Goal: Transaction & Acquisition: Purchase product/service

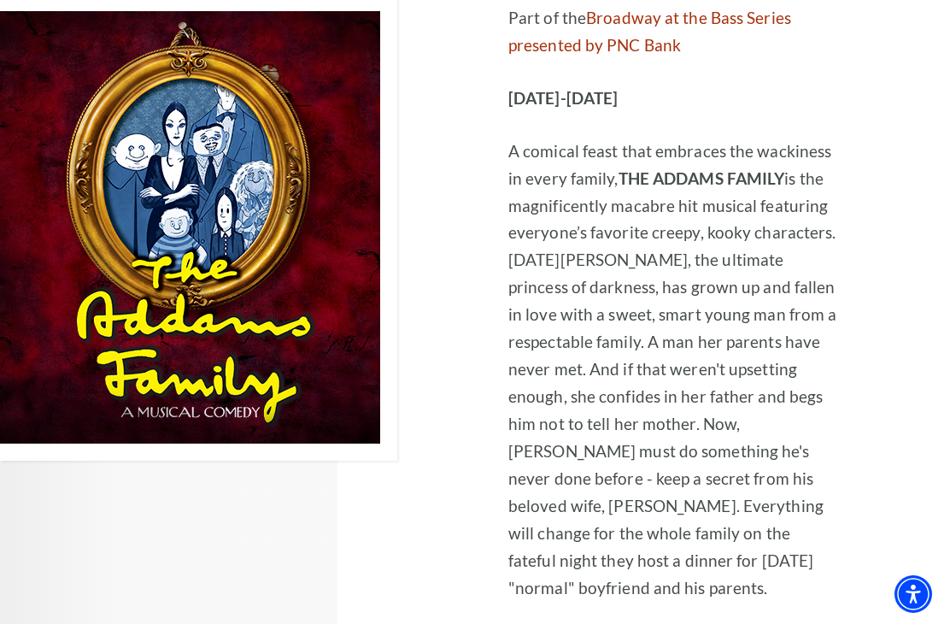
scroll to position [3220, 0]
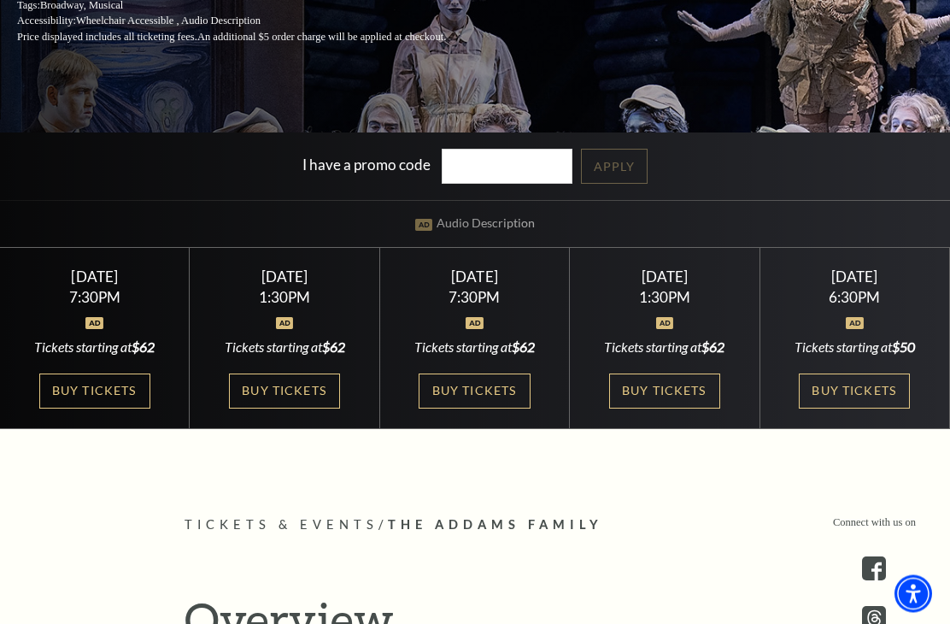
scroll to position [349, 0]
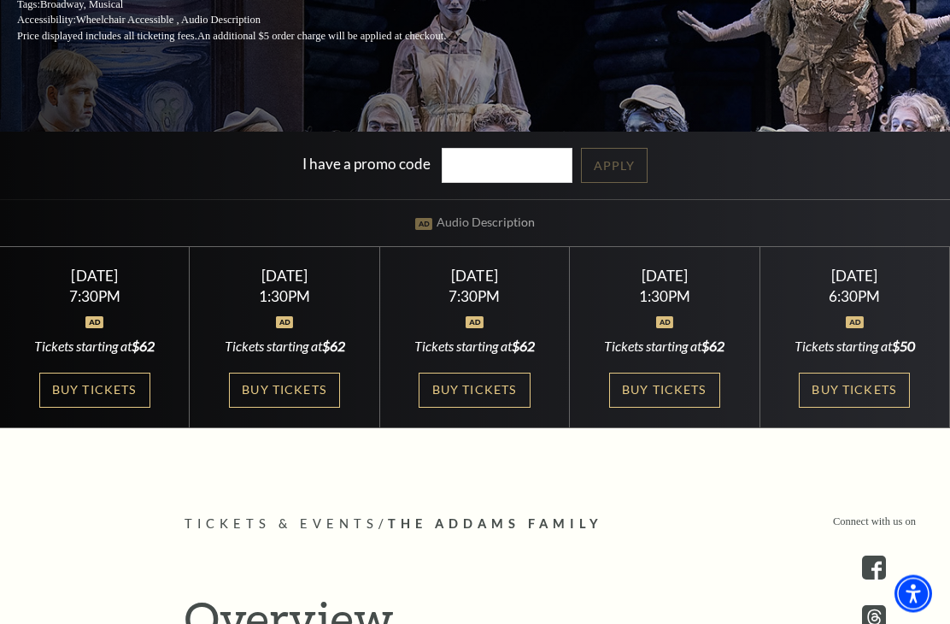
click at [498, 408] on link "Buy Tickets" at bounding box center [474, 390] width 111 height 35
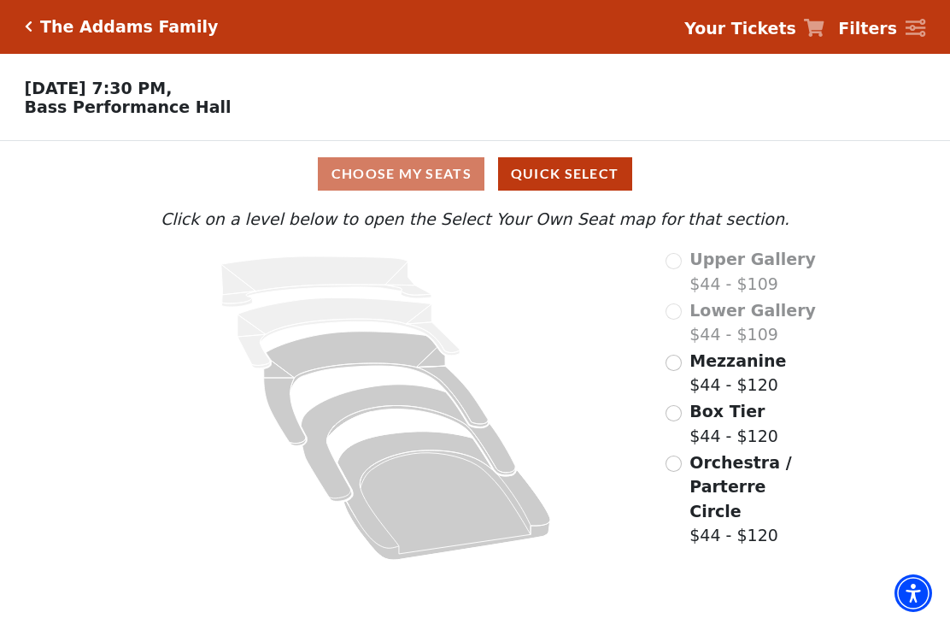
click at [679, 367] on input "Mezzanine$44 - $120\a" at bounding box center [674, 363] width 16 height 16
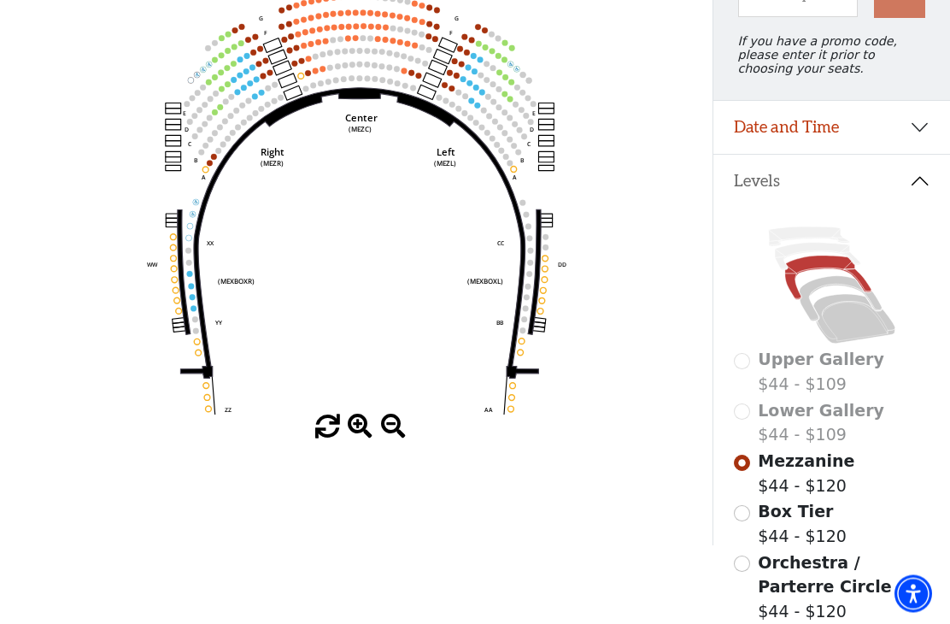
scroll to position [220, 0]
click at [749, 519] on input "Box Tier$44 - $120\a" at bounding box center [742, 513] width 16 height 16
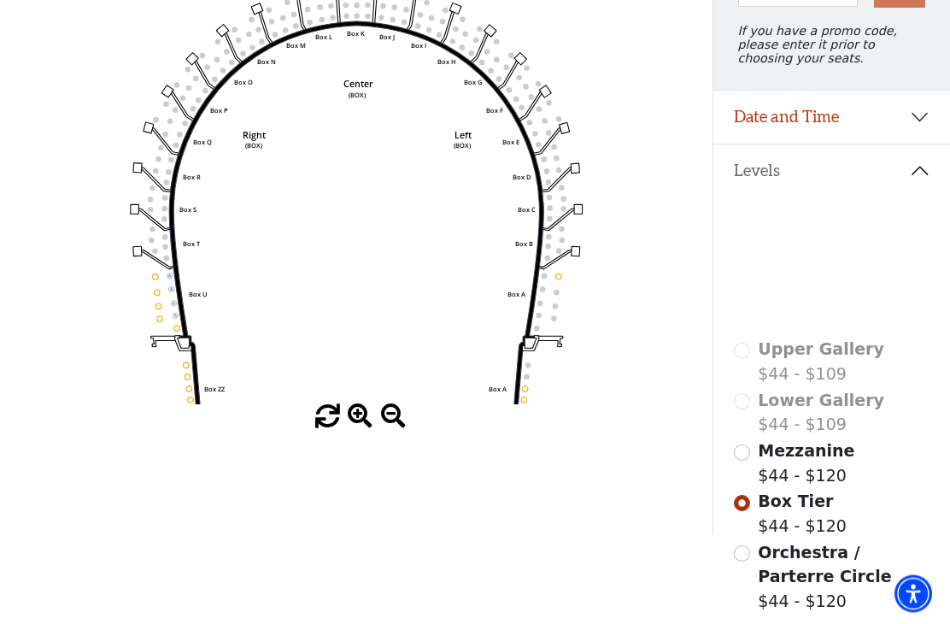
scroll to position [231, 0]
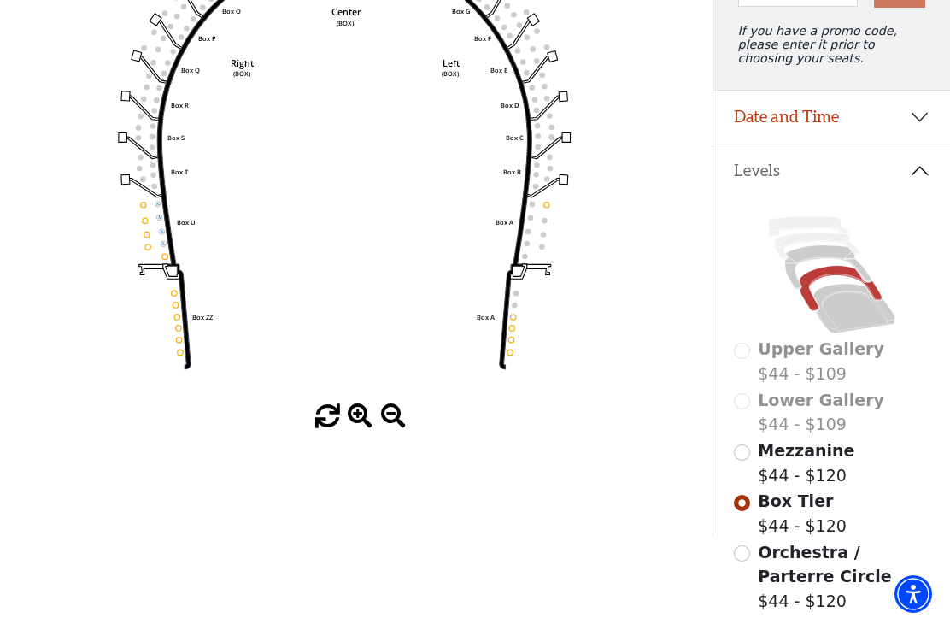
click at [168, 357] on icon "Left (BOX) Right (BOX) Center (BOX) Box ZZ Box U Box T Box S Box R Box Q Box P …" at bounding box center [357, 190] width 642 height 427
click at [168, 347] on icon "Left (BOX) Right (BOX) Center (BOX) Box ZZ Box U Box T Box S Box R Box Q Box P …" at bounding box center [357, 190] width 642 height 427
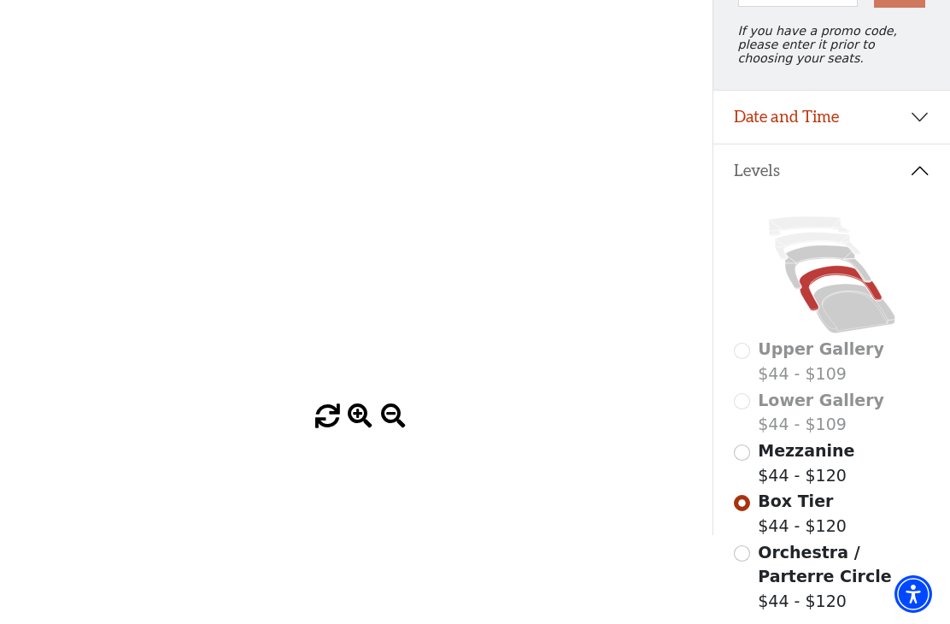
click at [372, 429] on span at bounding box center [360, 416] width 25 height 25
click at [302, 404] on icon "Left (BOX) Right (BOX) Center (BOX) Box ZZ Box U Box T Box S Box R Box Q Box P …" at bounding box center [357, 190] width 642 height 427
click at [754, 507] on div "Box Tier $44 - $120" at bounding box center [832, 513] width 197 height 49
click at [747, 458] on input "Mezzanine$44 - $120\a" at bounding box center [742, 452] width 16 height 16
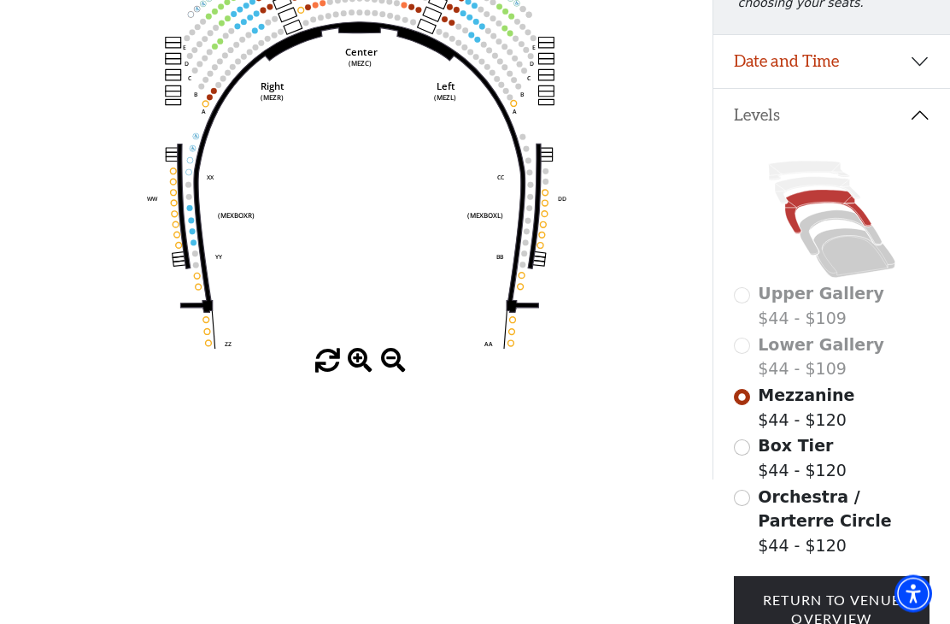
scroll to position [291, 0]
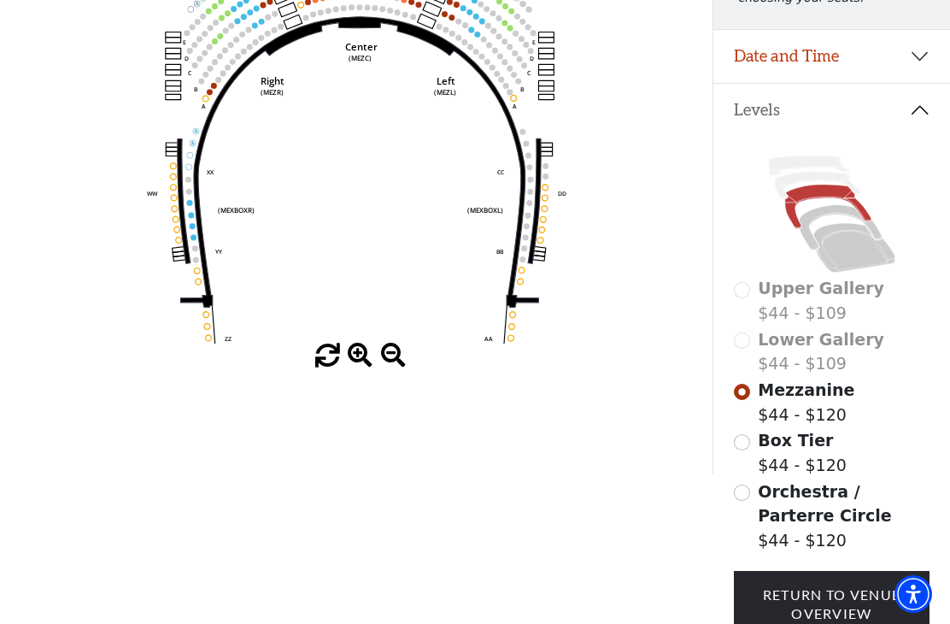
click at [743, 449] on input "Box Tier$44 - $120\a" at bounding box center [742, 442] width 16 height 16
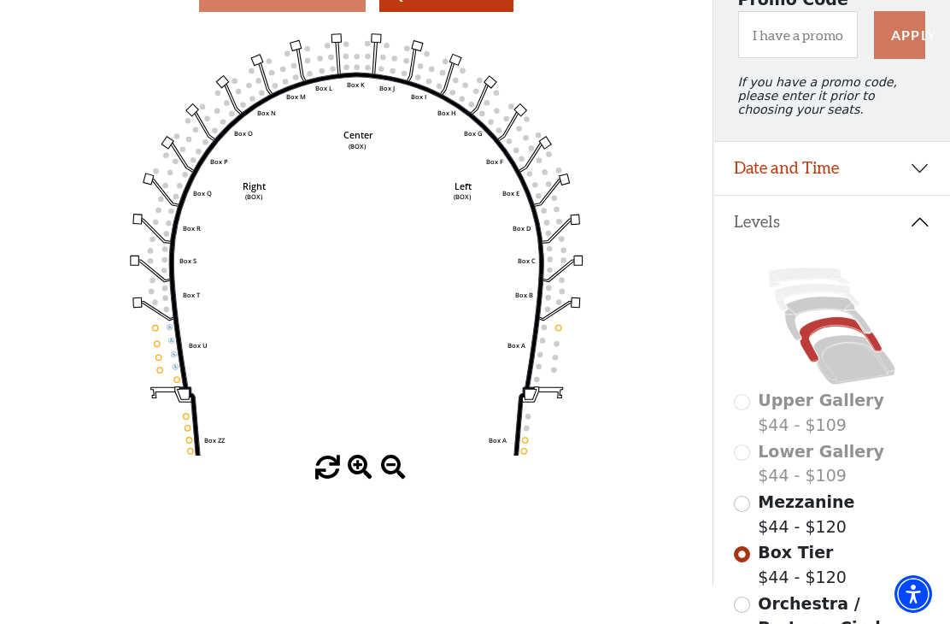
scroll to position [179, 0]
click at [350, 481] on span at bounding box center [360, 468] width 25 height 25
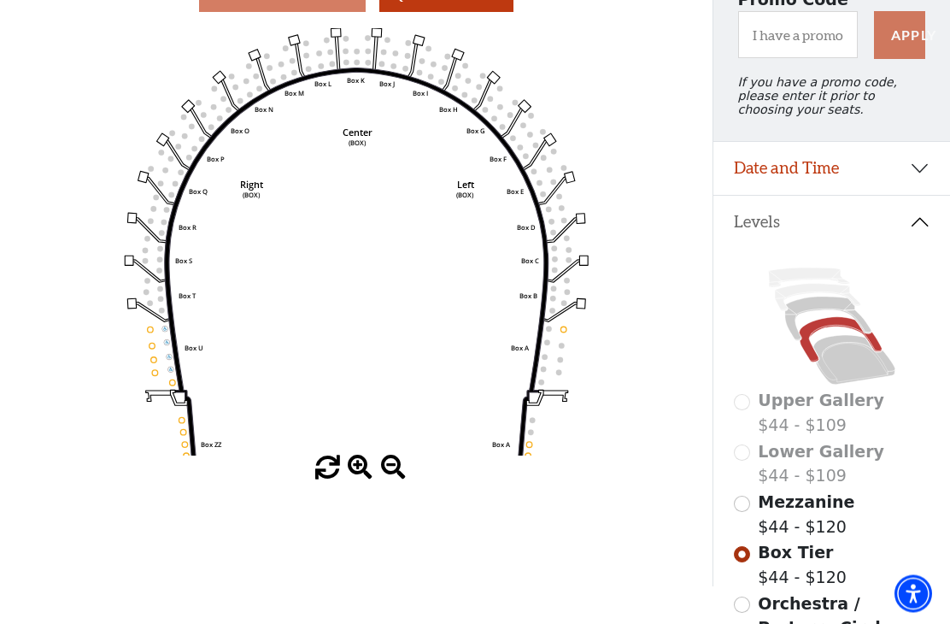
scroll to position [179, 0]
click at [350, 480] on span at bounding box center [360, 467] width 25 height 25
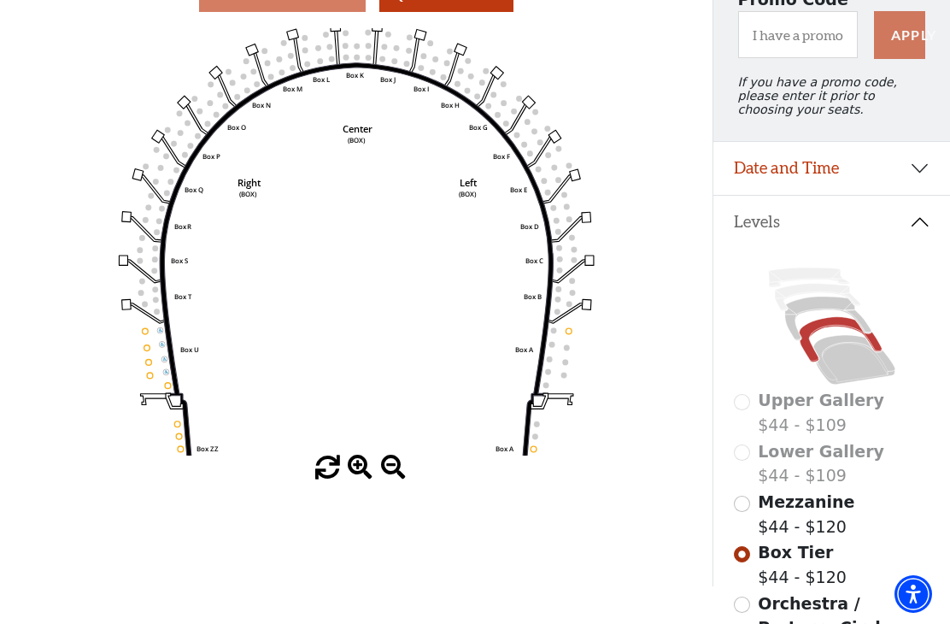
click at [338, 480] on span at bounding box center [327, 467] width 25 height 25
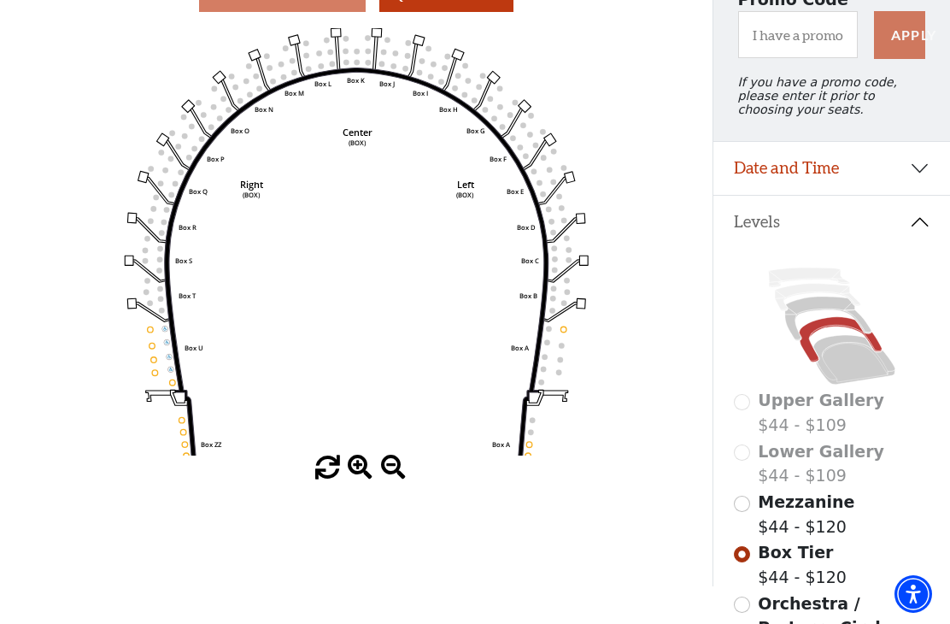
click at [338, 480] on span at bounding box center [327, 467] width 25 height 25
click at [355, 480] on span at bounding box center [360, 467] width 25 height 25
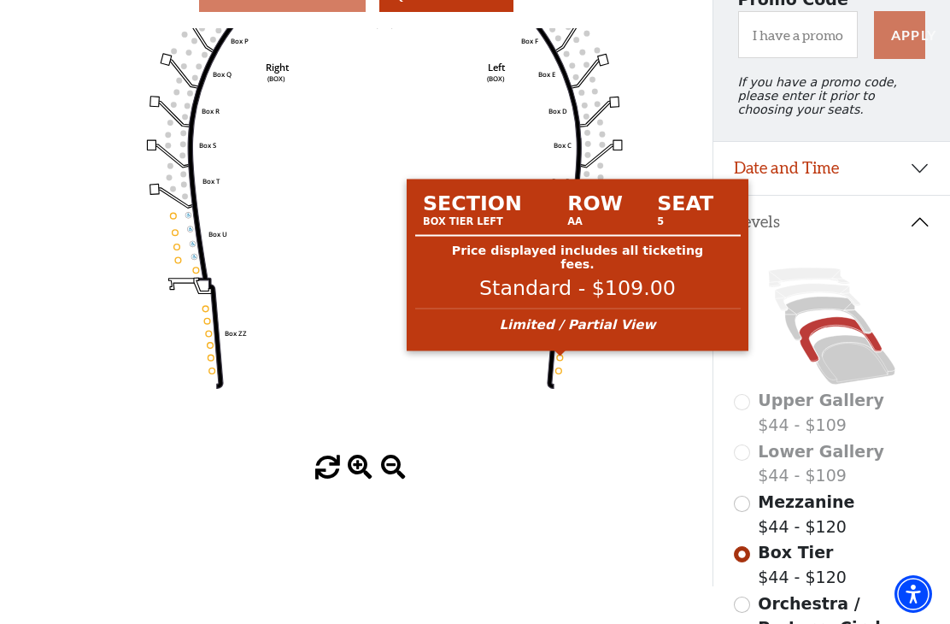
click at [558, 361] on circle at bounding box center [560, 358] width 6 height 6
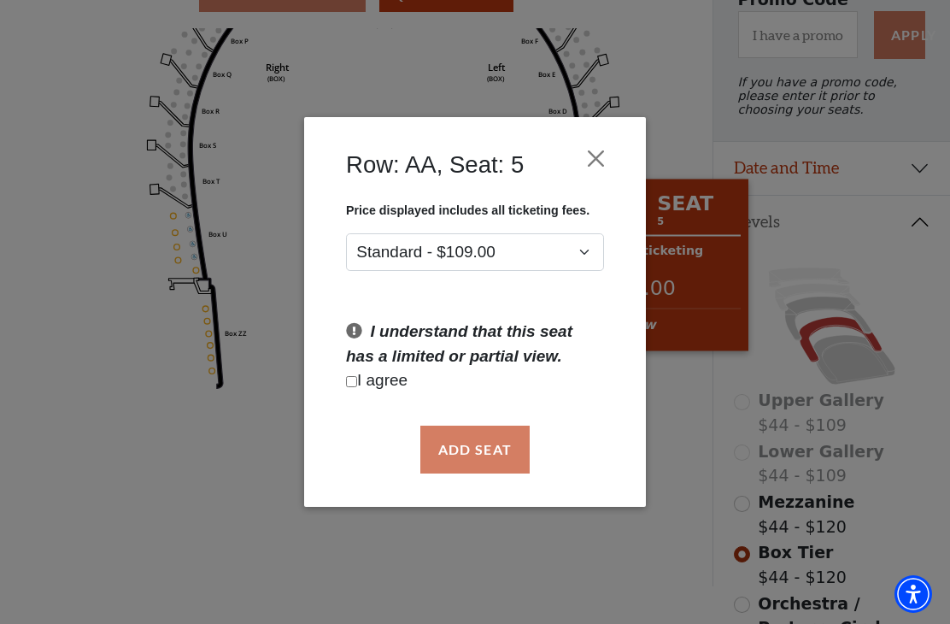
click at [605, 157] on button "Close" at bounding box center [596, 158] width 32 height 32
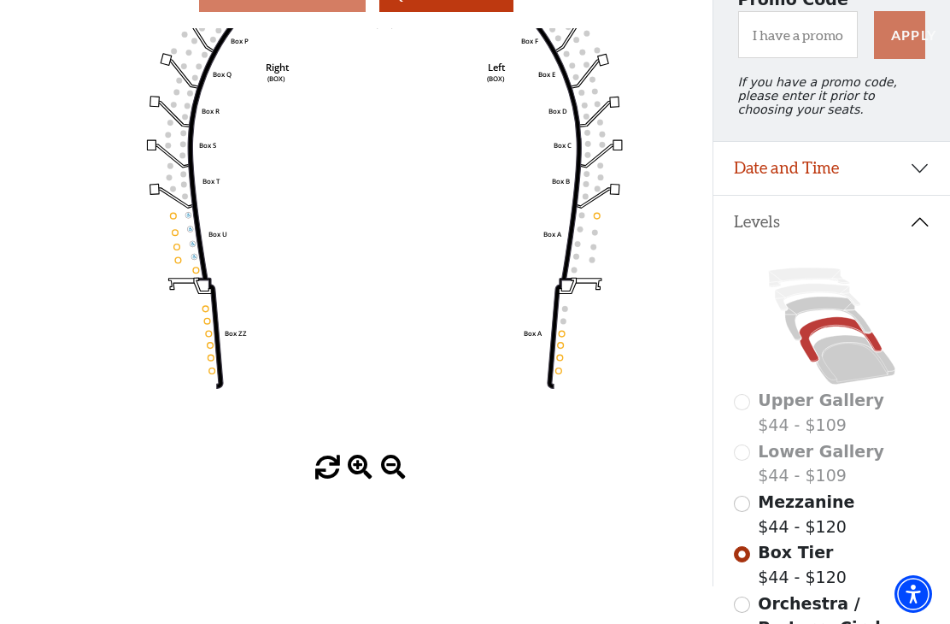
click at [178, 262] on circle at bounding box center [178, 260] width 6 height 6
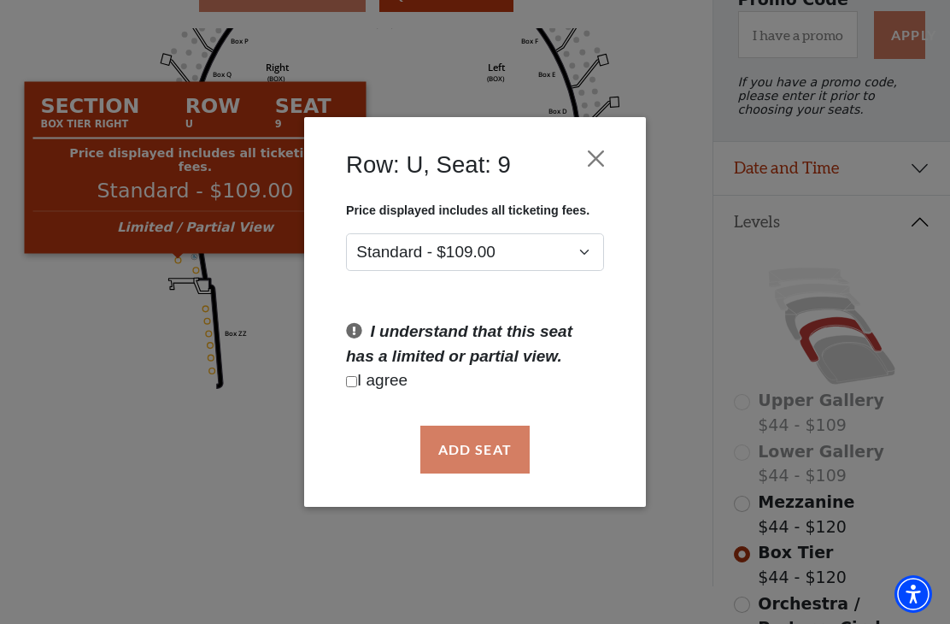
click at [602, 162] on button "Close" at bounding box center [596, 158] width 32 height 32
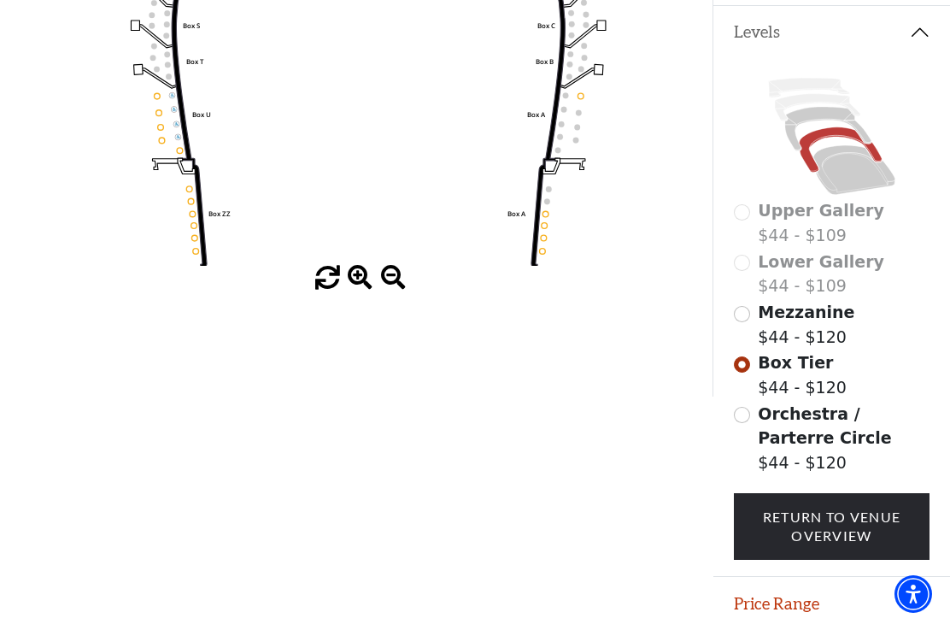
scroll to position [366, 0]
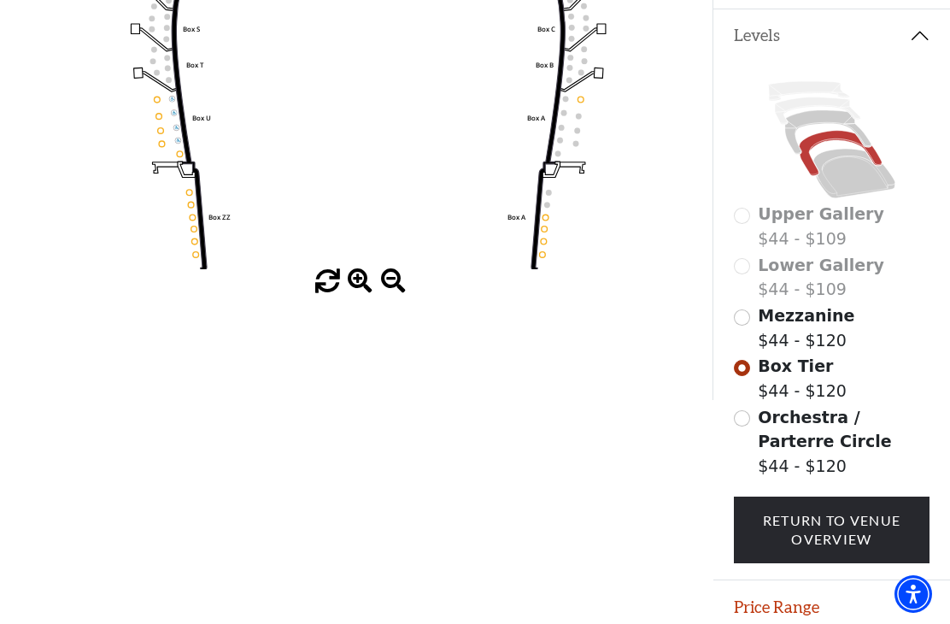
click at [746, 323] on input "Mezzanine$44 - $120\a" at bounding box center [742, 317] width 16 height 16
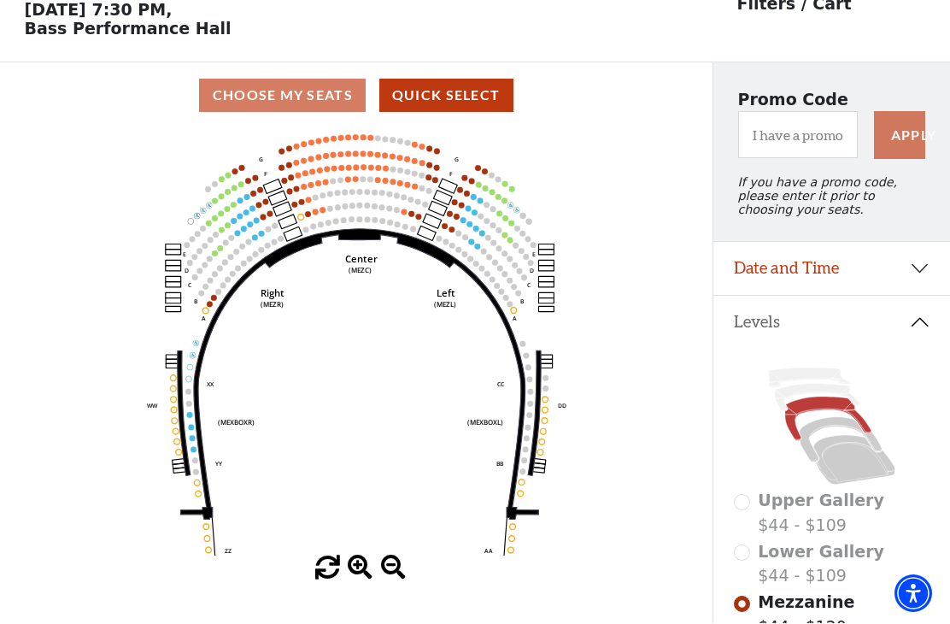
scroll to position [79, 0]
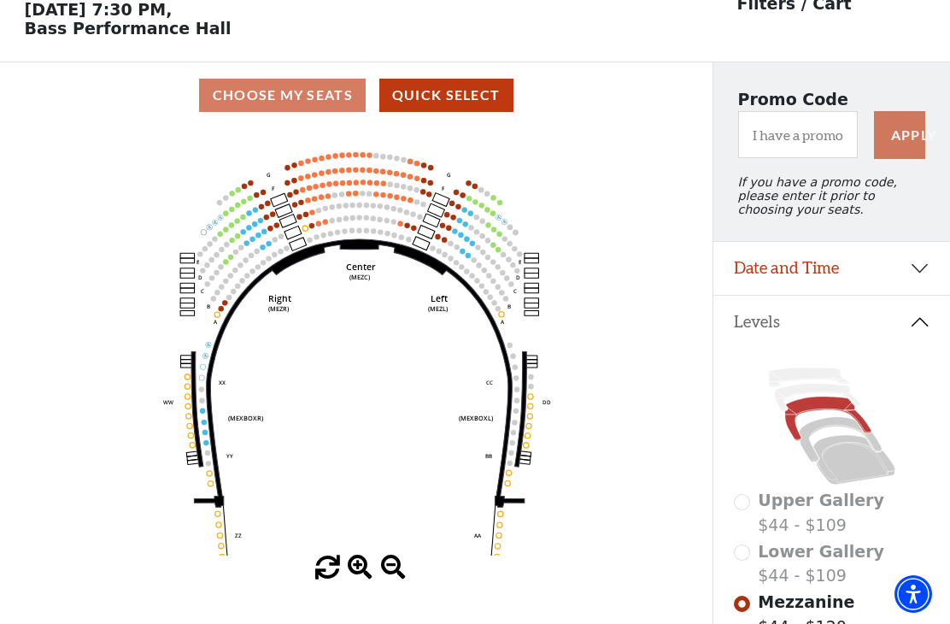
click at [449, 239] on icon "Center (MEZC) Right (MEZR) Left (MEZL) (MEXBOXR) (MEXBOXL) XX WW CC DD YY BB ZZ…" at bounding box center [357, 341] width 642 height 427
click at [449, 240] on icon "Center (MEZC) Right (MEZR) Left (MEZL) (MEXBOXR) (MEXBOXL) XX WW CC DD YY BB ZZ…" at bounding box center [357, 341] width 642 height 427
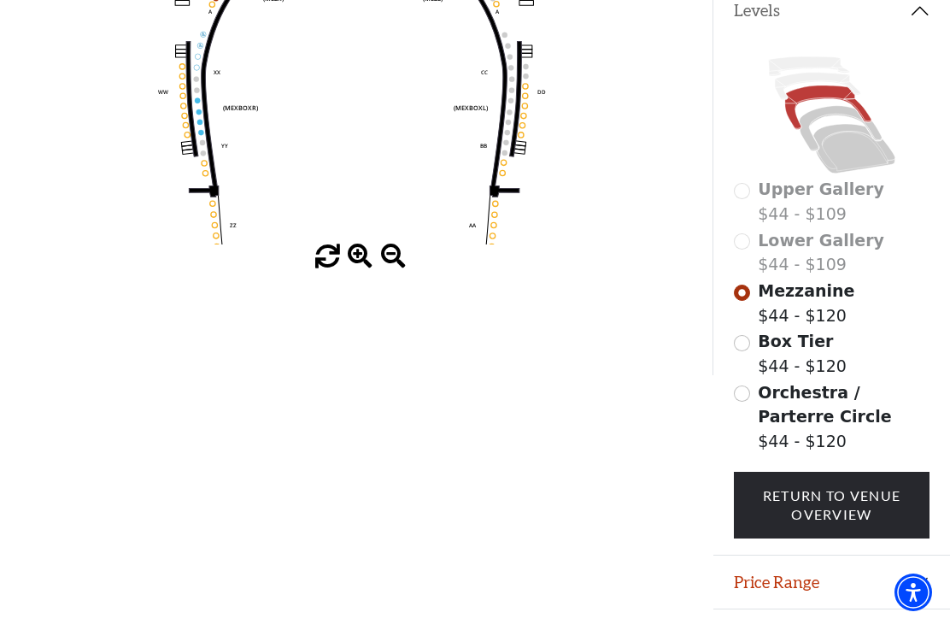
scroll to position [389, 0]
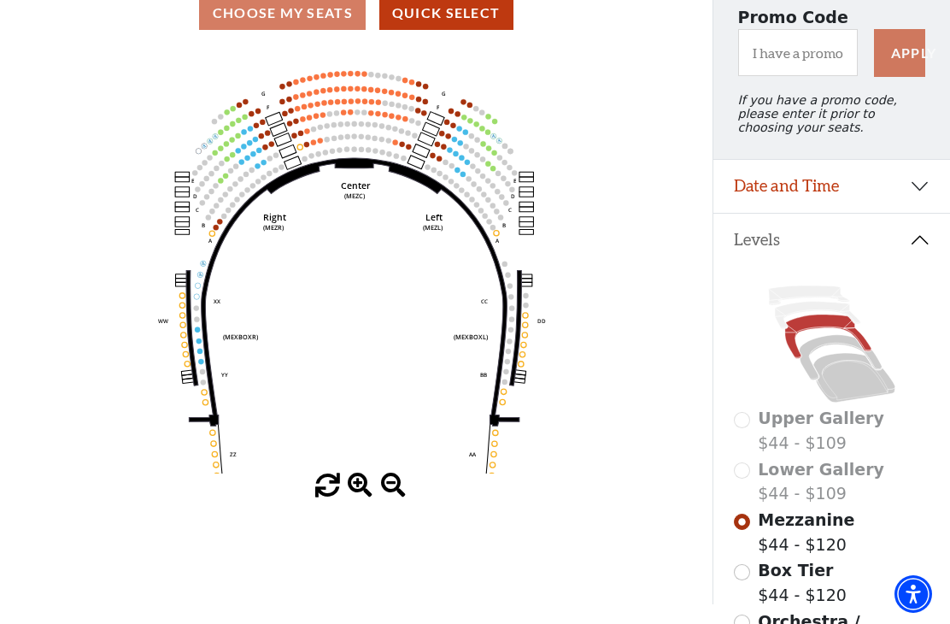
scroll to position [161, 0]
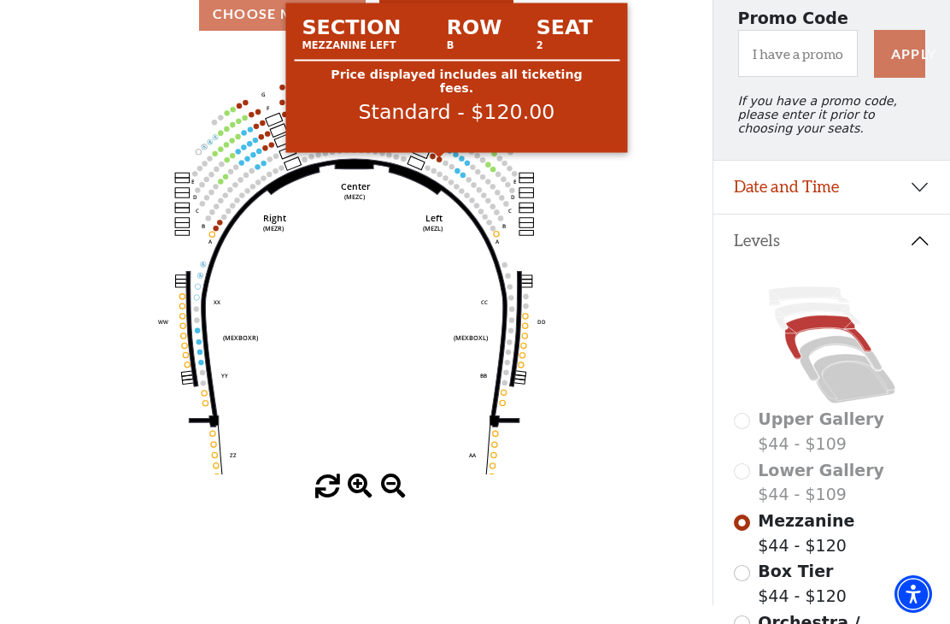
click at [441, 162] on circle at bounding box center [439, 158] width 5 height 5
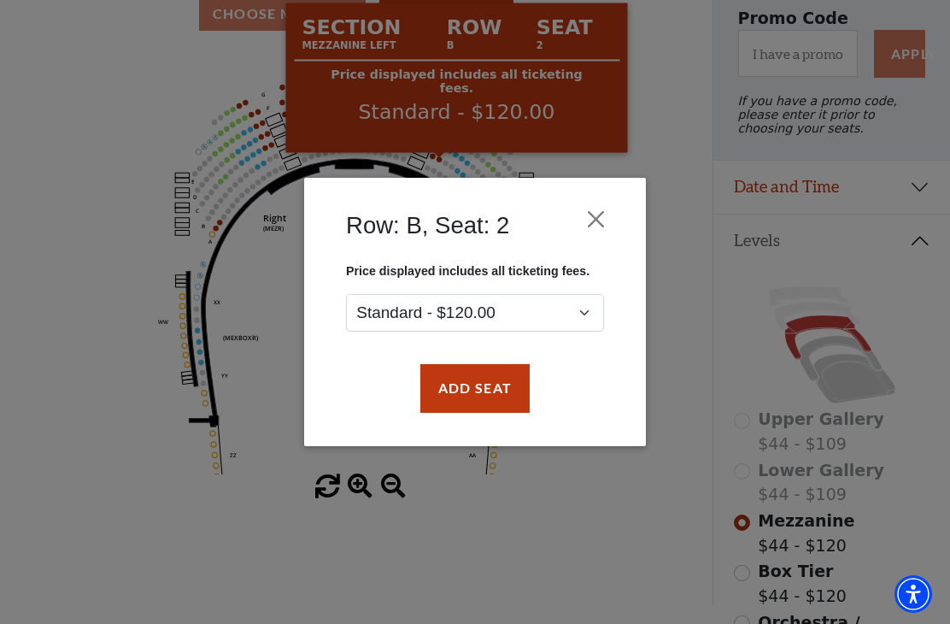
click at [668, 65] on div "Row: B, Seat: 2 Price displayed includes all ticketing fees. Standard - $120.00…" at bounding box center [475, 312] width 950 height 624
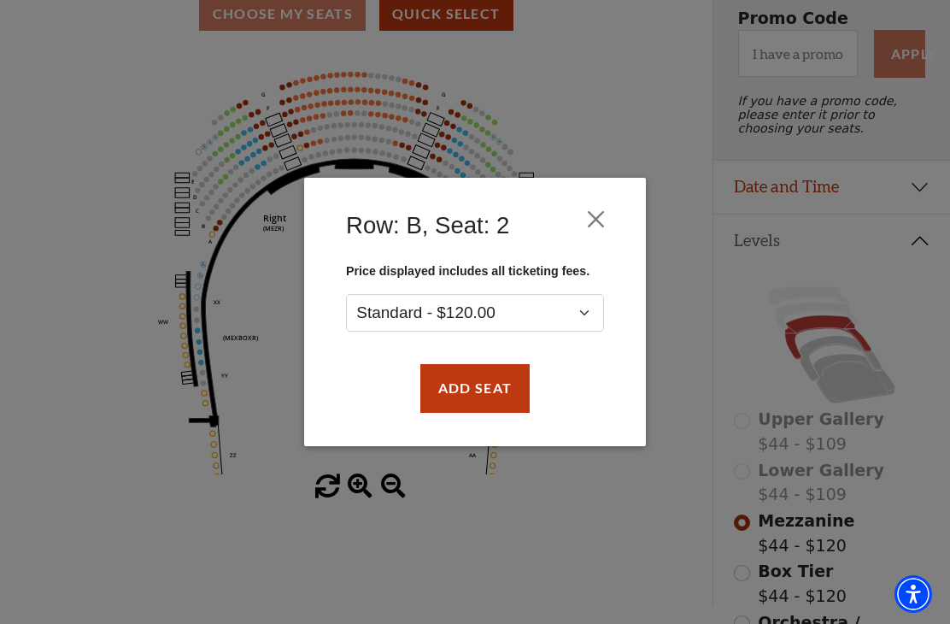
click at [603, 222] on button "Close" at bounding box center [596, 219] width 32 height 32
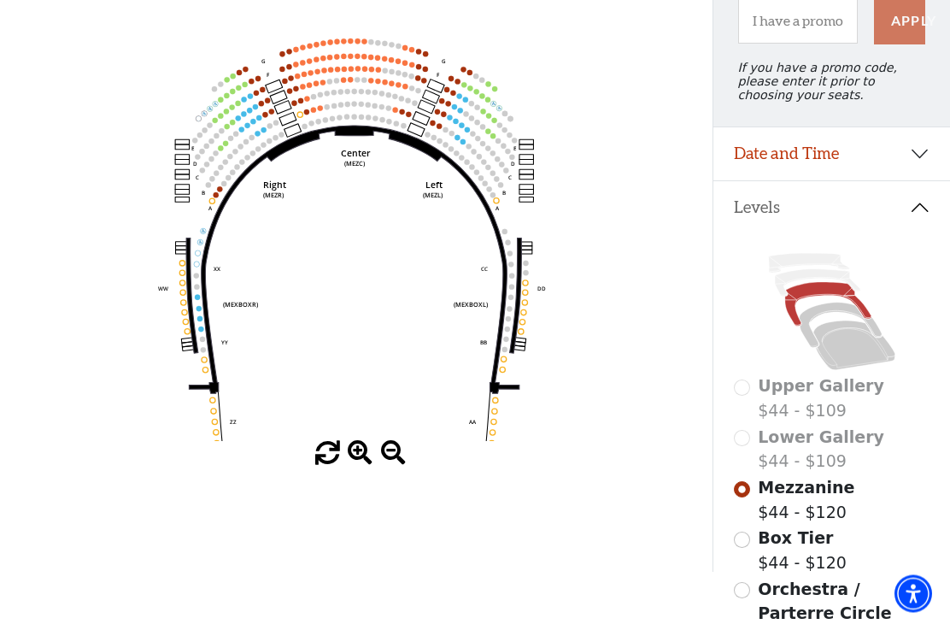
scroll to position [194, 0]
click at [743, 538] on input "Box Tier$44 - $120\a" at bounding box center [742, 540] width 16 height 16
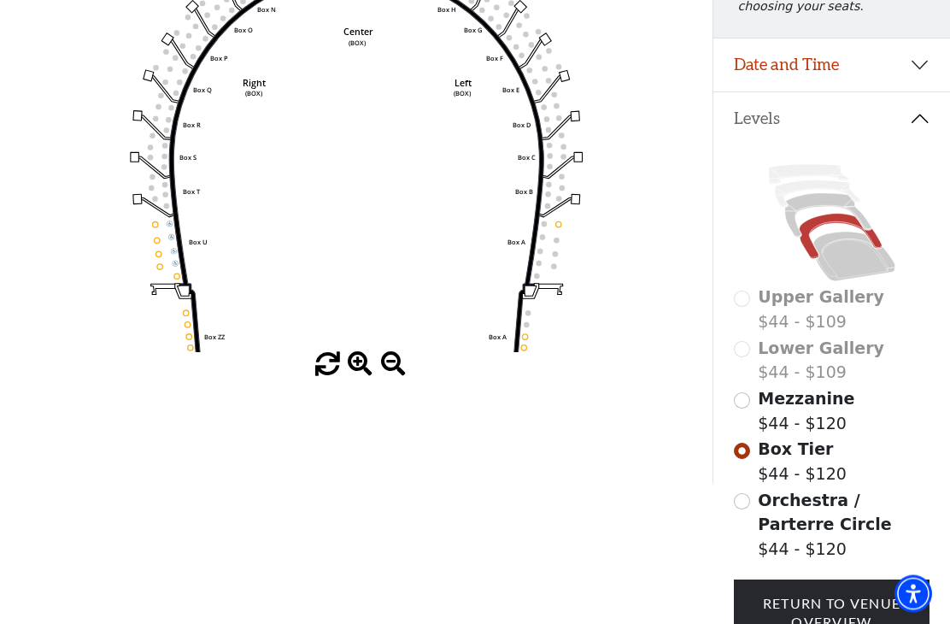
scroll to position [285, 0]
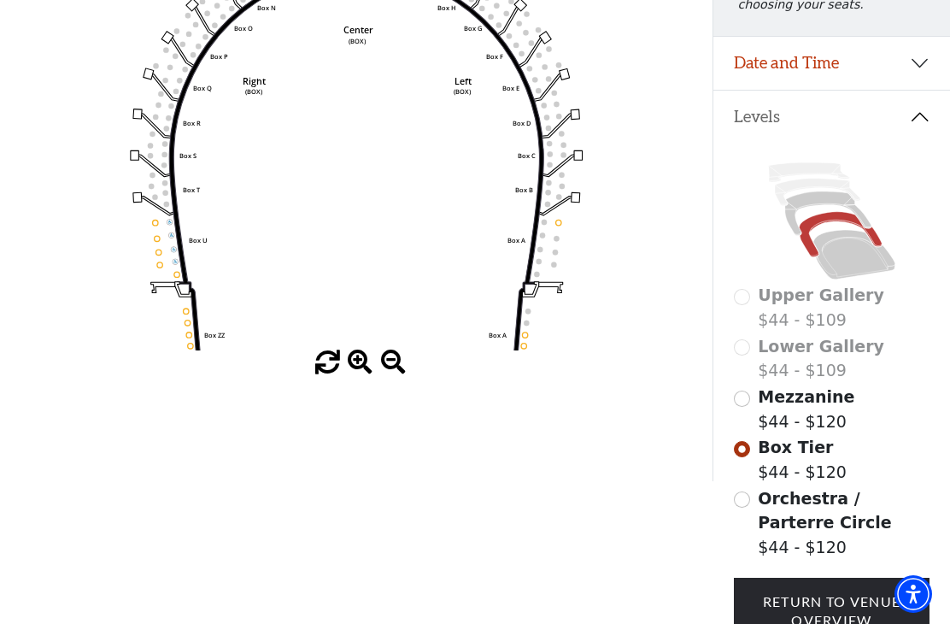
click at [744, 508] on input "Orchestra / Parterre Circle$44 - $120\a" at bounding box center [742, 499] width 16 height 16
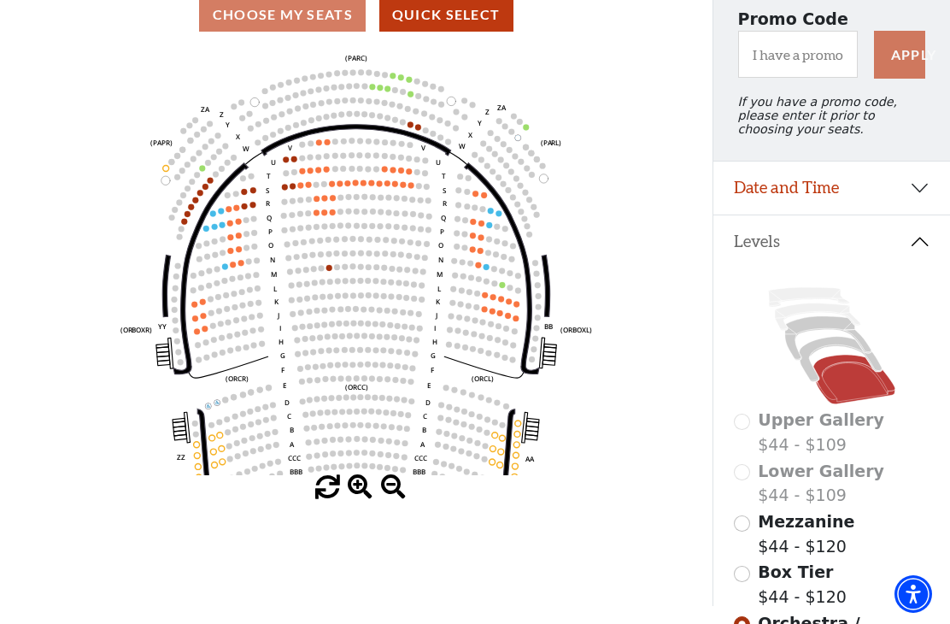
scroll to position [150, 0]
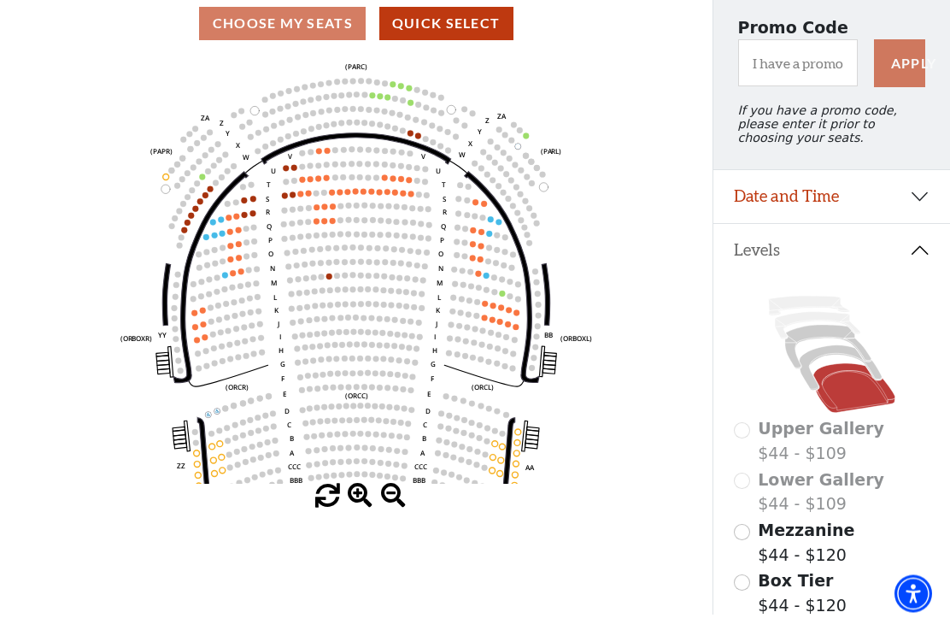
click at [283, 202] on icon "Left (ORPITL) Right (ORPITR) Center (ORPITC) ZZ AA YY BB ZA ZA (ORCL) (ORCR) (O…" at bounding box center [357, 270] width 642 height 427
click at [279, 197] on icon "Left (ORPITL) Right (ORPITR) Center (ORPITC) ZZ AA YY BB ZA ZA (ORCL) (ORCR) (O…" at bounding box center [357, 270] width 642 height 427
click at [292, 197] on circle at bounding box center [293, 194] width 6 height 6
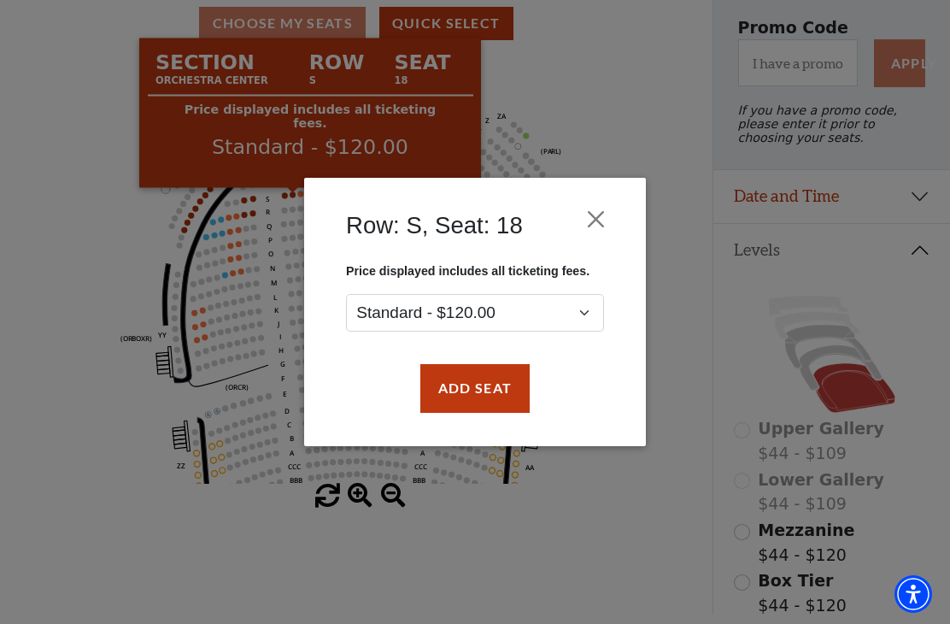
click at [599, 214] on button "Close" at bounding box center [596, 219] width 32 height 32
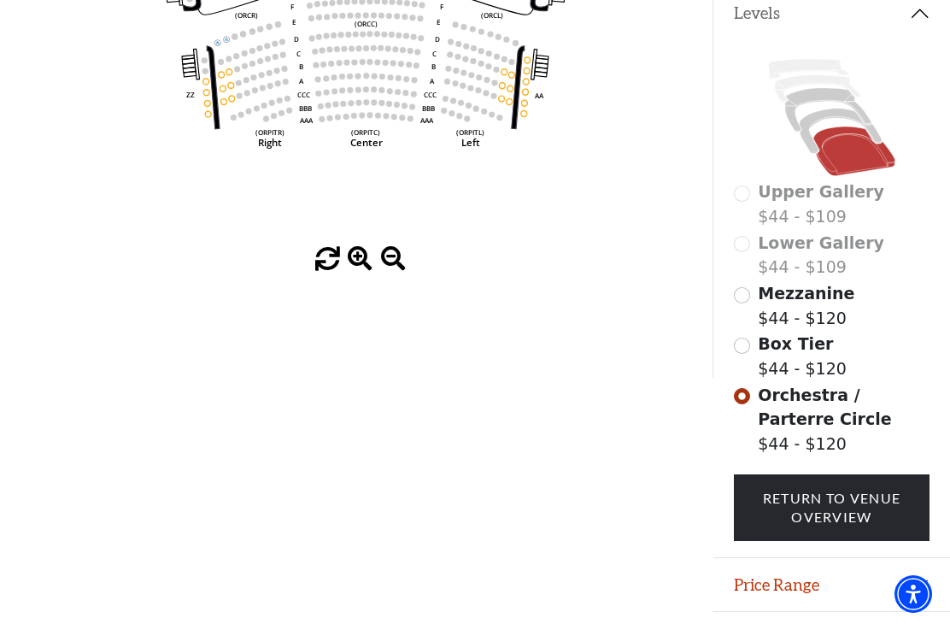
scroll to position [389, 0]
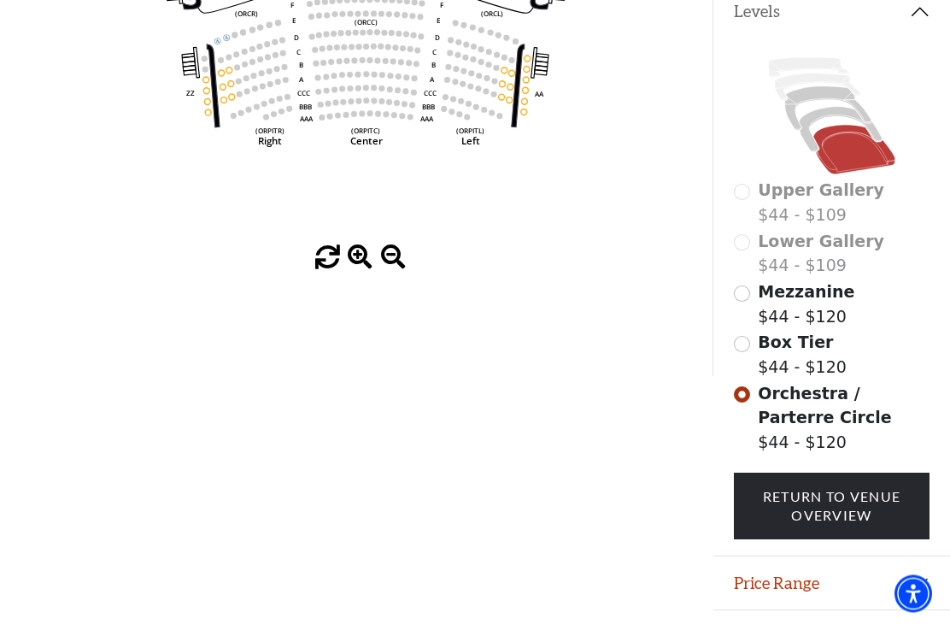
click at [851, 502] on link "Return To Venue Overview" at bounding box center [832, 507] width 197 height 68
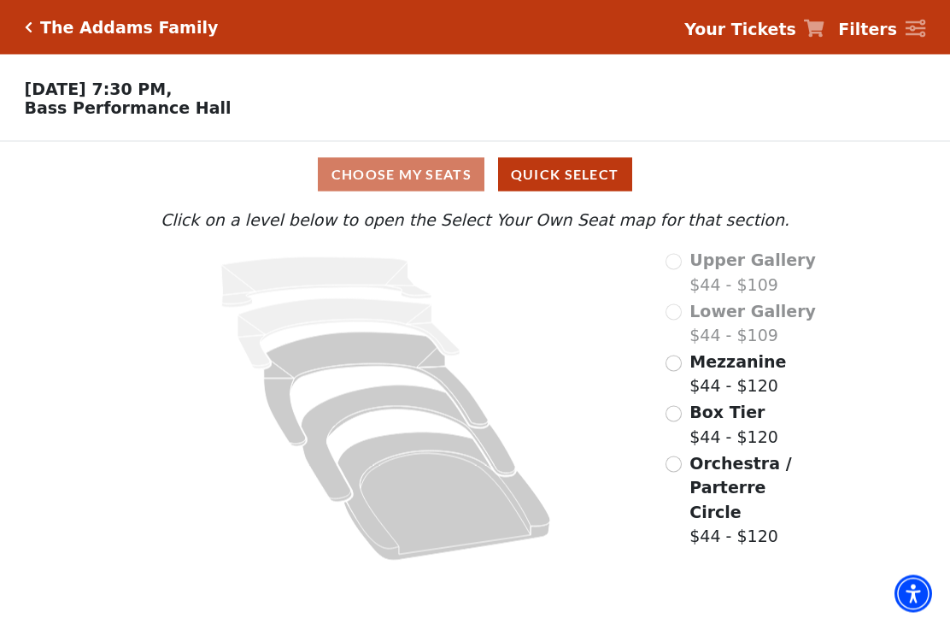
scroll to position [0, 0]
click at [36, 25] on div "The Addams Family" at bounding box center [125, 28] width 186 height 20
click at [38, 26] on div "The Addams Family" at bounding box center [125, 28] width 186 height 20
click at [37, 23] on div "The Addams Family" at bounding box center [125, 28] width 186 height 20
click at [98, 39] on div "The Addams Family Your Tickets Filters" at bounding box center [475, 27] width 950 height 55
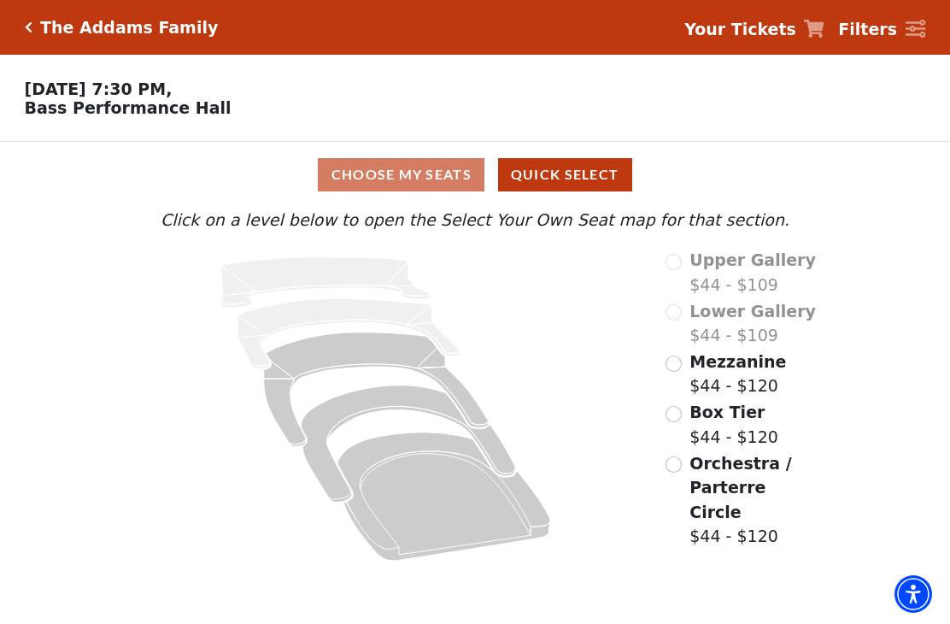
click at [30, 17] on div "The Addams Family Your Tickets Filters" at bounding box center [475, 27] width 950 height 55
click at [57, 29] on h5 "The Addams Family" at bounding box center [129, 28] width 178 height 20
click at [25, 24] on icon "Click here to go back to filters" at bounding box center [29, 27] width 8 height 12
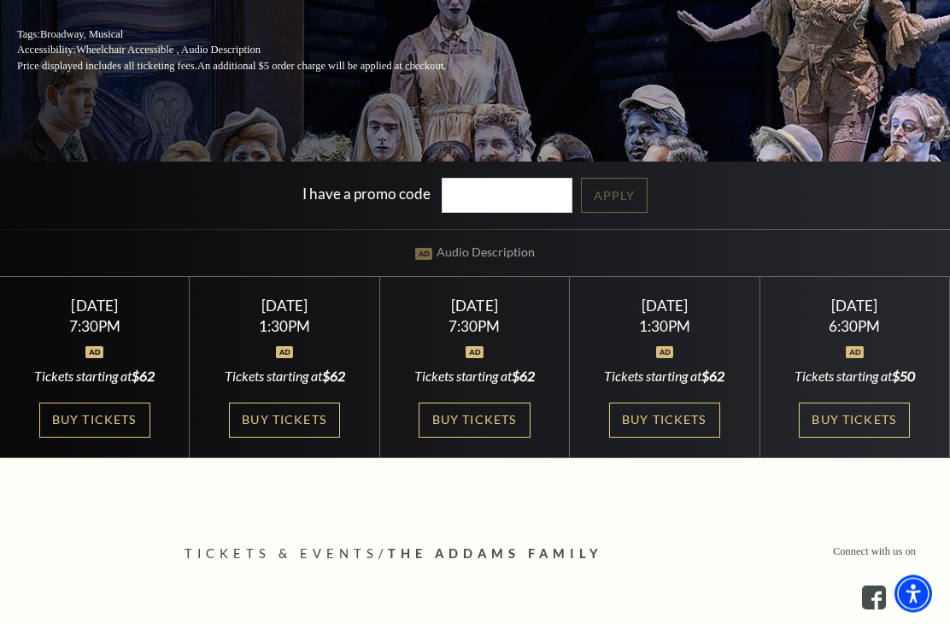
scroll to position [323, 0]
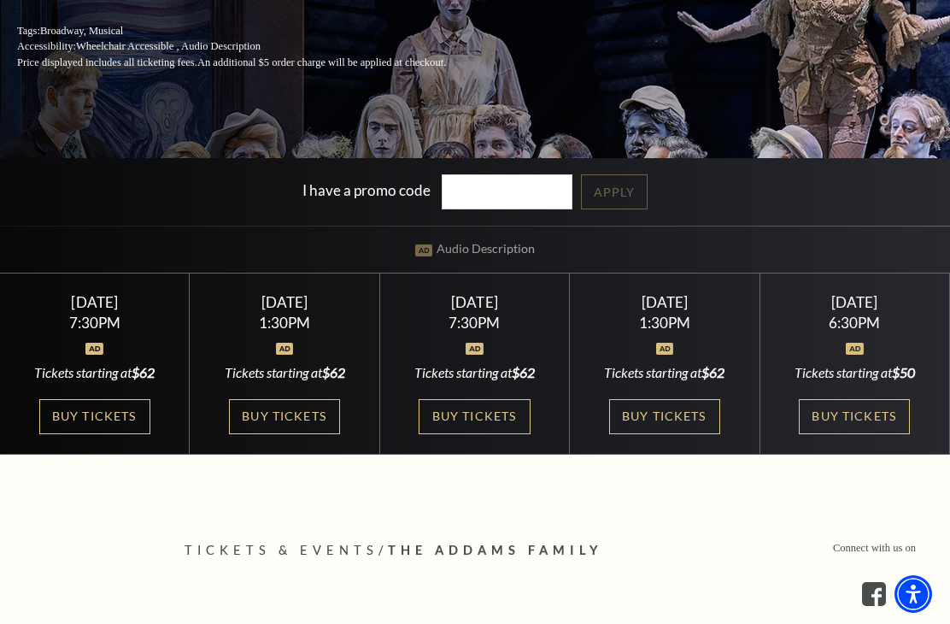
click at [682, 434] on link "Buy Tickets" at bounding box center [664, 416] width 111 height 35
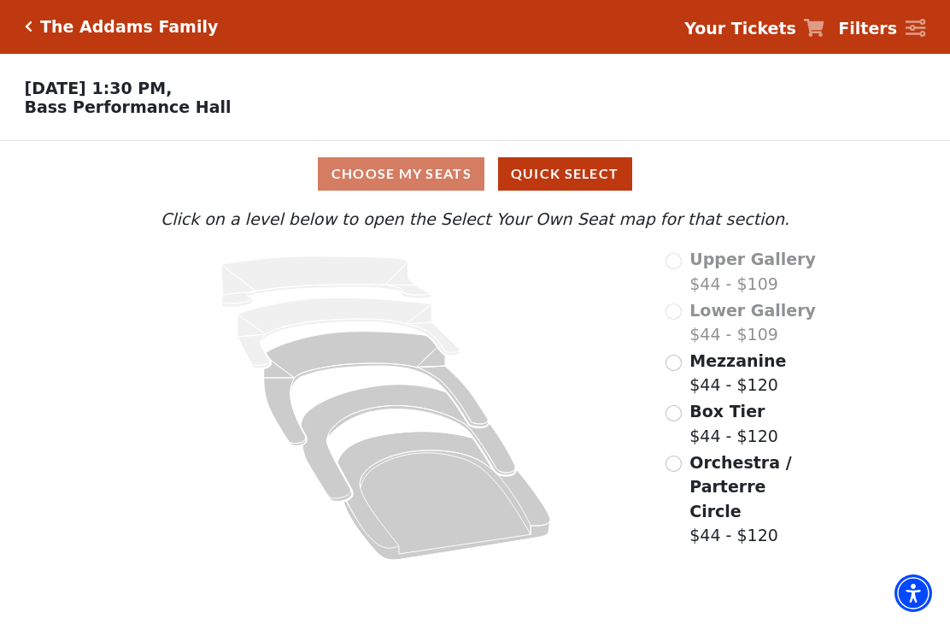
click at [680, 414] on input "Box Tier$44 - $120\a" at bounding box center [674, 414] width 16 height 16
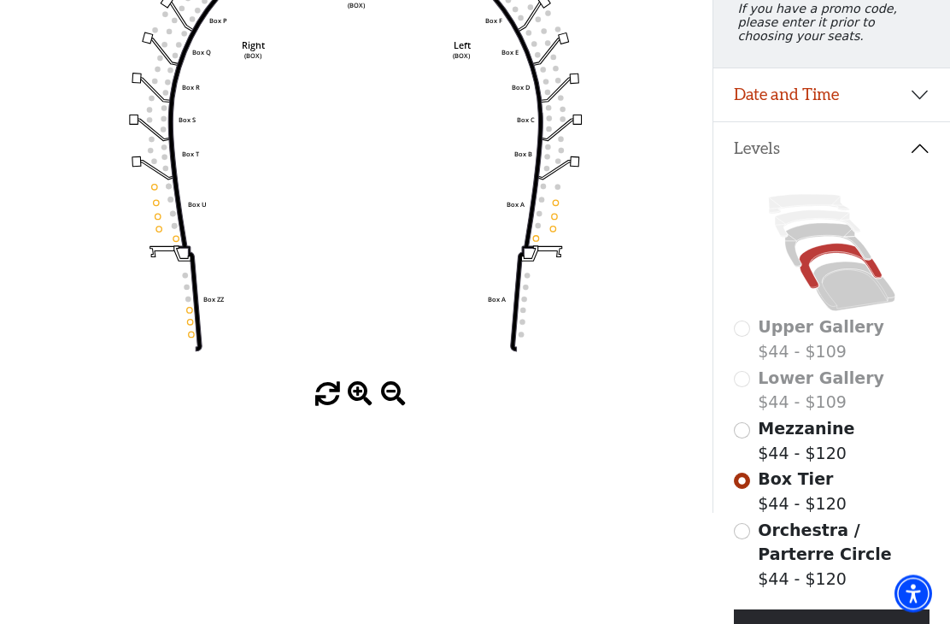
scroll to position [253, 0]
click at [748, 438] on input "Mezzanine$44 - $120\a" at bounding box center [742, 430] width 16 height 16
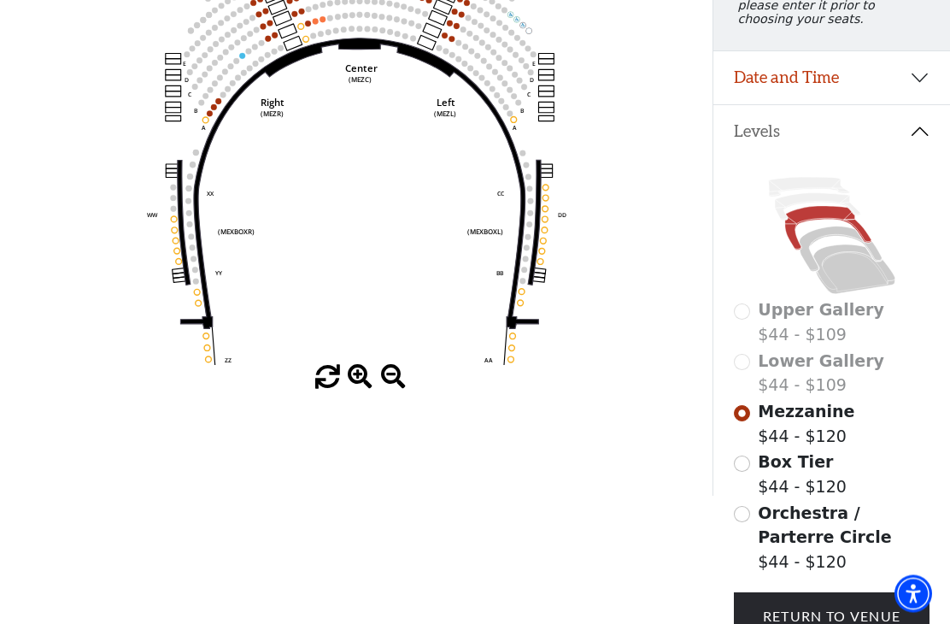
scroll to position [270, 0]
click at [747, 517] on input "Orchestra / Parterre Circle$44 - $120\a" at bounding box center [742, 514] width 16 height 16
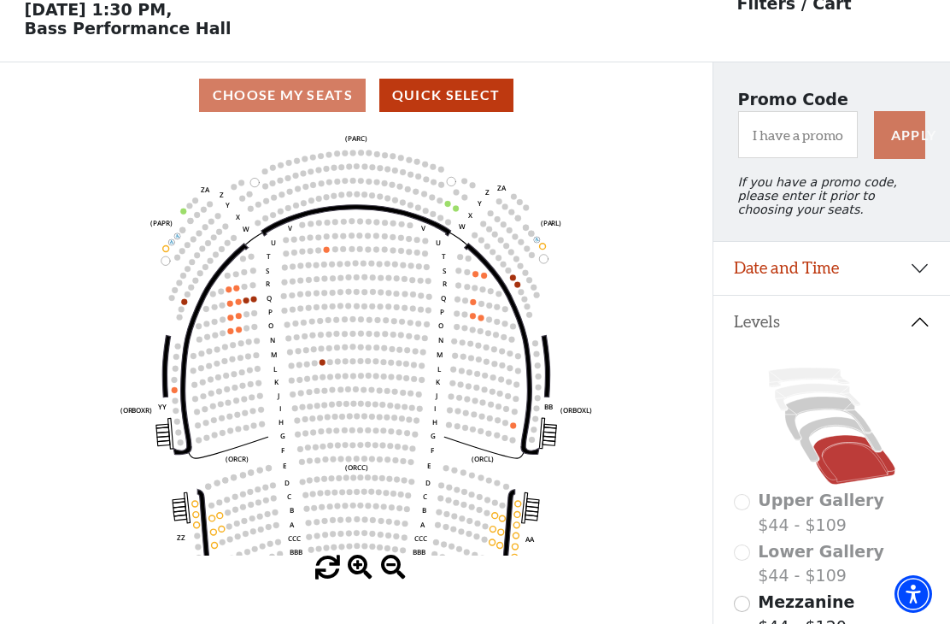
scroll to position [0, 0]
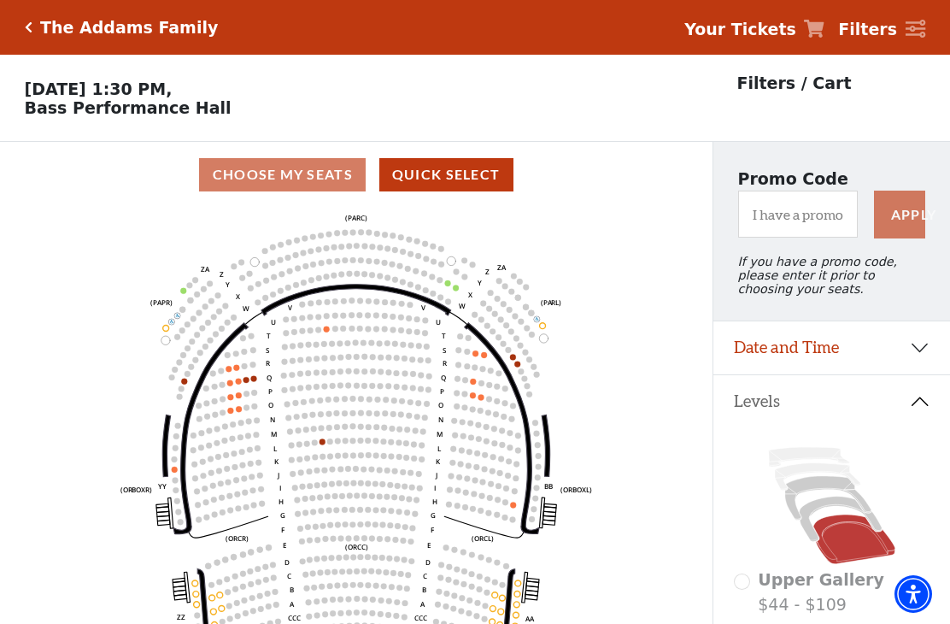
click at [34, 21] on div "The Addams Family" at bounding box center [125, 28] width 186 height 20
click at [30, 27] on icon "Click here to go back to filters" at bounding box center [29, 27] width 8 height 12
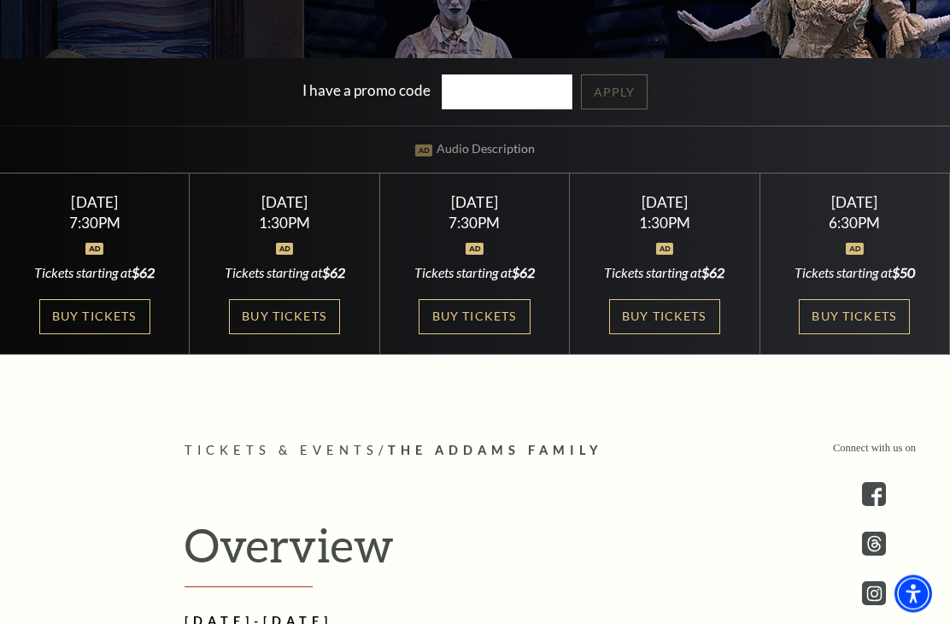
scroll to position [423, 0]
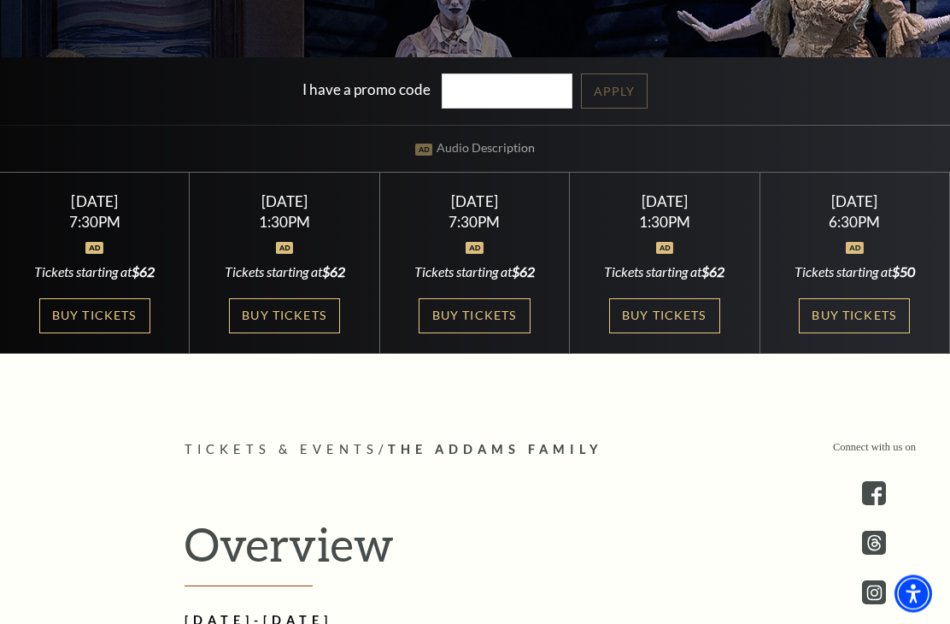
click at [860, 334] on link "Buy Tickets" at bounding box center [854, 316] width 111 height 35
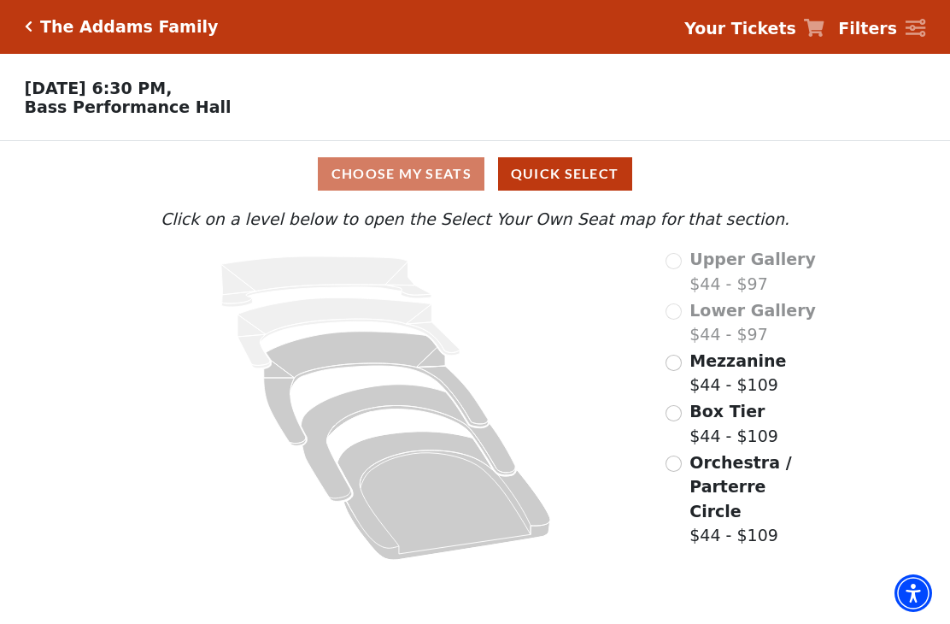
click at [680, 362] on input "Mezzanine$44 - $109\a" at bounding box center [674, 363] width 16 height 16
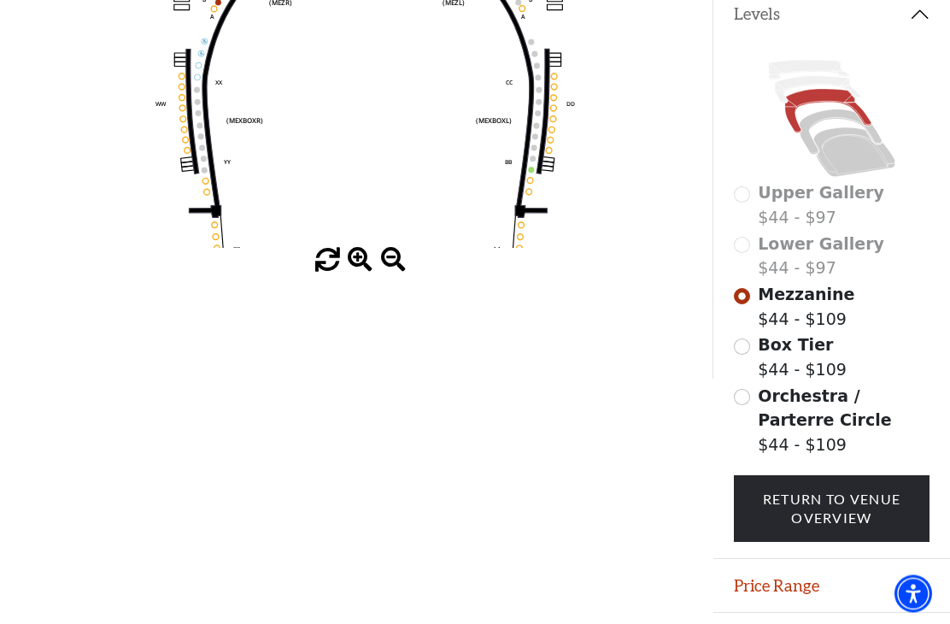
scroll to position [389, 0]
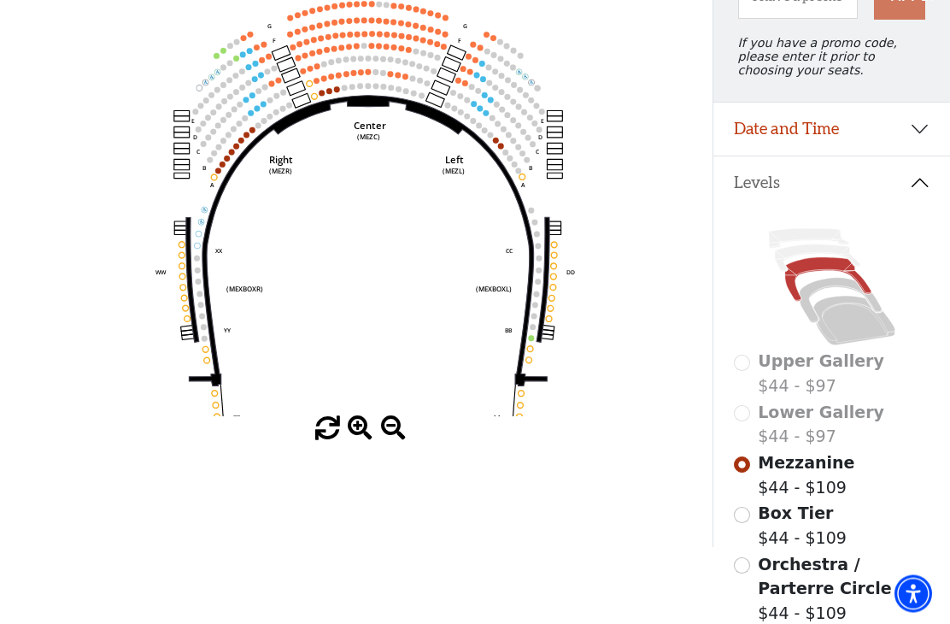
scroll to position [206, 0]
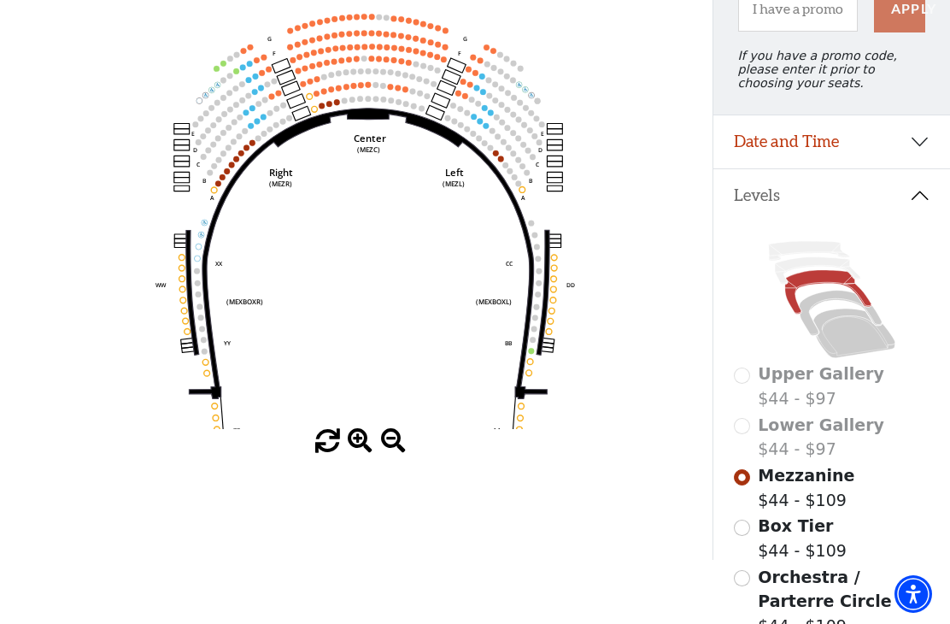
click at [332, 107] on circle at bounding box center [329, 104] width 6 height 6
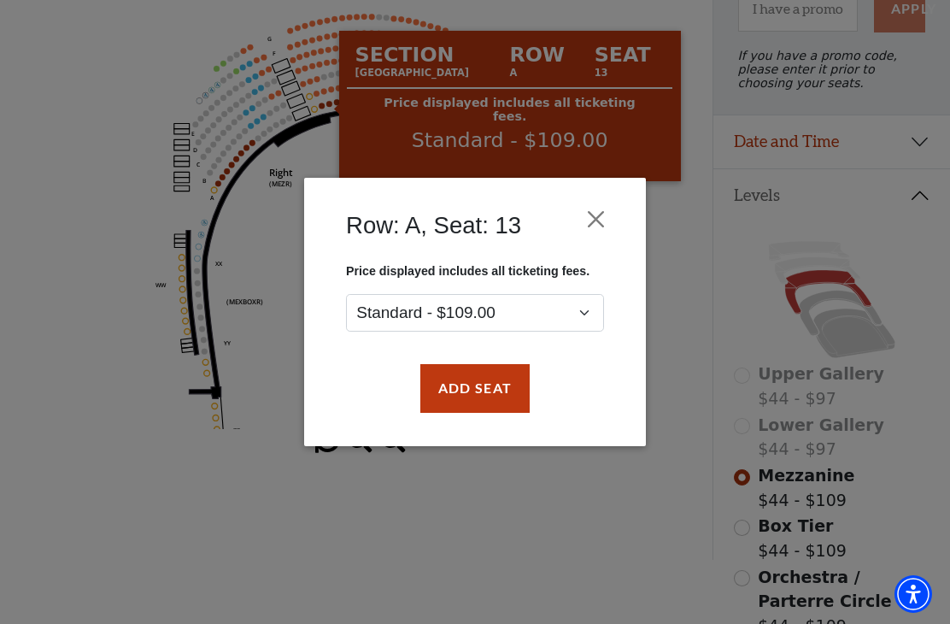
click at [68, 259] on div "Row: A, Seat: 13 Price displayed includes all ticketing fees. Standard - $109.0…" at bounding box center [475, 312] width 950 height 624
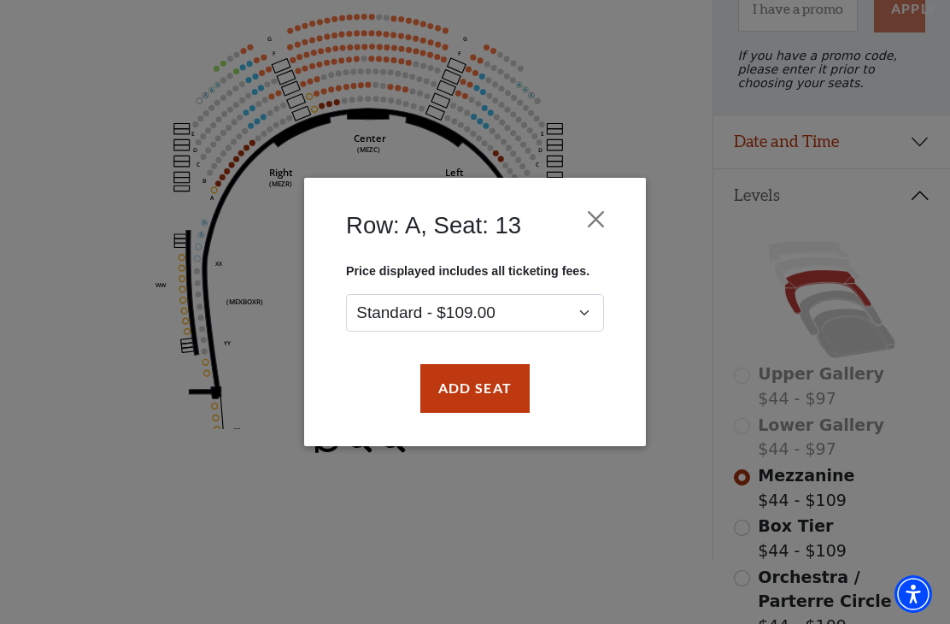
click at [644, 126] on div "Row: A, Seat: 13 Price displayed includes all ticketing fees. Standard - $109.0…" at bounding box center [475, 312] width 950 height 624
click at [599, 217] on button "Close" at bounding box center [596, 219] width 32 height 32
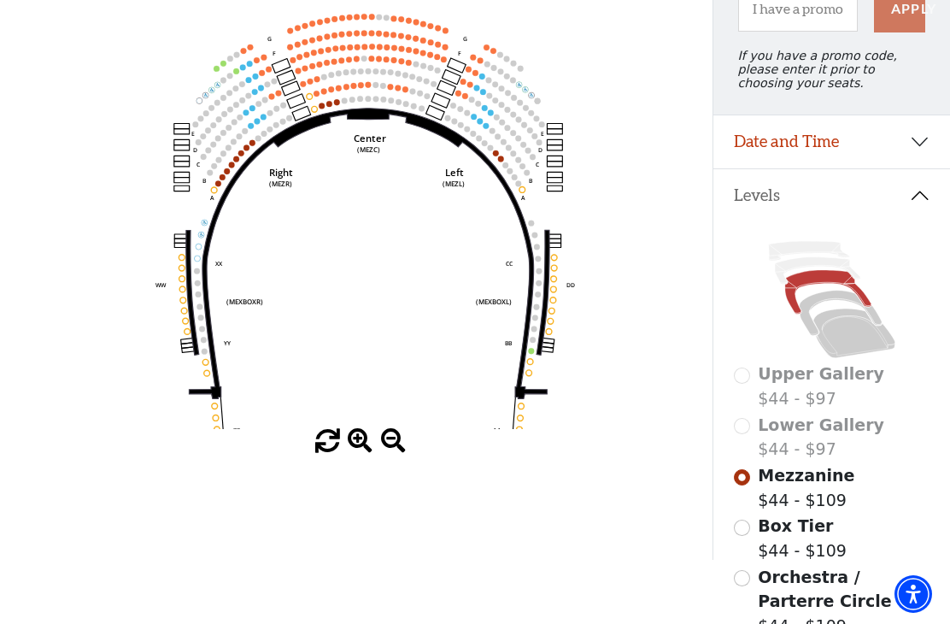
click at [747, 536] on input "Box Tier$44 - $109\a" at bounding box center [742, 528] width 16 height 16
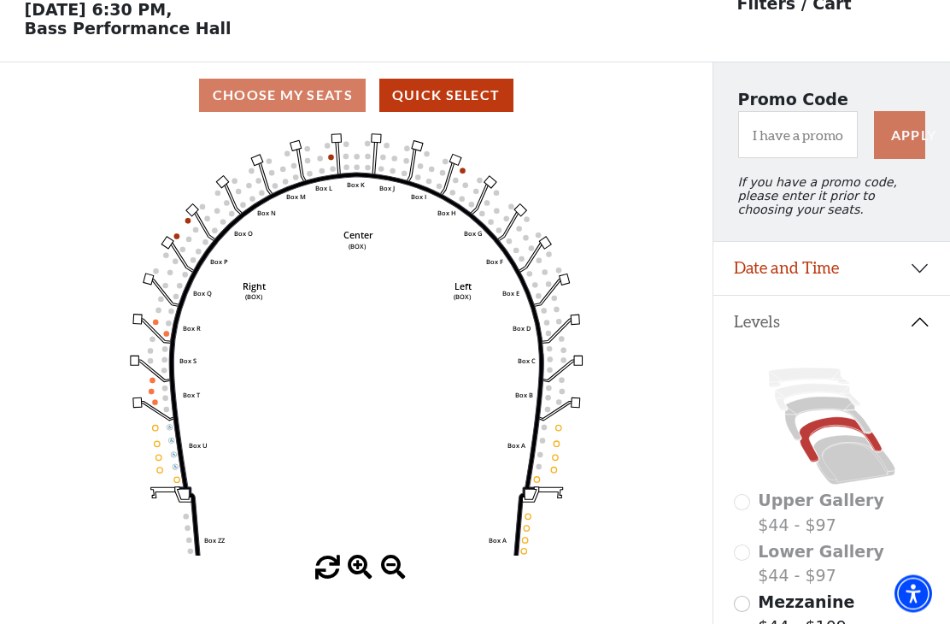
scroll to position [79, 0]
click at [174, 243] on icon "Left (BOX) Right (BOX) Center (BOX) Box ZZ Box U Box T Box S Box R Box Q Box P …" at bounding box center [357, 341] width 642 height 427
click at [167, 243] on rect at bounding box center [168, 242] width 12 height 12
click at [163, 242] on icon "Left (BOX) Right (BOX) Center (BOX) Box ZZ Box U Box T Box S Box R Box Q Box P …" at bounding box center [357, 341] width 642 height 427
click at [169, 242] on rect at bounding box center [168, 242] width 12 height 12
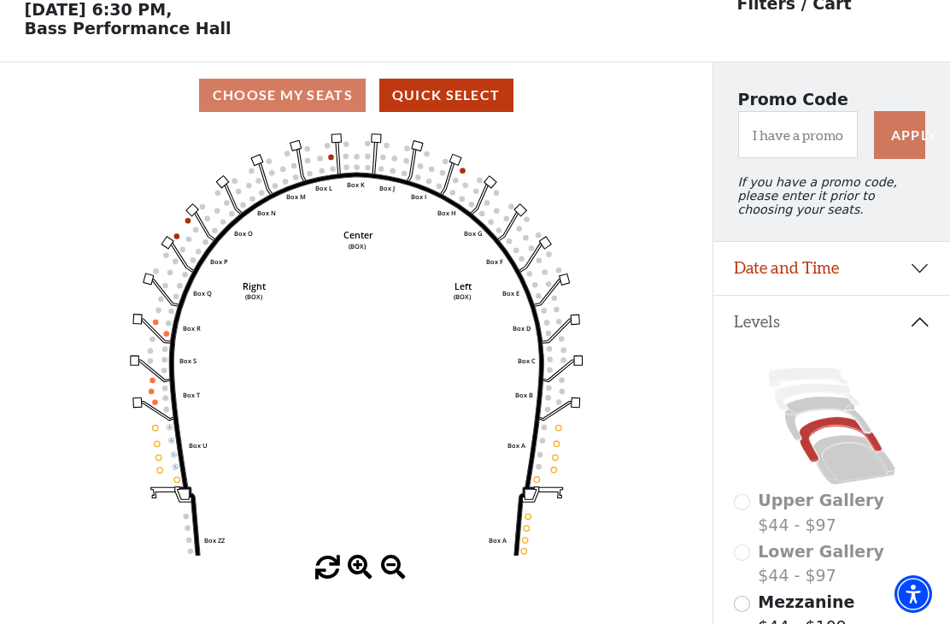
click at [171, 226] on icon "Left (BOX) Right (BOX) Center (BOX) Box ZZ Box U Box T Box S Box R Box Q Box P …" at bounding box center [357, 341] width 642 height 427
click at [166, 240] on icon "Left (BOX) Right (BOX) Center (BOX) Box ZZ Box U Box T Box S Box R Box Q Box P …" at bounding box center [357, 341] width 642 height 427
click at [178, 238] on circle at bounding box center [175, 235] width 5 height 5
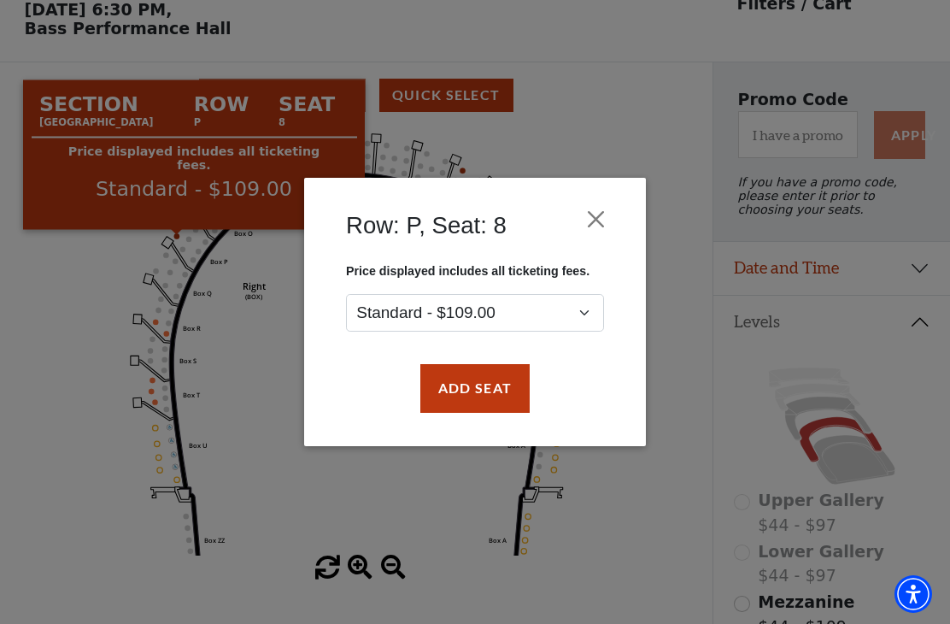
click at [603, 219] on button "Close" at bounding box center [596, 219] width 32 height 32
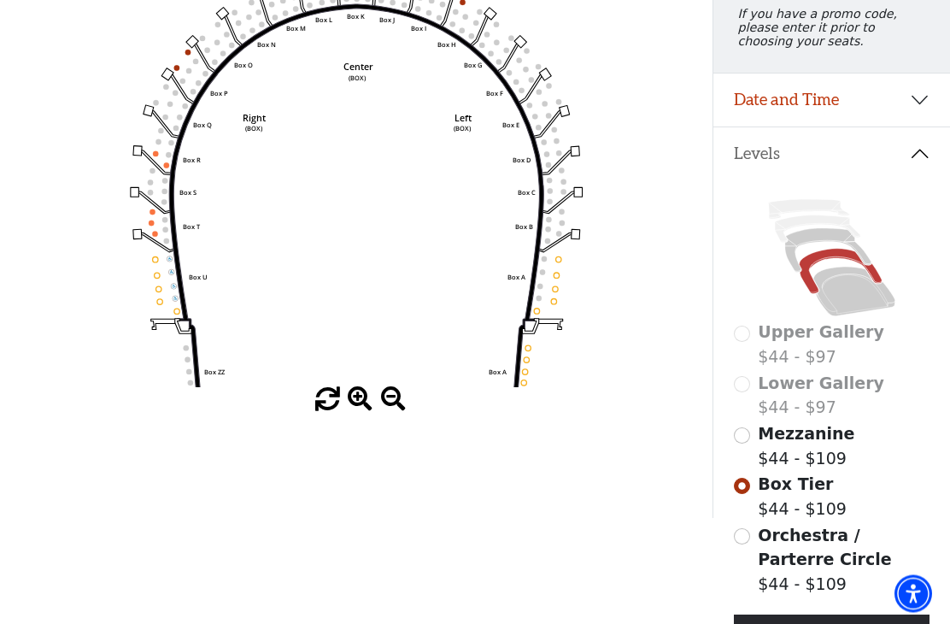
scroll to position [249, 0]
click at [805, 442] on span "Mezzanine" at bounding box center [806, 432] width 97 height 19
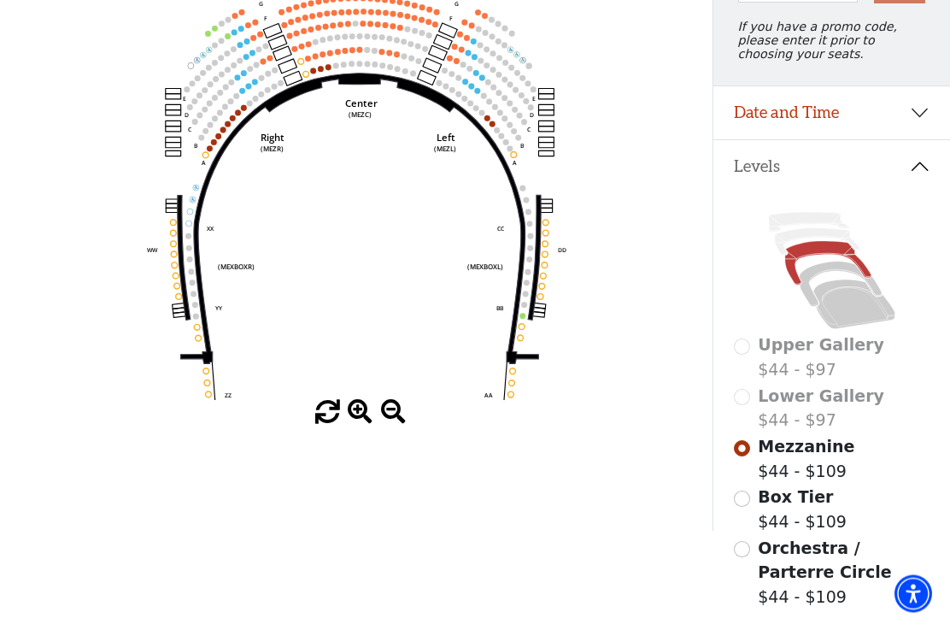
scroll to position [236, 0]
click at [866, 270] on icon at bounding box center [832, 270] width 197 height 124
click at [748, 504] on input "Box Tier$44 - $109\a" at bounding box center [742, 498] width 16 height 16
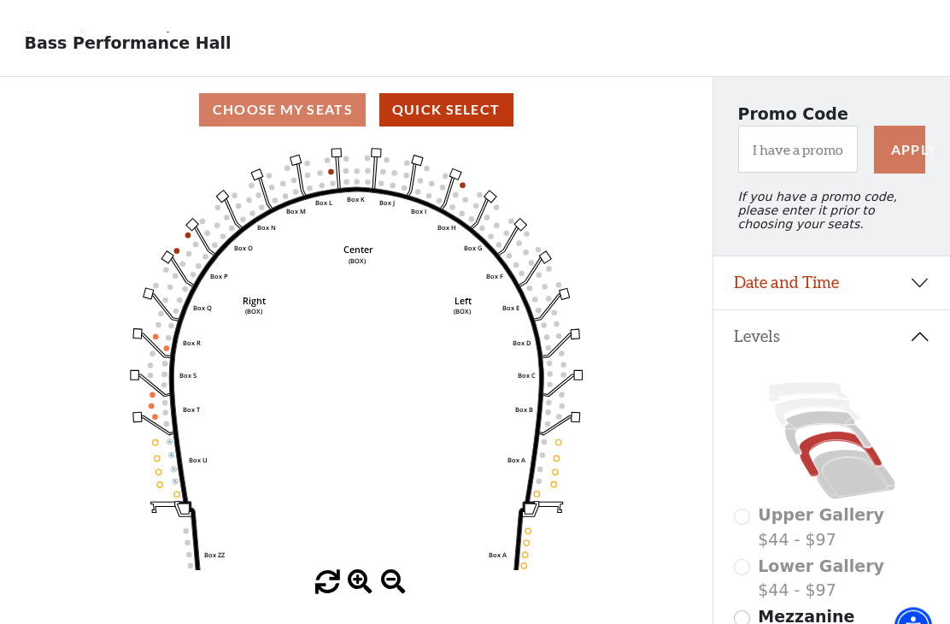
scroll to position [0, 0]
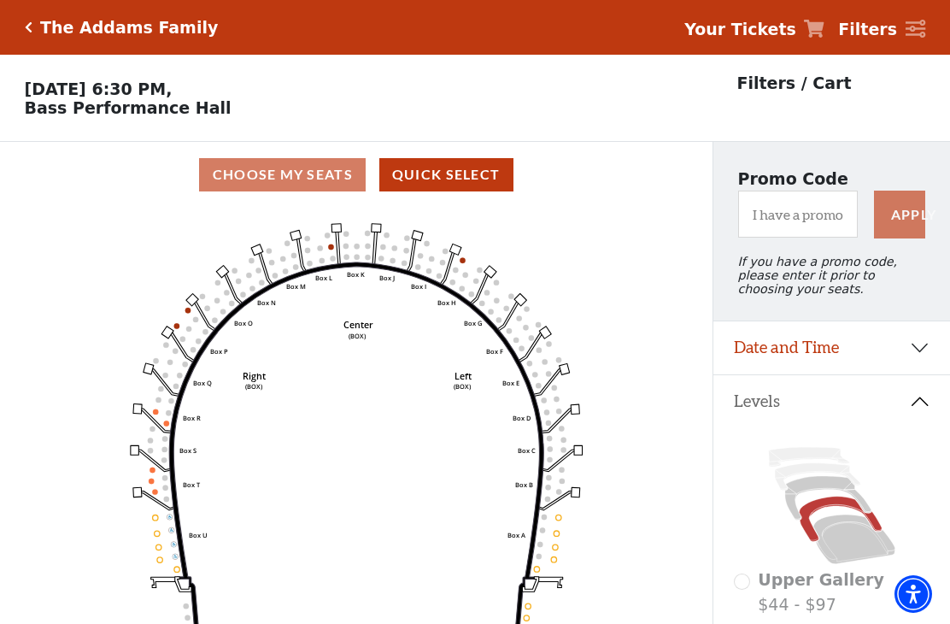
click at [167, 332] on rect at bounding box center [168, 332] width 12 height 12
click at [167, 326] on icon "Left (BOX) Right (BOX) Center (BOX) Box ZZ Box U Box T Box S Box R Box Q Box P …" at bounding box center [357, 421] width 642 height 427
click at [164, 328] on icon "Left (BOX) Right (BOX) Center (BOX) Box ZZ Box U Box T Box S Box R Box Q Box P …" at bounding box center [357, 421] width 642 height 427
click at [162, 332] on icon "Left (BOX) Right (BOX) Center (BOX) Box ZZ Box U Box T Box S Box R Box Q Box P …" at bounding box center [357, 421] width 642 height 427
click at [170, 331] on icon "Left (BOX) Right (BOX) Center (BOX) Box ZZ Box U Box T Box S Box R Box Q Box P …" at bounding box center [357, 421] width 642 height 427
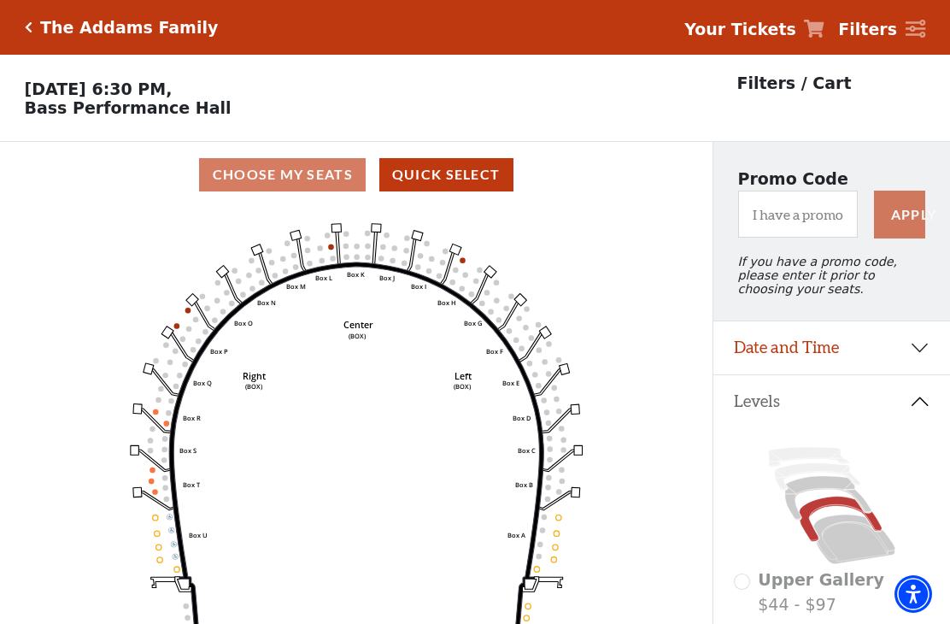
click at [175, 316] on icon "Left (BOX) Right (BOX) Center (BOX) Box ZZ Box U Box T Box S Box R Box Q Box P …" at bounding box center [357, 421] width 642 height 427
click at [167, 337] on rect at bounding box center [168, 332] width 12 height 12
click at [178, 328] on circle at bounding box center [175, 325] width 5 height 5
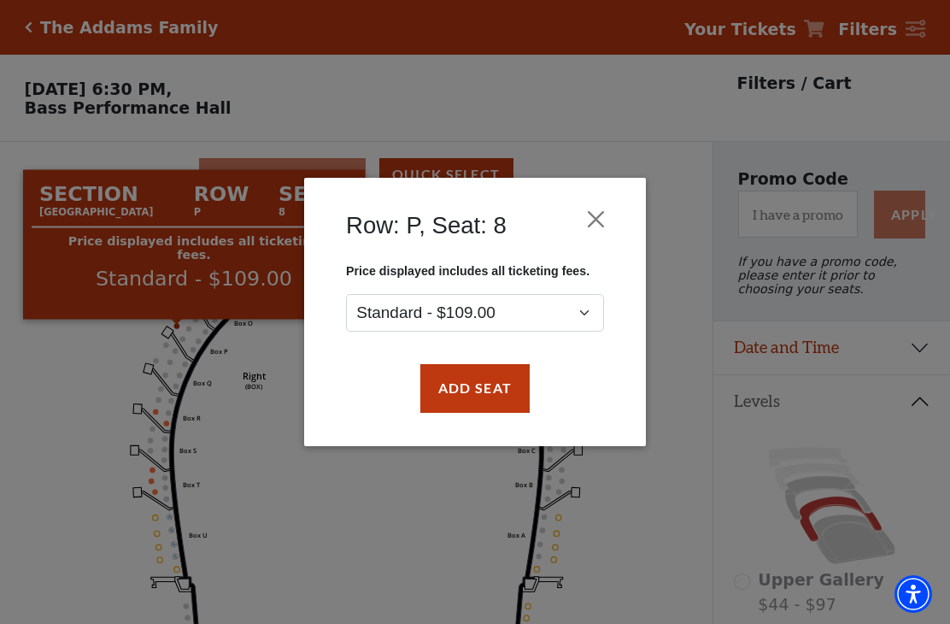
click at [494, 390] on button "Add Seat" at bounding box center [474, 388] width 109 height 48
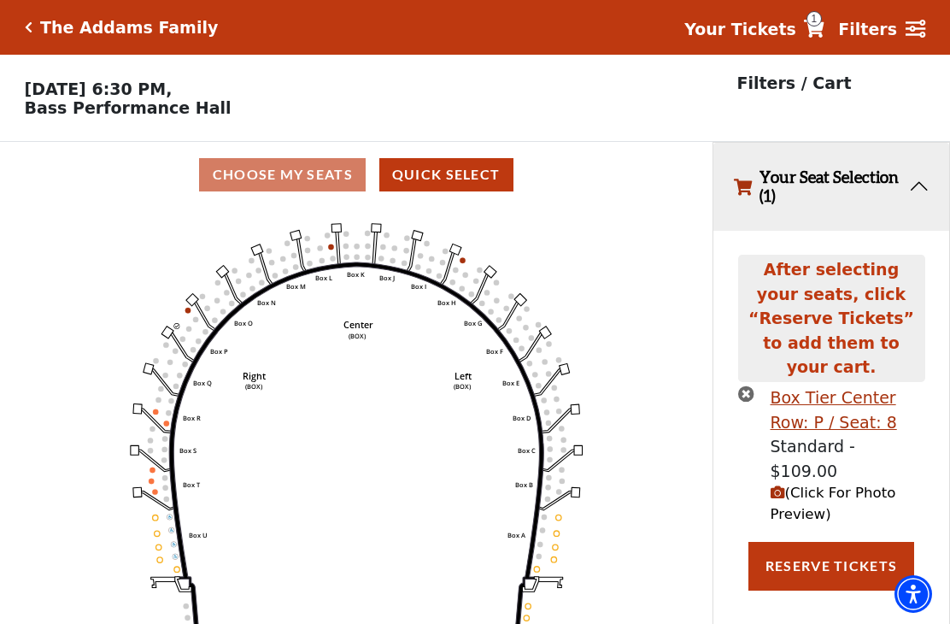
click at [177, 316] on icon "Left (BOX) Right (BOX) Center (BOX) Box ZZ Box U Box T Box S Box R Box Q Box P …" at bounding box center [357, 421] width 642 height 427
click at [171, 308] on icon "Left (BOX) Right (BOX) Center (BOX) Box ZZ Box U Box T Box S Box R Box Q Box P …" at bounding box center [357, 421] width 642 height 427
click at [177, 310] on icon "Left (BOX) Right (BOX) Center (BOX) Box ZZ Box U Box T Box S Box R Box Q Box P …" at bounding box center [357, 421] width 642 height 427
click at [174, 316] on icon "Left (BOX) Right (BOX) Center (BOX) Box ZZ Box U Box T Box S Box R Box Q Box P …" at bounding box center [357, 421] width 642 height 427
click at [197, 314] on icon "Left (BOX) Right (BOX) Center (BOX) Box ZZ Box U Box T Box S Box R Box Q Box P …" at bounding box center [357, 421] width 642 height 427
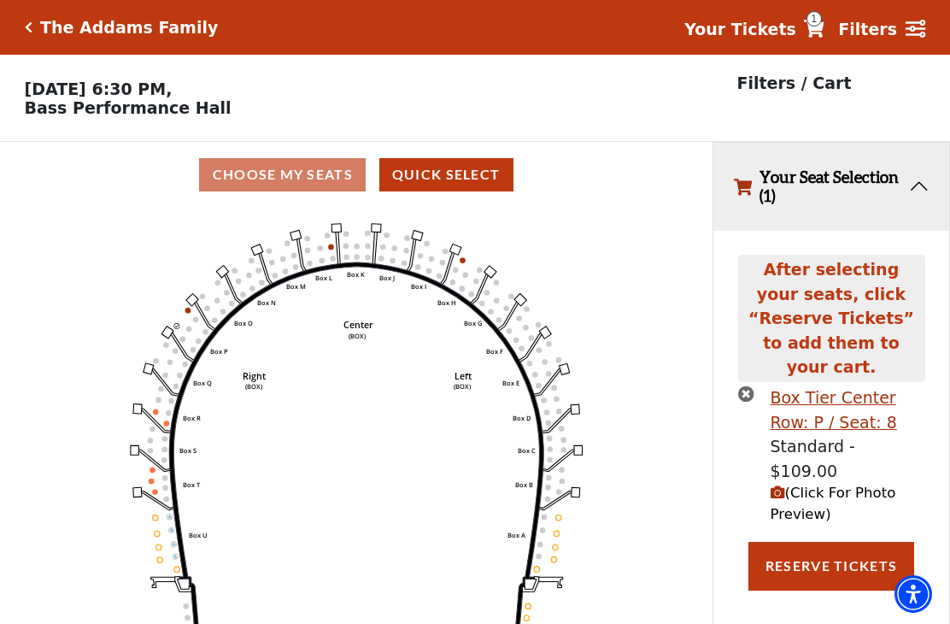
click at [191, 313] on circle at bounding box center [187, 310] width 5 height 5
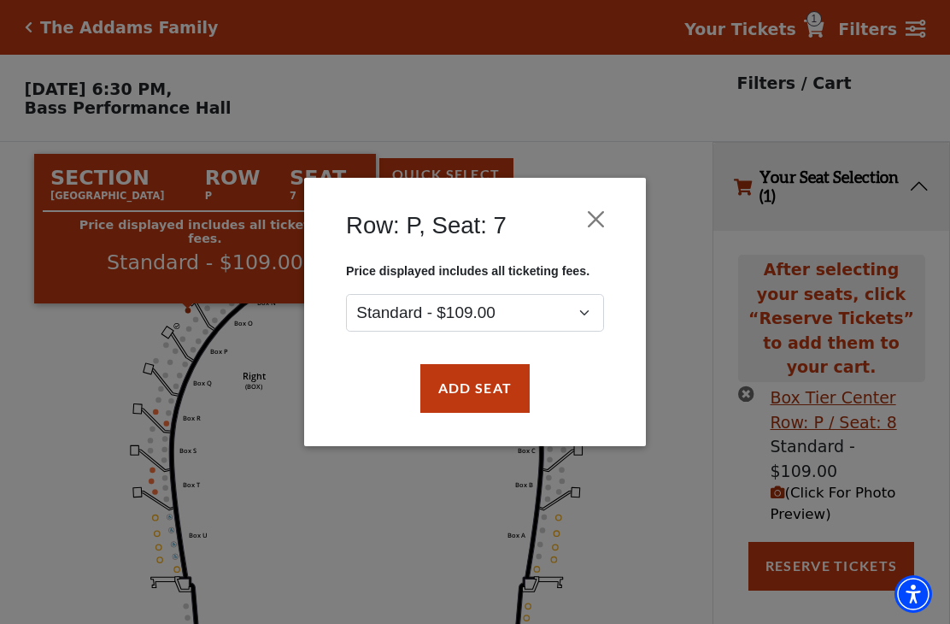
click at [500, 397] on button "Add Seat" at bounding box center [474, 388] width 109 height 48
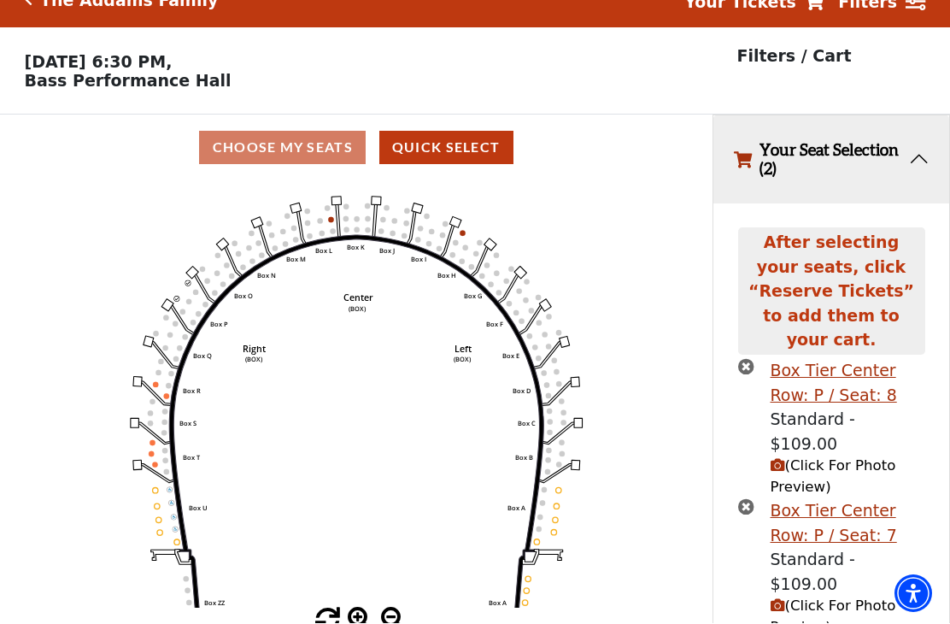
scroll to position [27, 0]
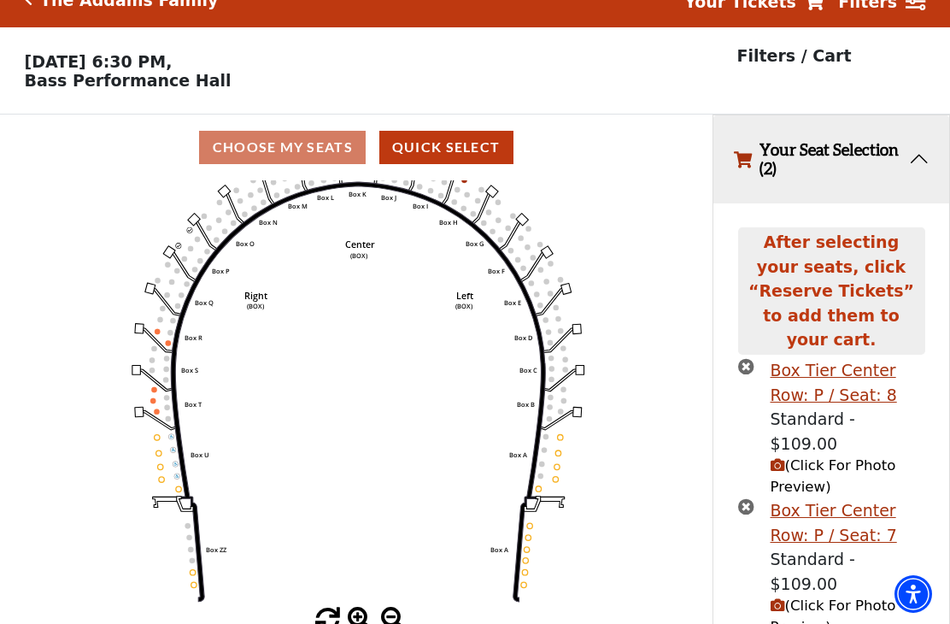
click at [830, 457] on span "(Click For Photo Preview)" at bounding box center [834, 476] width 126 height 38
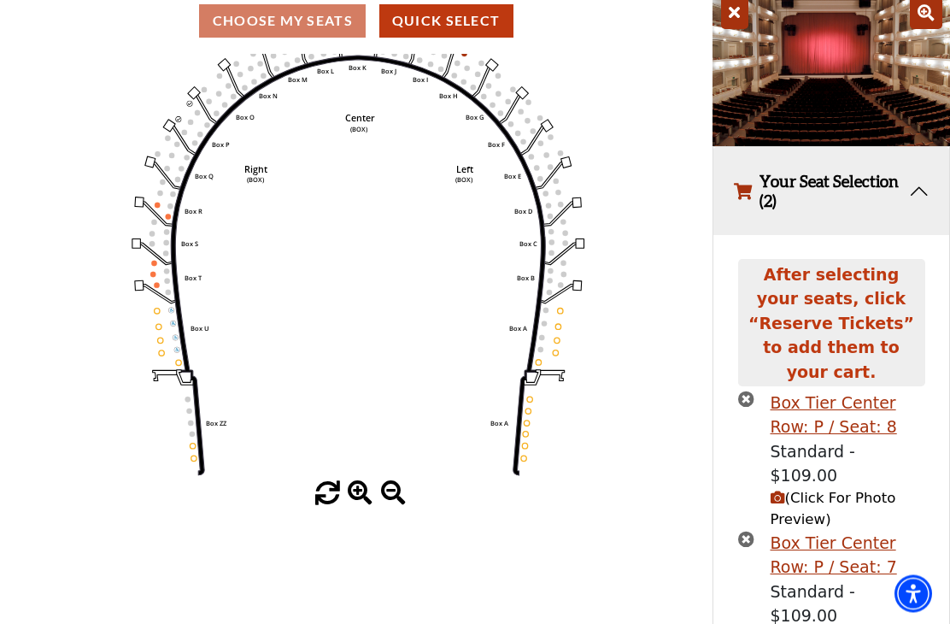
scroll to position [185, 0]
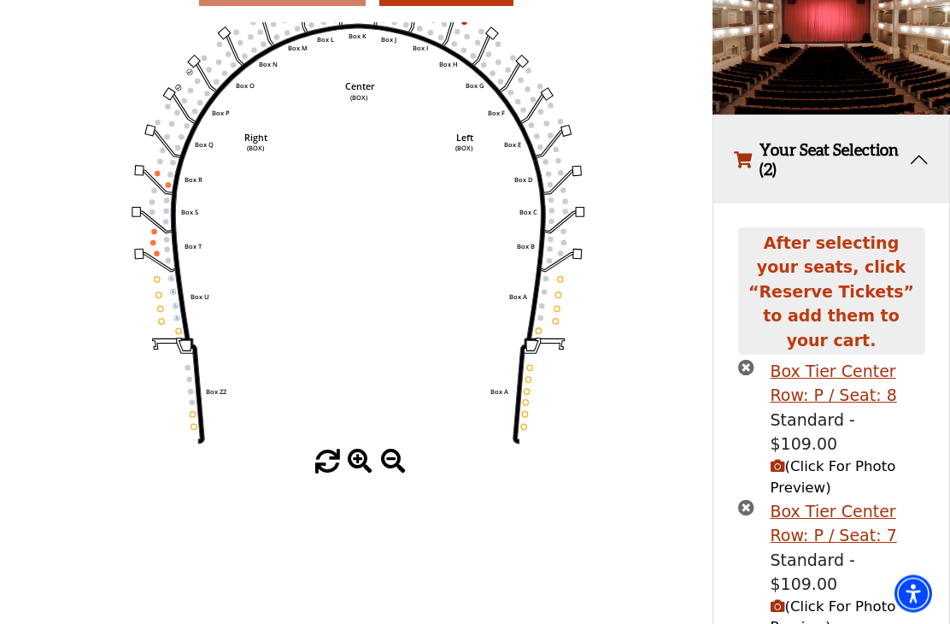
click at [822, 599] on span "(Click For Photo Preview)" at bounding box center [834, 618] width 126 height 38
click at [820, 599] on span "(Click For Photo Preview)" at bounding box center [834, 618] width 126 height 38
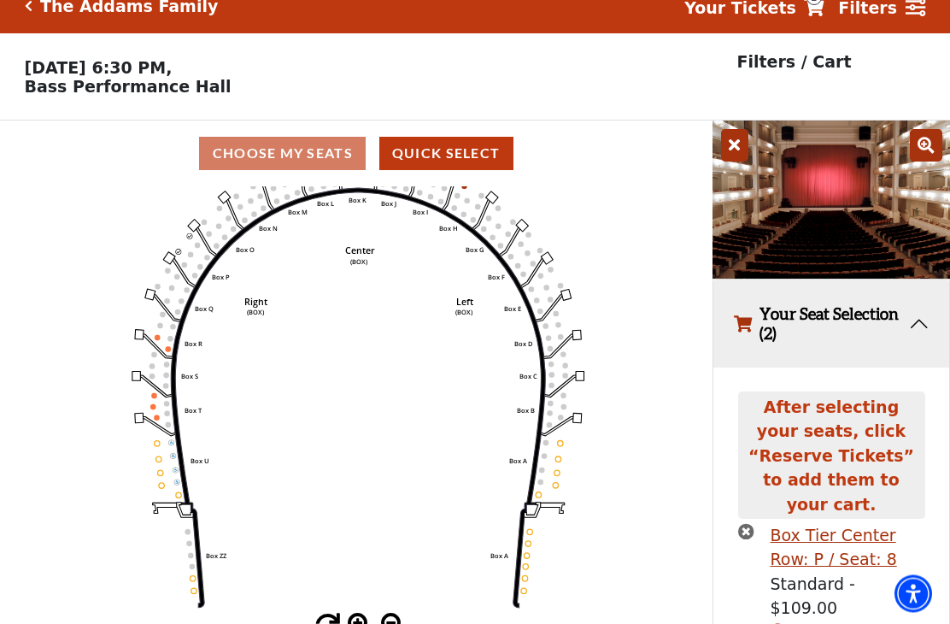
scroll to position [0, 0]
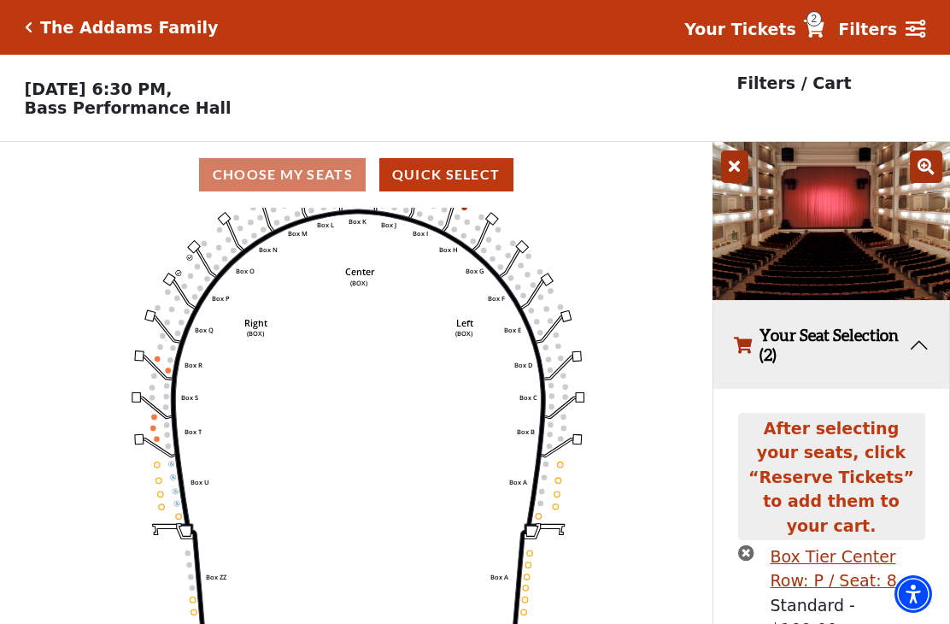
click at [921, 171] on icon at bounding box center [926, 166] width 32 height 32
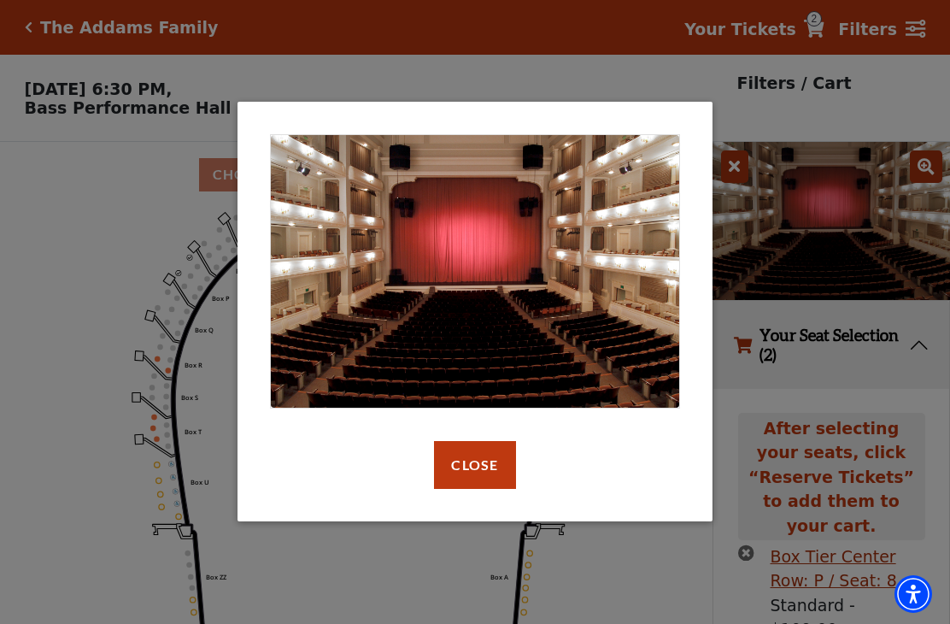
click at [467, 467] on button "Close" at bounding box center [474, 465] width 81 height 48
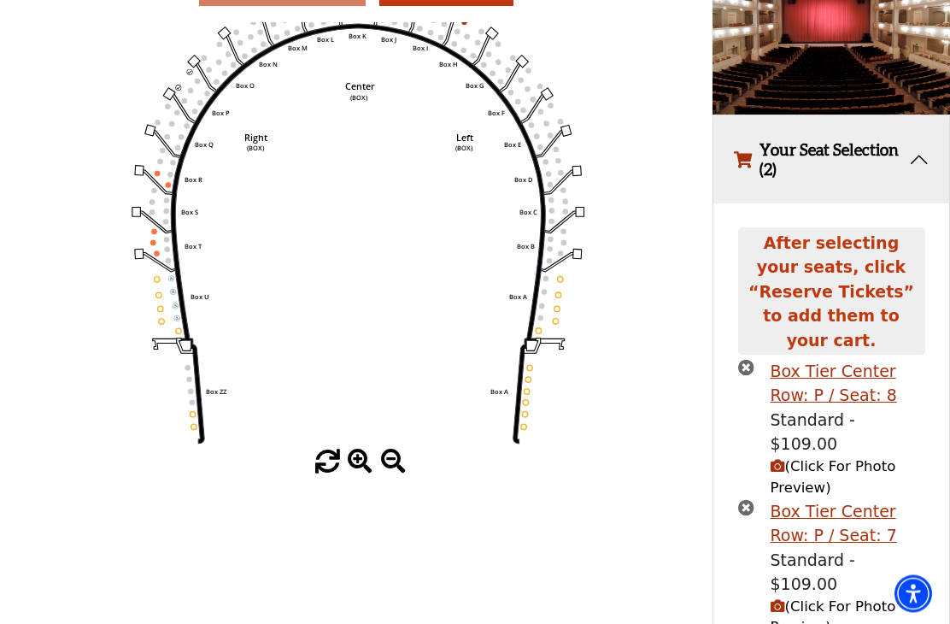
scroll to position [72, 0]
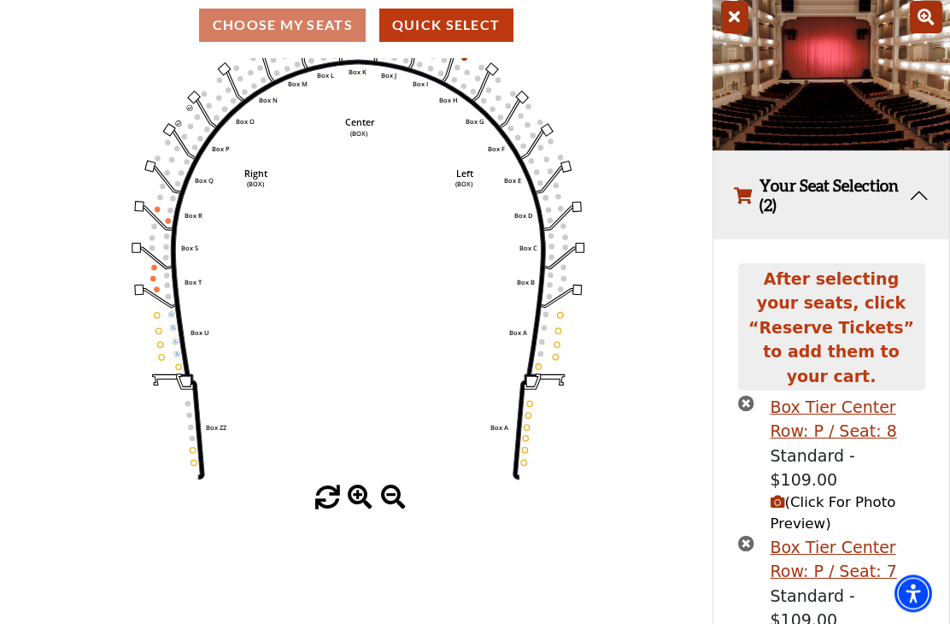
click at [744, 396] on icon "times-circle" at bounding box center [746, 404] width 16 height 16
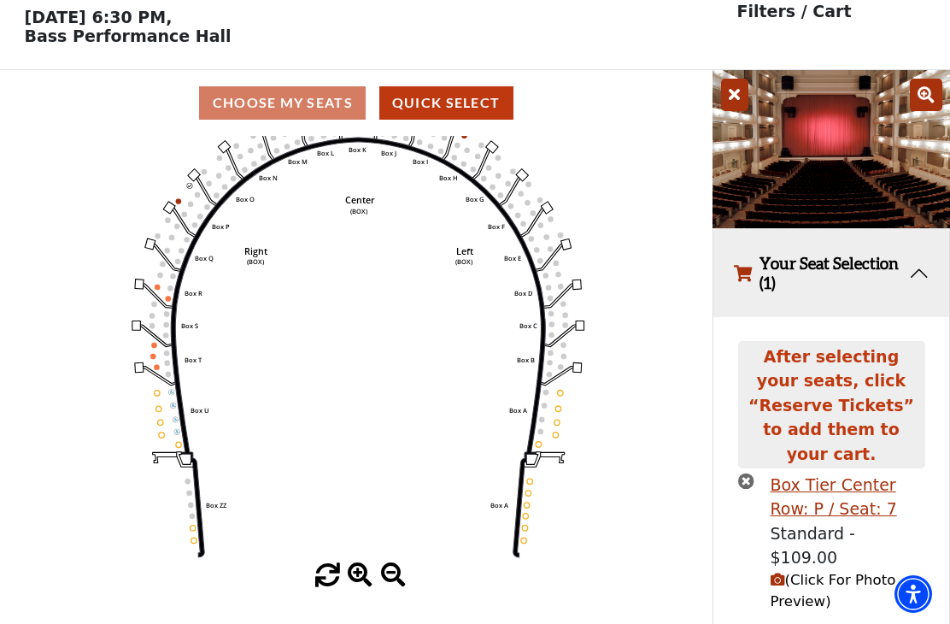
click at [748, 473] on icon "times-circle" at bounding box center [746, 481] width 16 height 16
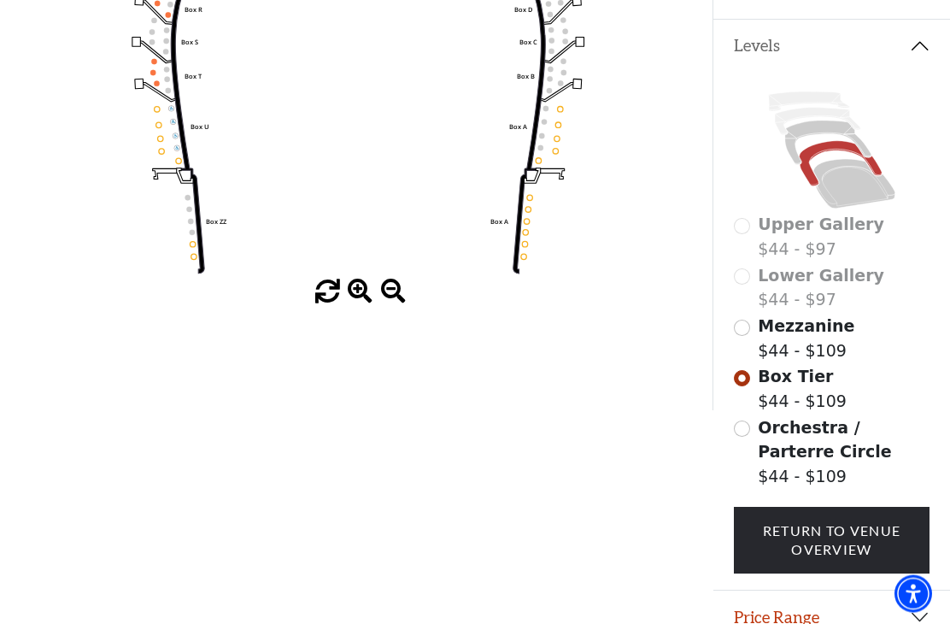
scroll to position [356, 0]
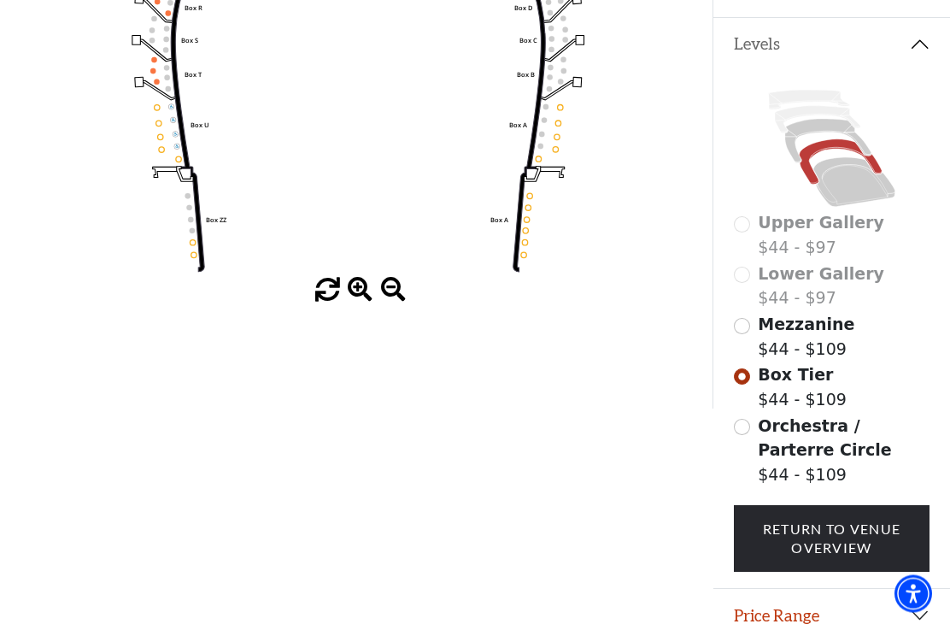
click at [737, 335] on input "Mezzanine$44 - $109\a" at bounding box center [742, 327] width 16 height 16
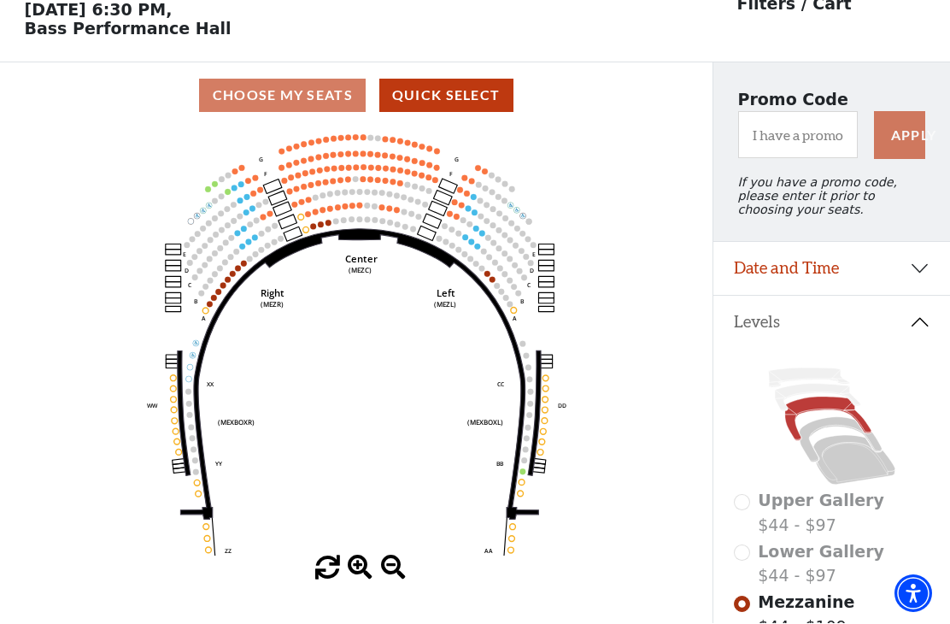
scroll to position [79, 0]
click at [313, 232] on icon "Center (MEZC) Right (MEZR) Left (MEZL) (MEXBOXR) (MEXBOXL) XX WW CC DD YY BB ZZ…" at bounding box center [357, 341] width 642 height 427
click at [320, 232] on icon "Center (MEZC) Right (MEZR) Left (MEZL) (MEXBOXR) (MEXBOXL) XX WW CC DD YY BB ZZ…" at bounding box center [357, 341] width 642 height 427
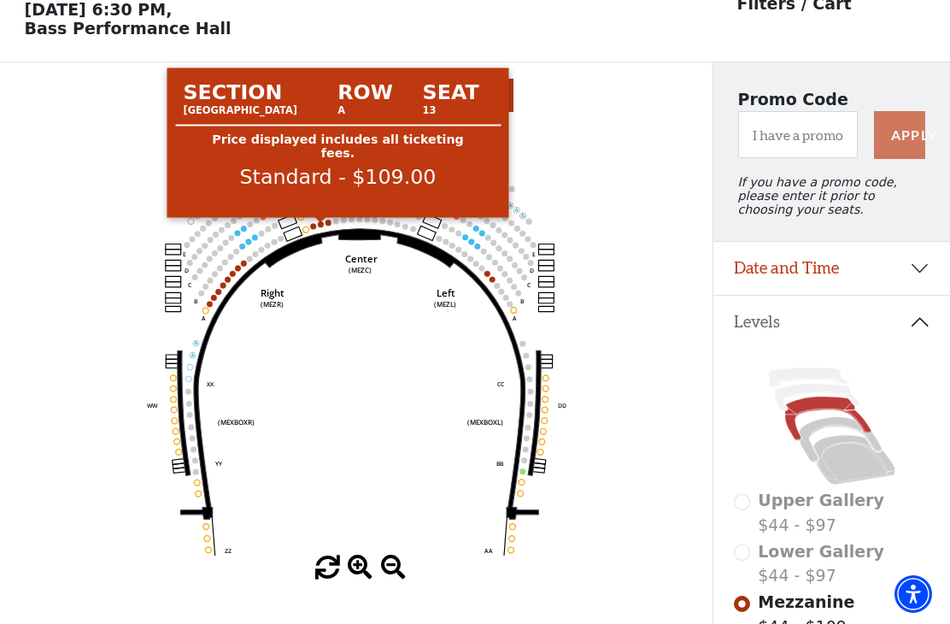
click at [321, 226] on circle at bounding box center [321, 224] width 6 height 6
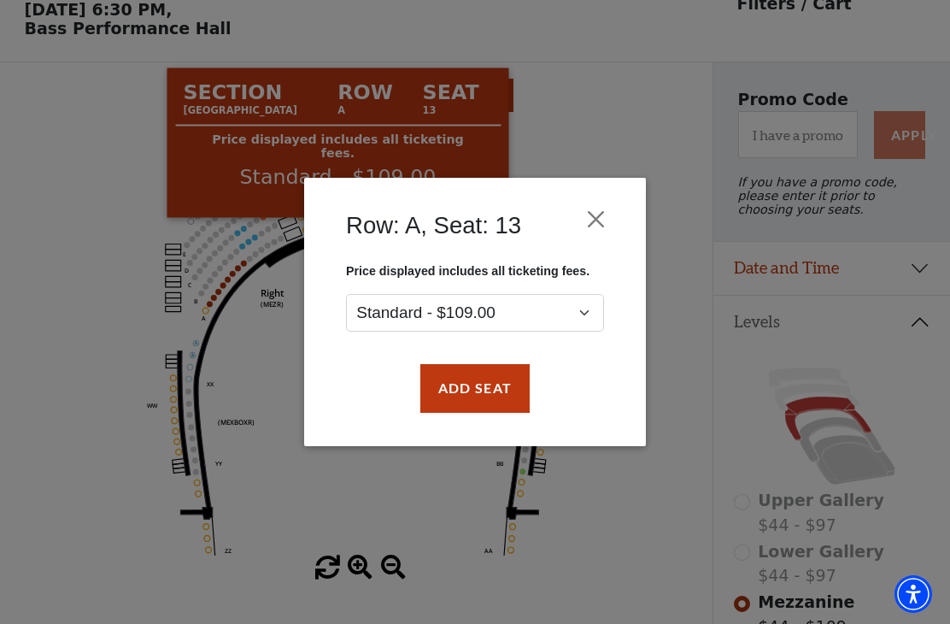
click at [474, 392] on button "Add Seat" at bounding box center [474, 388] width 109 height 48
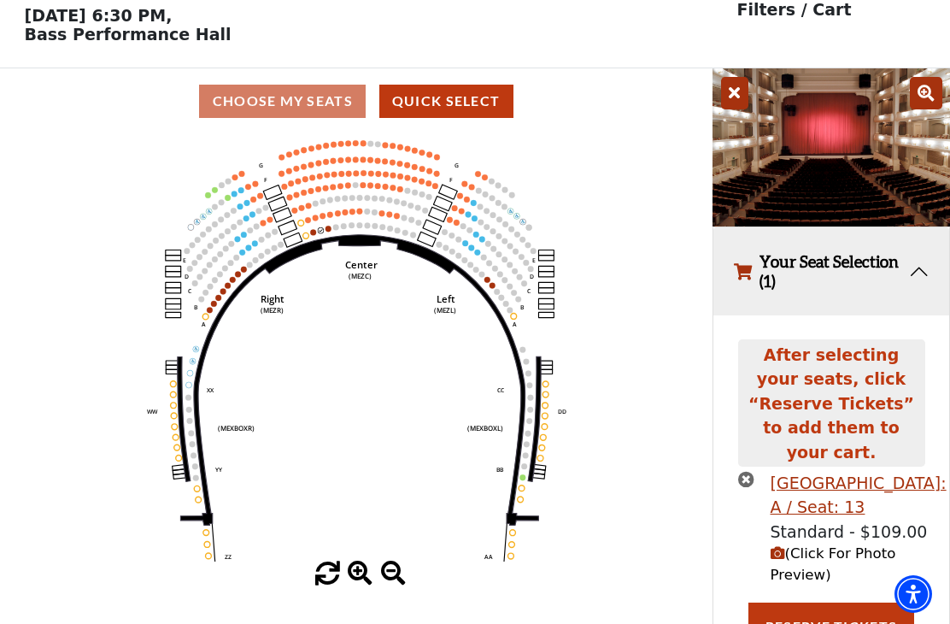
scroll to position [73, 0]
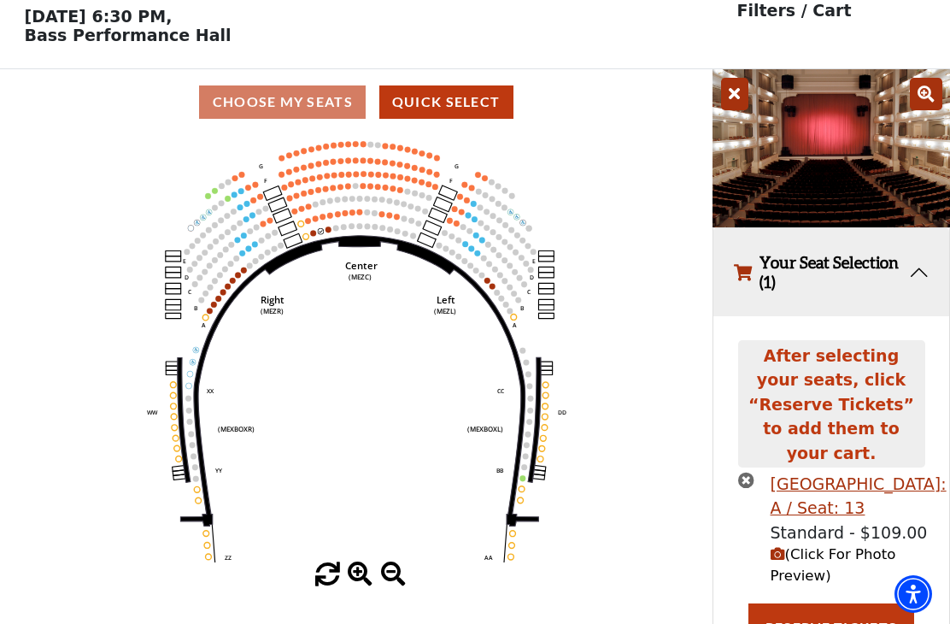
click at [315, 244] on icon at bounding box center [359, 381] width 358 height 291
click at [308, 239] on circle at bounding box center [306, 236] width 6 height 6
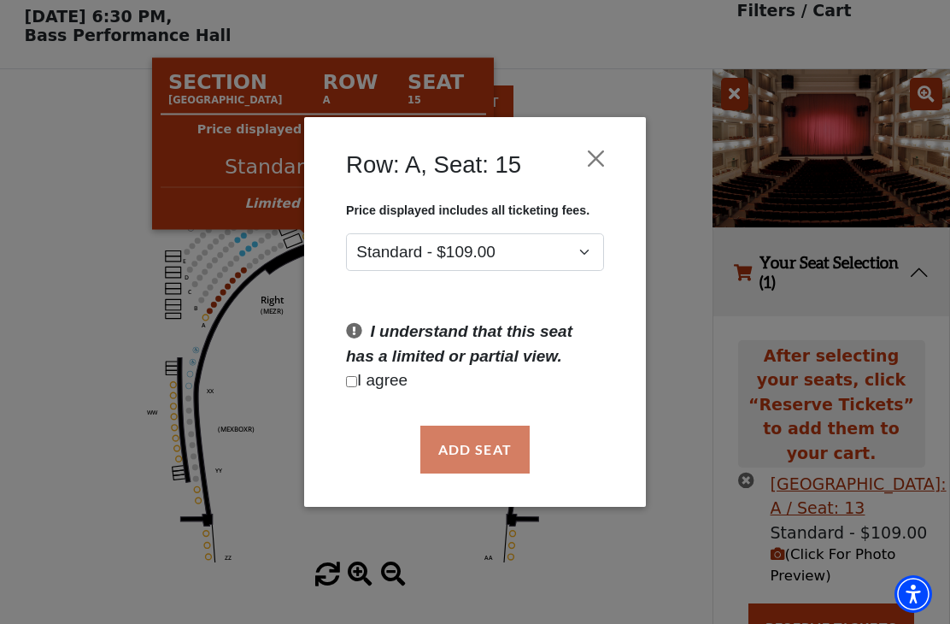
click at [602, 154] on button "Close" at bounding box center [596, 158] width 32 height 32
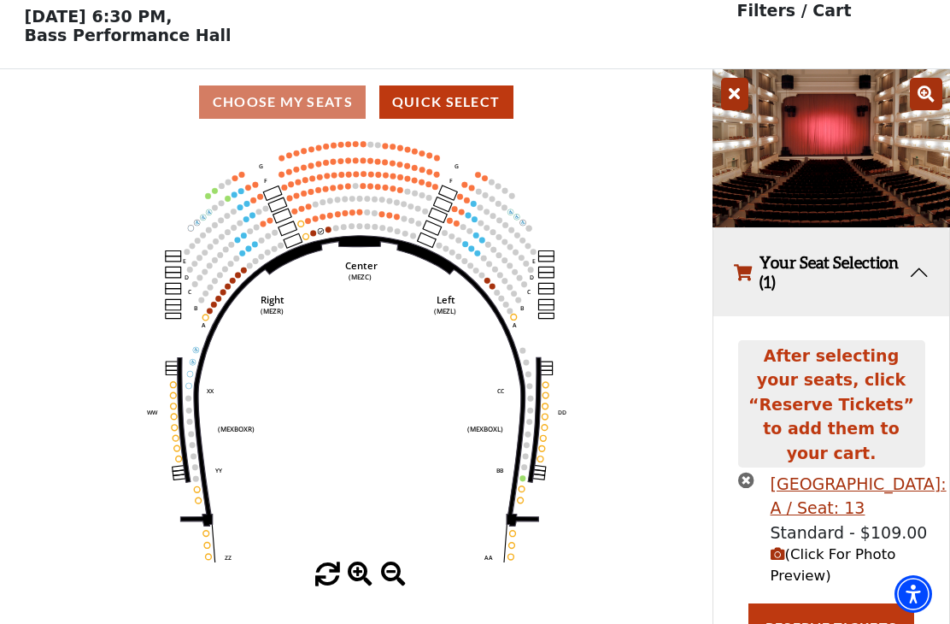
click at [320, 234] on circle at bounding box center [321, 231] width 6 height 6
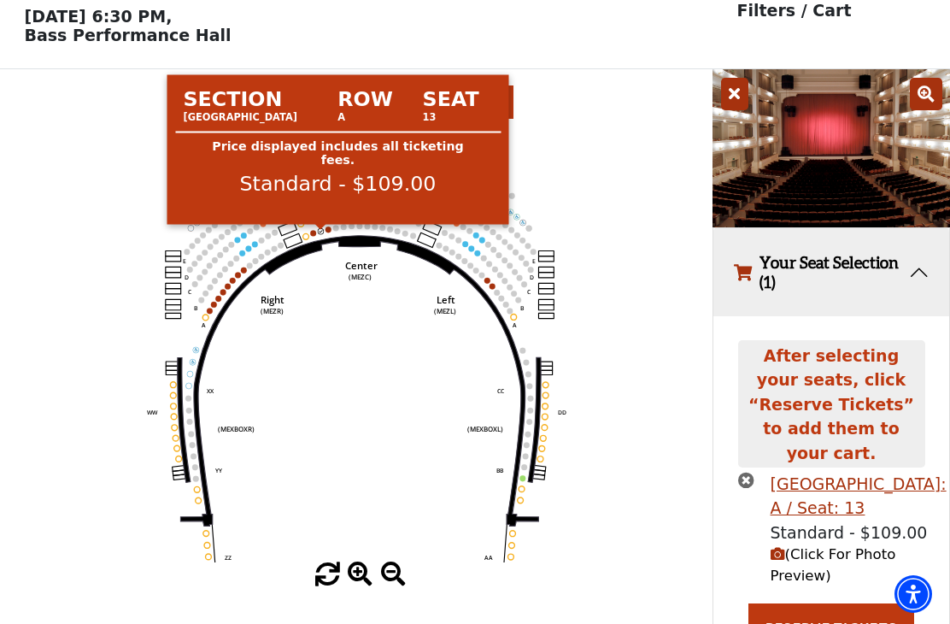
click at [314, 235] on circle at bounding box center [313, 233] width 6 height 6
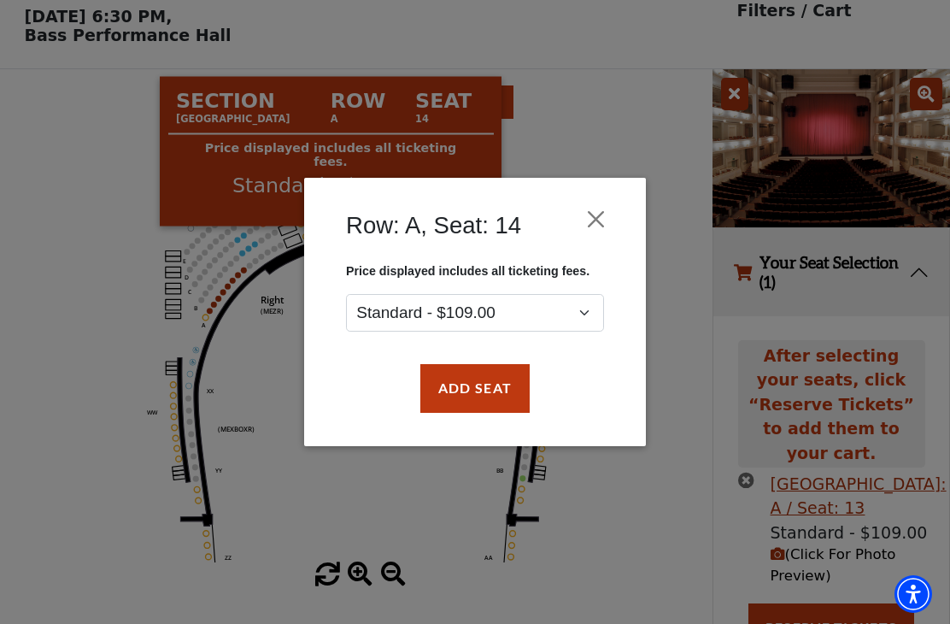
click at [496, 397] on button "Add Seat" at bounding box center [474, 388] width 109 height 48
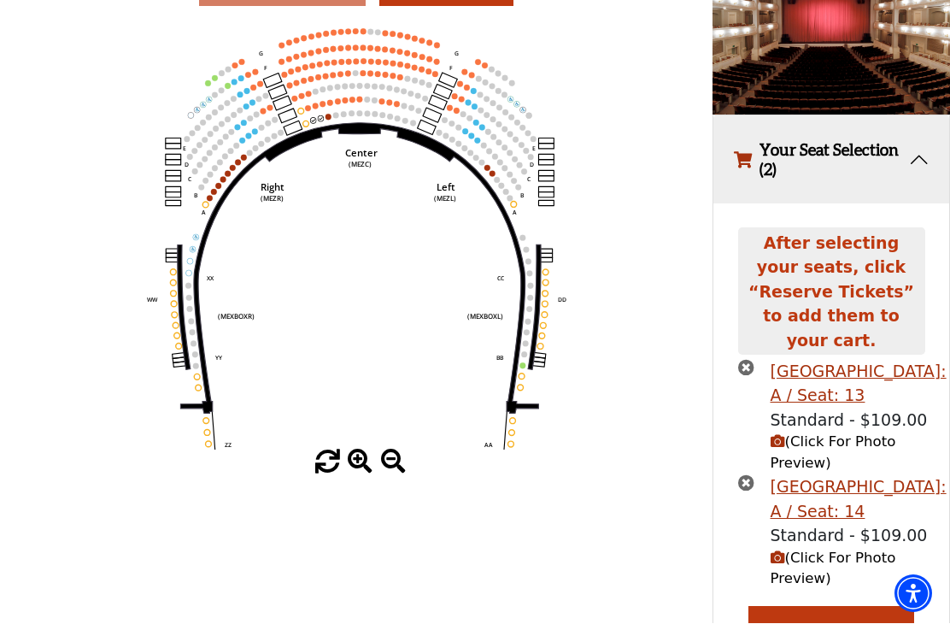
scroll to position [185, 0]
click at [816, 433] on span "(Click For Photo Preview)" at bounding box center [834, 452] width 126 height 38
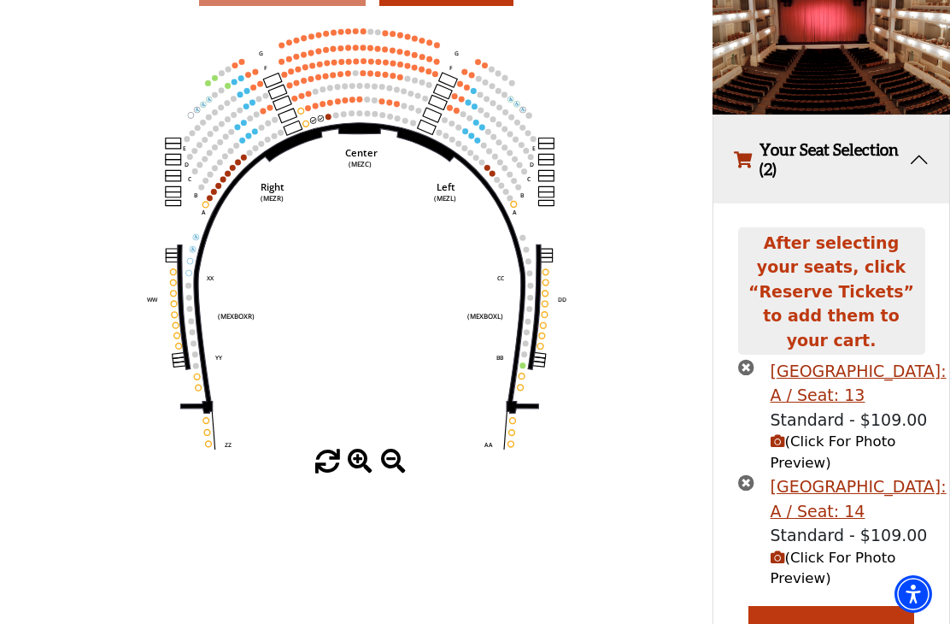
click at [806, 549] on span "(Click For Photo Preview)" at bounding box center [834, 568] width 126 height 38
click at [800, 549] on span "(Click For Photo Preview)" at bounding box center [834, 568] width 126 height 38
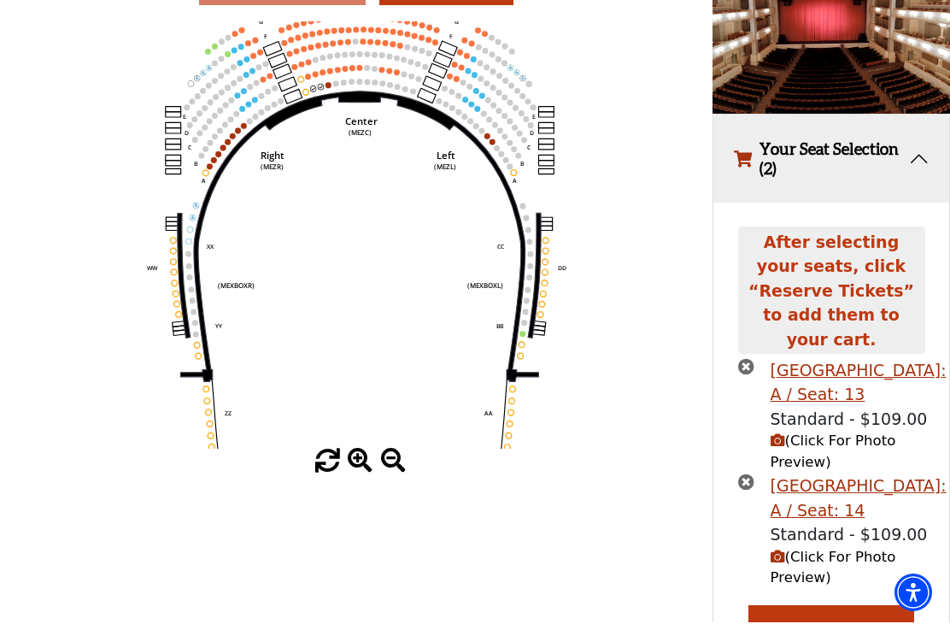
scroll to position [185, 0]
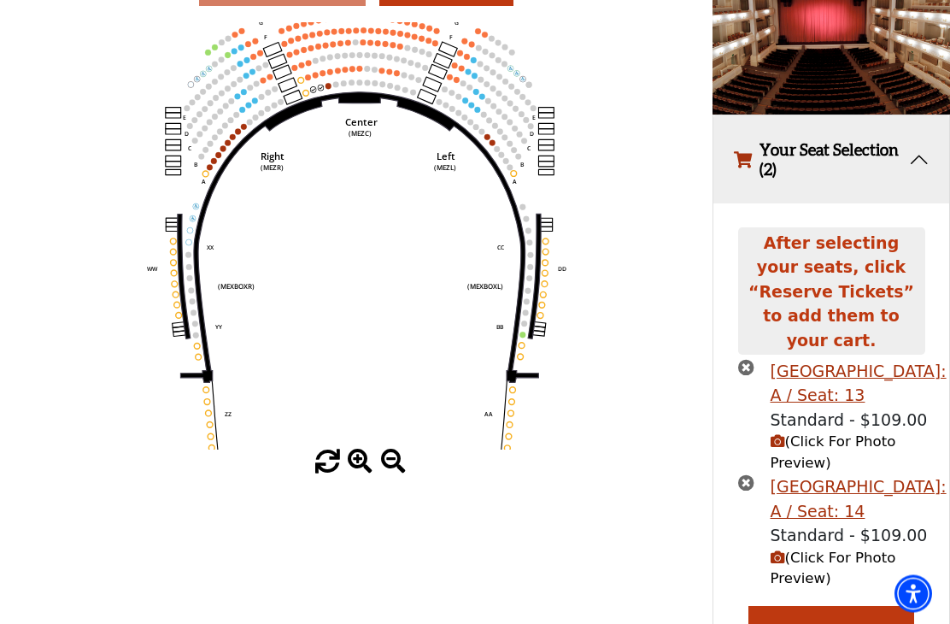
click at [743, 475] on icon "times-circle" at bounding box center [746, 483] width 16 height 16
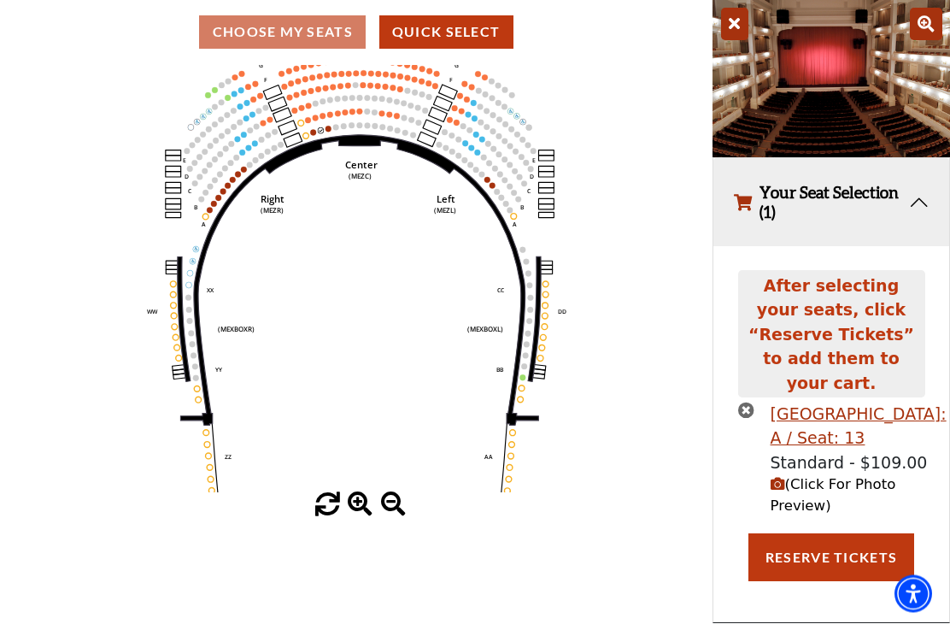
scroll to position [72, 0]
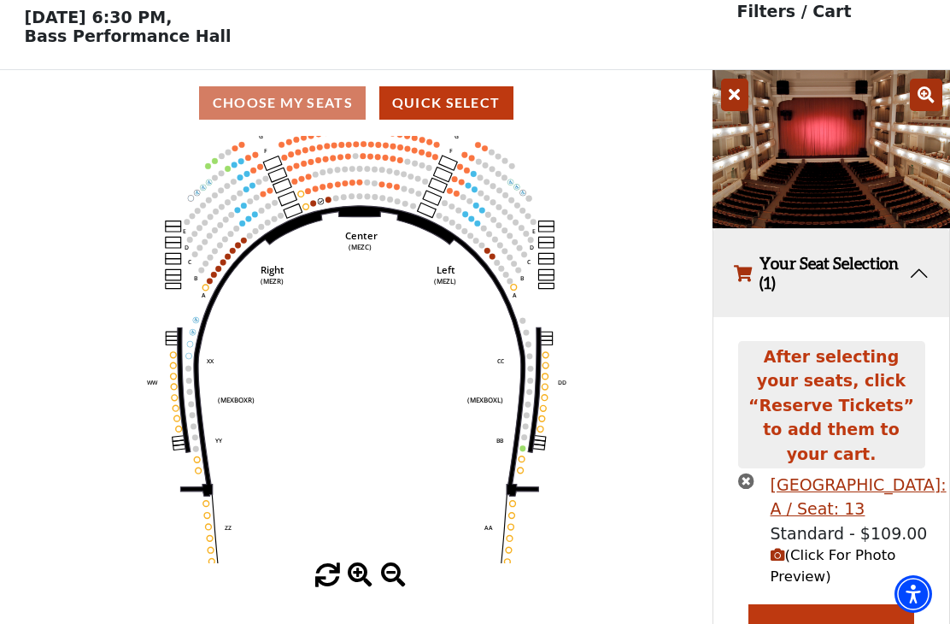
click at [747, 473] on icon "times-circle" at bounding box center [746, 481] width 16 height 16
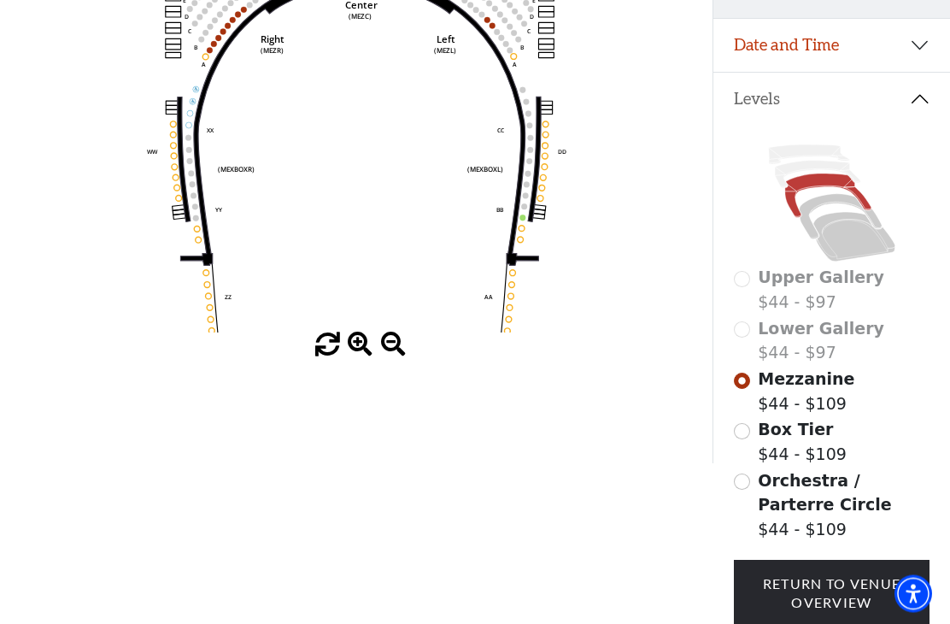
scroll to position [328, 0]
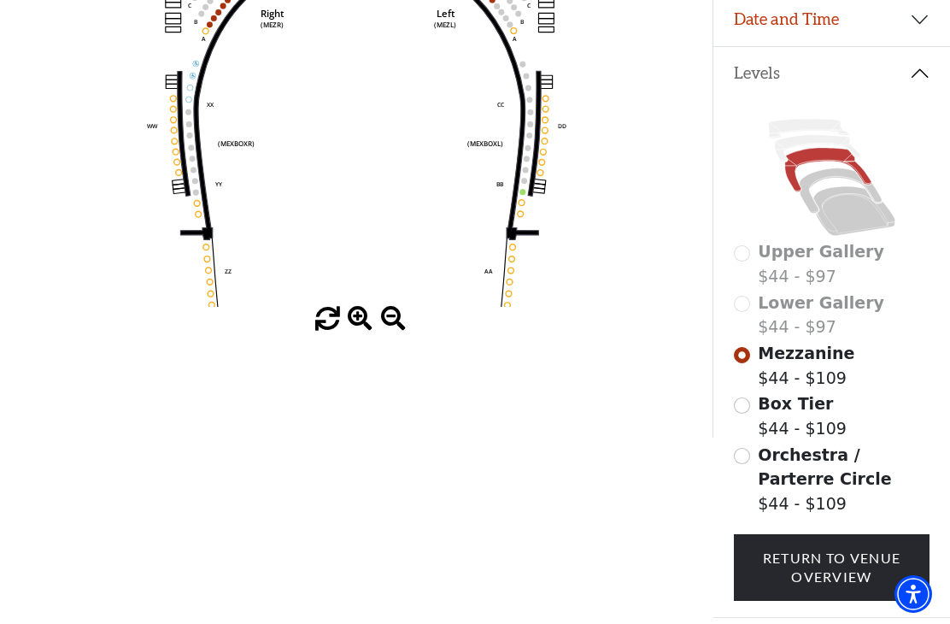
click at [743, 414] on input "Box Tier$44 - $109\a" at bounding box center [742, 405] width 16 height 16
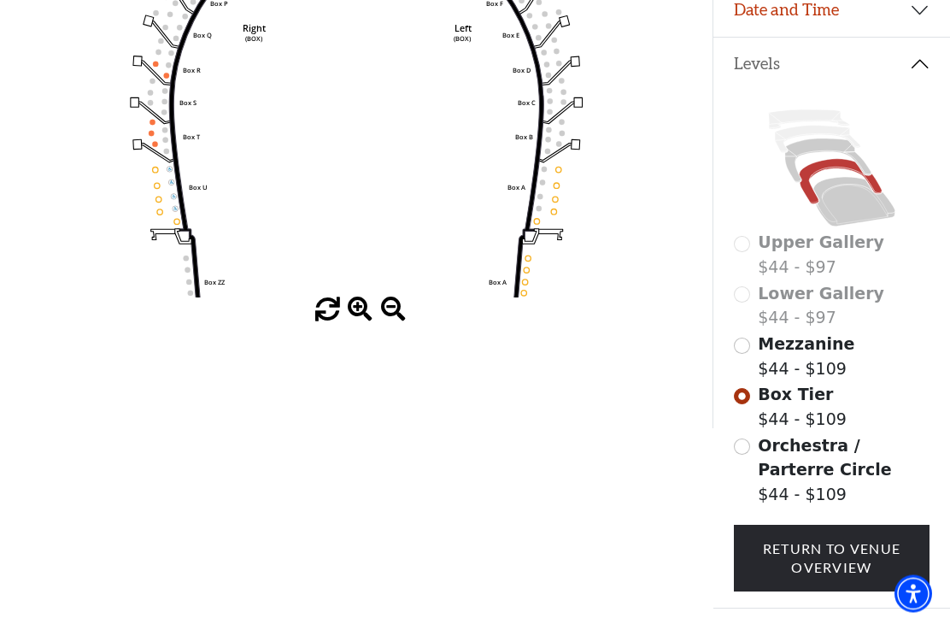
scroll to position [338, 0]
click at [744, 352] on input "Mezzanine$44 - $109\a" at bounding box center [742, 346] width 16 height 16
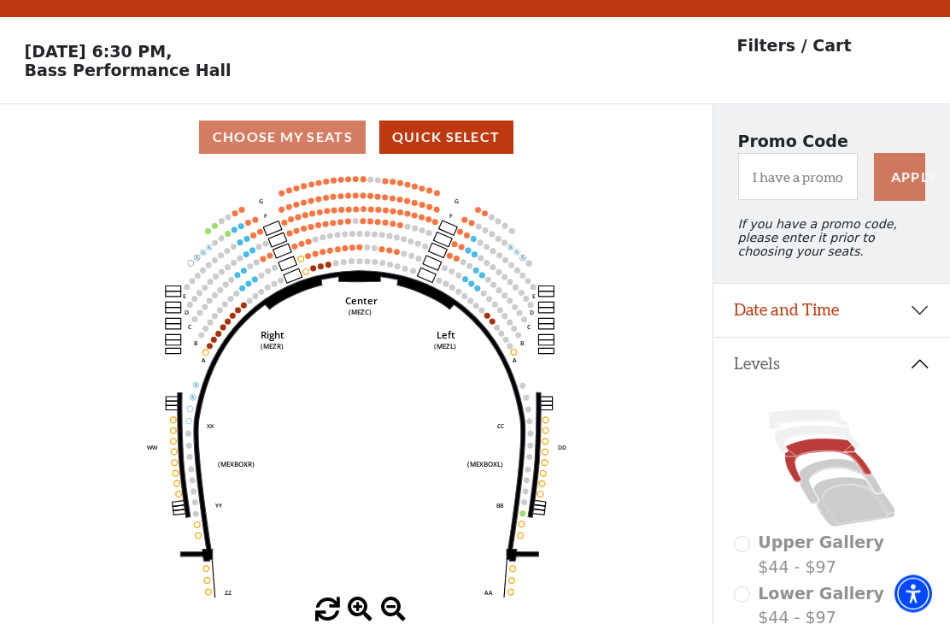
scroll to position [0, 0]
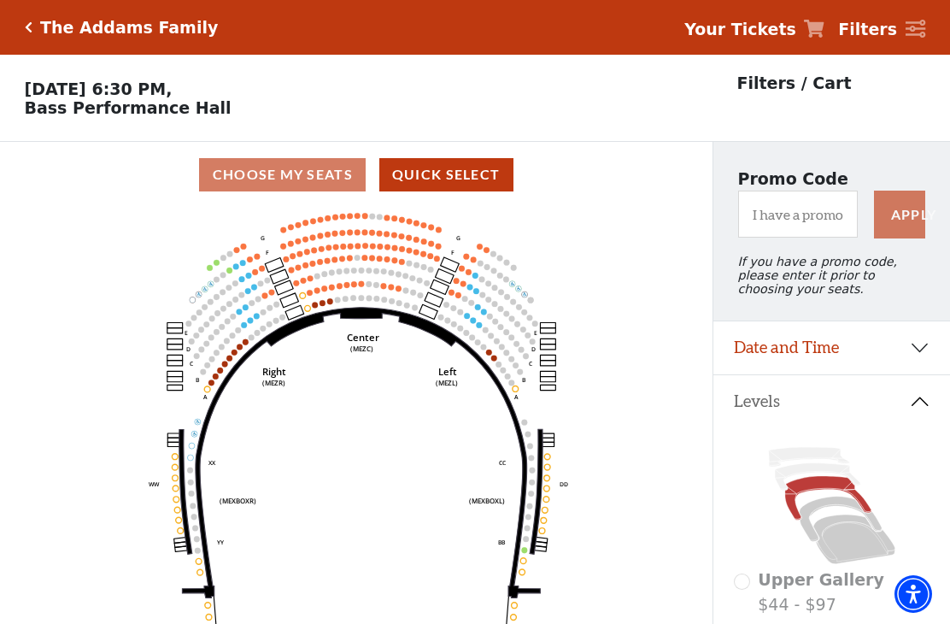
click at [926, 351] on button "Date and Time" at bounding box center [832, 347] width 237 height 53
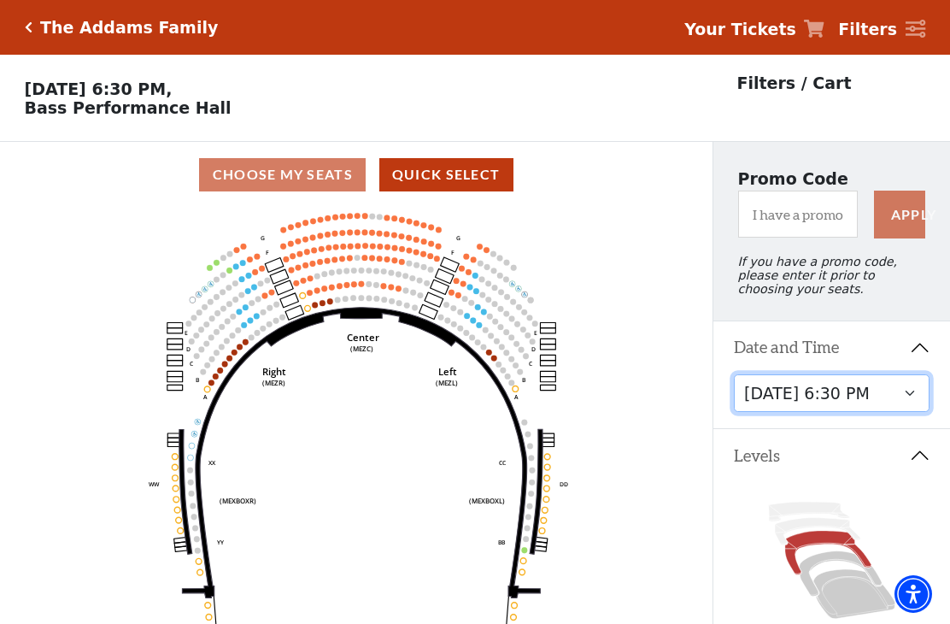
click at [908, 403] on select "Friday, October 24 at 7:30 PM Saturday, October 25 at 1:30 PM Saturday, October…" at bounding box center [832, 393] width 197 height 38
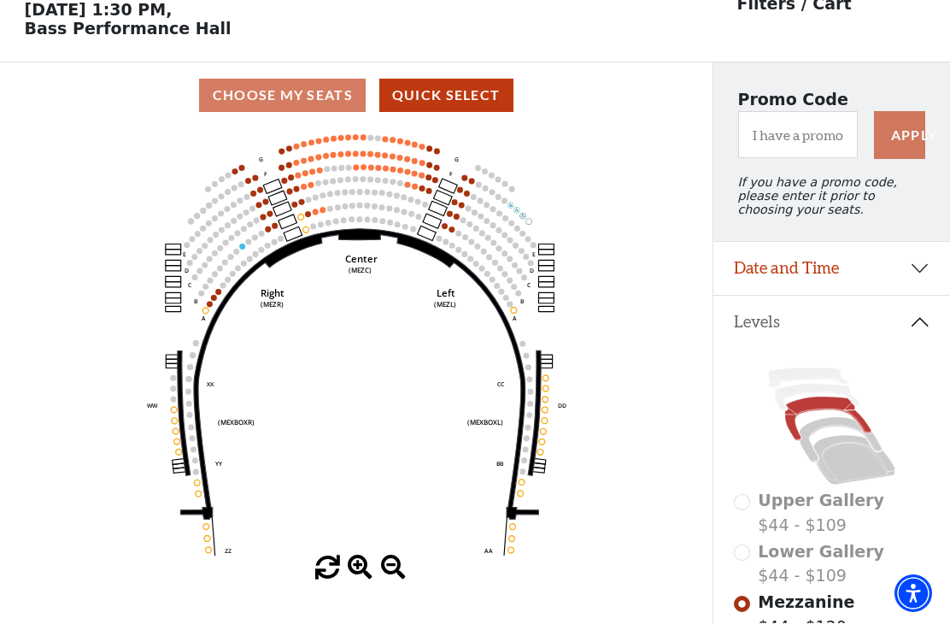
scroll to position [79, 0]
click at [919, 279] on button "Date and Time" at bounding box center [832, 268] width 237 height 53
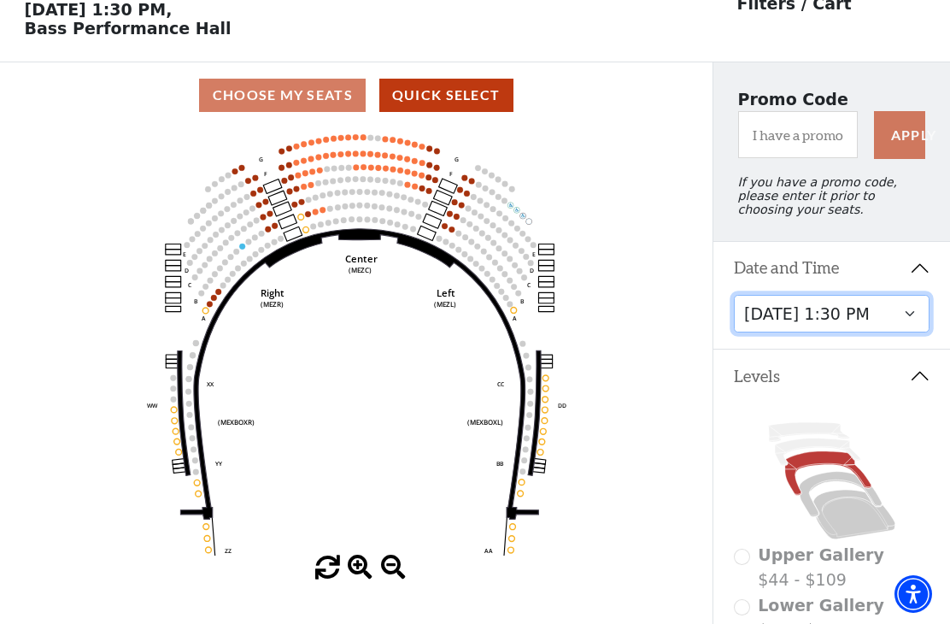
click at [915, 326] on select "Friday, October 24 at 7:30 PM Saturday, October 25 at 1:30 PM Saturday, October…" at bounding box center [832, 314] width 197 height 38
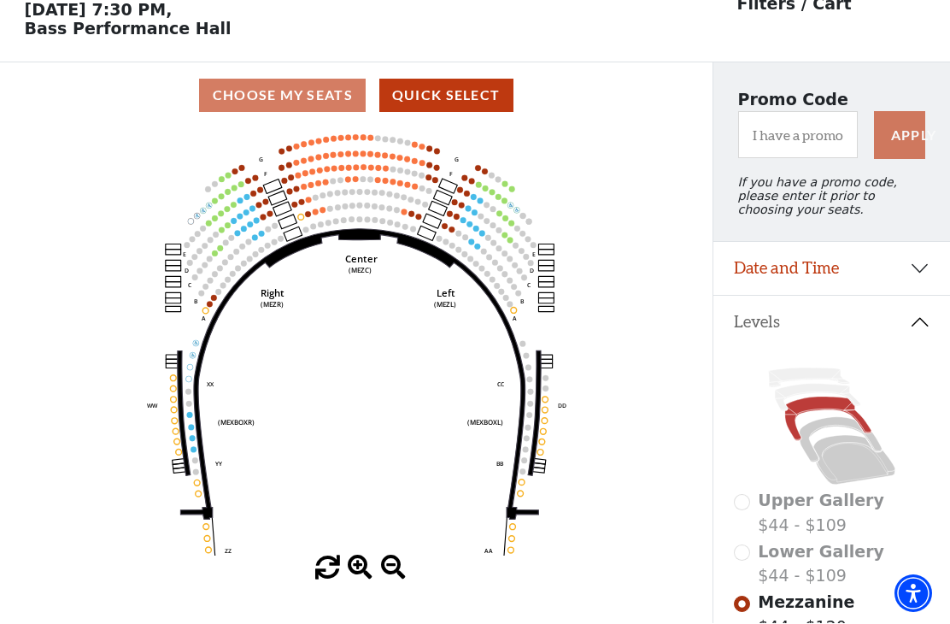
scroll to position [79, 0]
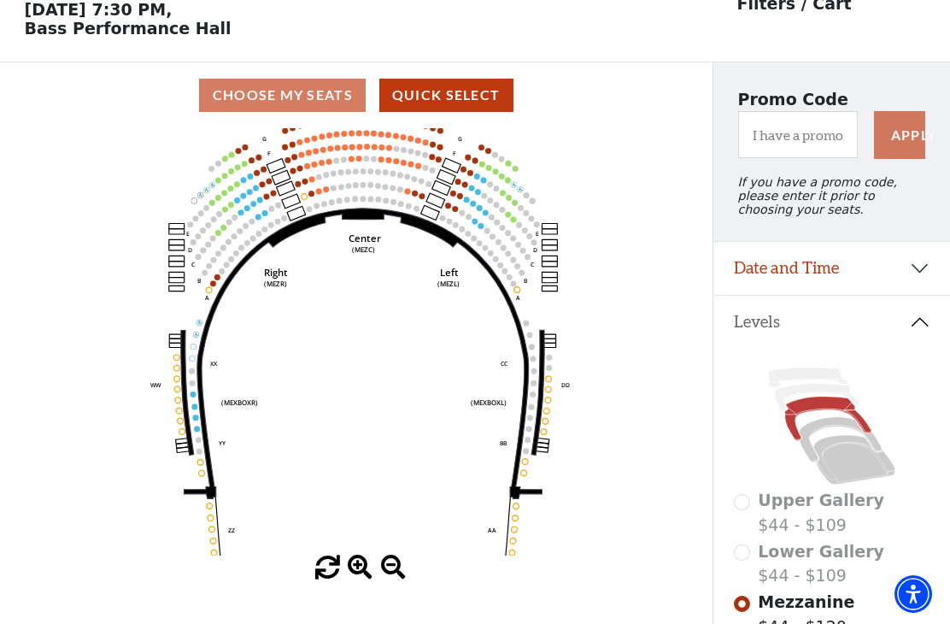
click at [74, 391] on icon "Center (MEZC) Right (MEZR) Left (MEZL) (MEXBOXR) (MEXBOXL) XX WW CC DD YY BB ZZ…" at bounding box center [357, 341] width 642 height 427
click at [918, 279] on button "Date and Time" at bounding box center [832, 268] width 237 height 53
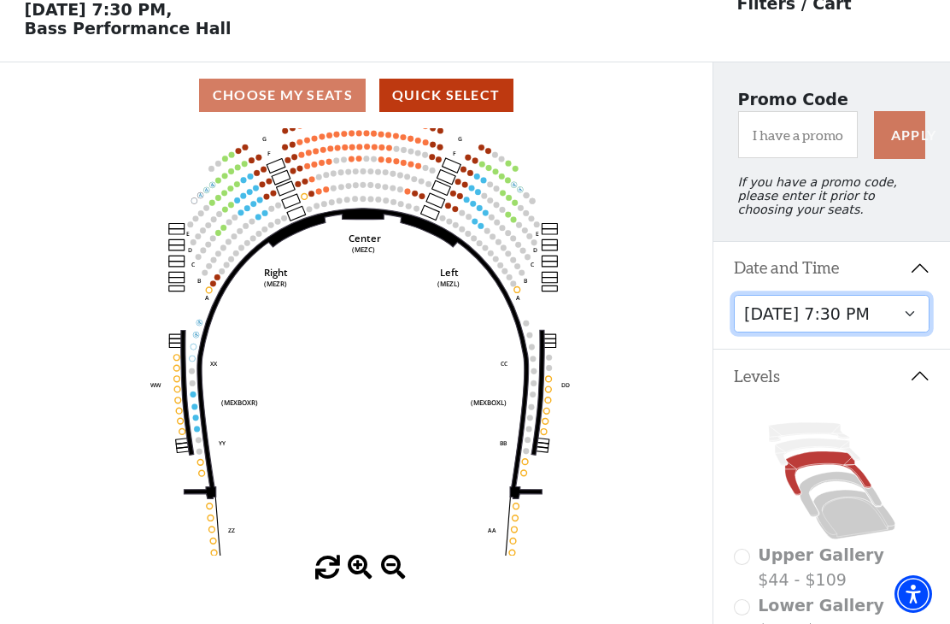
click at [914, 315] on select "Friday, October 24 at 7:30 PM Saturday, October 25 at 1:30 PM Saturday, October…" at bounding box center [832, 314] width 197 height 38
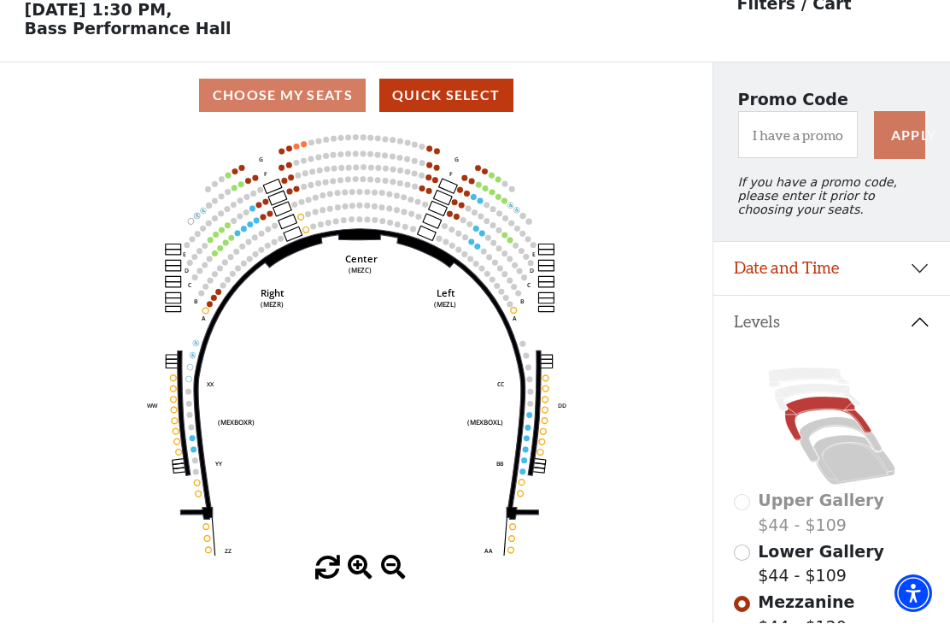
scroll to position [79, 0]
click at [921, 273] on button "Date and Time" at bounding box center [832, 268] width 237 height 53
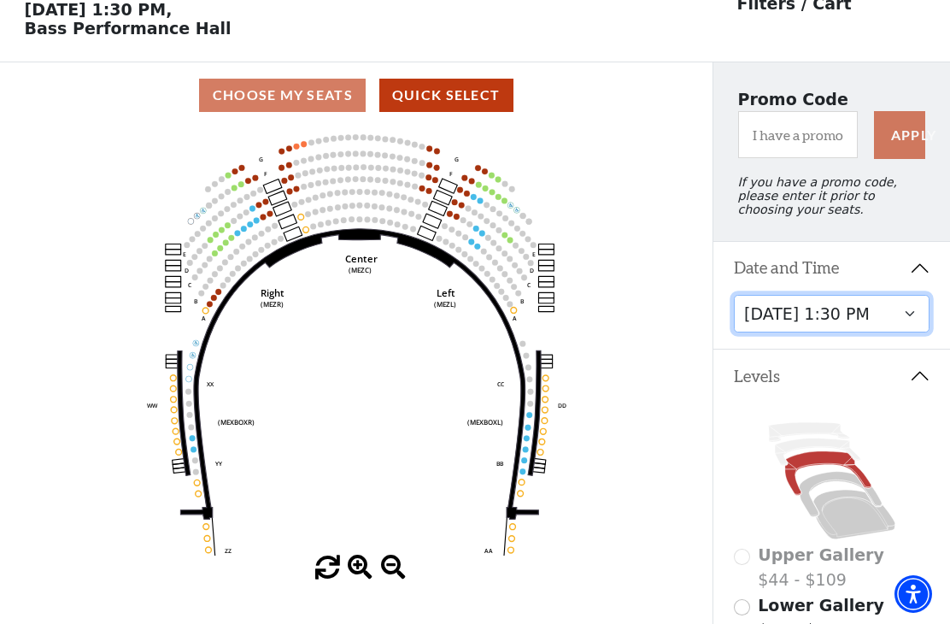
click at [917, 316] on select "Friday, October 24 at 7:30 PM Saturday, October 25 at 1:30 PM Saturday, October…" at bounding box center [832, 314] width 197 height 38
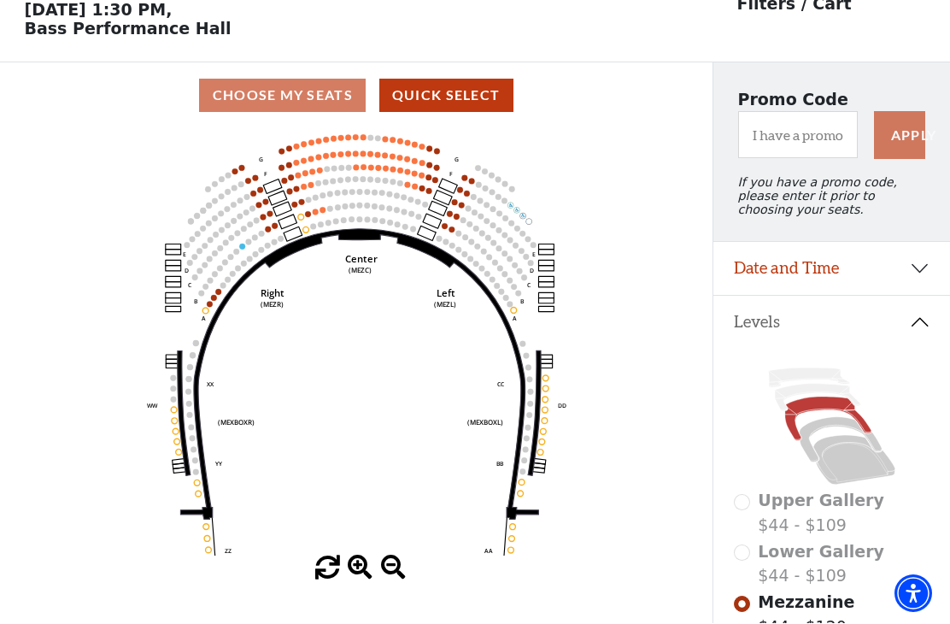
scroll to position [79, 0]
click at [919, 270] on button "Date and Time" at bounding box center [832, 268] width 237 height 53
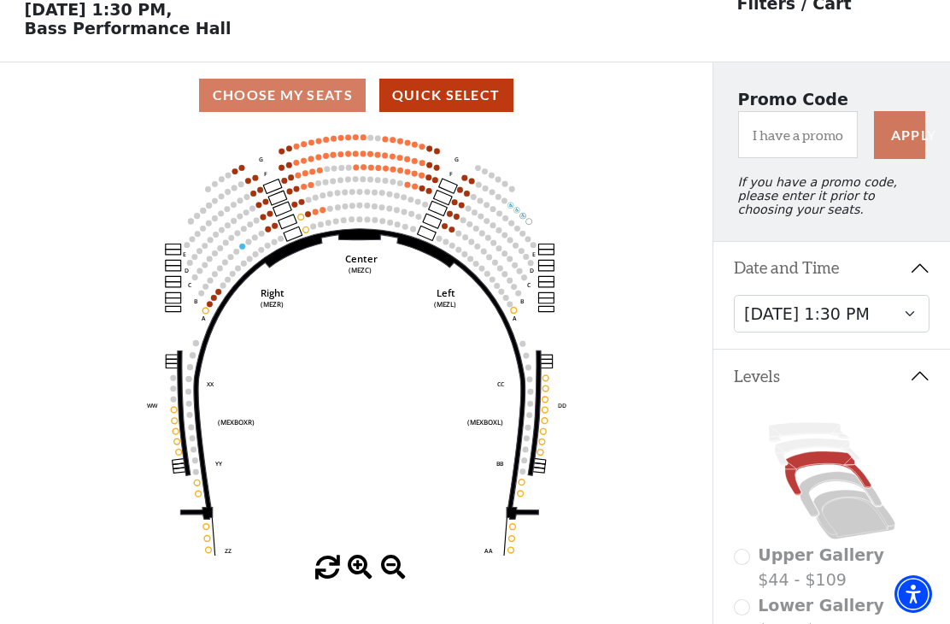
click at [916, 314] on select "Friday, October 24 at 7:30 PM Saturday, October 25 at 1:30 PM Saturday, October…" at bounding box center [832, 314] width 197 height 38
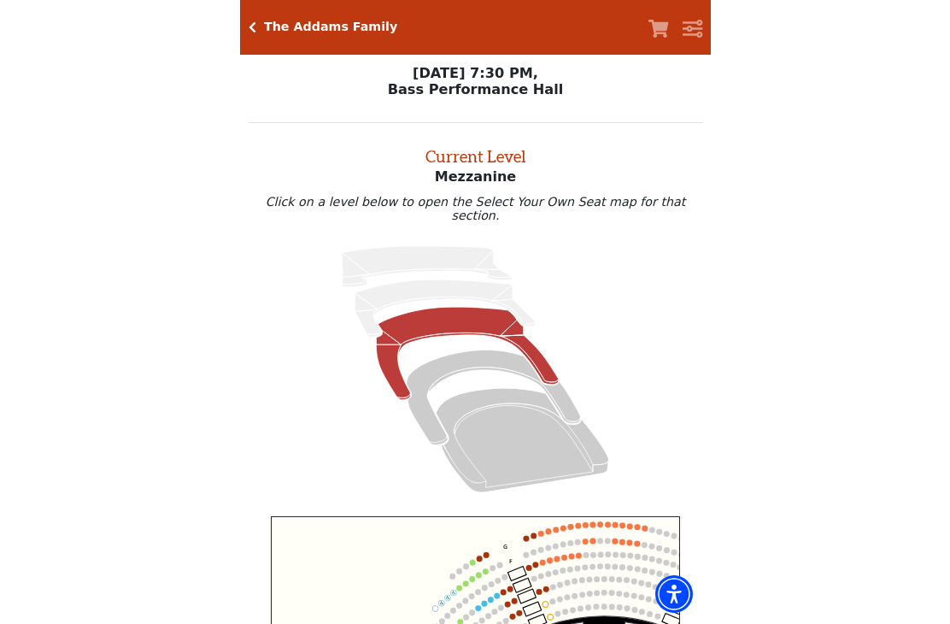
scroll to position [79, 0]
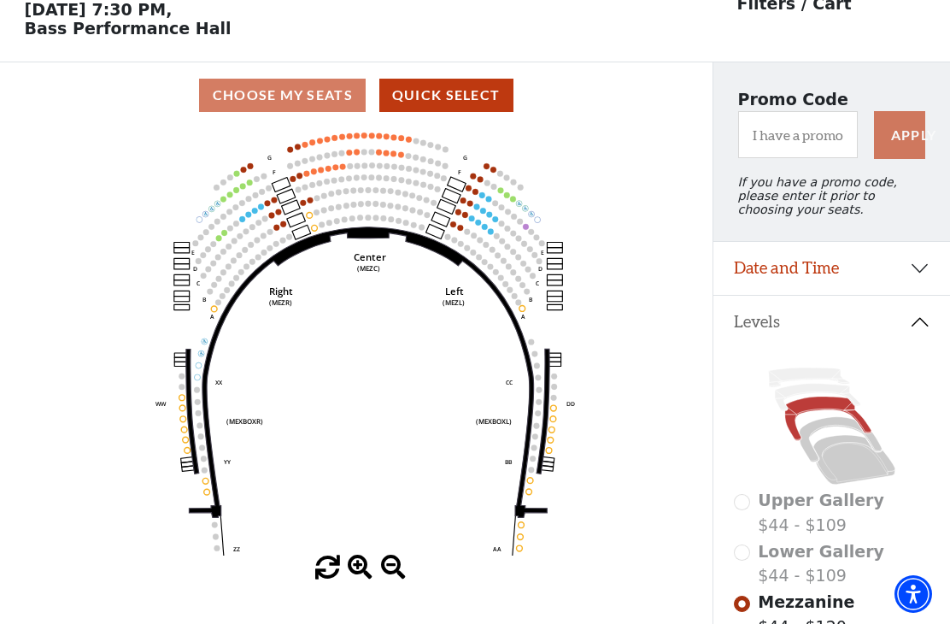
click at [921, 274] on button "Date and Time" at bounding box center [832, 268] width 237 height 53
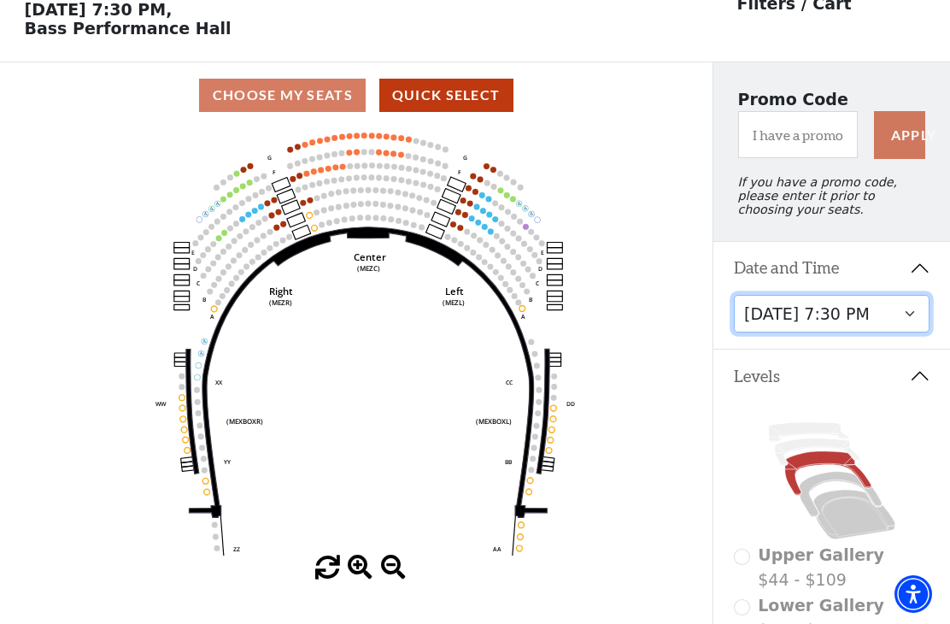
click at [913, 315] on select "Friday, October 24 at 7:30 PM Saturday, October 25 at 1:30 PM Saturday, October…" at bounding box center [832, 314] width 197 height 38
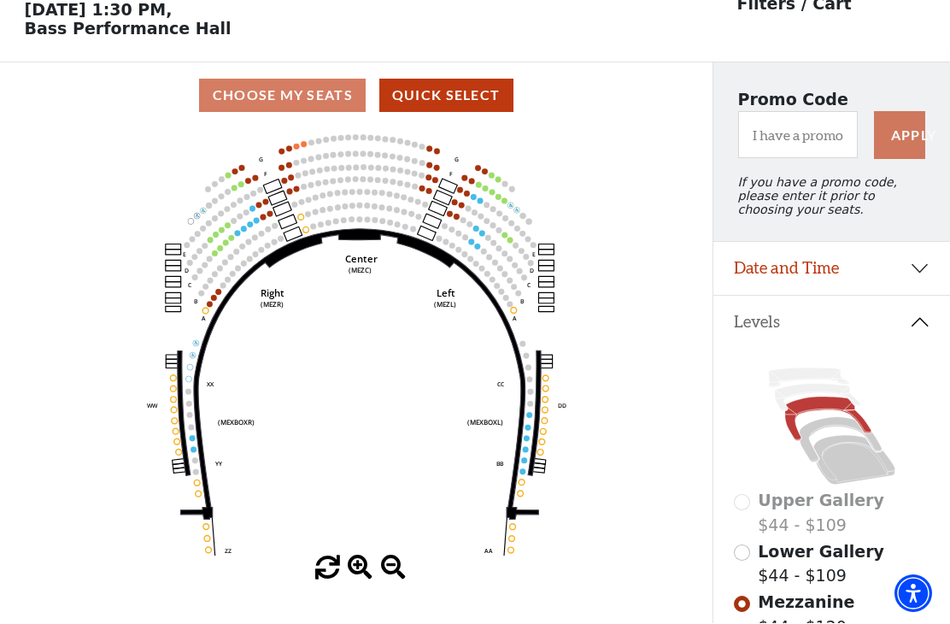
scroll to position [79, 0]
click at [918, 276] on button "Date and Time" at bounding box center [832, 268] width 237 height 53
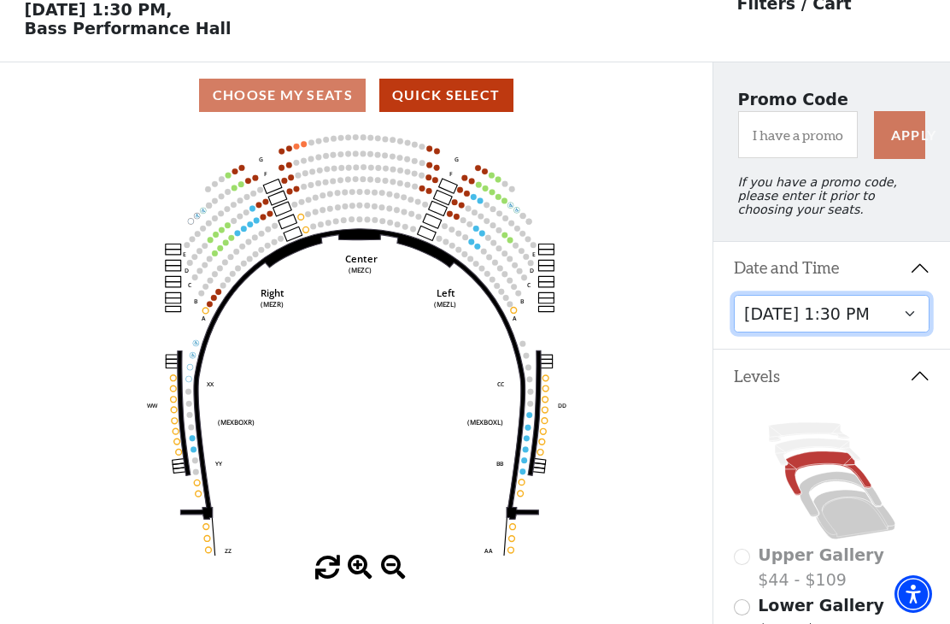
click at [913, 330] on select "Friday, October 24 at 7:30 PM Saturday, October 25 at 1:30 PM Saturday, October…" at bounding box center [832, 314] width 197 height 38
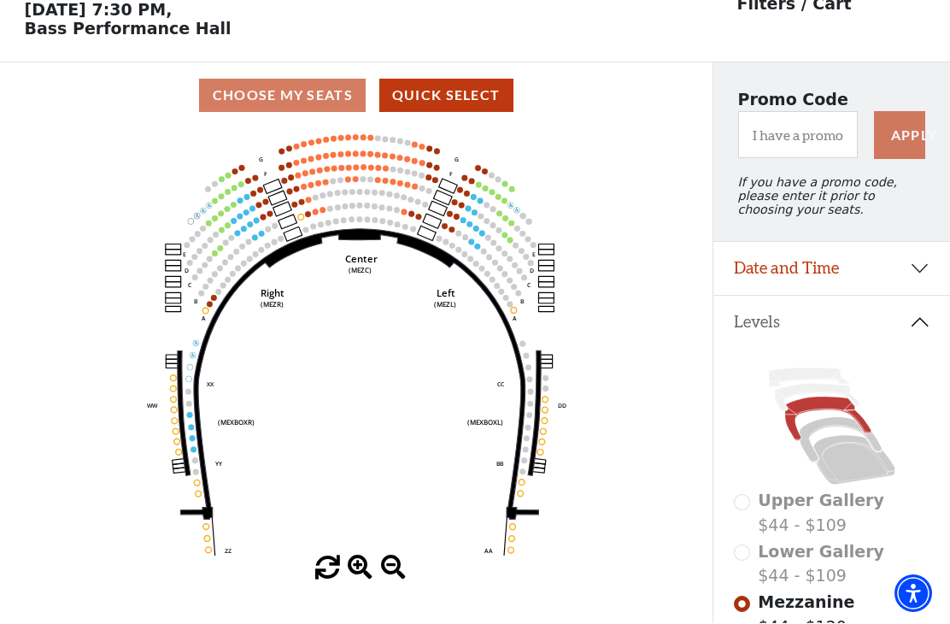
scroll to position [79, 0]
click at [918, 275] on button "Date and Time" at bounding box center [832, 268] width 237 height 53
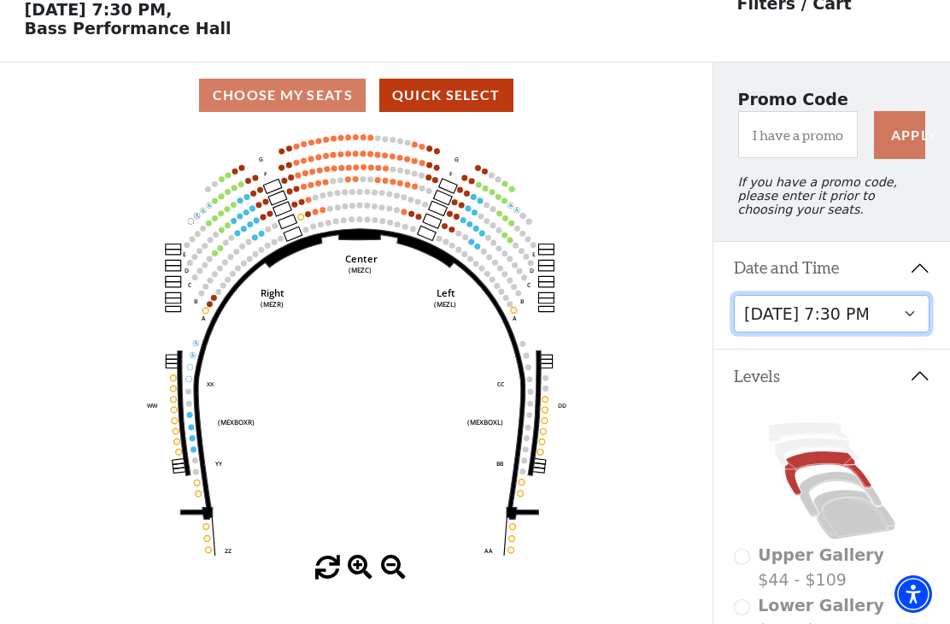
click at [914, 320] on select "Friday, October 24 at 7:30 PM Saturday, October 25 at 1:30 PM Saturday, October…" at bounding box center [832, 314] width 197 height 38
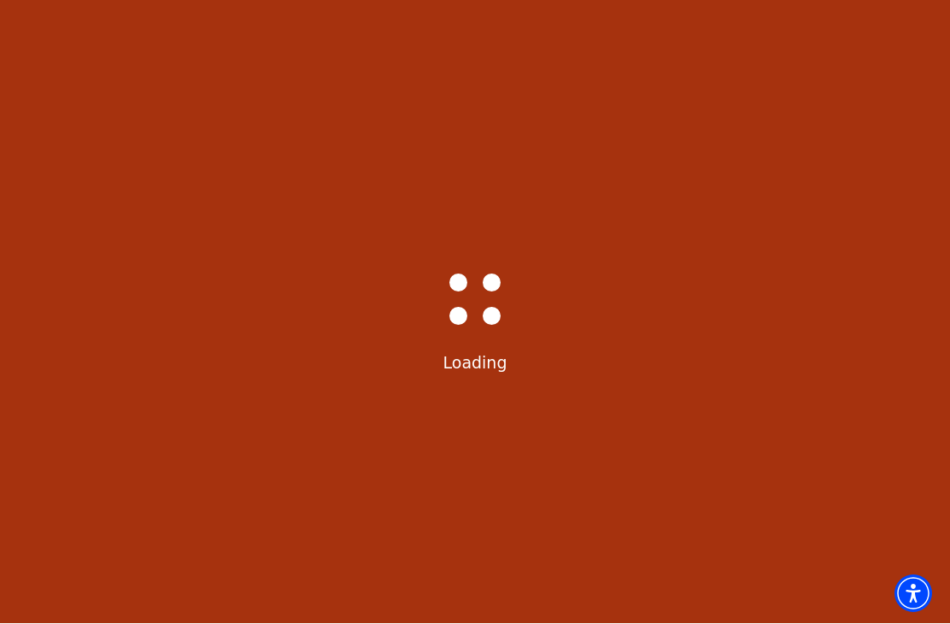
select select "6293"
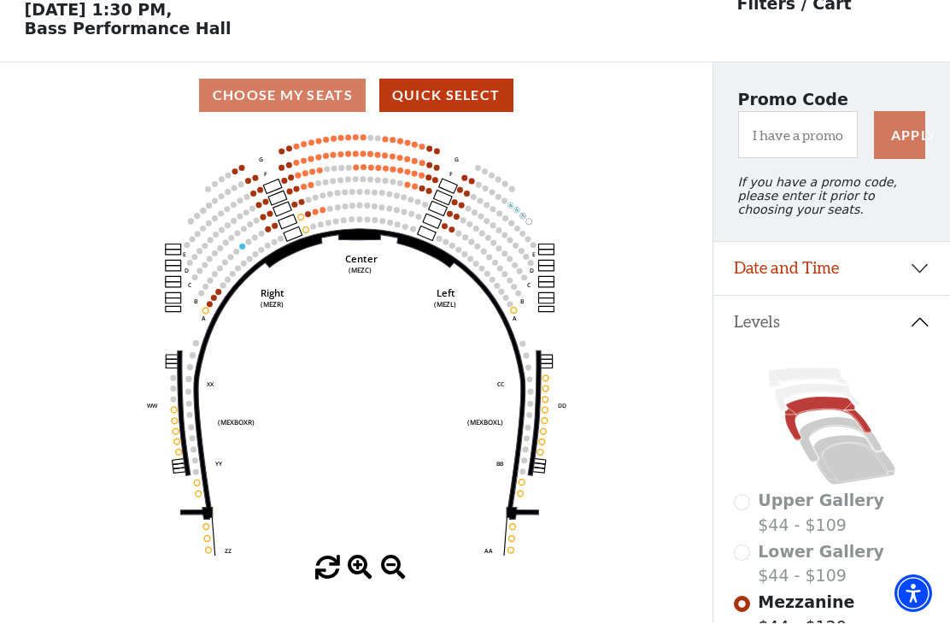
scroll to position [79, 0]
click at [908, 276] on button "Date and Time" at bounding box center [832, 268] width 237 height 53
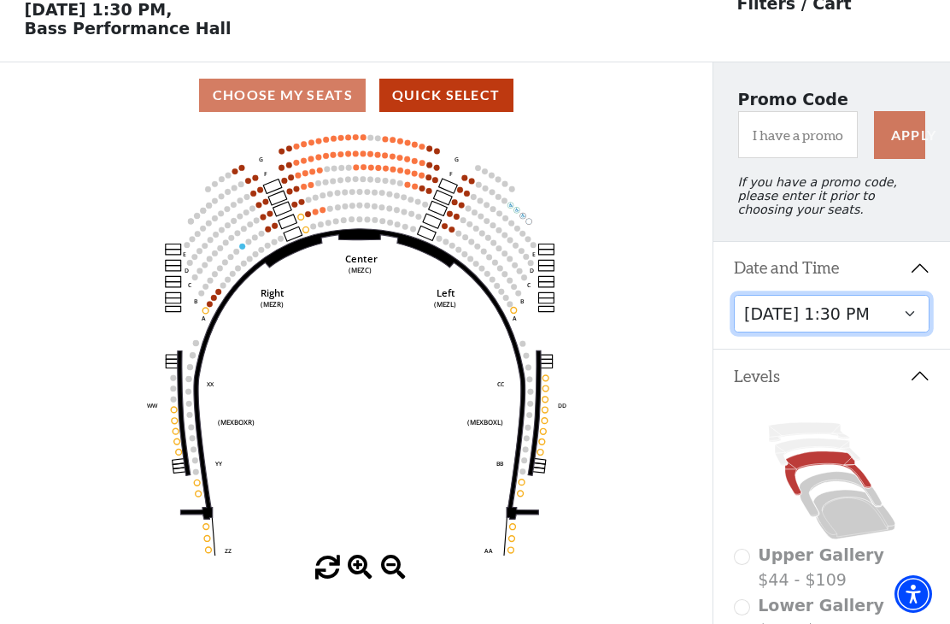
click at [913, 316] on select "Friday, October 24 at 7:30 PM Saturday, October 25 at 1:30 PM Saturday, October…" at bounding box center [832, 314] width 197 height 38
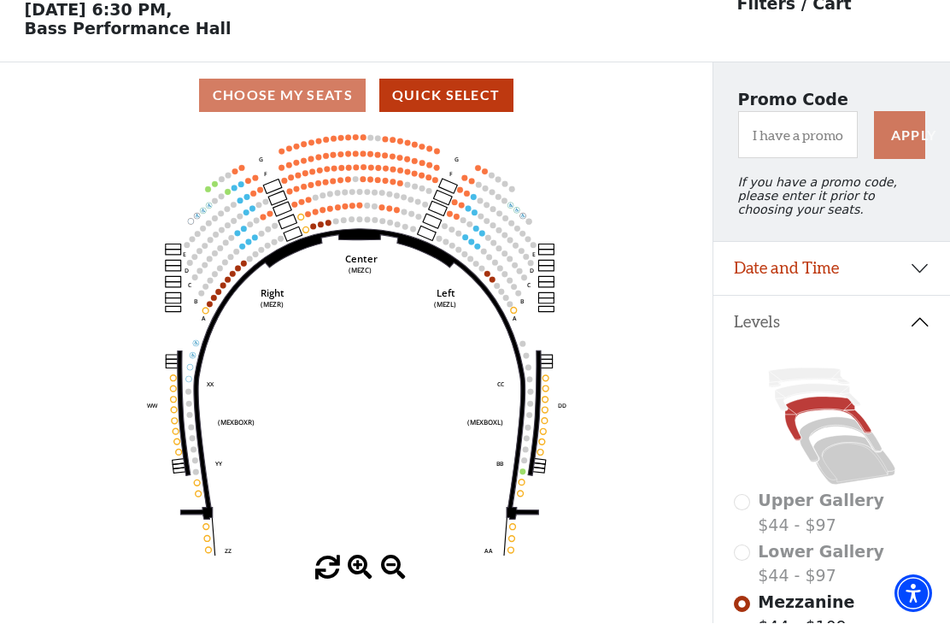
scroll to position [79, 0]
click at [350, 555] on icon "Center (MEZC) Right (MEZR) Left (MEZL) (MEXBOXR) (MEXBOXL) XX WW CC DD YY BB ZZ…" at bounding box center [357, 341] width 642 height 427
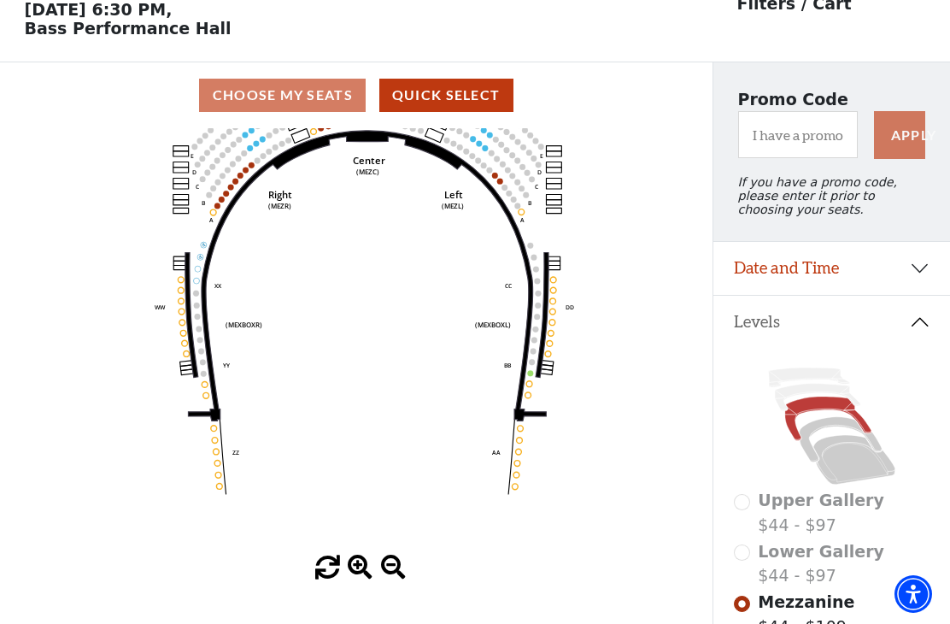
click at [350, 555] on icon "Center (MEZC) Right (MEZR) Left (MEZL) (MEXBOXR) (MEXBOXL) XX WW CC DD YY BB ZZ…" at bounding box center [357, 341] width 642 height 427
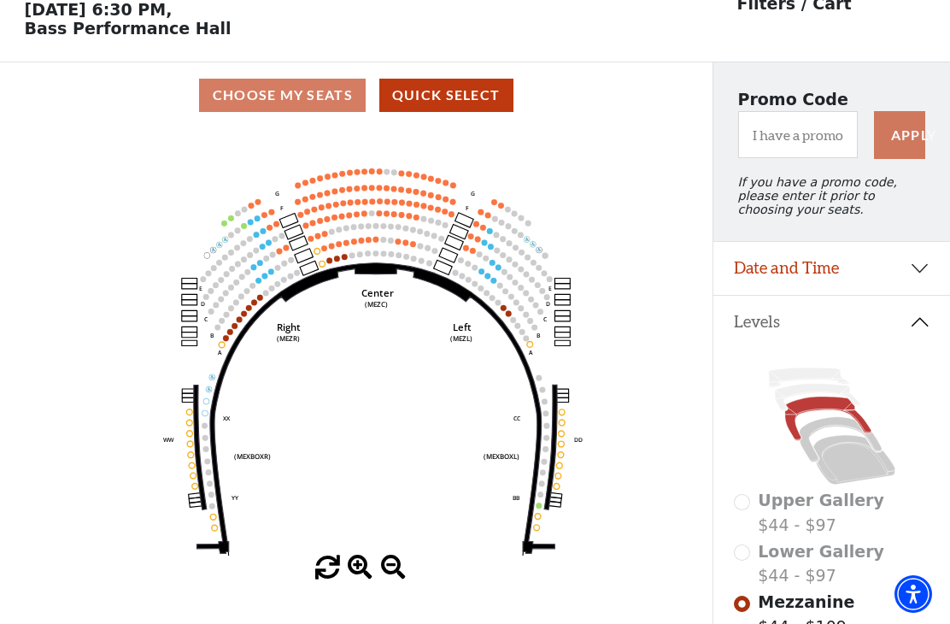
click at [332, 269] on icon "Center (MEZC) Right (MEZR) Left (MEZL) (MEXBOXR) (MEXBOXL) XX WW CC DD YY BB ZZ…" at bounding box center [357, 341] width 642 height 427
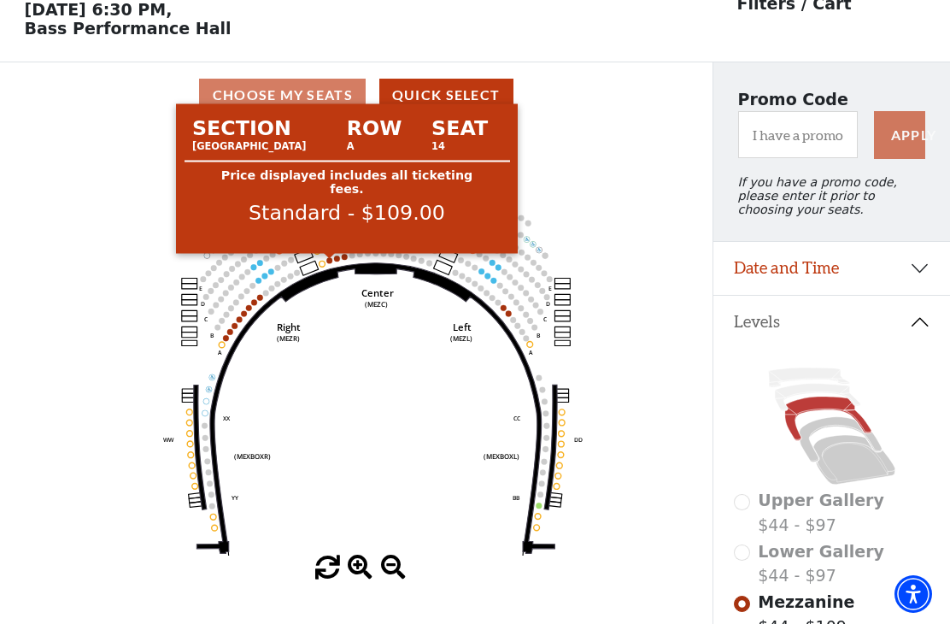
click at [332, 263] on circle at bounding box center [329, 260] width 6 height 6
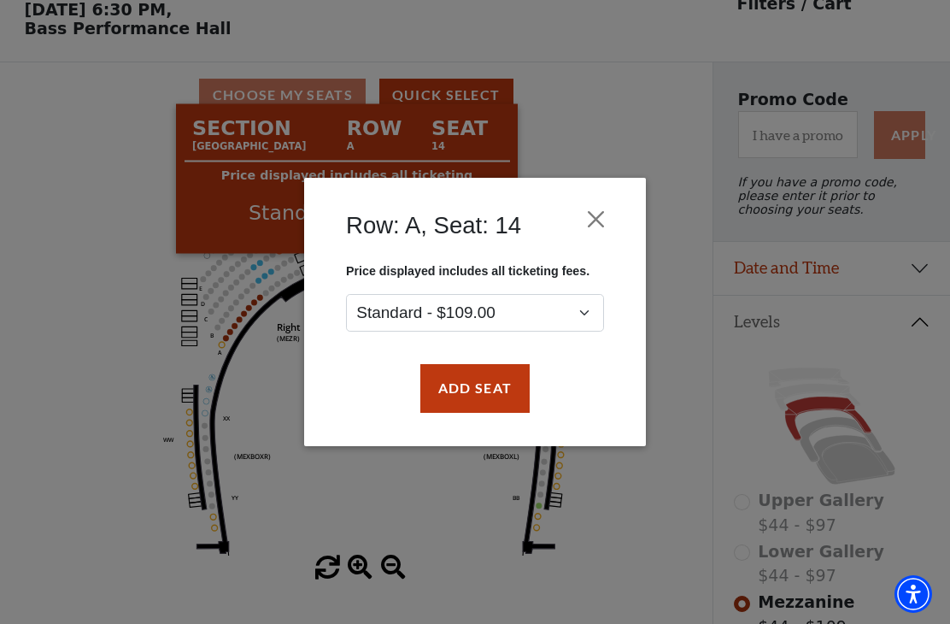
click at [473, 391] on button "Add Seat" at bounding box center [474, 388] width 109 height 48
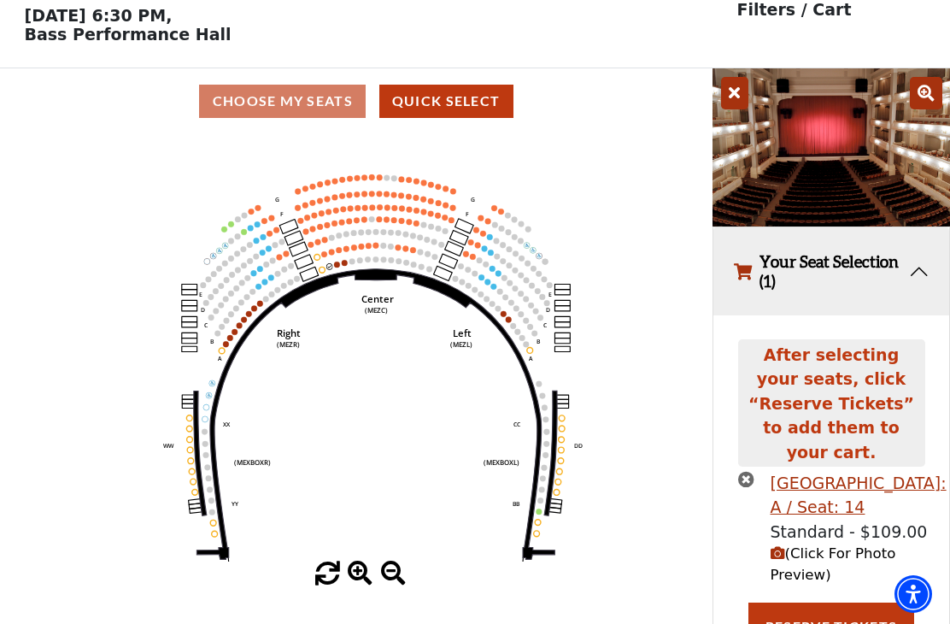
scroll to position [73, 0]
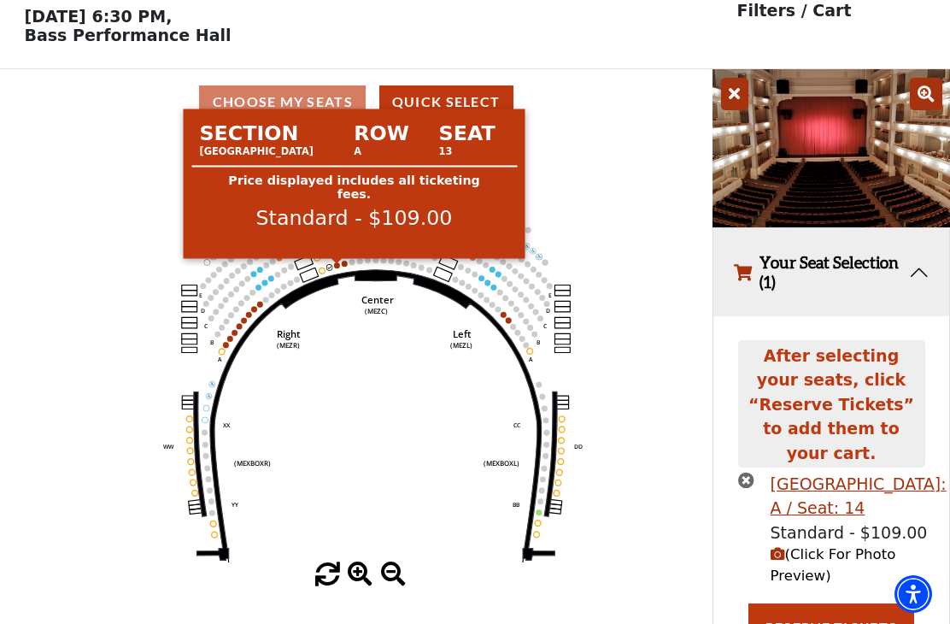
click at [335, 268] on circle at bounding box center [337, 265] width 6 height 6
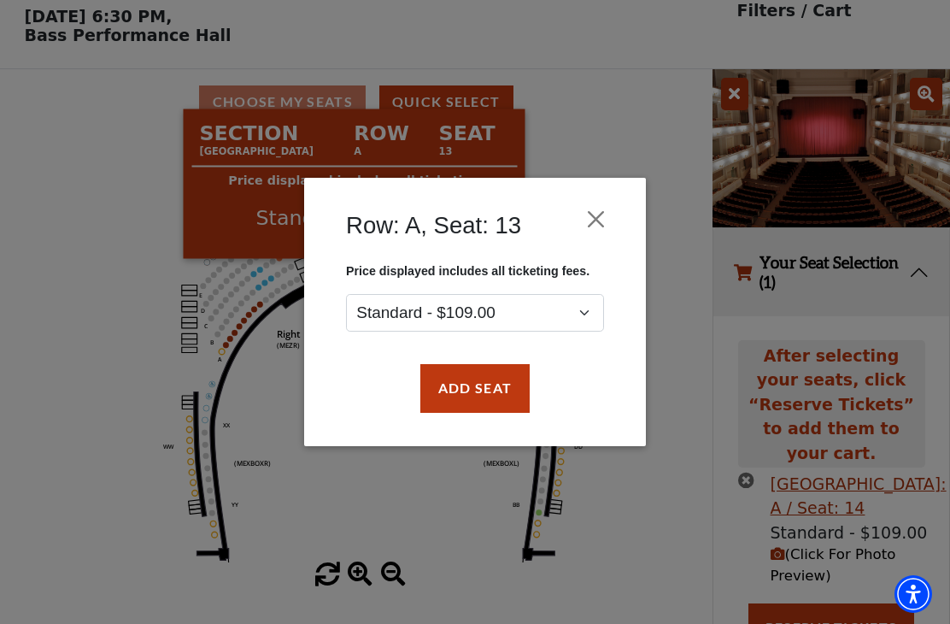
click at [476, 399] on button "Add Seat" at bounding box center [474, 388] width 109 height 48
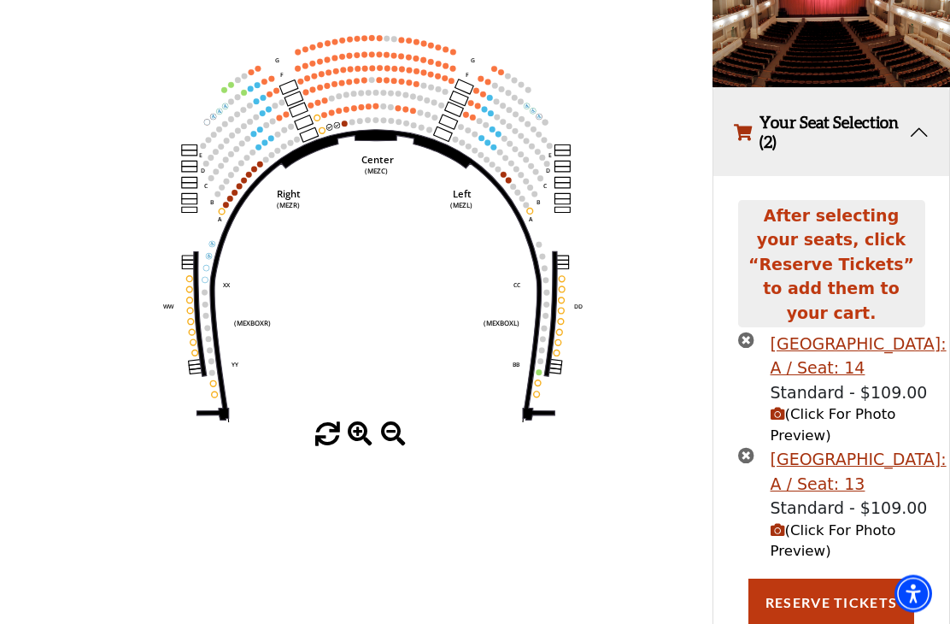
scroll to position [227, 0]
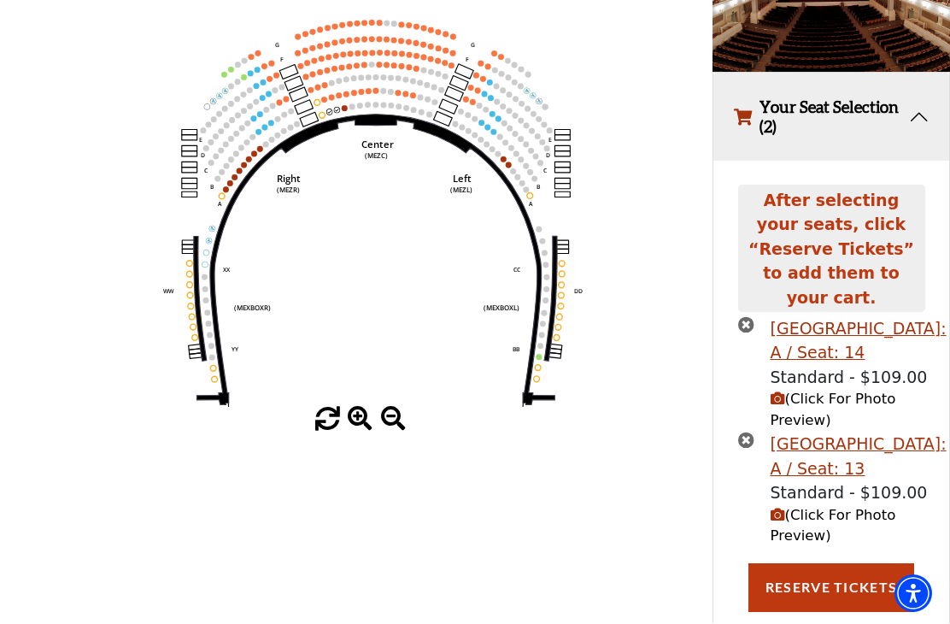
click at [810, 391] on span "(Click For Photo Preview)" at bounding box center [834, 410] width 126 height 38
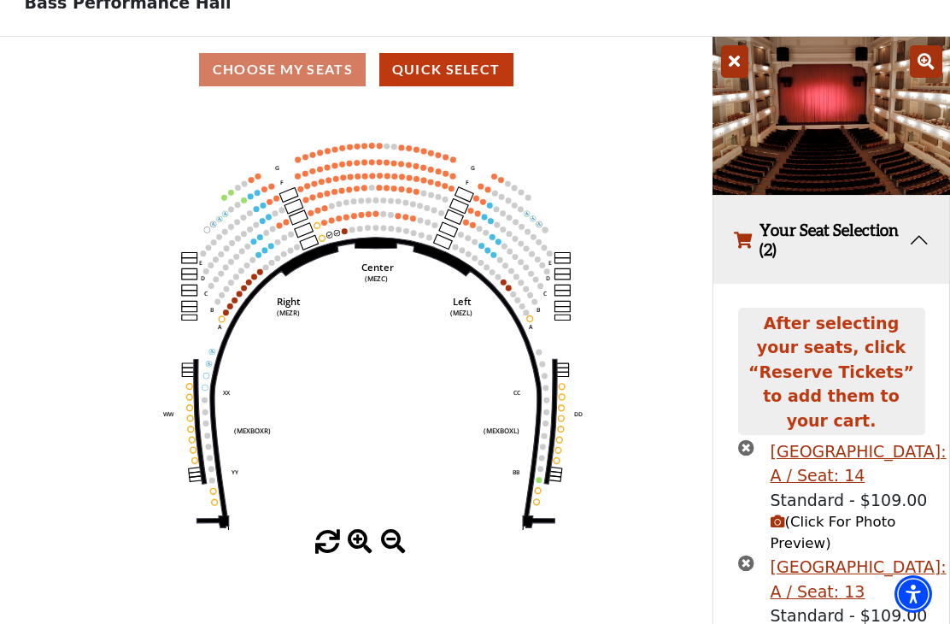
scroll to position [104, 0]
click at [929, 66] on icon at bounding box center [926, 62] width 32 height 32
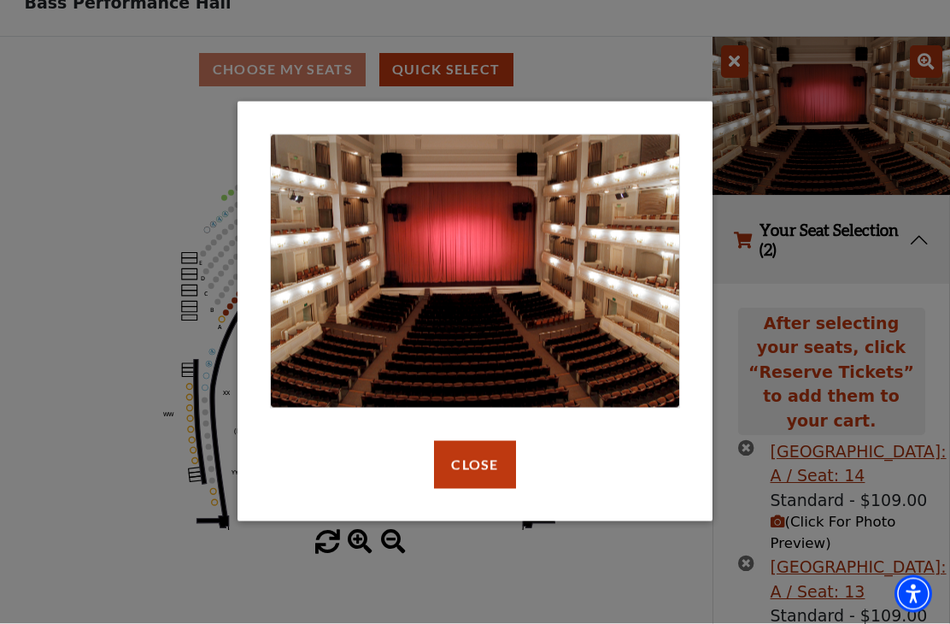
scroll to position [105, 0]
click at [464, 488] on button "Close" at bounding box center [474, 465] width 81 height 48
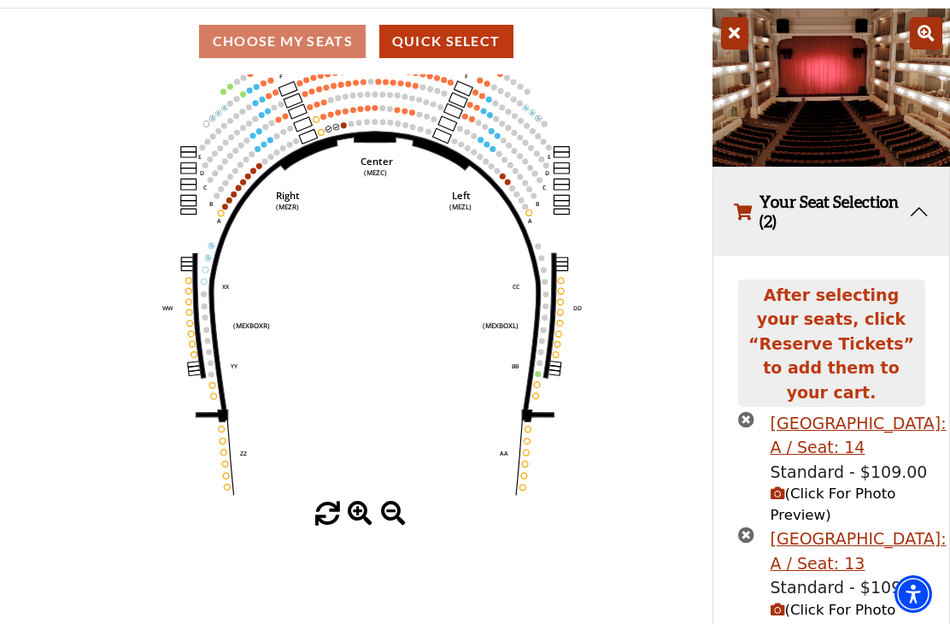
scroll to position [185, 0]
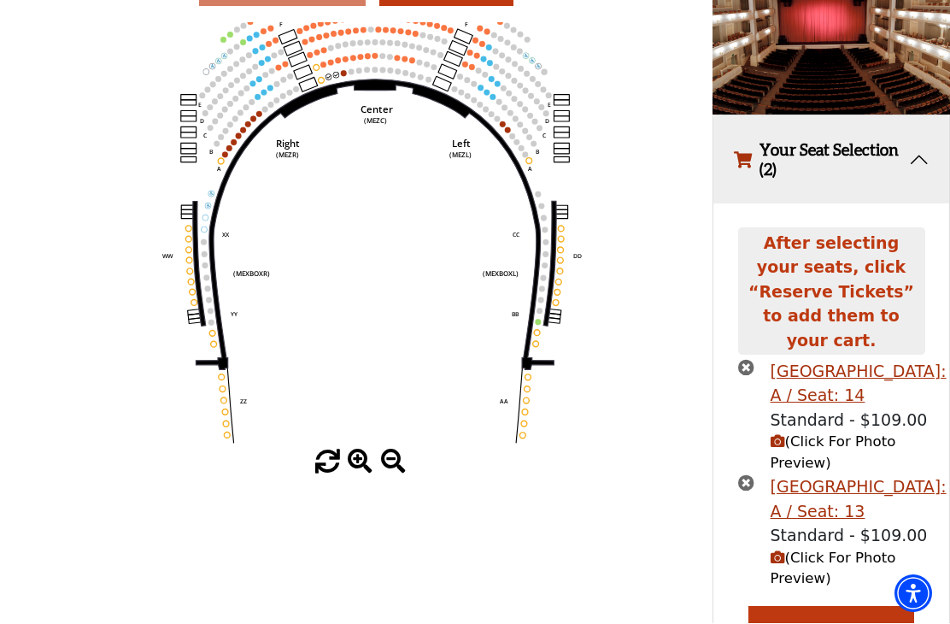
click at [843, 607] on button "Reserve Tickets" at bounding box center [832, 631] width 166 height 48
click at [838, 607] on button "Reserve Tickets" at bounding box center [832, 631] width 166 height 48
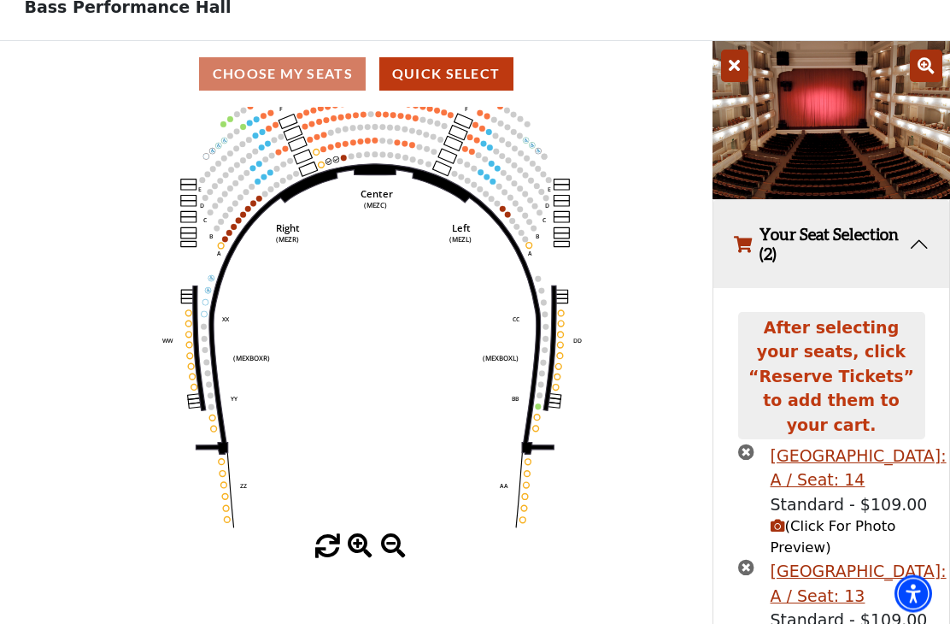
scroll to position [124, 0]
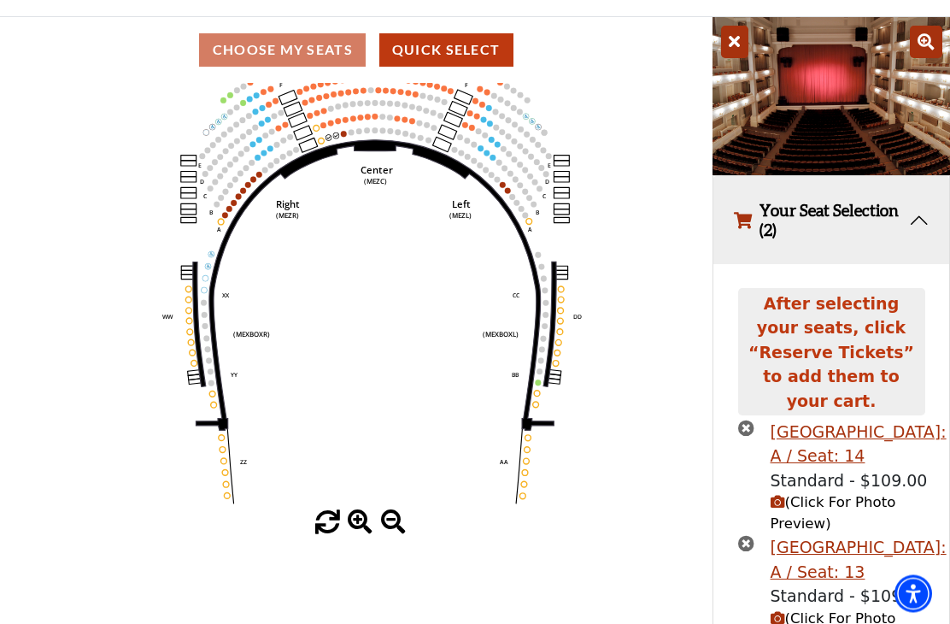
click at [338, 144] on icon "Center (MEZC) Right (MEZR) Left (MEZL) (MEXBOXR) (MEXBOXL) XX WW CC DD YY BB ZZ…" at bounding box center [357, 297] width 642 height 427
click at [331, 141] on circle at bounding box center [329, 138] width 6 height 6
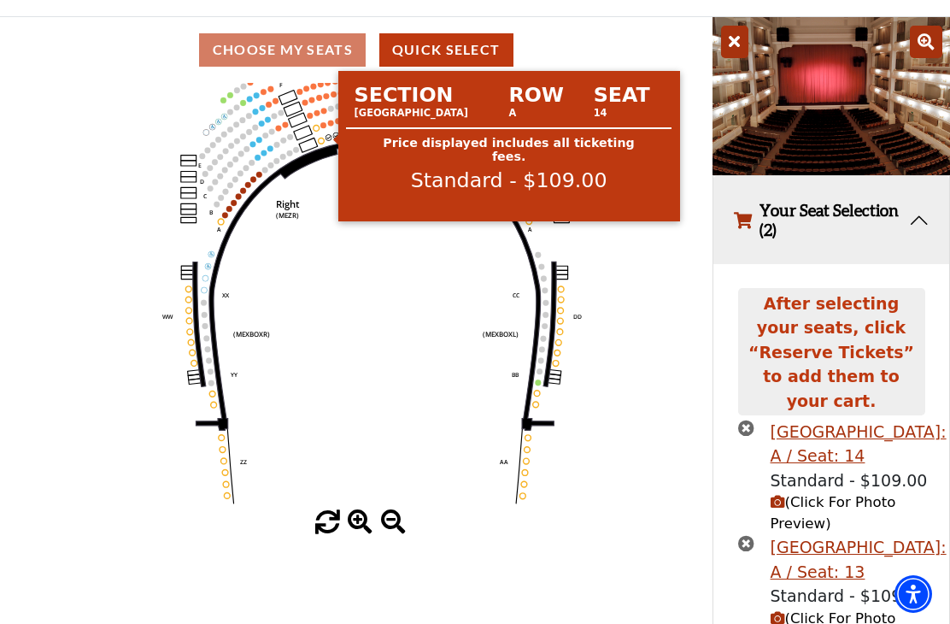
click at [109, 366] on icon "Center (MEZC) Right (MEZR) Left (MEZL) (MEXBOXR) (MEXBOXL) XX WW CC DD YY BB ZZ…" at bounding box center [357, 296] width 642 height 427
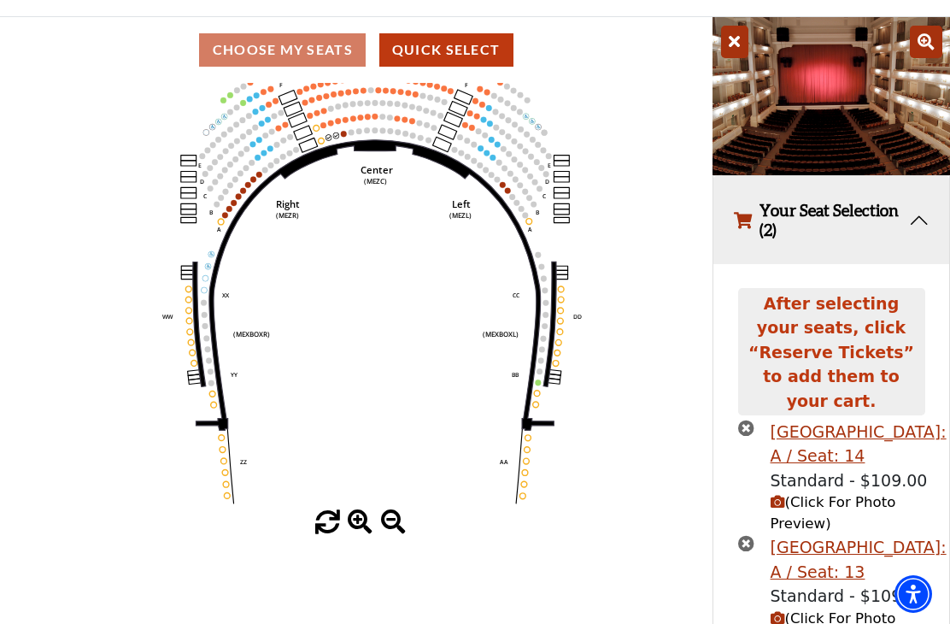
click at [749, 420] on icon "times-circle" at bounding box center [746, 428] width 16 height 16
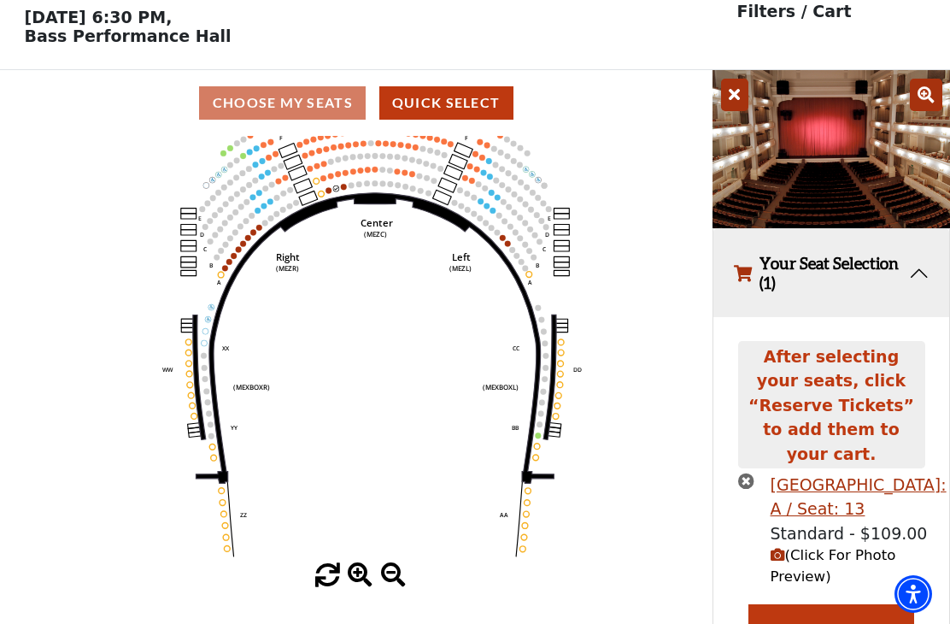
click at [743, 473] on icon "times-circle" at bounding box center [746, 481] width 16 height 16
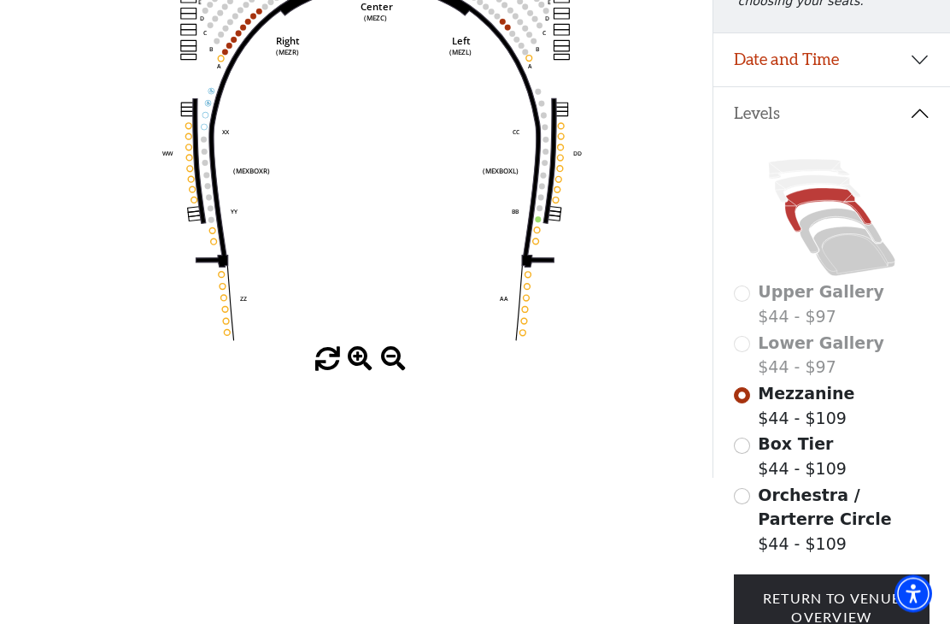
scroll to position [328, 0]
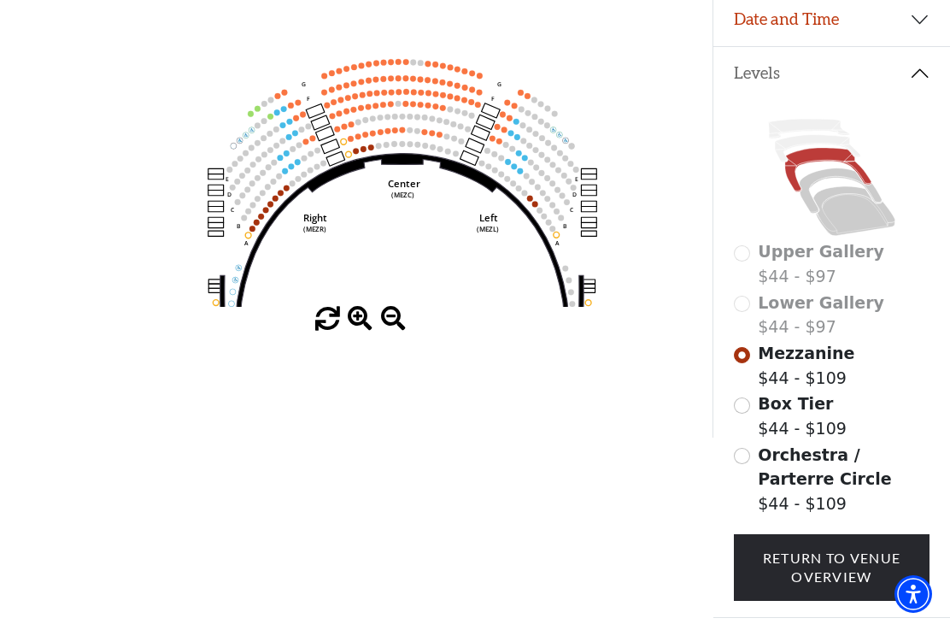
click at [373, 149] on circle at bounding box center [371, 147] width 6 height 6
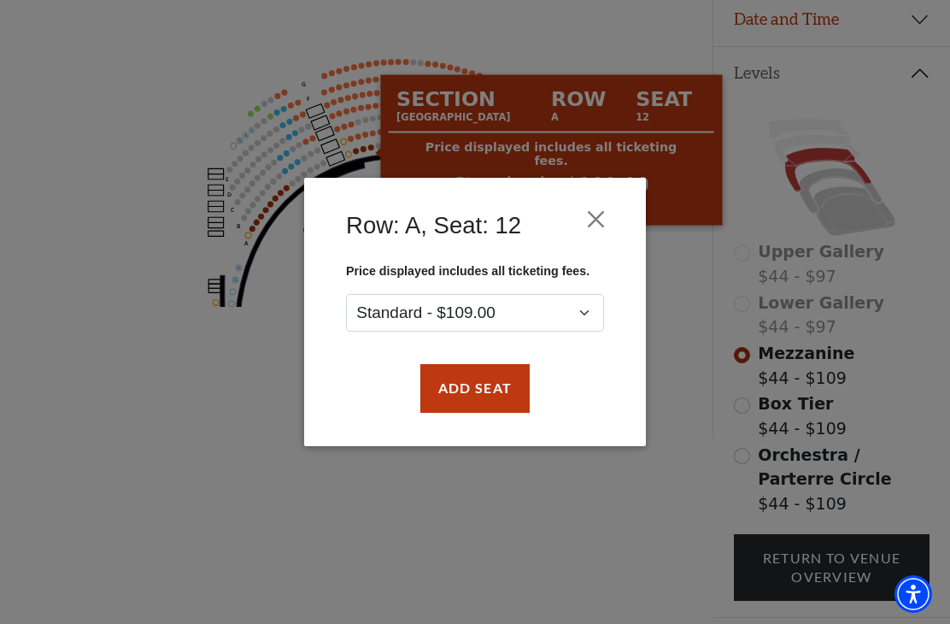
click at [479, 387] on button "Add Seat" at bounding box center [474, 388] width 109 height 48
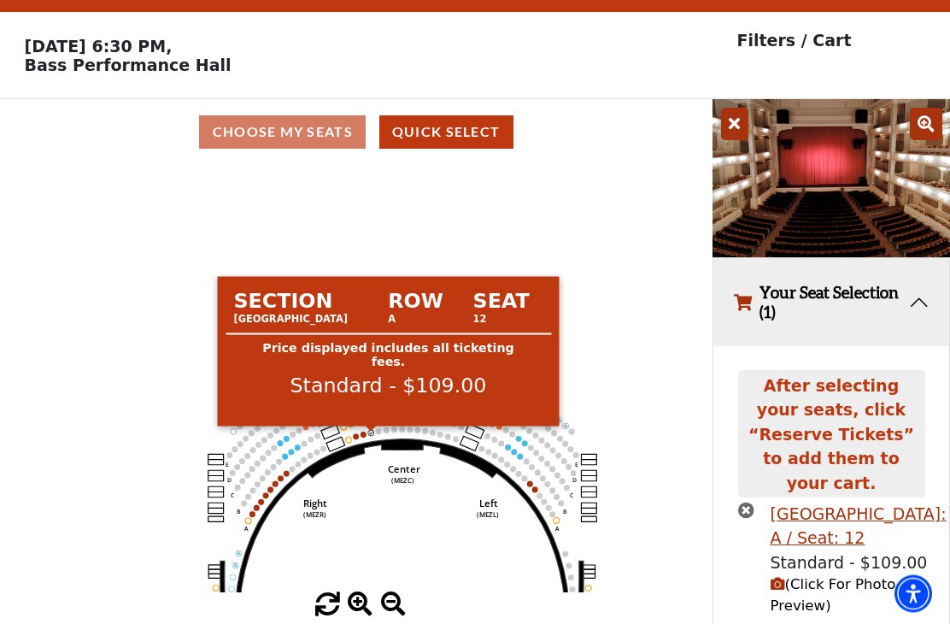
scroll to position [30, 0]
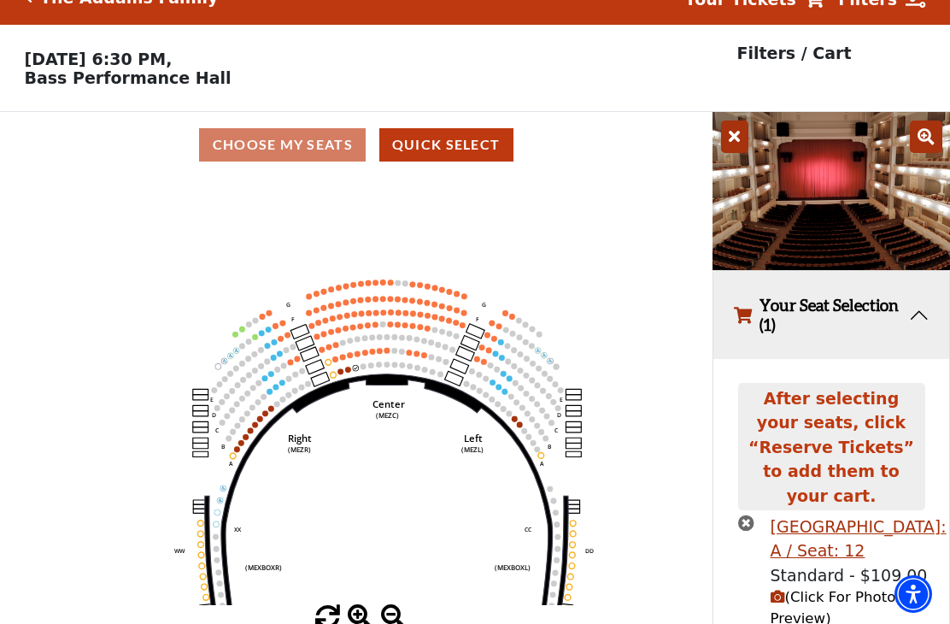
click at [341, 373] on circle at bounding box center [341, 371] width 6 height 6
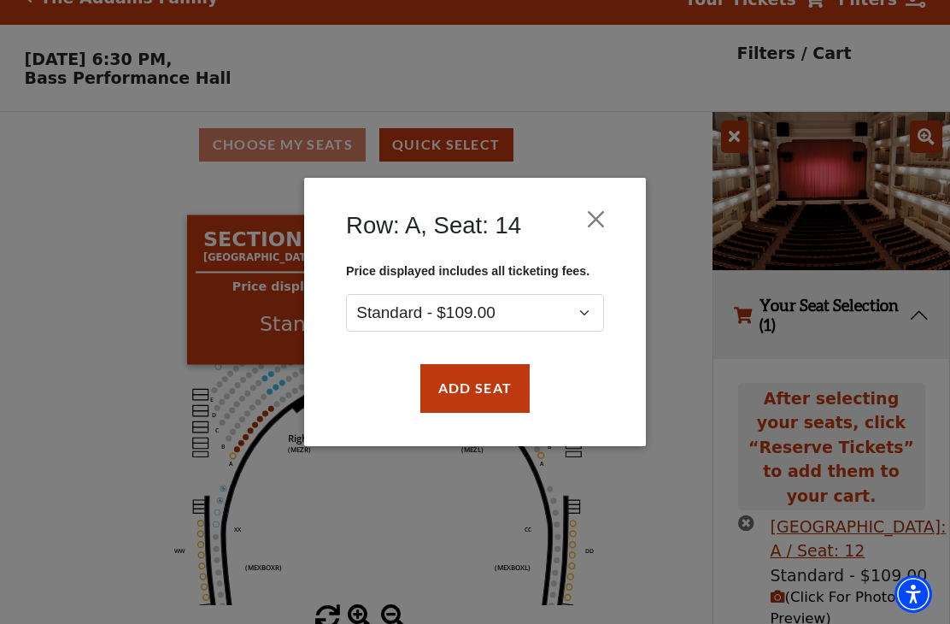
click at [478, 391] on button "Add Seat" at bounding box center [474, 388] width 109 height 48
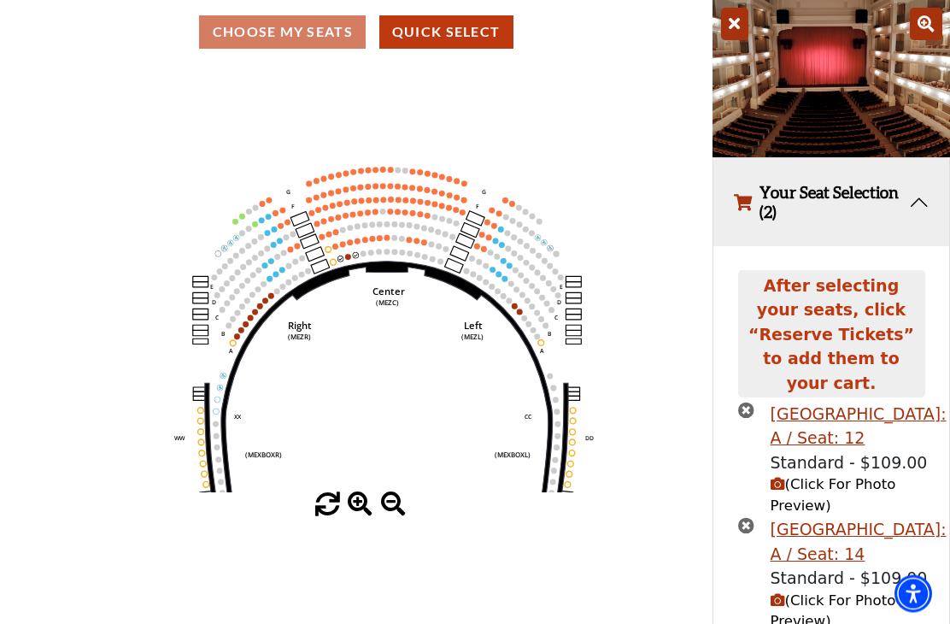
scroll to position [143, 0]
click at [754, 517] on icon "times-circle" at bounding box center [746, 525] width 16 height 16
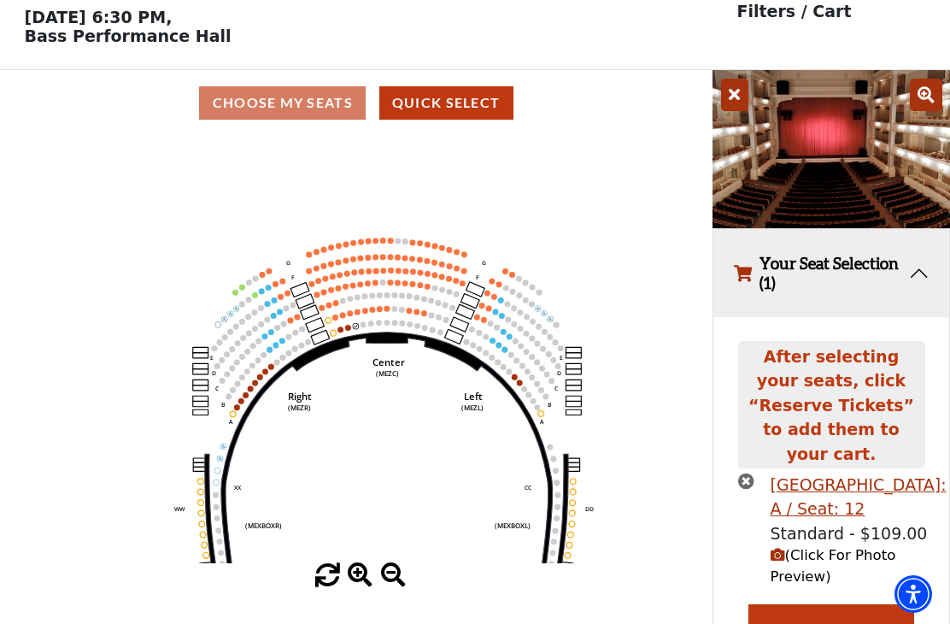
click at [355, 329] on circle at bounding box center [356, 326] width 6 height 6
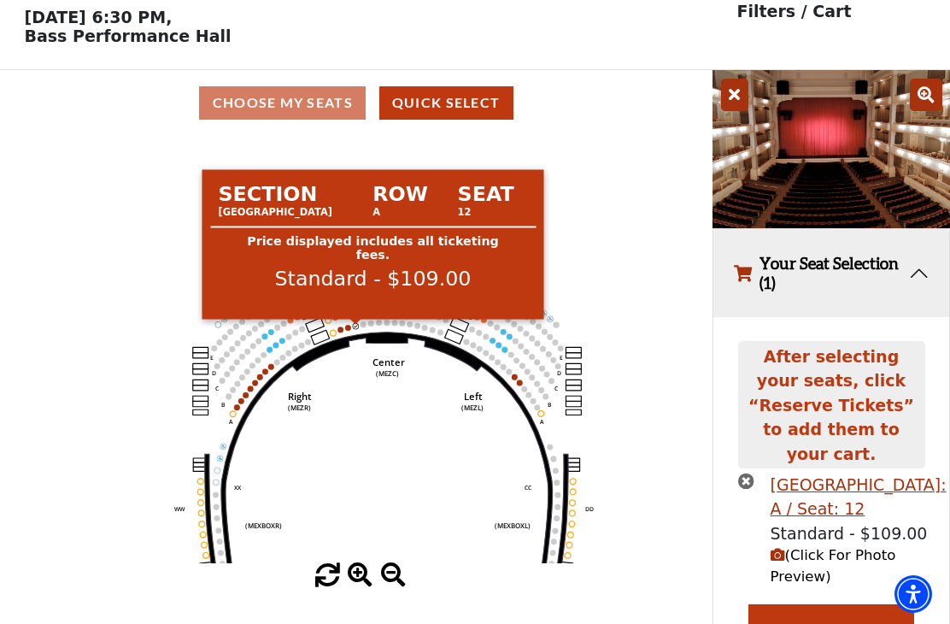
click at [348, 331] on circle at bounding box center [348, 328] width 6 height 6
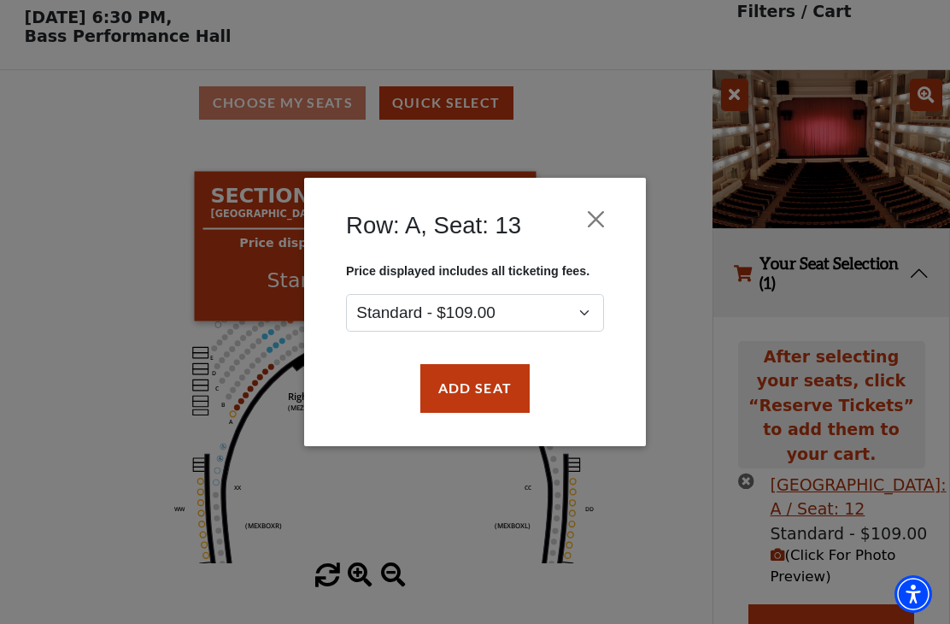
click at [483, 391] on button "Add Seat" at bounding box center [474, 388] width 109 height 48
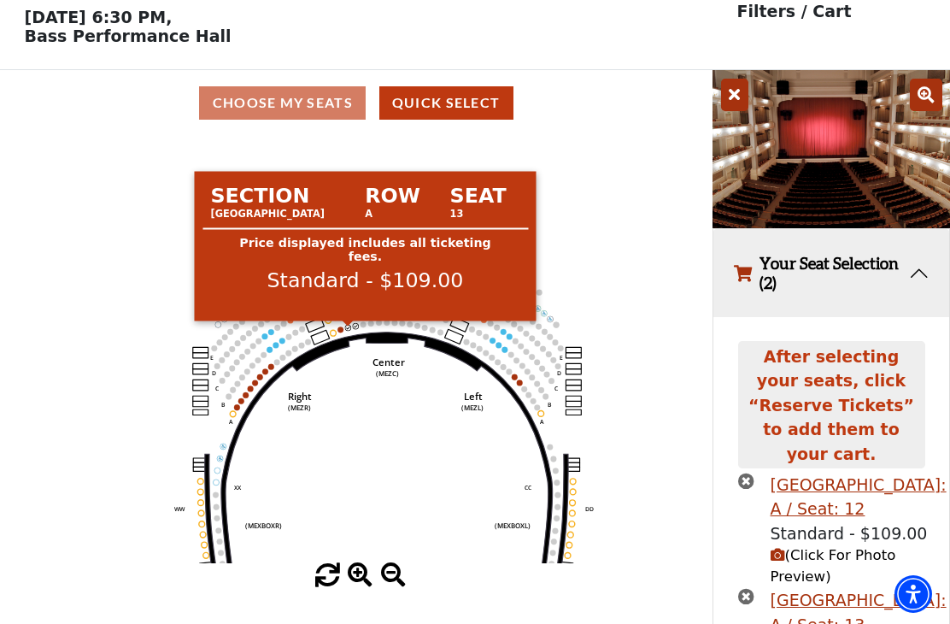
click at [483, 391] on button "Add Seat" at bounding box center [474, 396] width 120 height 53
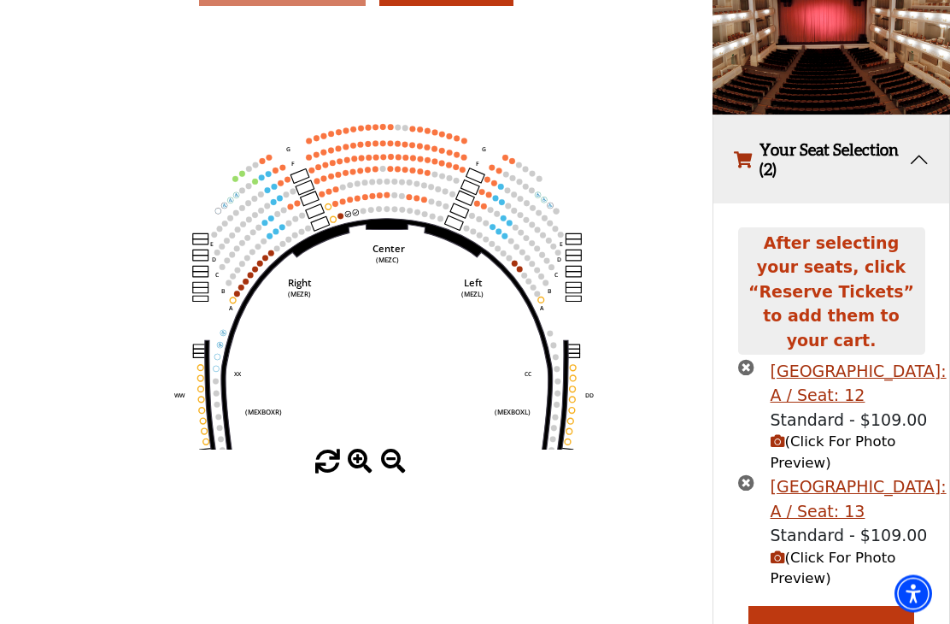
scroll to position [185, 0]
click at [837, 607] on button "Reserve Tickets" at bounding box center [832, 631] width 166 height 48
click at [826, 607] on button "Reserve Tickets" at bounding box center [832, 631] width 166 height 48
click at [836, 607] on button "Reserve Tickets" at bounding box center [832, 631] width 166 height 48
click at [831, 607] on button "Reserve Tickets" at bounding box center [832, 631] width 166 height 48
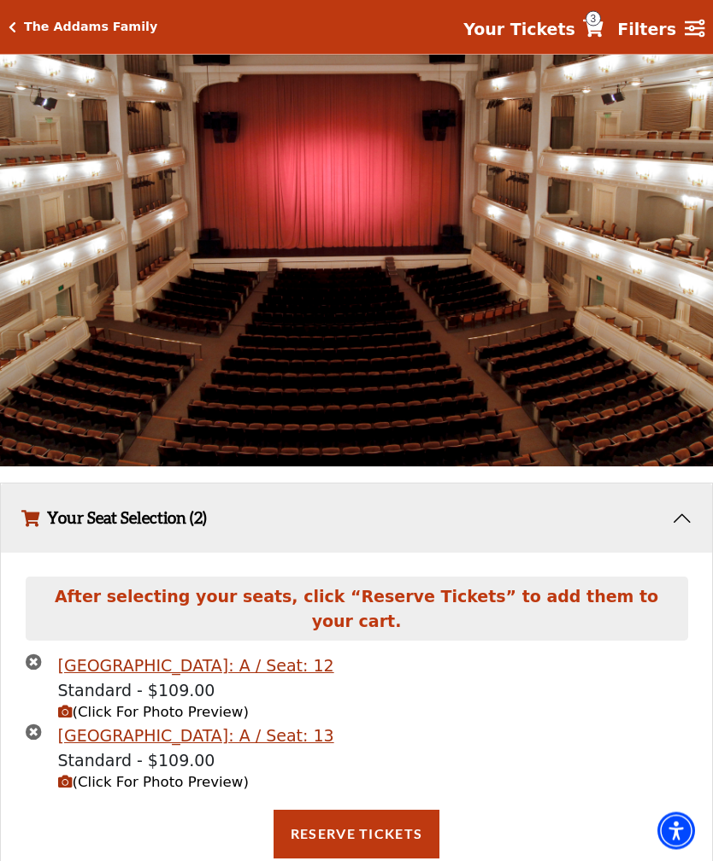
scroll to position [1134, 0]
click at [374, 623] on button "Reserve Tickets" at bounding box center [356, 835] width 166 height 48
click at [379, 623] on button "Reserve Tickets" at bounding box center [356, 835] width 166 height 48
click at [376, 623] on button "Reserve Tickets" at bounding box center [356, 835] width 166 height 48
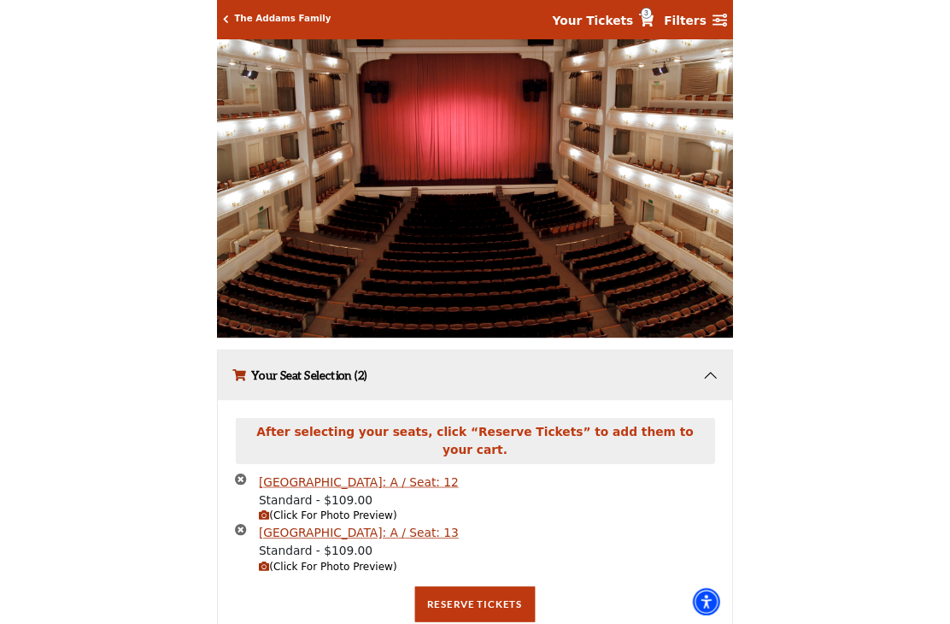
scroll to position [185, 0]
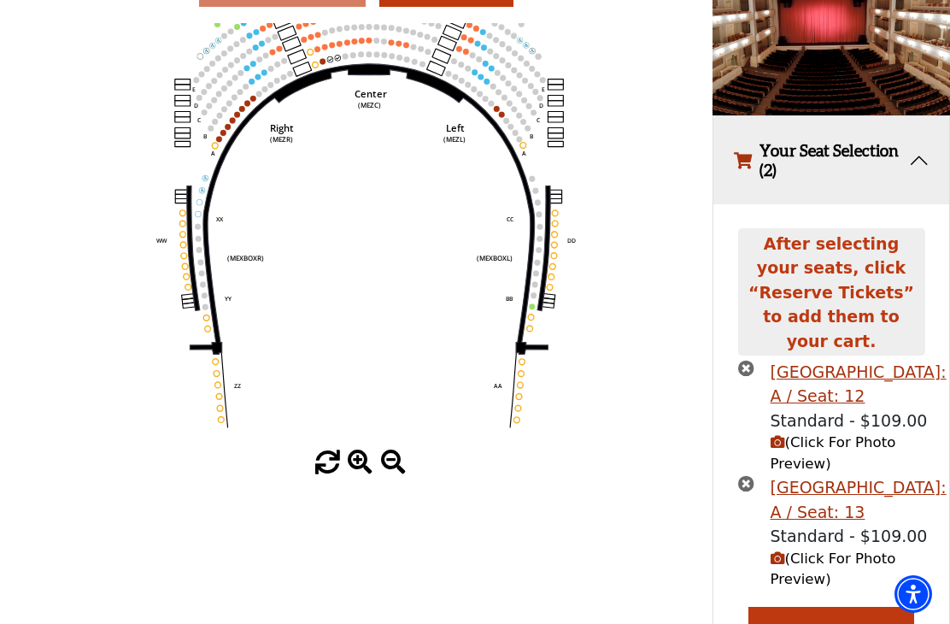
click at [825, 607] on button "Reserve Tickets" at bounding box center [832, 631] width 166 height 48
click at [855, 607] on button "Reserve Tickets" at bounding box center [832, 631] width 166 height 48
click at [851, 607] on button "Reserve Tickets" at bounding box center [832, 631] width 166 height 48
click at [847, 607] on button "Reserve Tickets" at bounding box center [832, 631] width 166 height 48
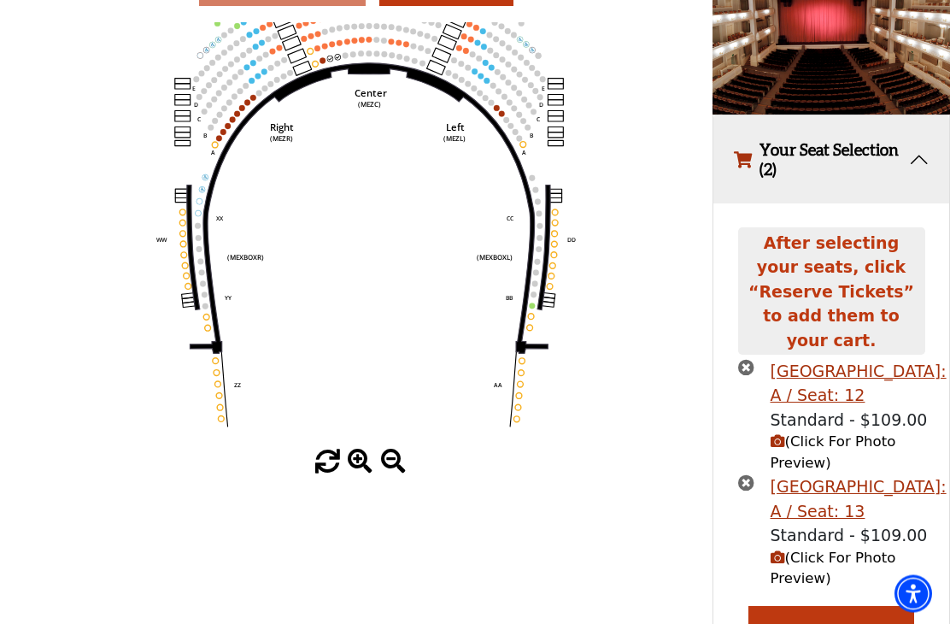
click at [810, 434] on span "(Click For Photo Preview)" at bounding box center [834, 453] width 126 height 38
click at [802, 549] on button "(Click For Photo Preview)" at bounding box center [859, 570] width 176 height 43
click at [837, 607] on button "Reserve Tickets" at bounding box center [832, 631] width 166 height 48
click at [839, 607] on button "Reserve Tickets" at bounding box center [832, 631] width 166 height 48
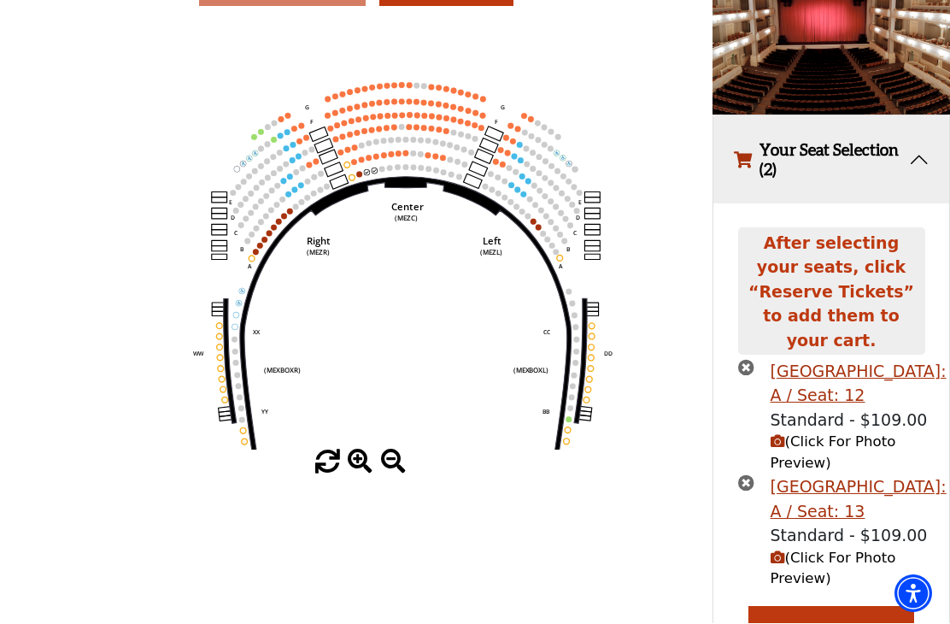
click at [354, 181] on circle at bounding box center [353, 178] width 6 height 6
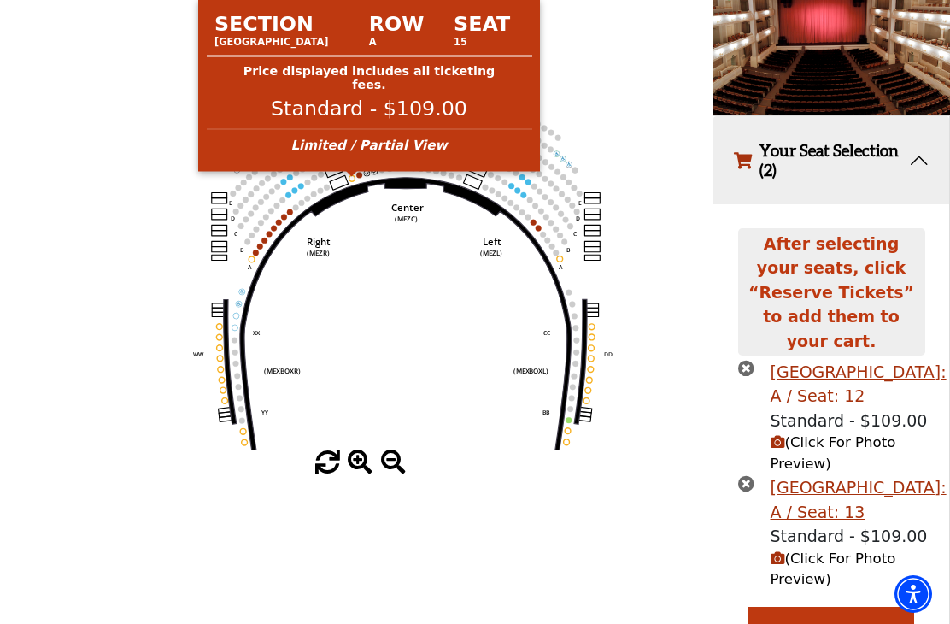
click at [108, 267] on icon "Center (MEZC) Right (MEZR) Left (MEZL) (MEXBOXR) (MEXBOXL) XX WW CC DD YY BB ZZ…" at bounding box center [357, 236] width 642 height 427
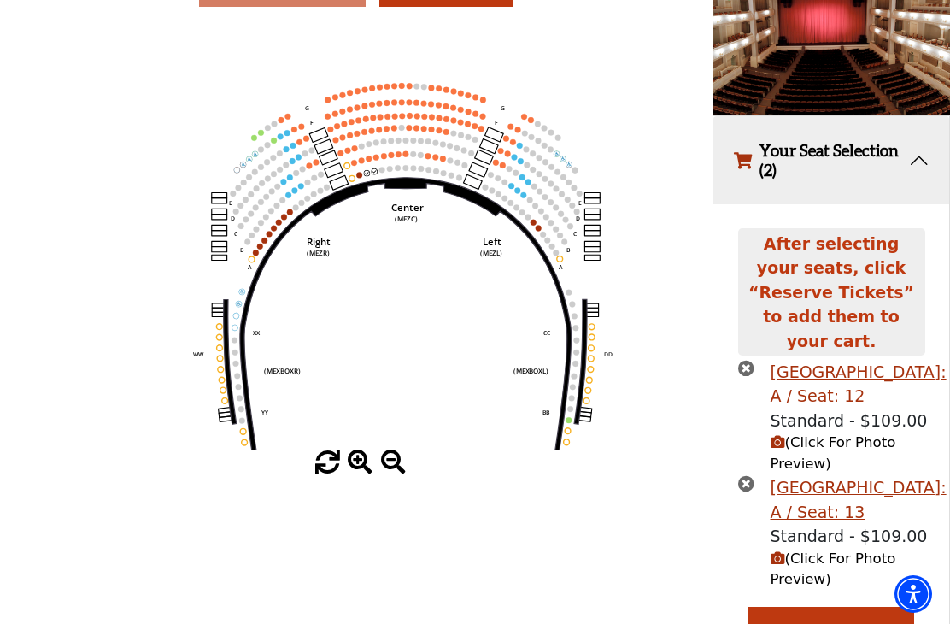
click at [835, 607] on button "Reserve Tickets" at bounding box center [832, 631] width 166 height 48
click at [851, 607] on button "Reserve Tickets" at bounding box center [832, 631] width 166 height 48
click at [919, 163] on button "Your Seat Selection (2)" at bounding box center [832, 160] width 236 height 88
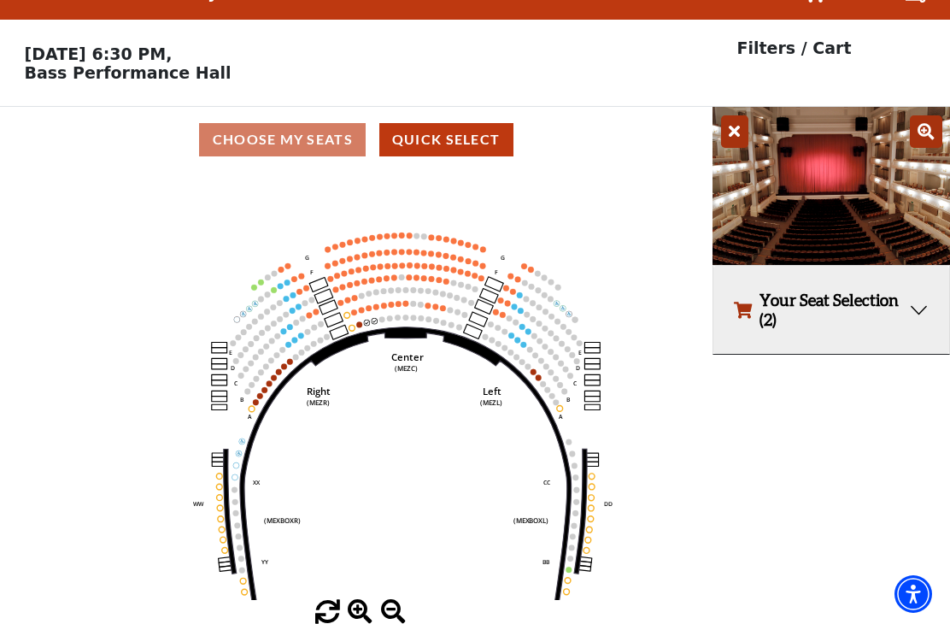
scroll to position [38, 0]
click at [914, 315] on button "Your Seat Selection (2)" at bounding box center [832, 310] width 236 height 88
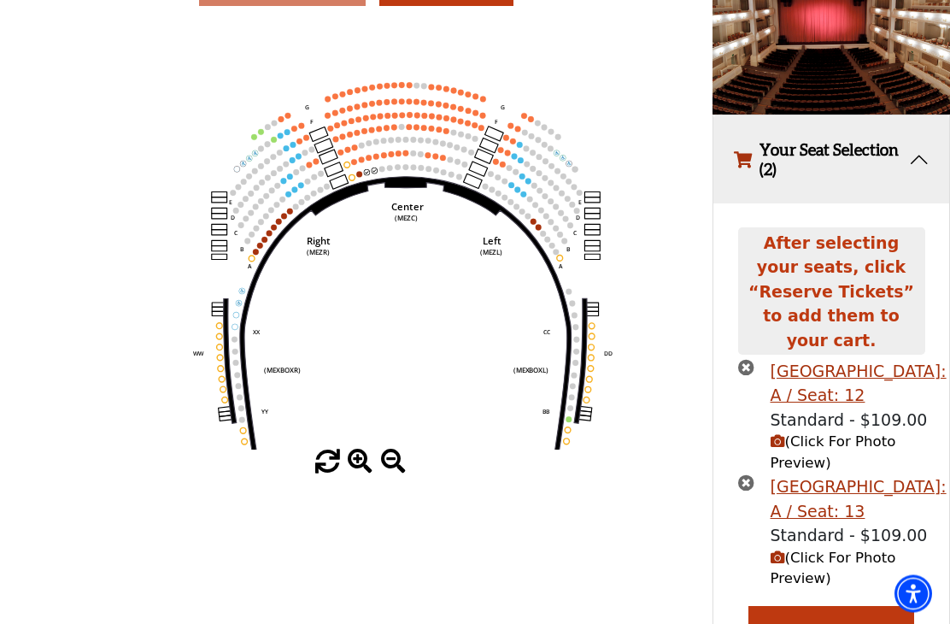
scroll to position [185, 0]
click at [835, 607] on button "Reserve Tickets" at bounding box center [832, 631] width 166 height 48
click at [320, 475] on span at bounding box center [327, 462] width 25 height 25
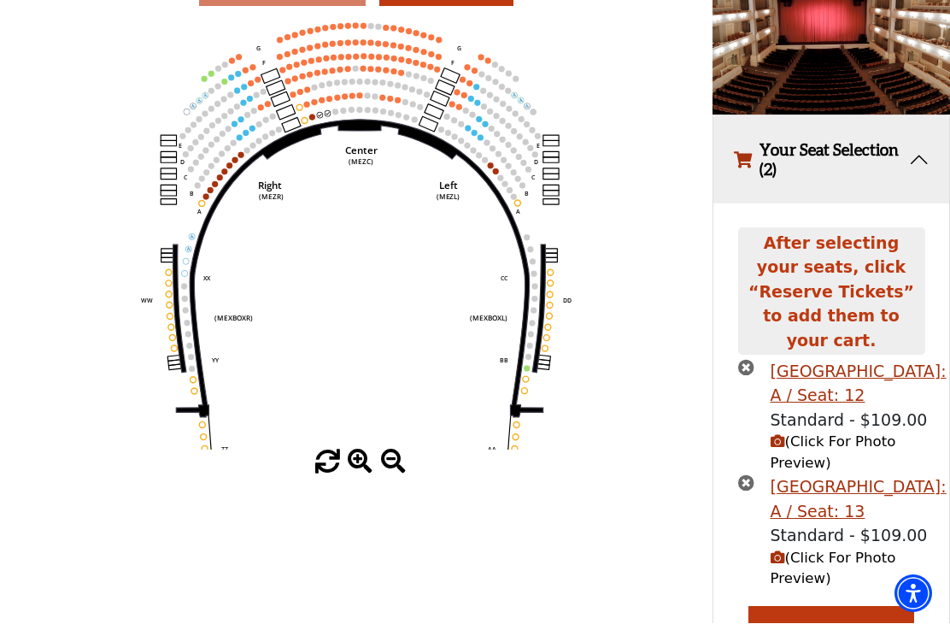
click at [832, 607] on button "Reserve Tickets" at bounding box center [832, 631] width 166 height 48
click at [837, 607] on button "Reserve Tickets" at bounding box center [832, 631] width 166 height 48
click at [834, 607] on button "Reserve Tickets" at bounding box center [832, 631] width 166 height 48
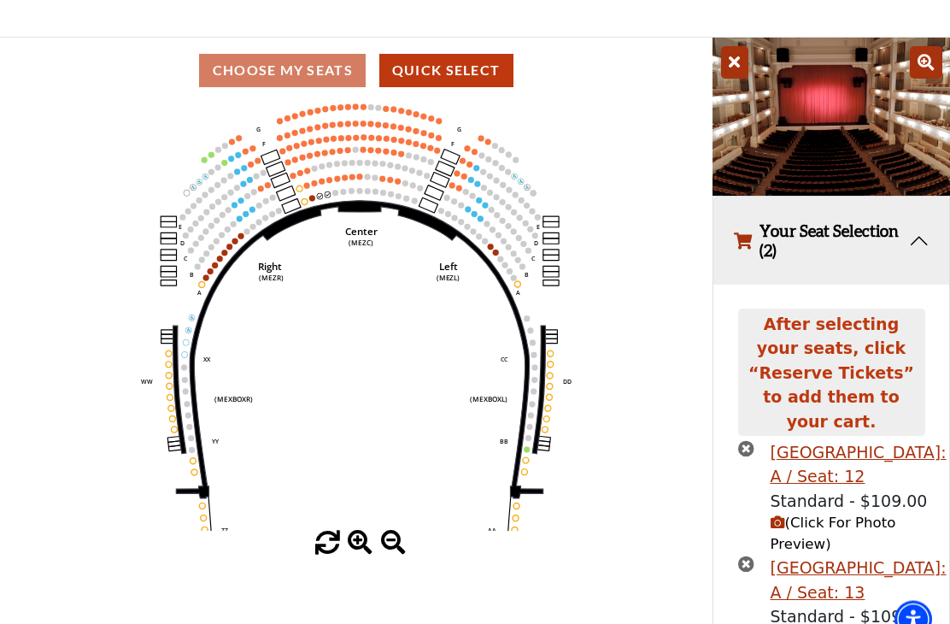
scroll to position [0, 0]
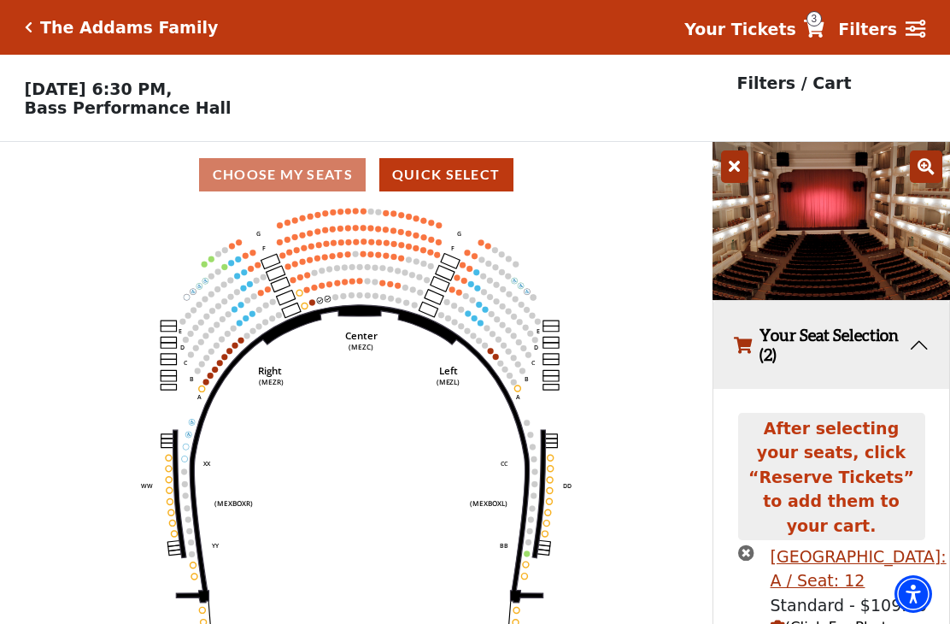
click at [784, 25] on strong "Your Tickets" at bounding box center [740, 29] width 112 height 19
click at [825, 29] on icon at bounding box center [814, 29] width 21 height 18
click at [822, 23] on span "3" at bounding box center [814, 18] width 15 height 15
click at [821, 24] on span "3" at bounding box center [814, 18] width 15 height 15
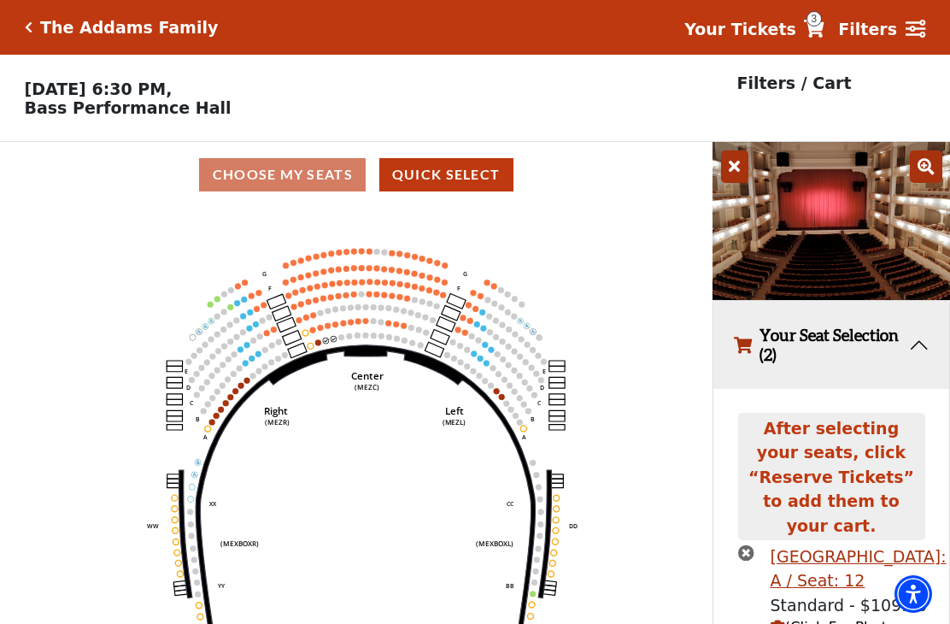
click at [822, 20] on span "3" at bounding box center [814, 18] width 15 height 15
click at [770, 31] on strong "Your Tickets" at bounding box center [740, 29] width 112 height 19
click at [822, 22] on span "3" at bounding box center [814, 18] width 15 height 15
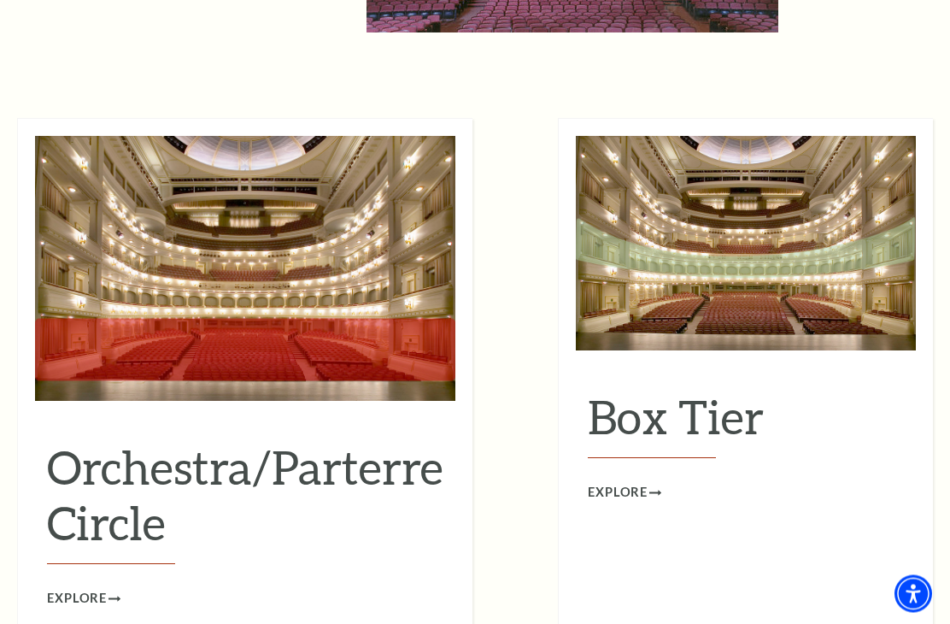
scroll to position [1427, 0]
click at [633, 482] on span "Explore" at bounding box center [618, 492] width 60 height 21
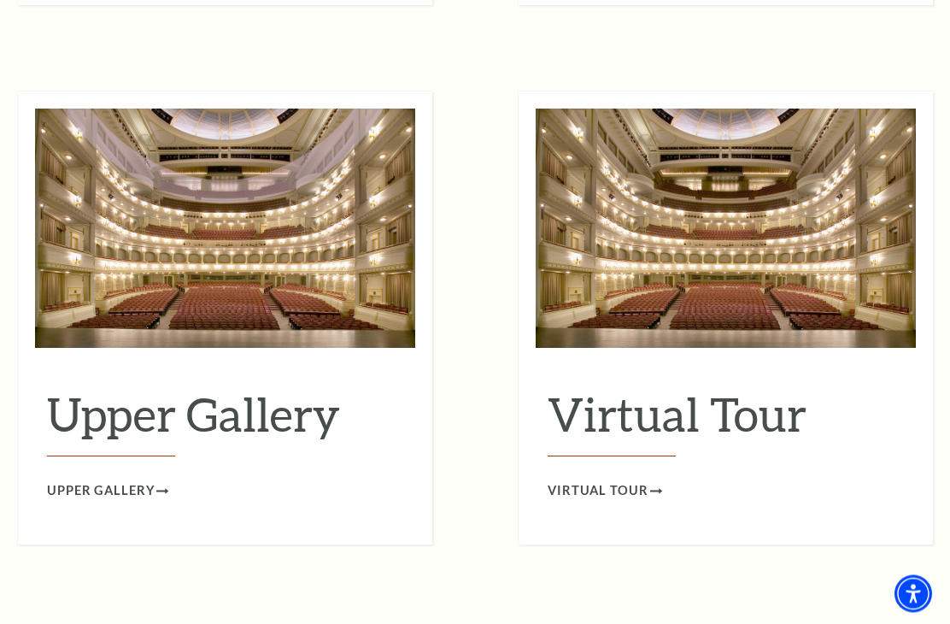
scroll to position [2613, 0]
click at [626, 480] on span "Virtual Tour" at bounding box center [598, 490] width 101 height 21
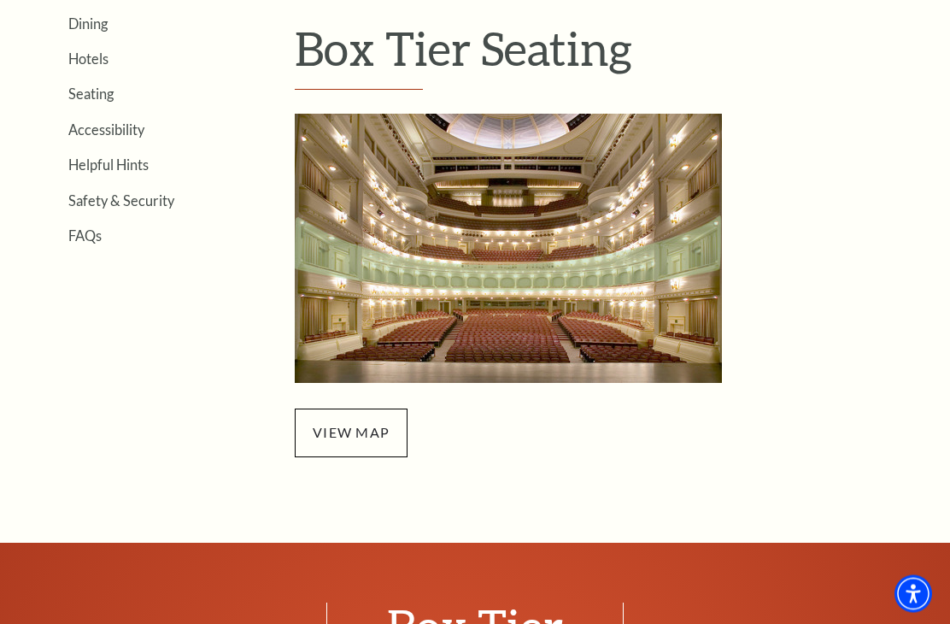
scroll to position [461, 0]
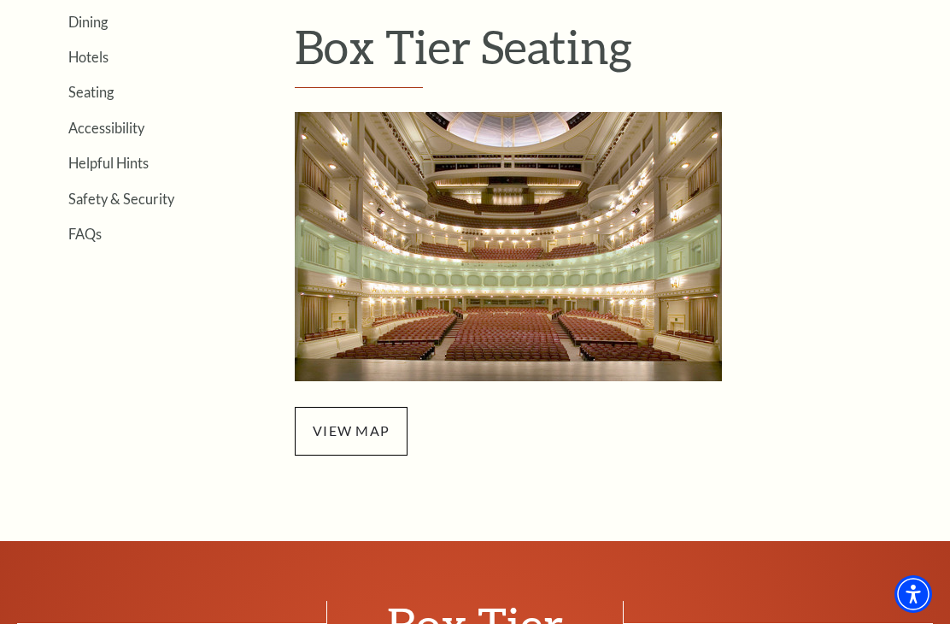
click at [342, 431] on span "view map" at bounding box center [351, 431] width 113 height 48
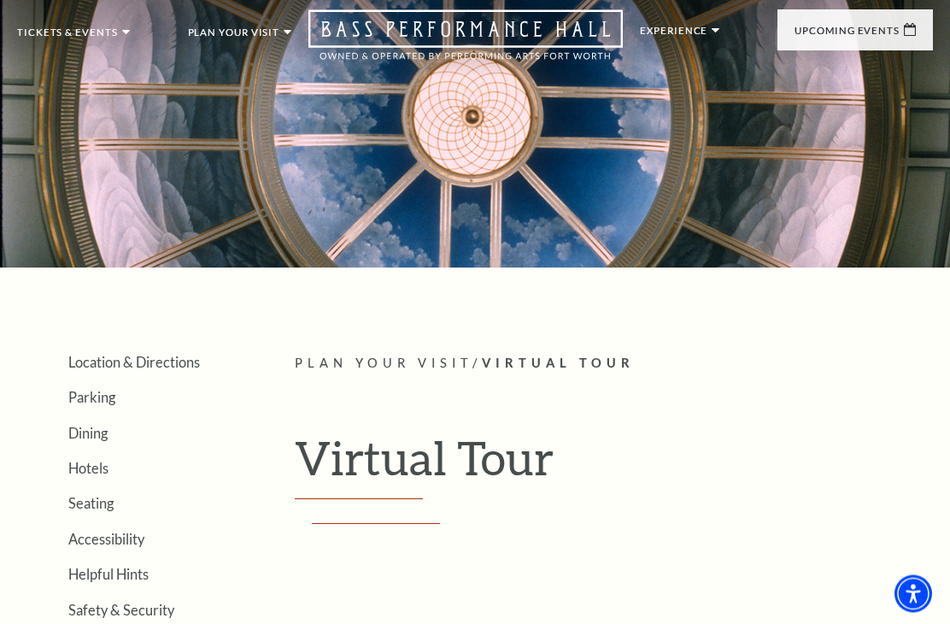
scroll to position [38, 0]
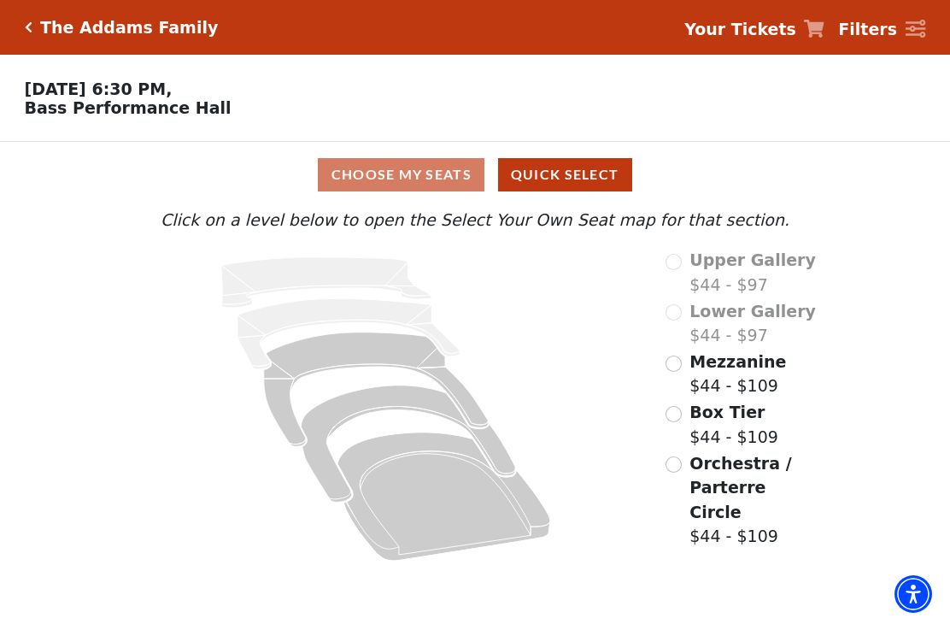
click at [680, 360] on input "Mezzanine$44 - $109\a" at bounding box center [674, 363] width 16 height 16
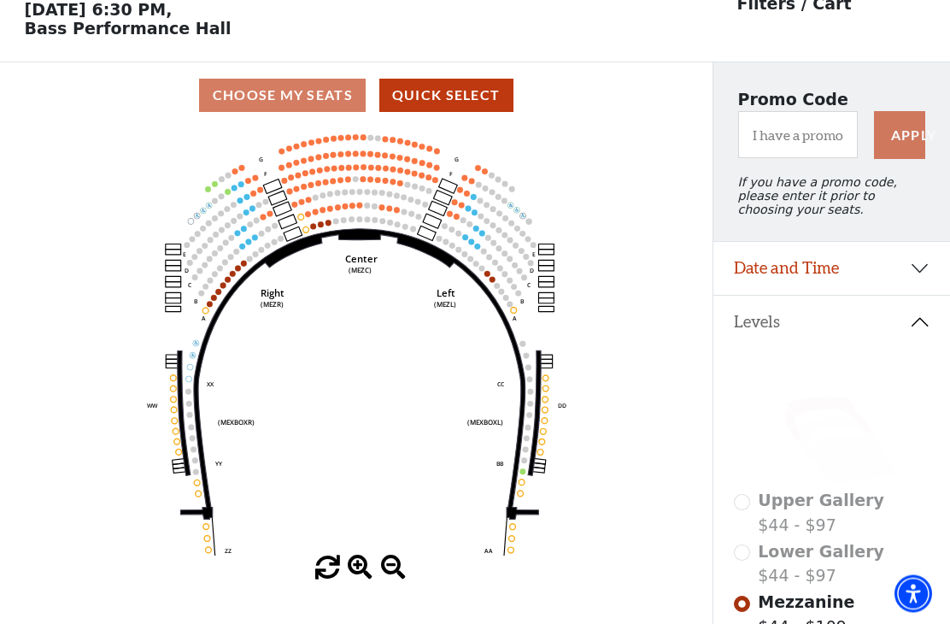
scroll to position [79, 0]
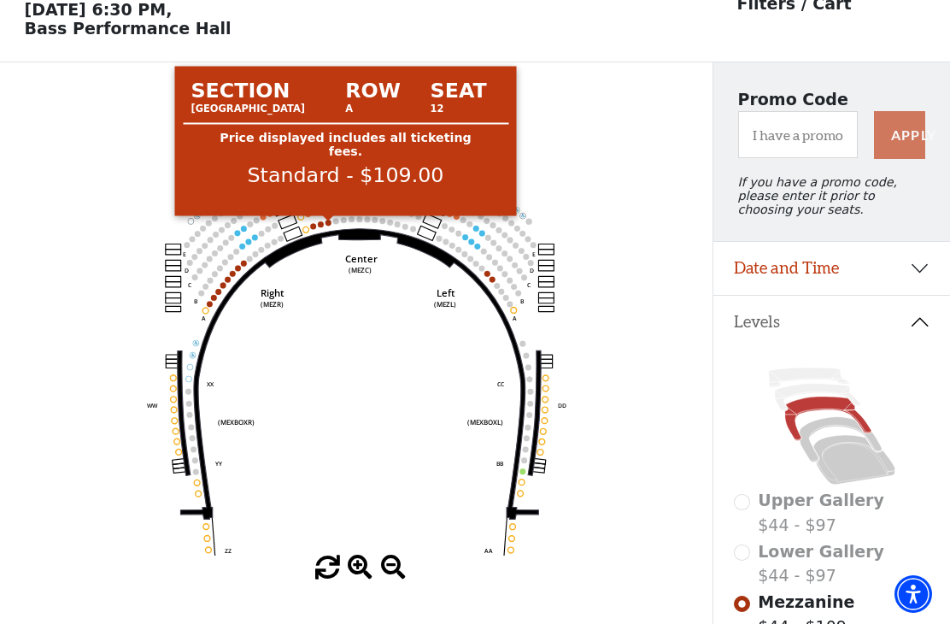
click at [327, 226] on circle at bounding box center [329, 223] width 6 height 6
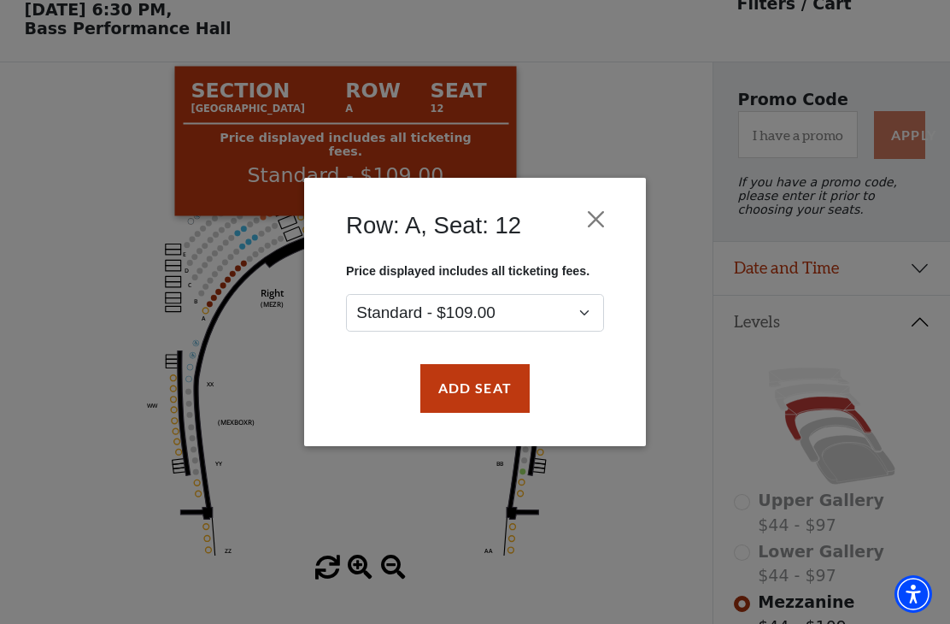
click at [473, 393] on button "Add Seat" at bounding box center [474, 388] width 109 height 48
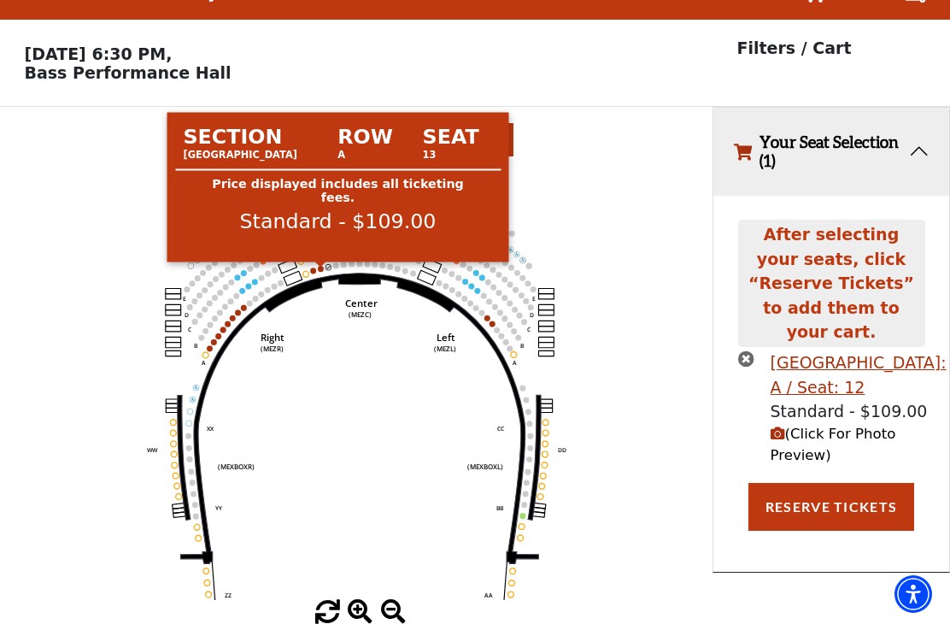
click at [320, 266] on circle at bounding box center [321, 269] width 6 height 6
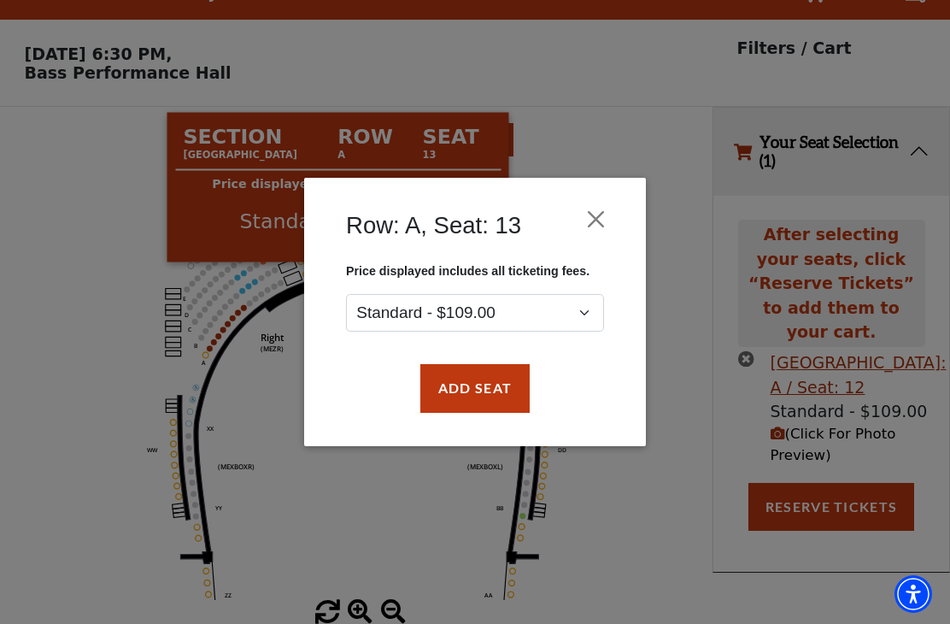
click at [494, 396] on button "Add Seat" at bounding box center [474, 388] width 109 height 48
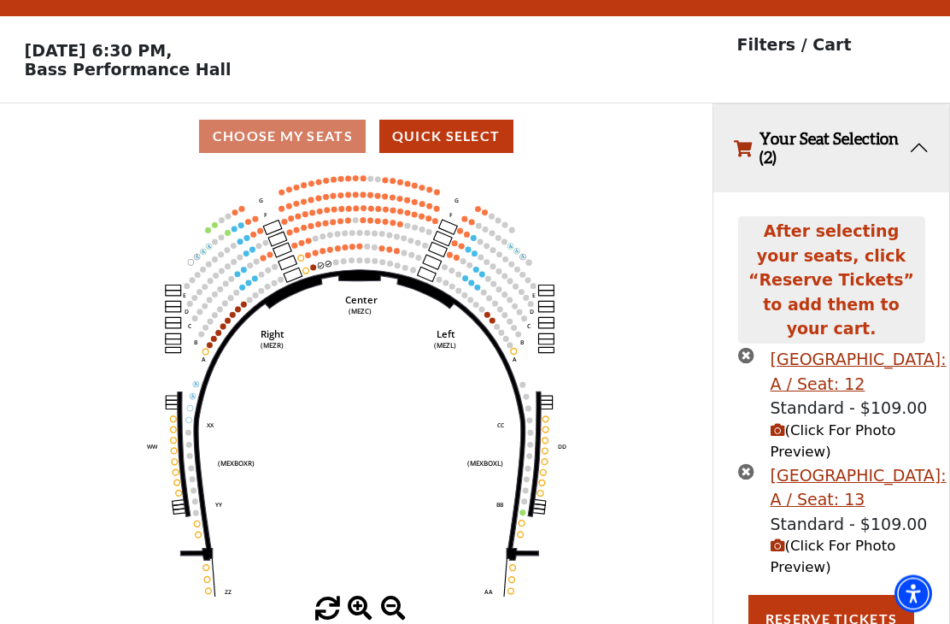
scroll to position [38, 0]
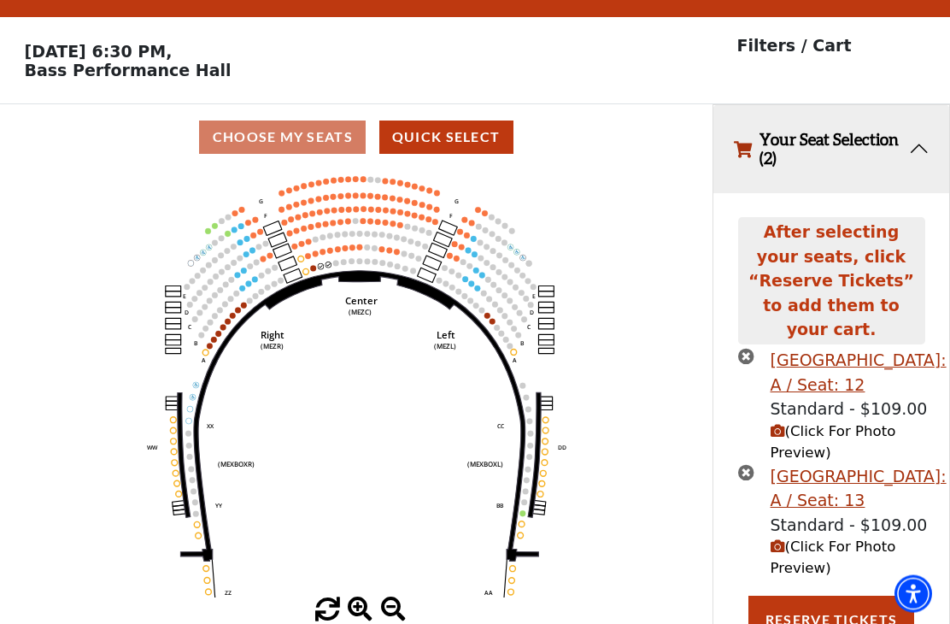
click at [841, 596] on button "Reserve Tickets" at bounding box center [832, 620] width 166 height 48
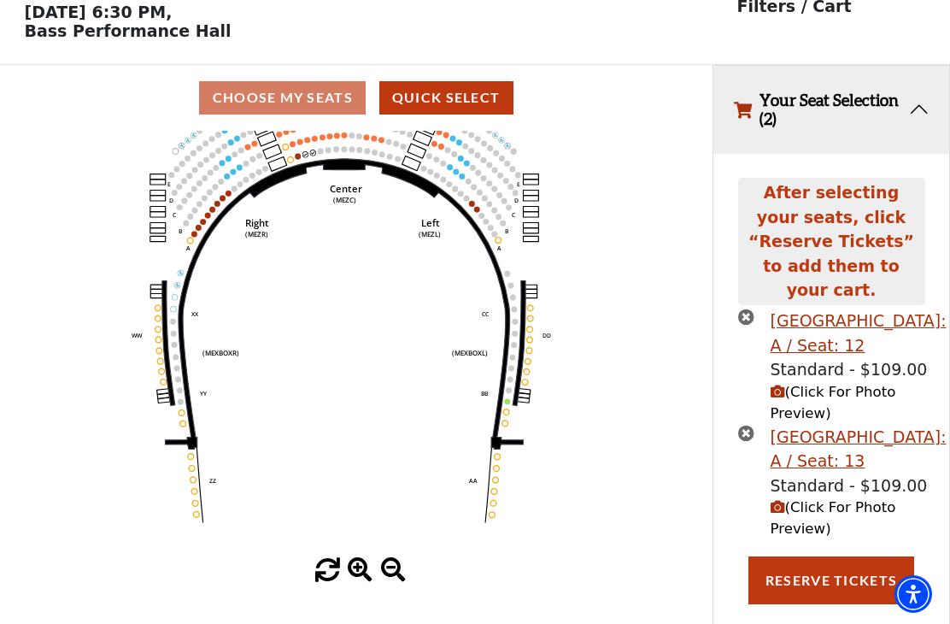
scroll to position [80, 0]
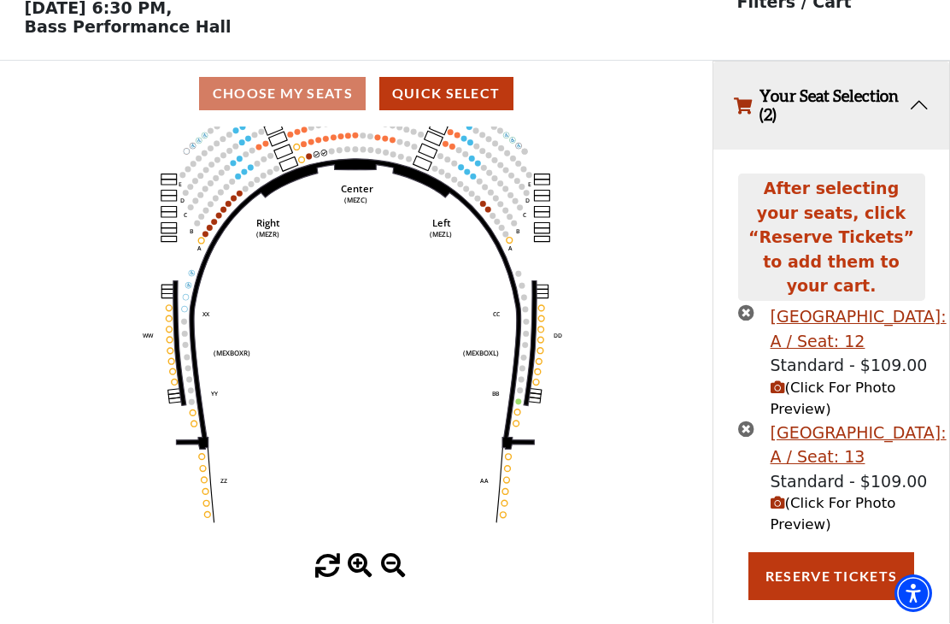
click at [855, 553] on button "Reserve Tickets" at bounding box center [832, 577] width 166 height 48
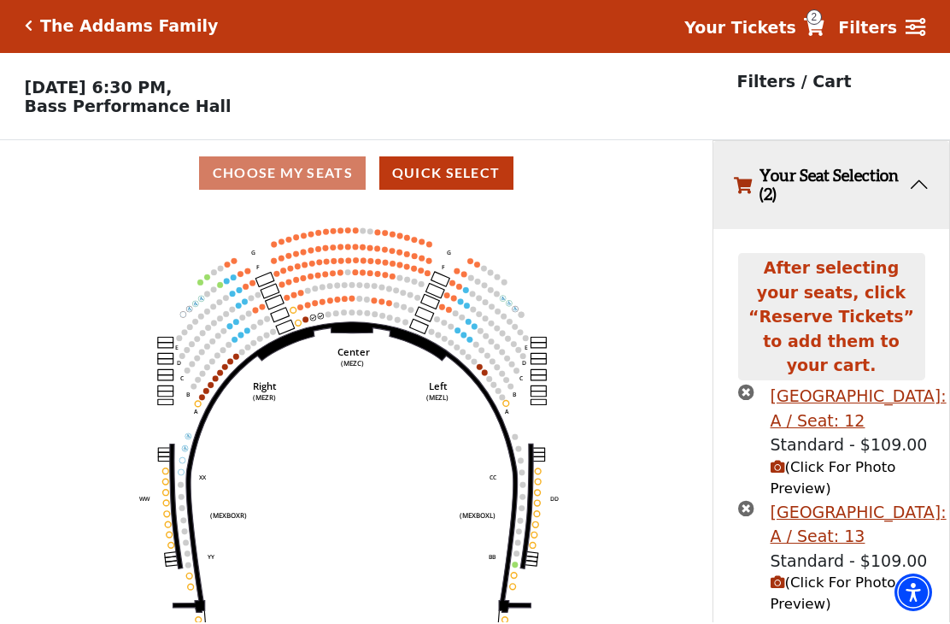
scroll to position [38, 0]
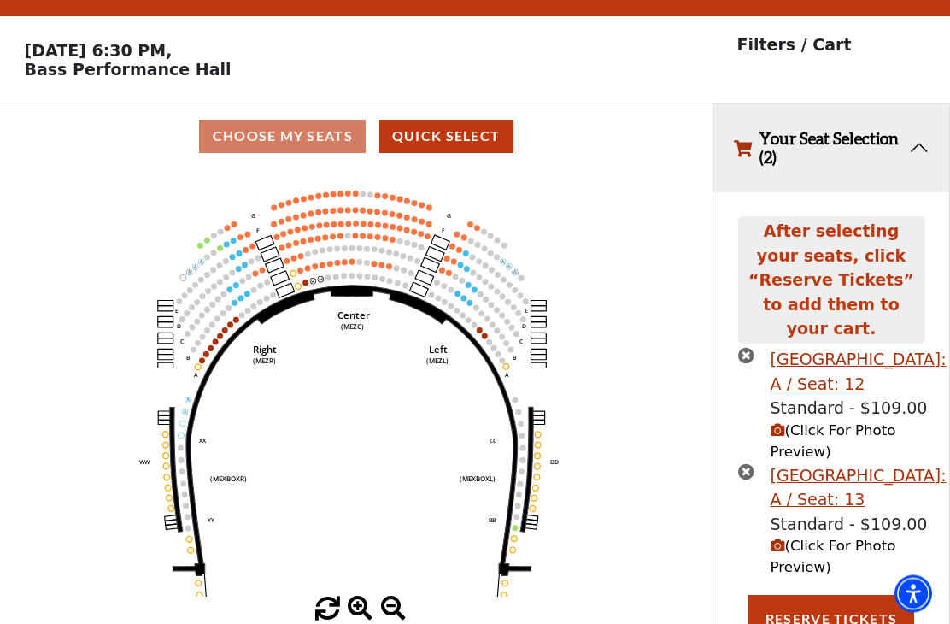
click at [743, 348] on icon "times-circle" at bounding box center [746, 356] width 16 height 16
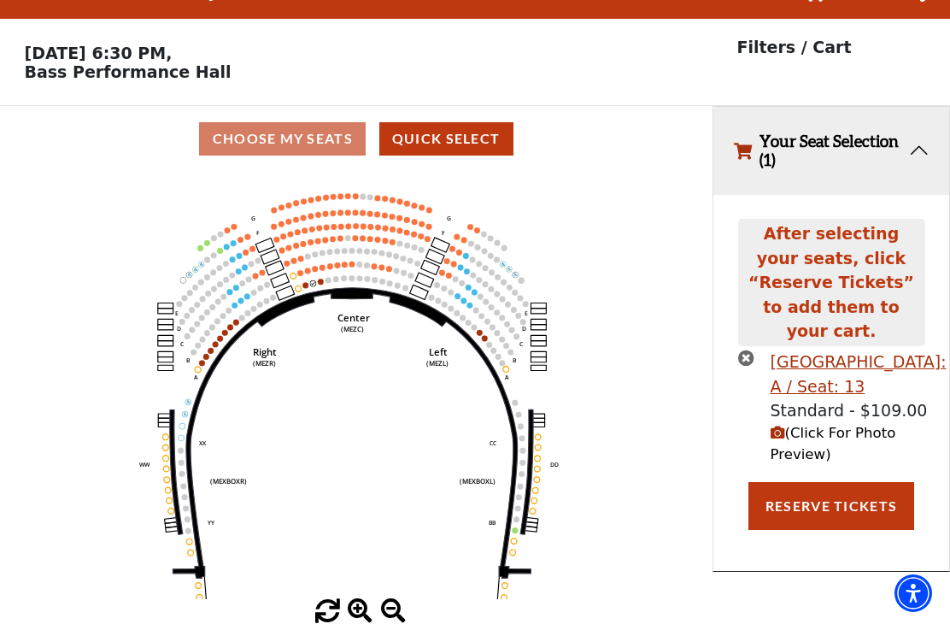
click at [747, 350] on icon "times-circle" at bounding box center [746, 358] width 16 height 16
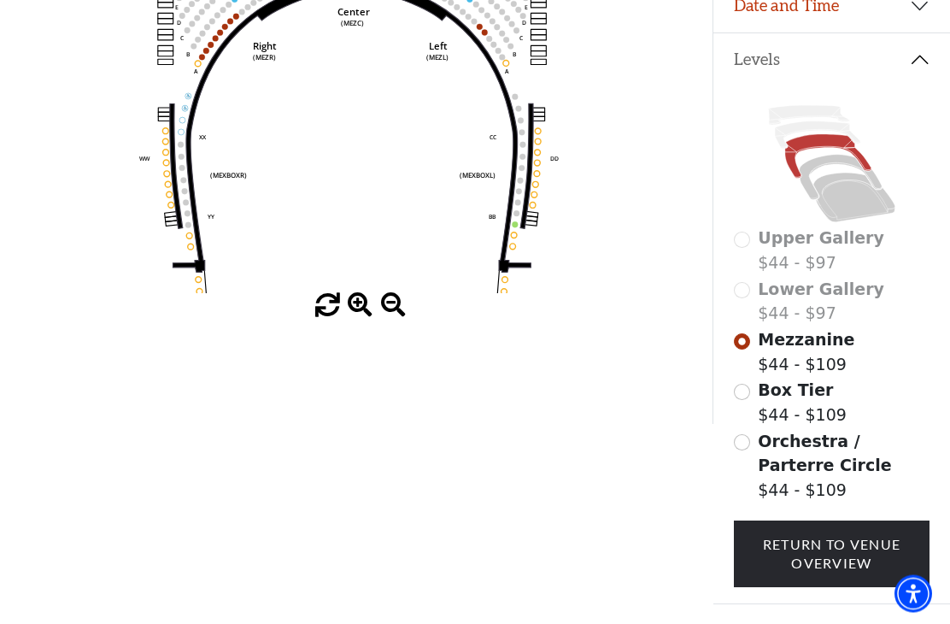
scroll to position [389, 0]
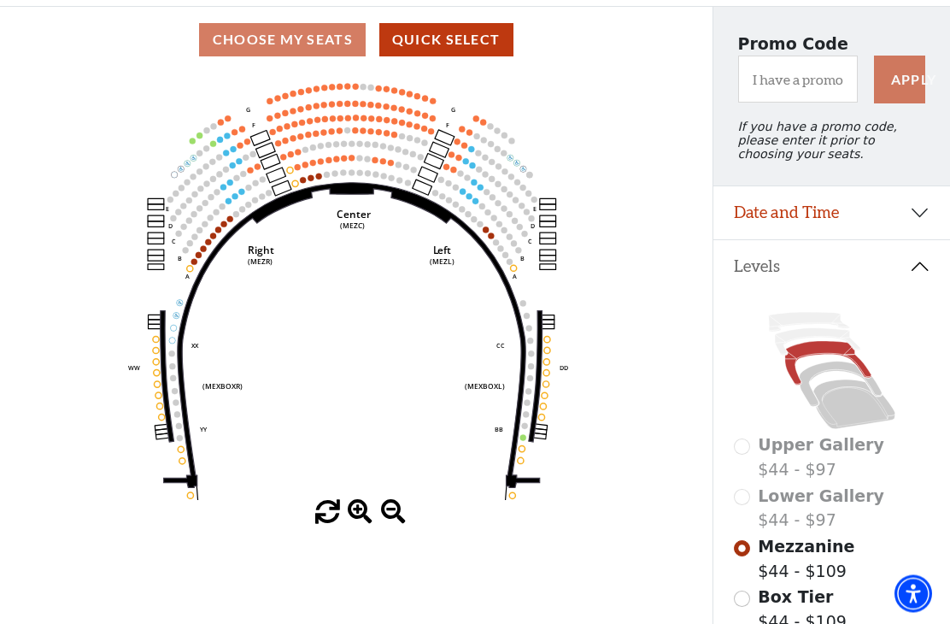
scroll to position [135, 0]
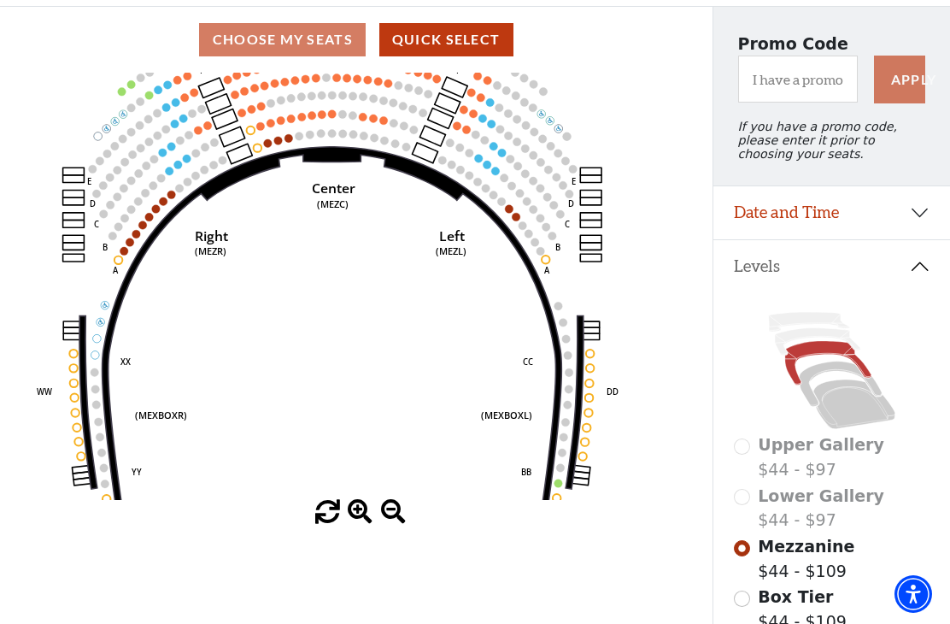
click at [922, 221] on button "Date and Time" at bounding box center [832, 212] width 237 height 53
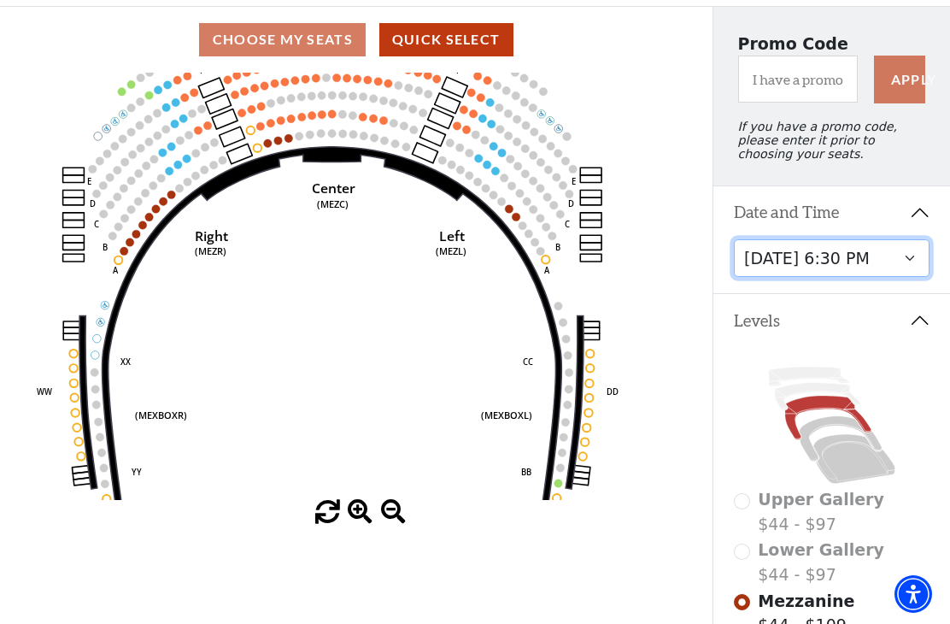
click at [907, 264] on select "Friday, October 24 at 7:30 PM Saturday, October 25 at 1:30 PM Saturday, October…" at bounding box center [832, 258] width 197 height 38
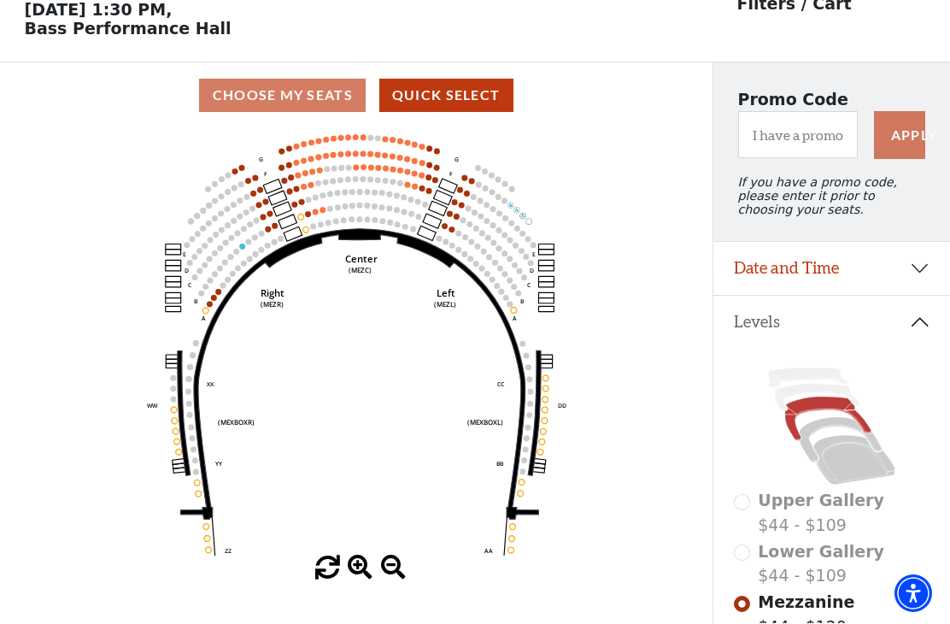
scroll to position [79, 0]
click at [925, 271] on button "Date and Time" at bounding box center [832, 268] width 237 height 53
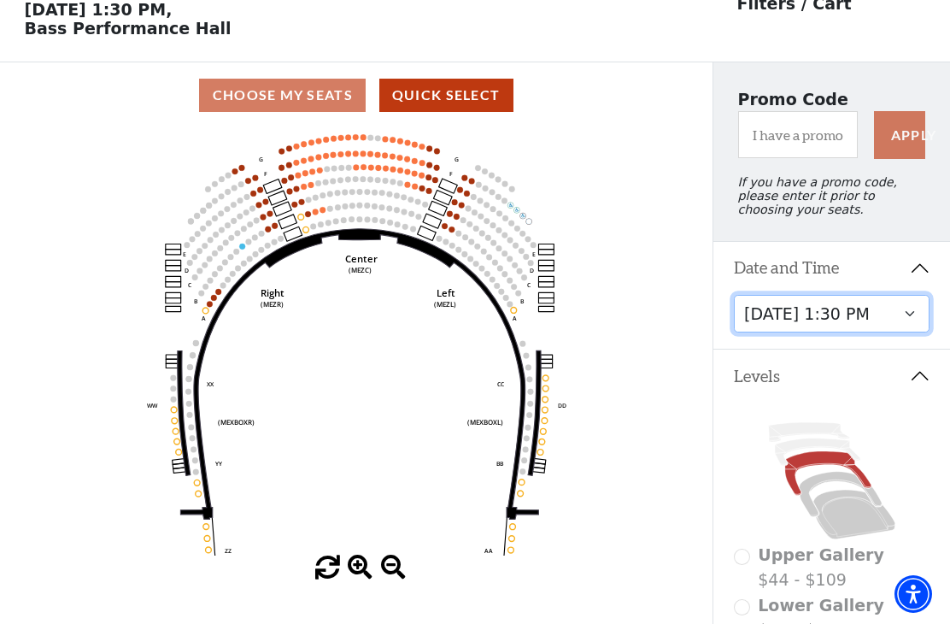
click at [910, 319] on select "Friday, October 24 at 7:30 PM Saturday, October 25 at 1:30 PM Saturday, October…" at bounding box center [832, 314] width 197 height 38
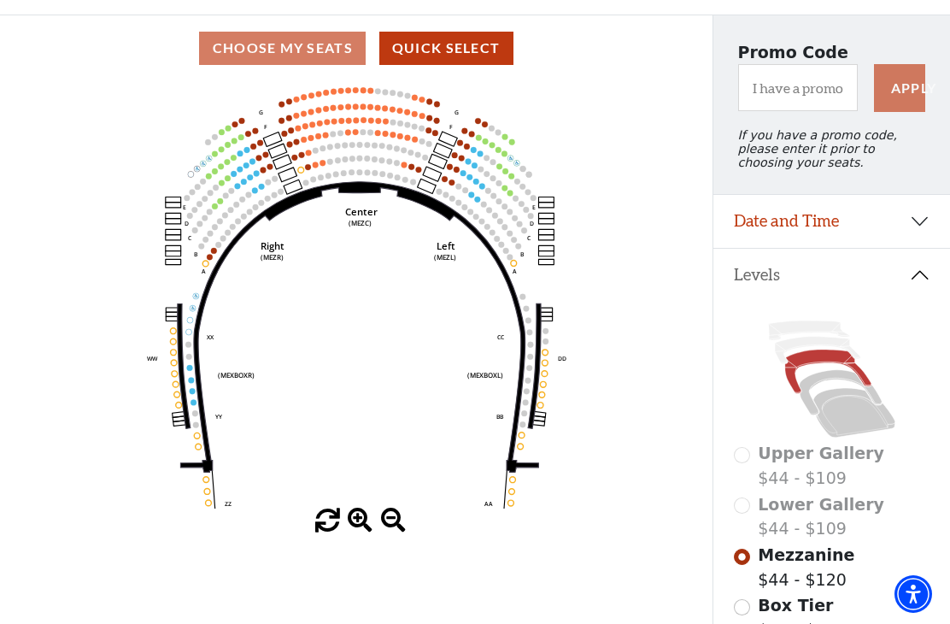
scroll to position [123, 0]
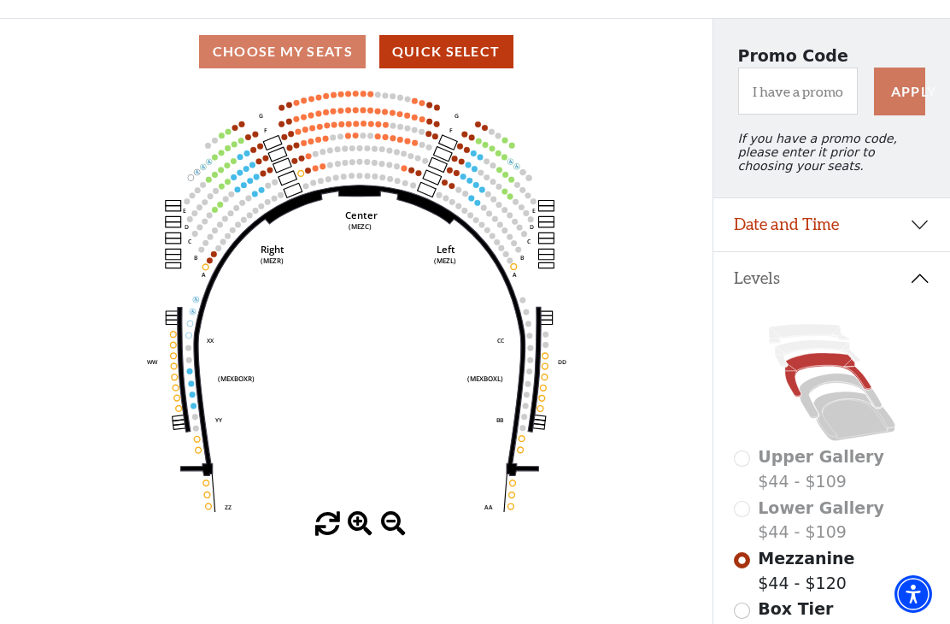
click at [425, 177] on icon "Center (MEZC) Right (MEZR) Left (MEZL) (MEXBOXR) (MEXBOXL) XX WW CC DD YY BB ZZ…" at bounding box center [357, 298] width 642 height 427
click at [420, 173] on circle at bounding box center [419, 173] width 6 height 6
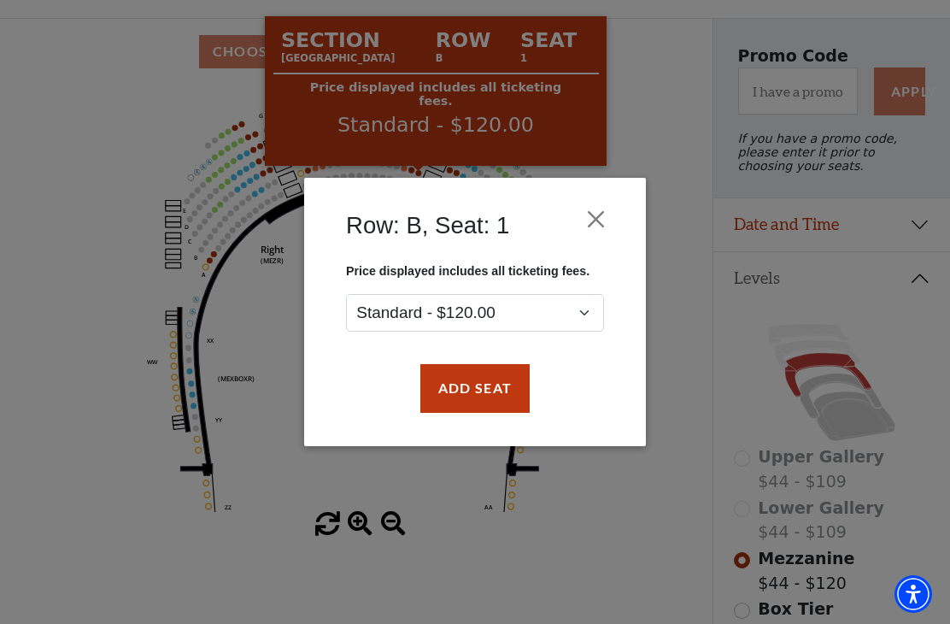
click at [473, 391] on button "Add Seat" at bounding box center [474, 388] width 109 height 48
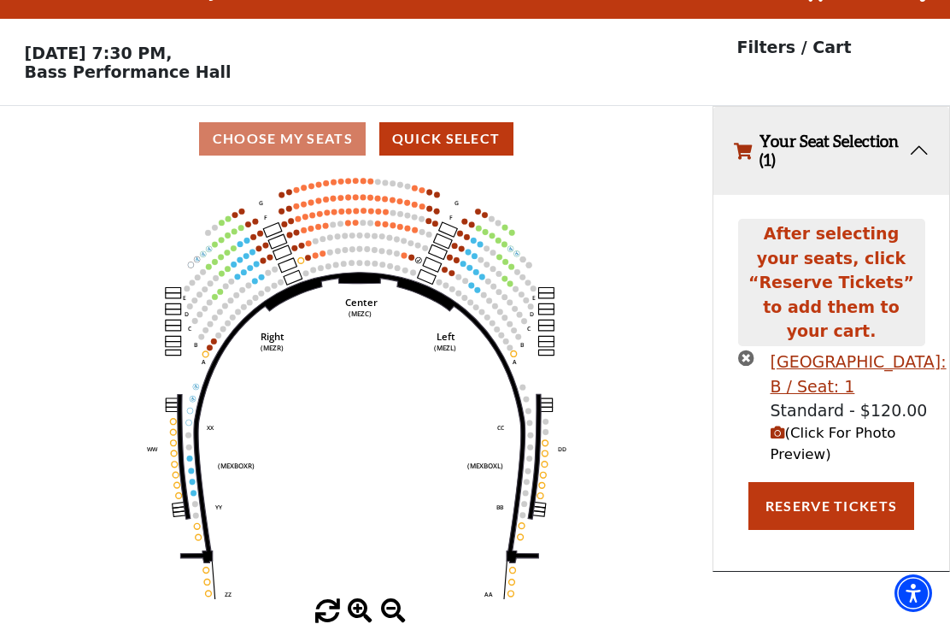
click at [420, 258] on circle at bounding box center [419, 261] width 6 height 6
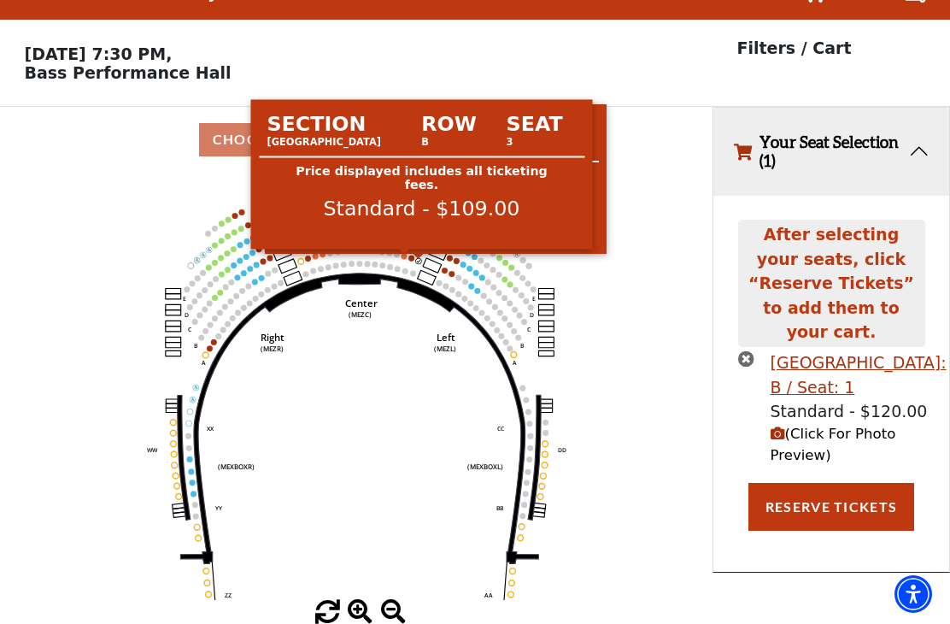
click at [406, 253] on circle at bounding box center [405, 256] width 6 height 6
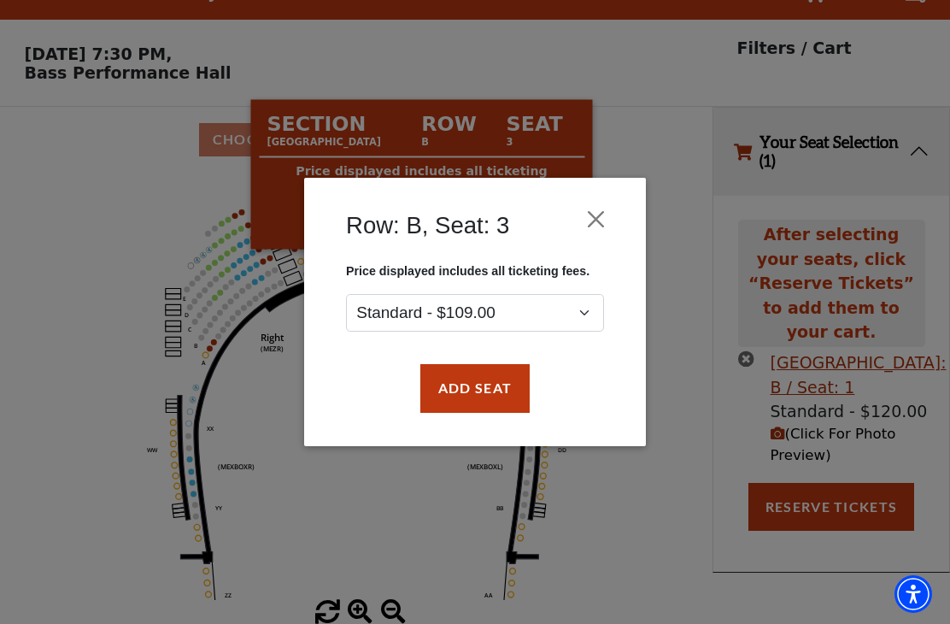
click at [485, 396] on button "Add Seat" at bounding box center [474, 388] width 109 height 48
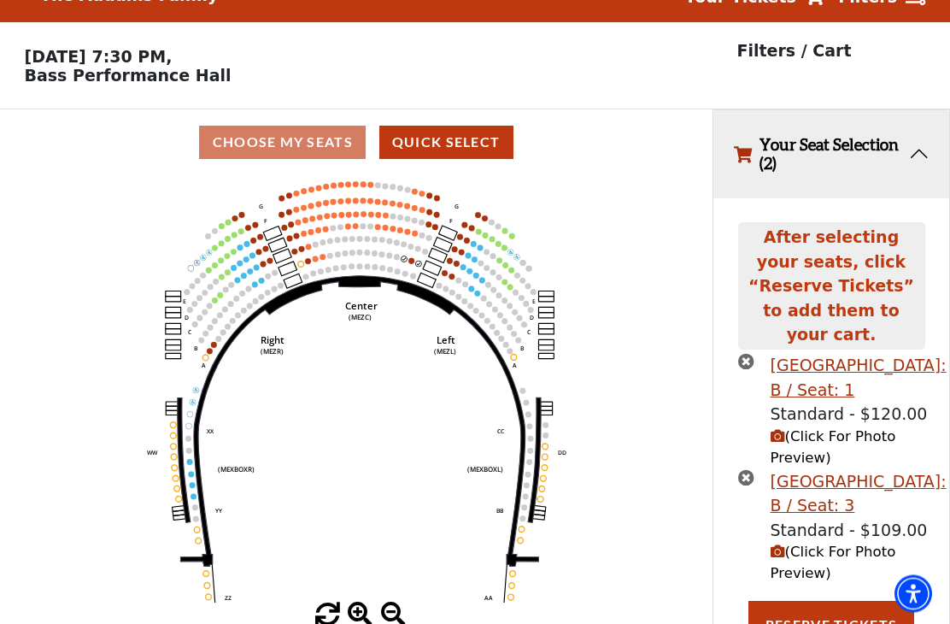
scroll to position [27, 0]
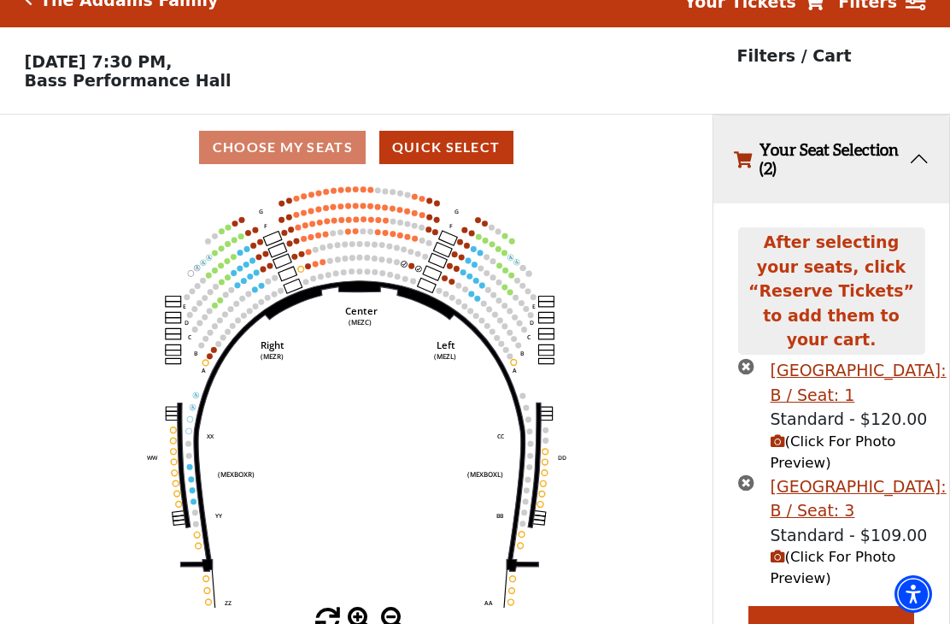
click at [752, 474] on icon "times-circle" at bounding box center [746, 482] width 16 height 16
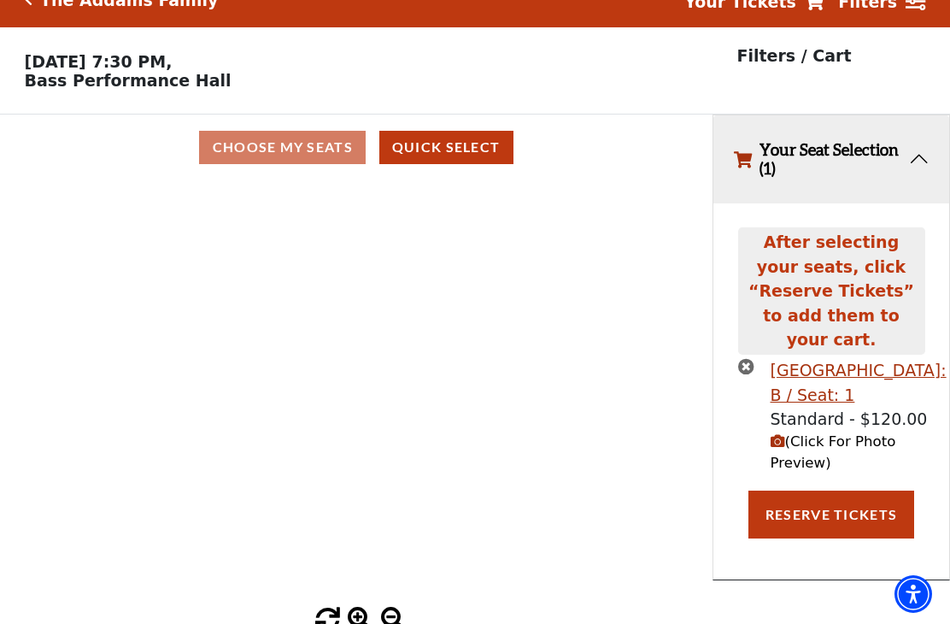
click at [476, 303] on icon "Center (MEZC) Right (MEZR) Left (MEZL) (MEXBOXR) (MEXBOXL) XX WW CC DD YY BB ZZ…" at bounding box center [357, 393] width 642 height 427
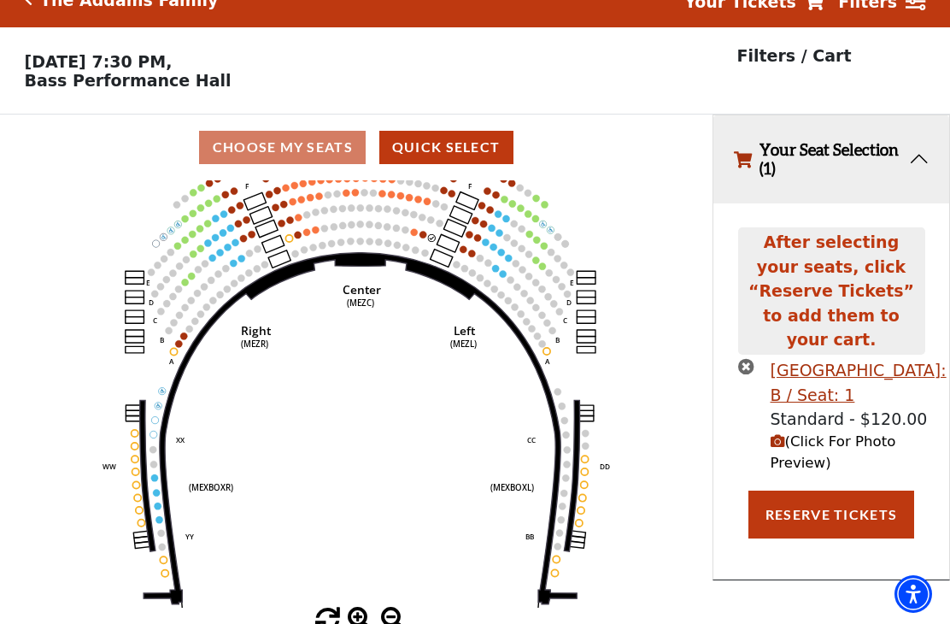
click at [431, 241] on circle at bounding box center [431, 237] width 7 height 7
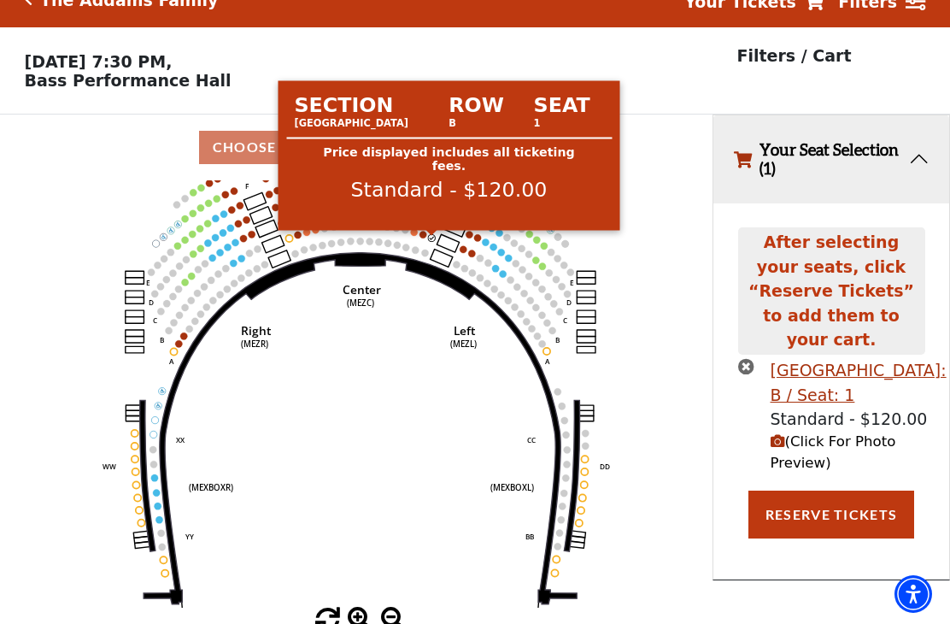
click at [420, 238] on circle at bounding box center [423, 234] width 7 height 7
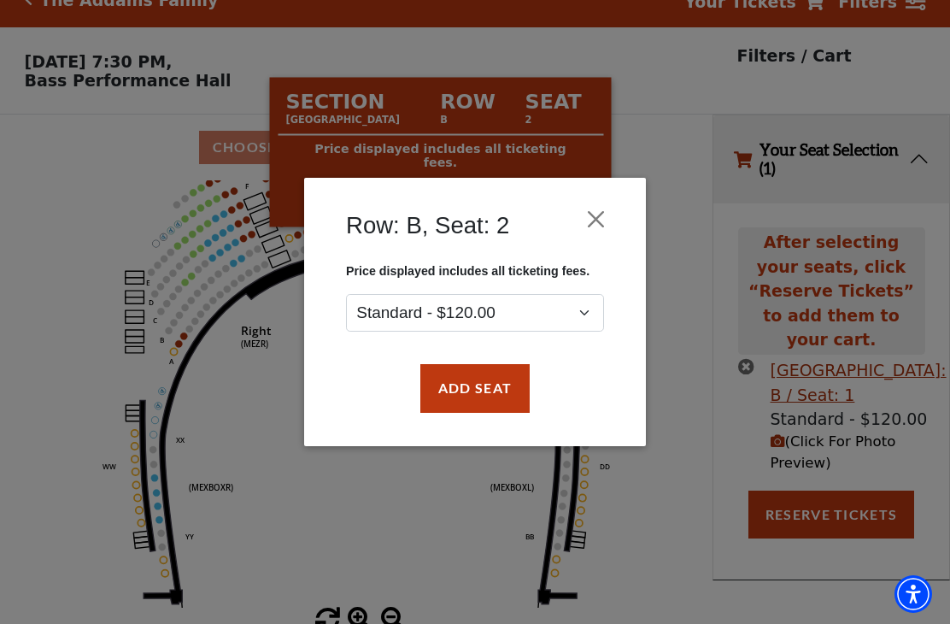
click at [481, 393] on button "Add Seat" at bounding box center [474, 388] width 109 height 48
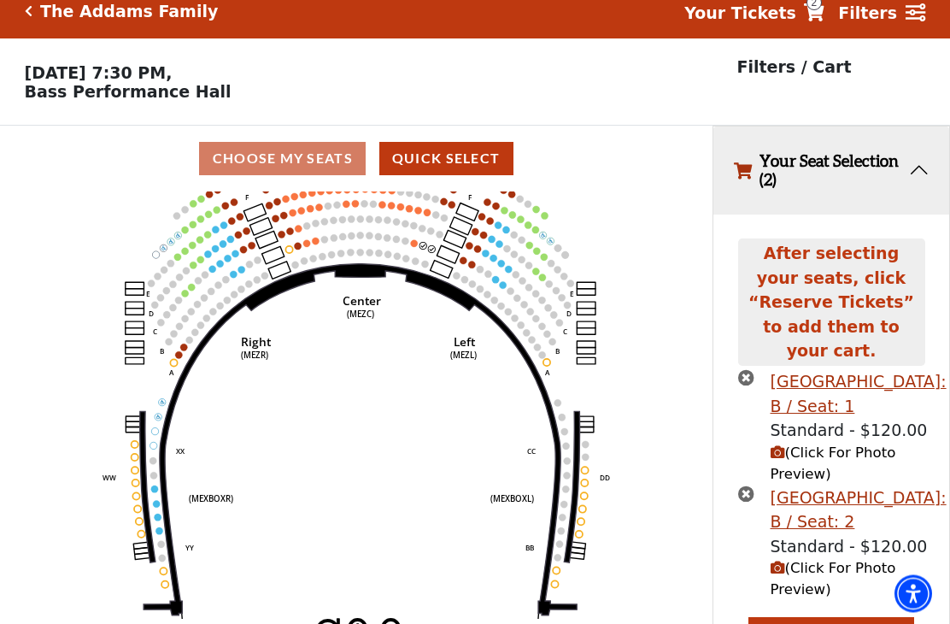
scroll to position [38, 0]
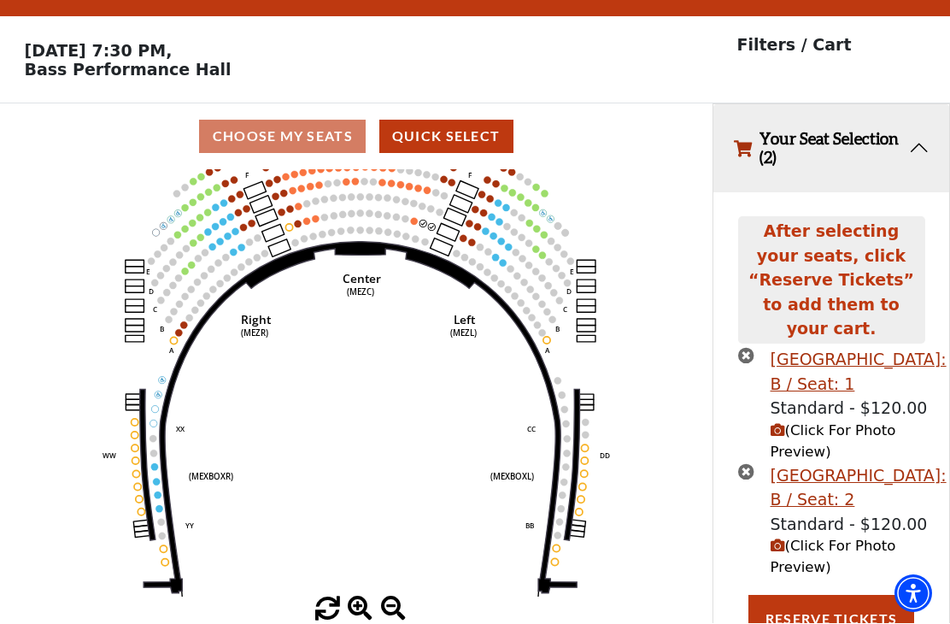
click at [847, 596] on button "Reserve Tickets" at bounding box center [832, 620] width 166 height 48
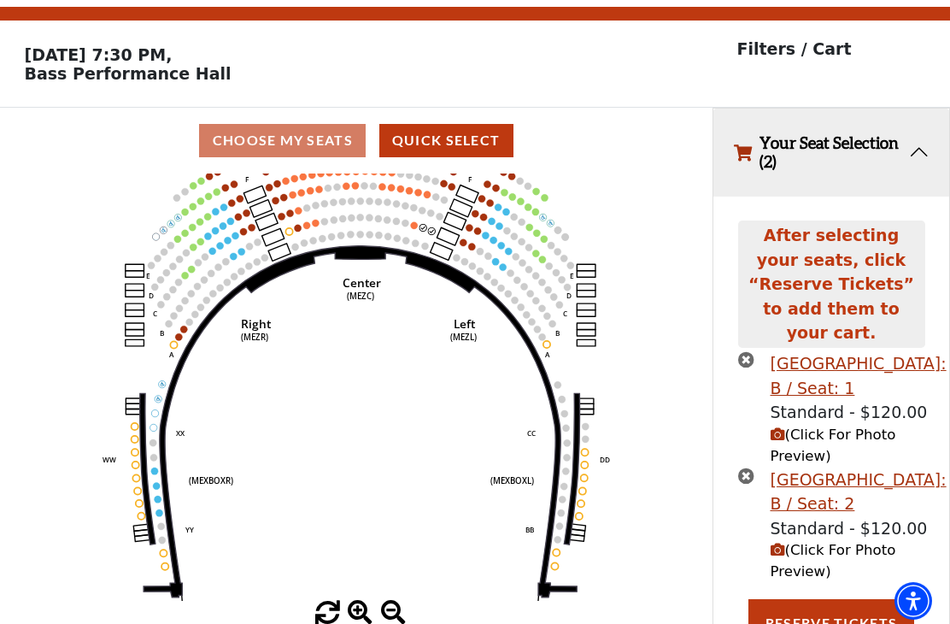
scroll to position [0, 0]
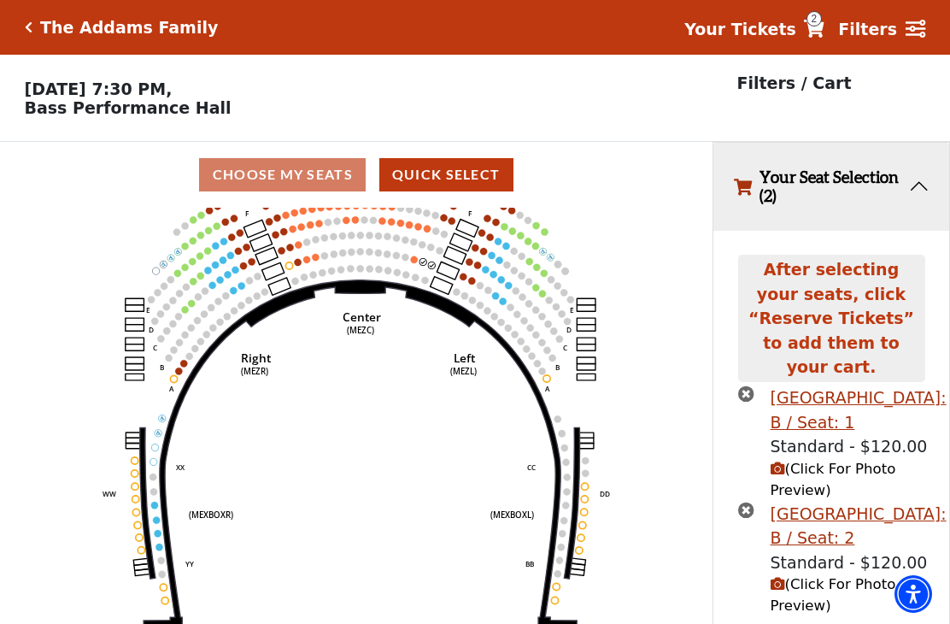
click at [750, 502] on icon "times-circle" at bounding box center [746, 510] width 16 height 16
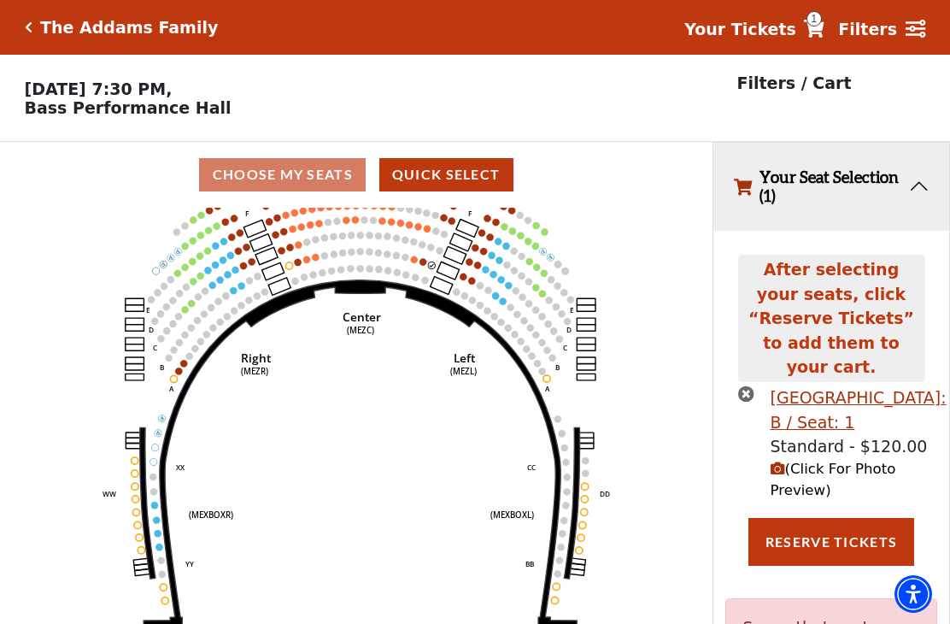
click at [746, 385] on icon "times-circle" at bounding box center [746, 393] width 16 height 16
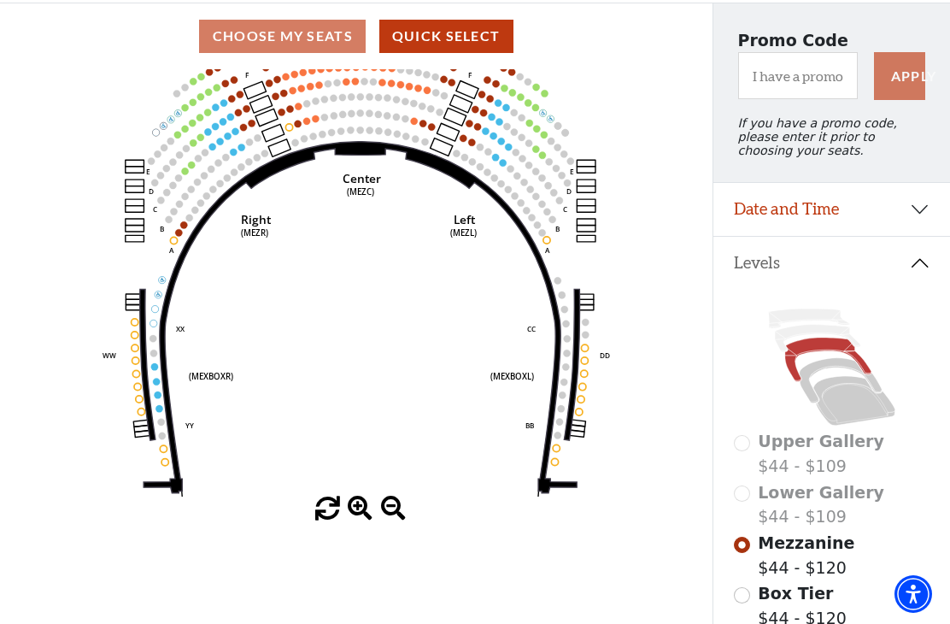
scroll to position [123, 0]
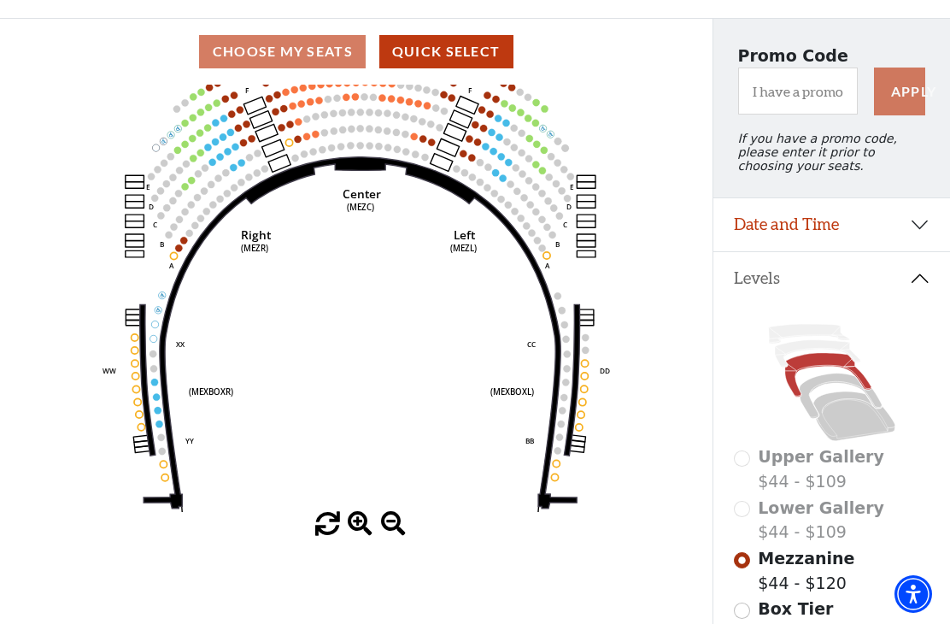
click at [908, 230] on button "Date and Time" at bounding box center [832, 224] width 237 height 53
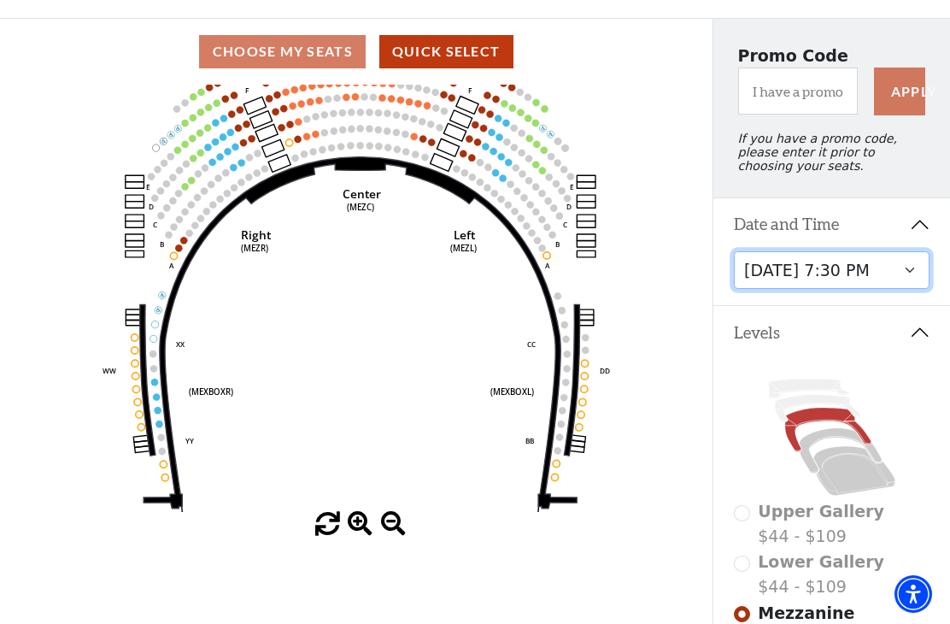
click at [907, 277] on select "Friday, October 24 at 7:30 PM Saturday, October 25 at 1:30 PM Saturday, October…" at bounding box center [832, 270] width 197 height 38
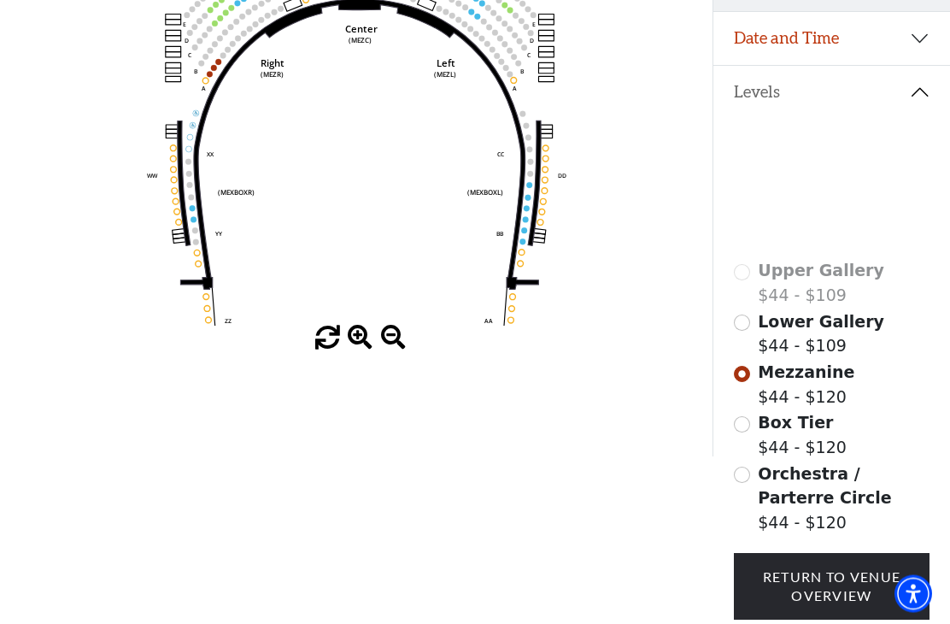
scroll to position [314, 0]
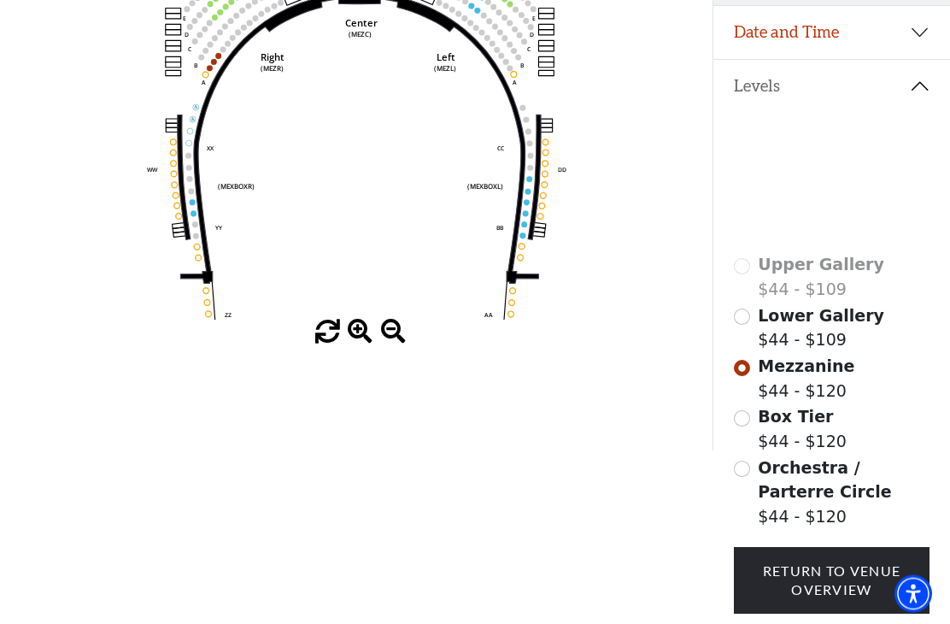
click at [746, 426] on input "Box Tier$44 - $120\a" at bounding box center [742, 419] width 16 height 16
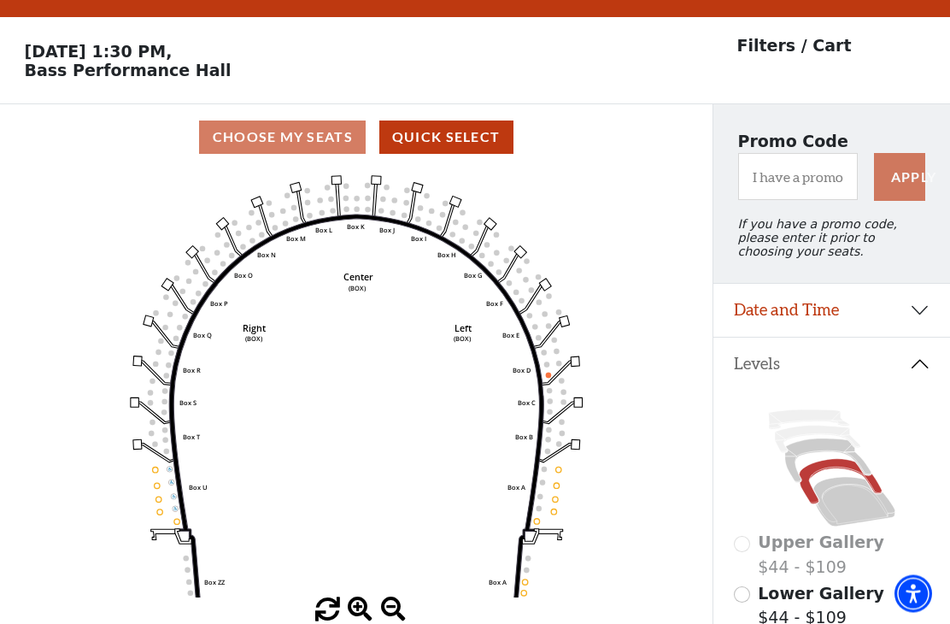
scroll to position [36, 0]
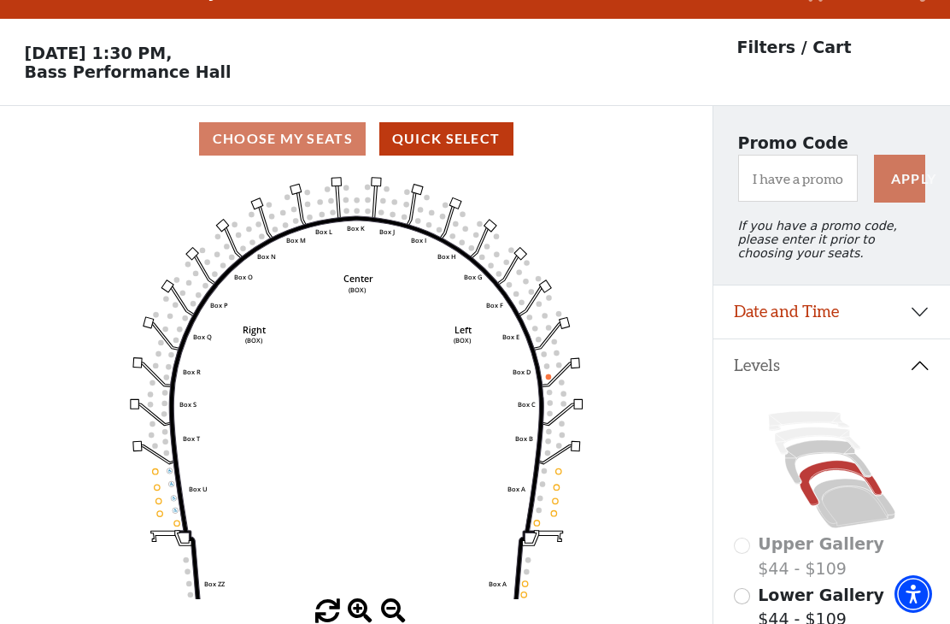
click at [918, 319] on button "Date and Time" at bounding box center [832, 311] width 237 height 53
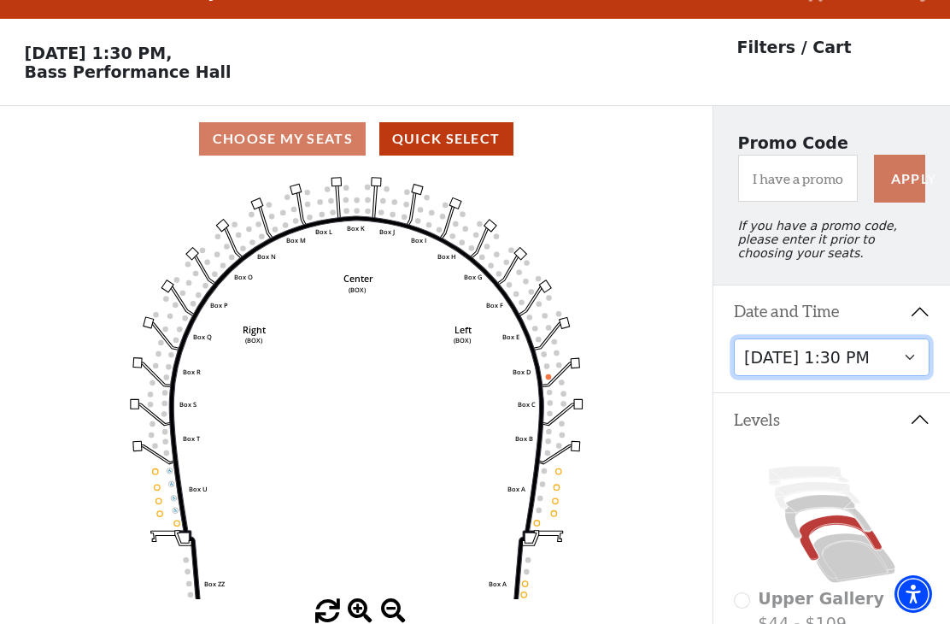
click at [906, 365] on select "Friday, October 24 at 7:30 PM Saturday, October 25 at 1:30 PM Saturday, October…" at bounding box center [832, 357] width 197 height 38
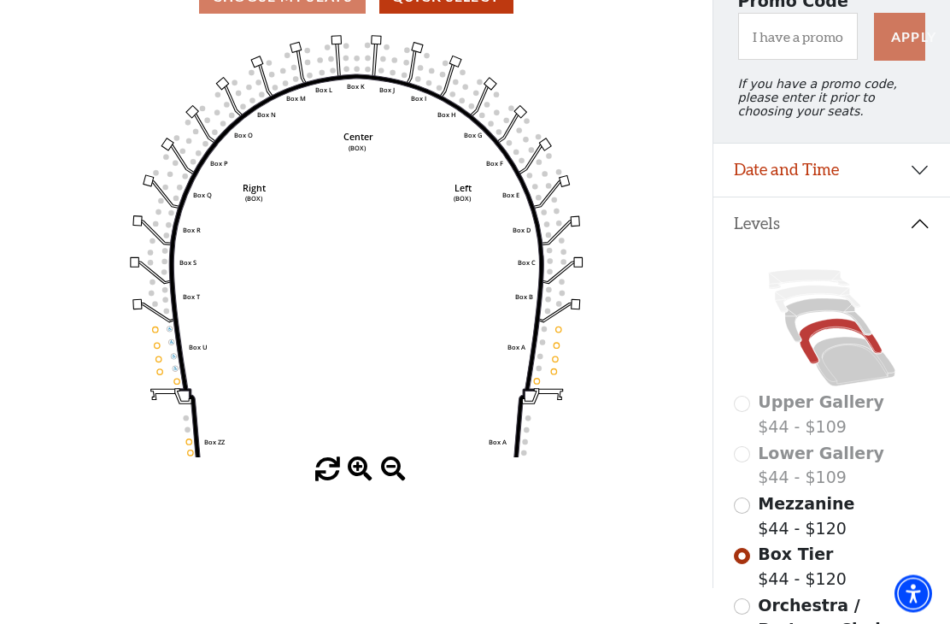
scroll to position [189, 0]
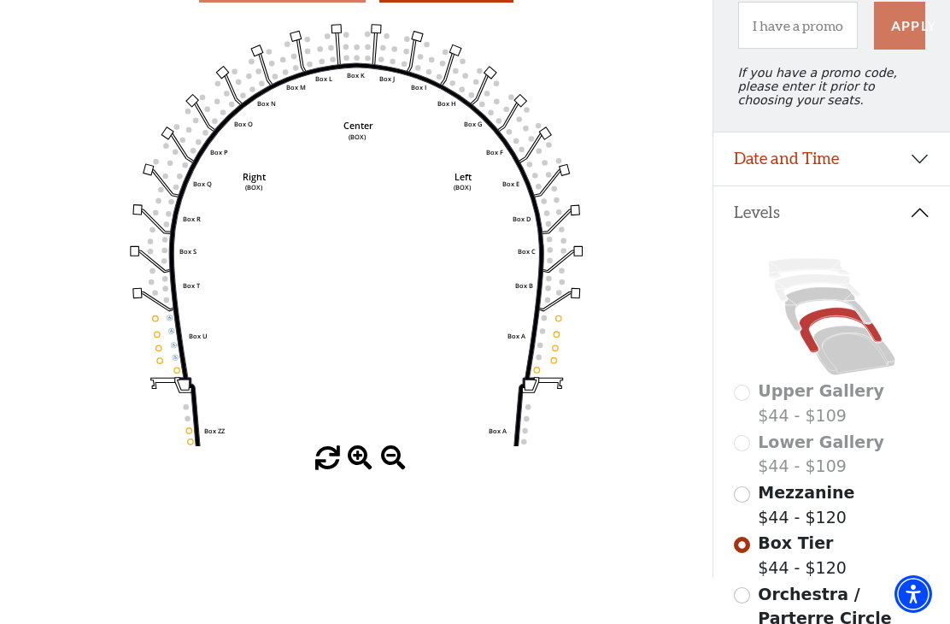
click at [748, 502] on input "Mezzanine$44 - $120\a" at bounding box center [742, 494] width 16 height 16
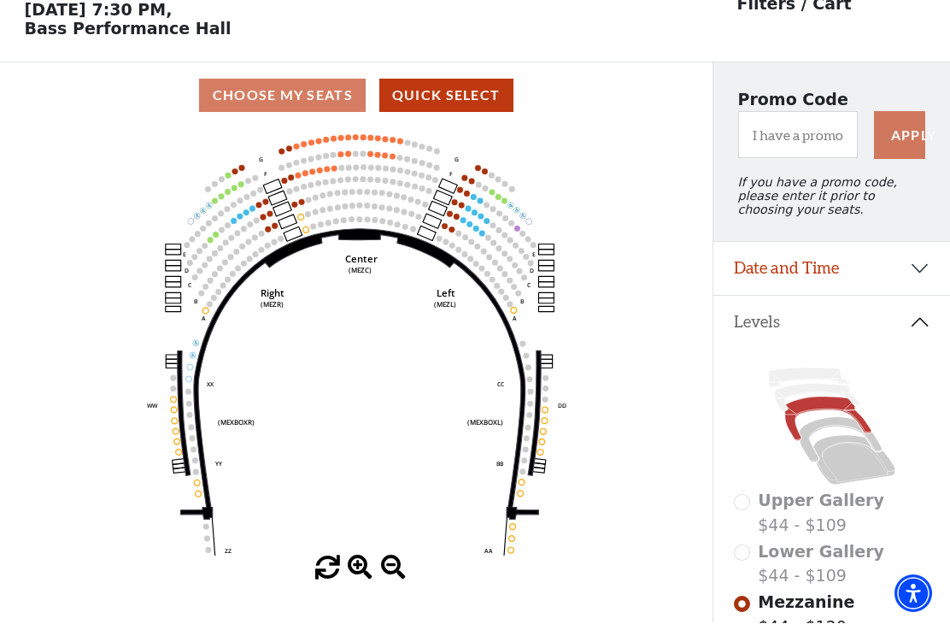
scroll to position [79, 0]
click at [912, 276] on button "Date and Time" at bounding box center [832, 268] width 237 height 53
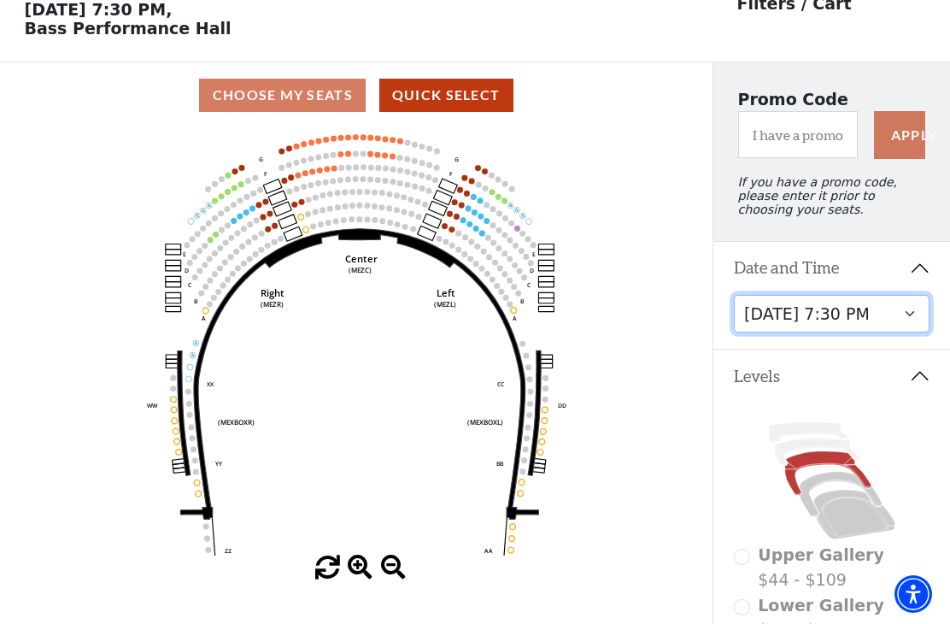
click at [911, 320] on select "Friday, October 24 at 7:30 PM Saturday, October 25 at 1:30 PM Saturday, October…" at bounding box center [832, 314] width 197 height 38
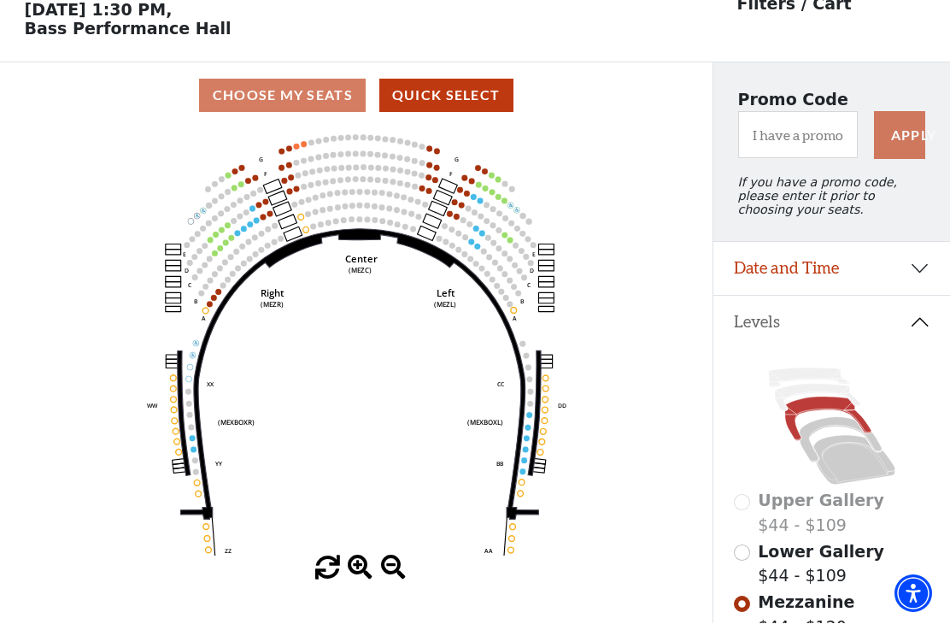
scroll to position [79, 0]
click at [205, 290] on circle at bounding box center [206, 287] width 6 height 6
click at [208, 297] on icon "Center (MEZC) Right (MEZR) Left (MEZL) (MEXBOXR) (MEXBOXL) XX WW CC DD YY BB ZZ…" at bounding box center [357, 341] width 642 height 427
click at [226, 297] on icon "Center (MEZC) Right (MEZR) Left (MEZL) (MEXBOXR) (MEXBOXL) XX WW CC DD YY BB ZZ…" at bounding box center [357, 341] width 642 height 427
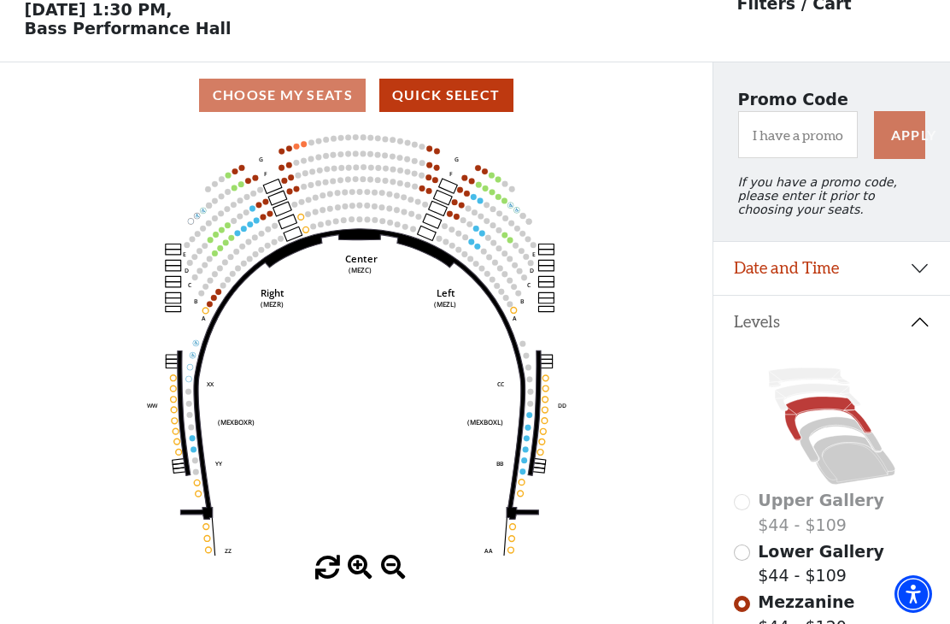
click at [218, 293] on circle at bounding box center [218, 292] width 6 height 6
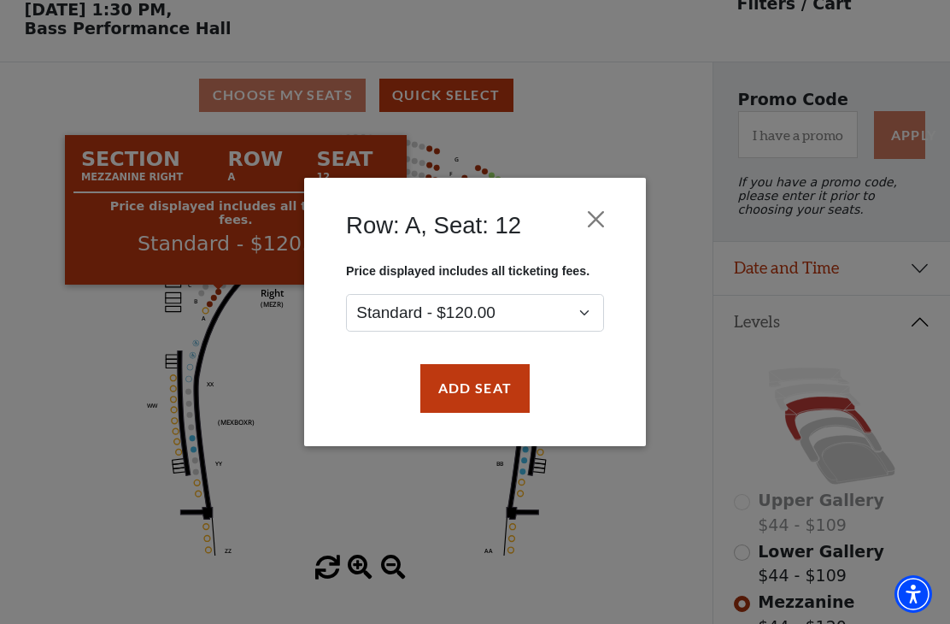
click at [500, 391] on button "Add Seat" at bounding box center [474, 388] width 109 height 48
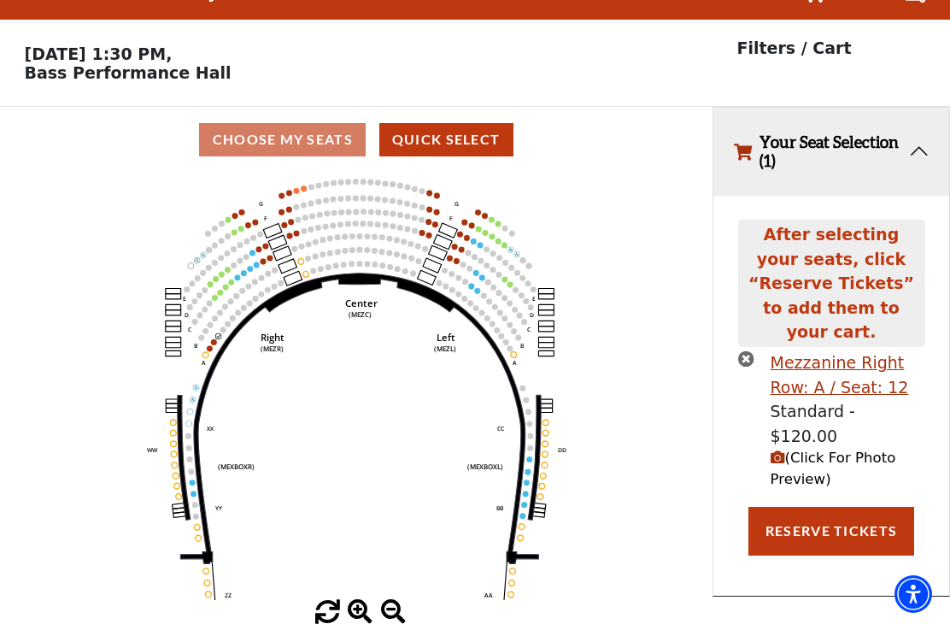
click at [221, 303] on icon "Center (MEZC) Right (MEZR) Left (MEZL) (MEXBOXR) (MEXBOXL) XX WW CC DD YY BB ZZ…" at bounding box center [357, 386] width 642 height 427
click at [222, 303] on icon "Center (MEZC) Right (MEZR) Left (MEZL) (MEXBOXR) (MEXBOXL) XX WW CC DD YY BB ZZ…" at bounding box center [357, 386] width 642 height 427
click at [224, 305] on icon at bounding box center [359, 418] width 358 height 291
click at [216, 339] on circle at bounding box center [214, 342] width 6 height 6
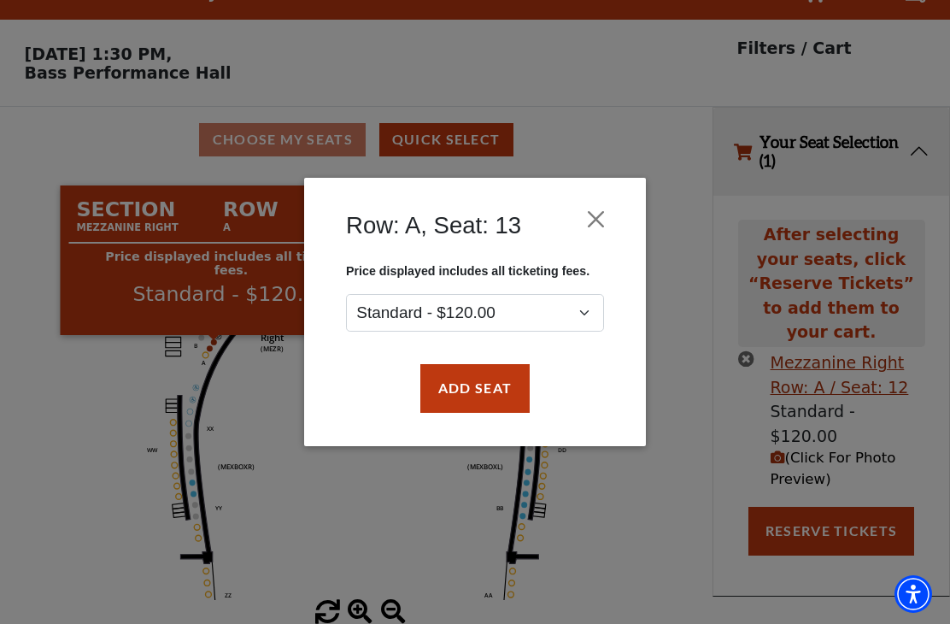
click at [498, 397] on button "Add Seat" at bounding box center [474, 388] width 109 height 48
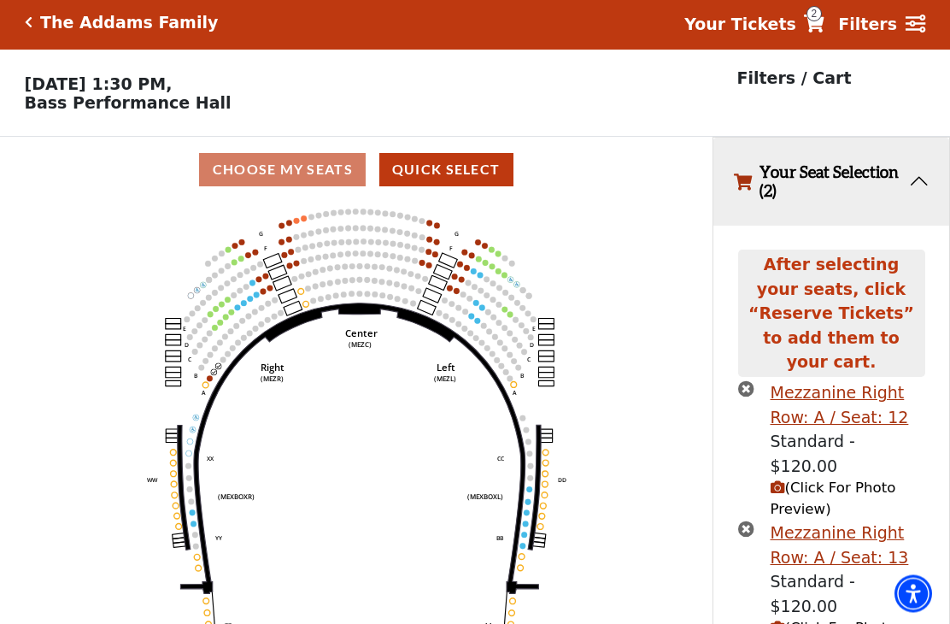
scroll to position [6, 0]
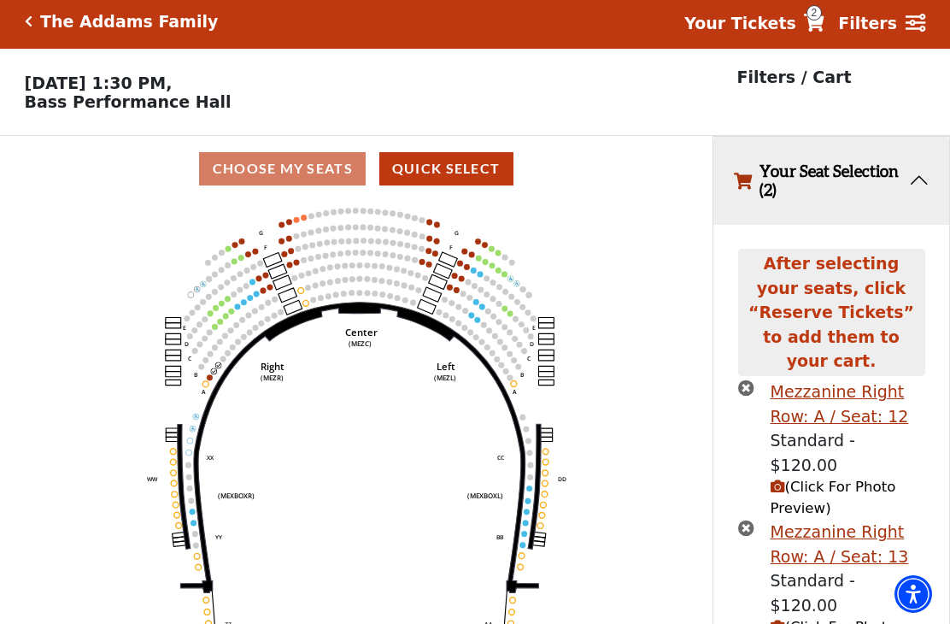
click at [806, 479] on span "(Click For Photo Preview)" at bounding box center [834, 498] width 126 height 38
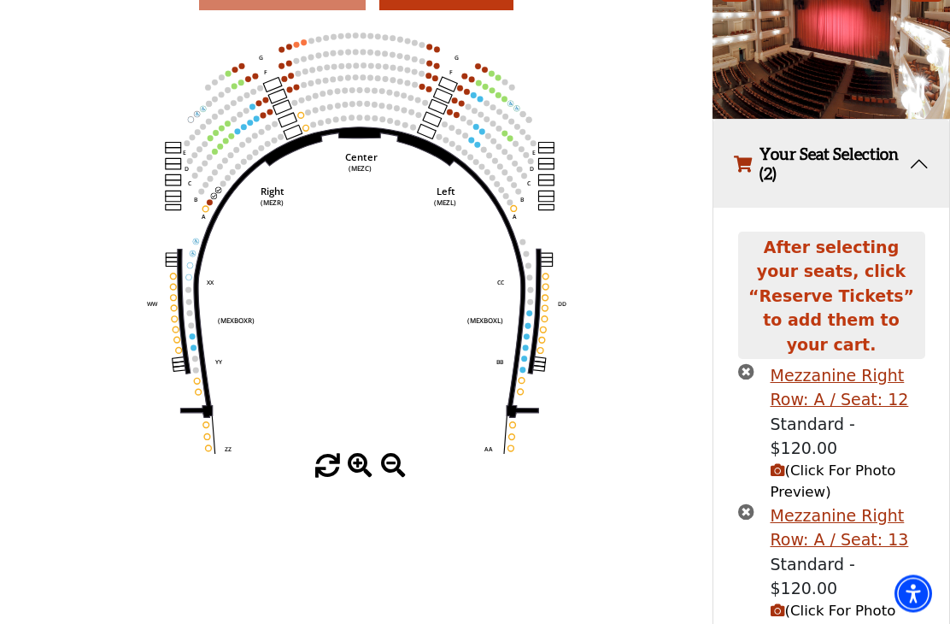
scroll to position [185, 0]
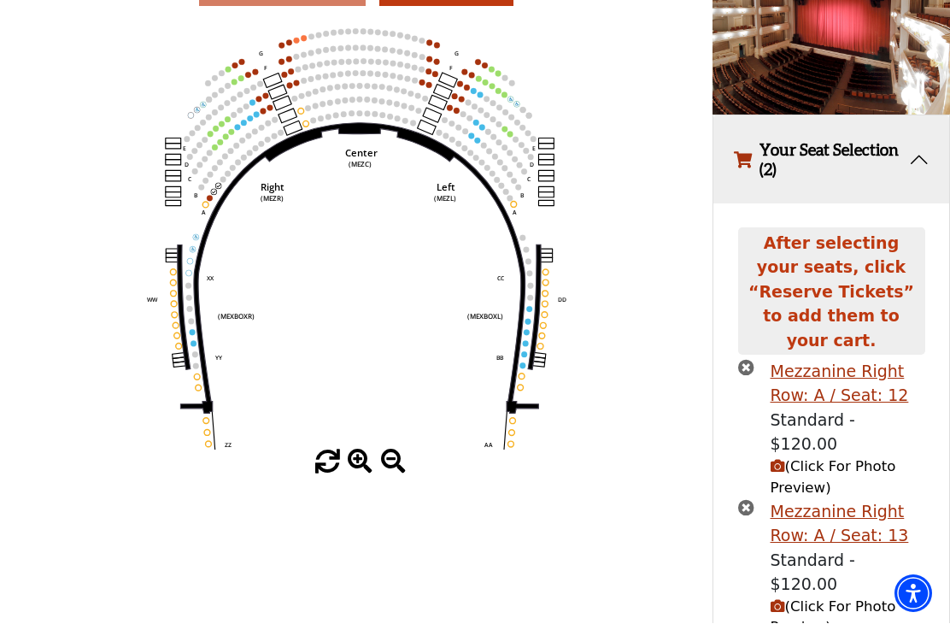
click at [740, 500] on icon "times-circle" at bounding box center [746, 508] width 16 height 16
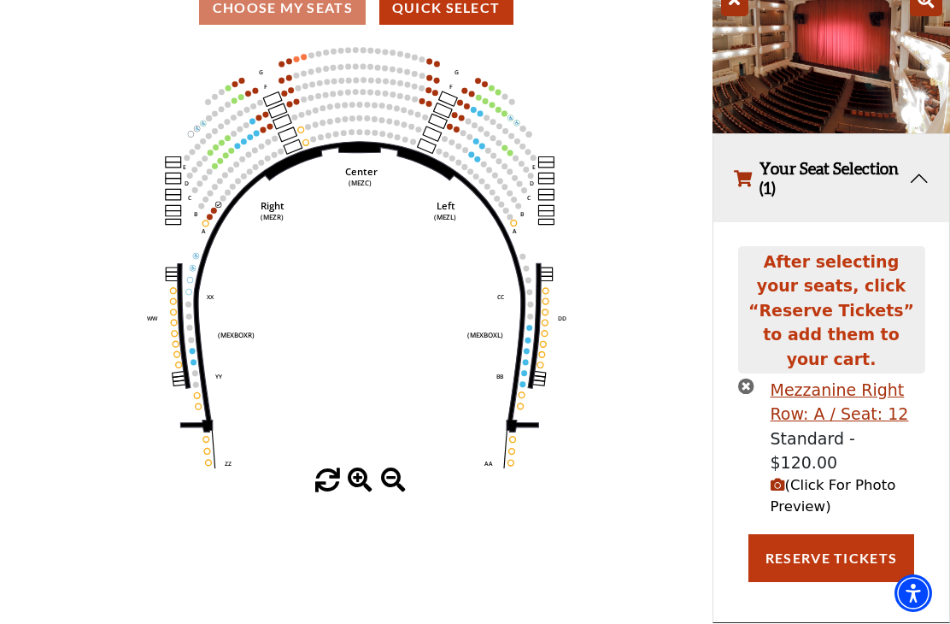
scroll to position [72, 0]
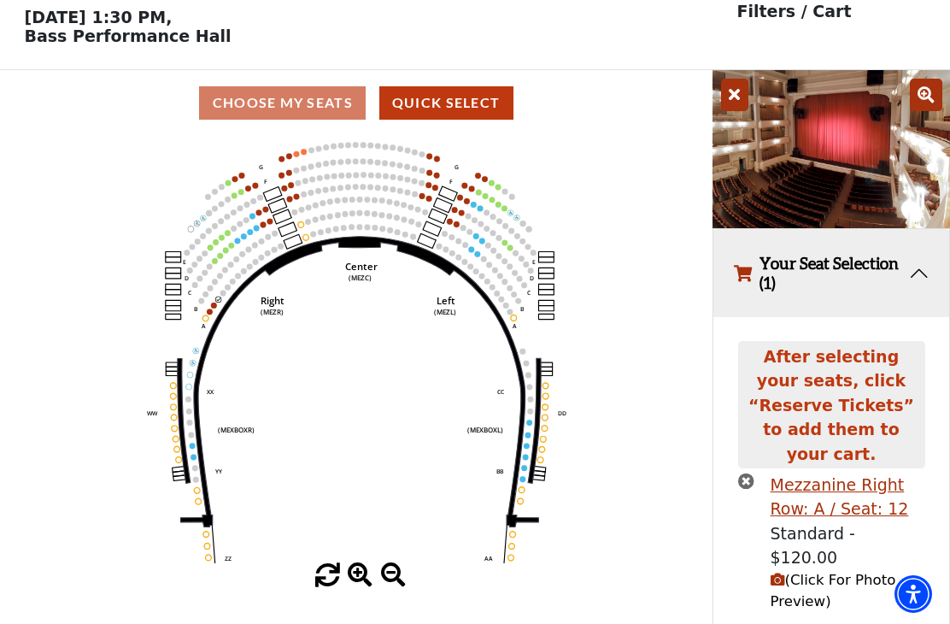
click at [746, 473] on icon "times-circle" at bounding box center [746, 481] width 16 height 16
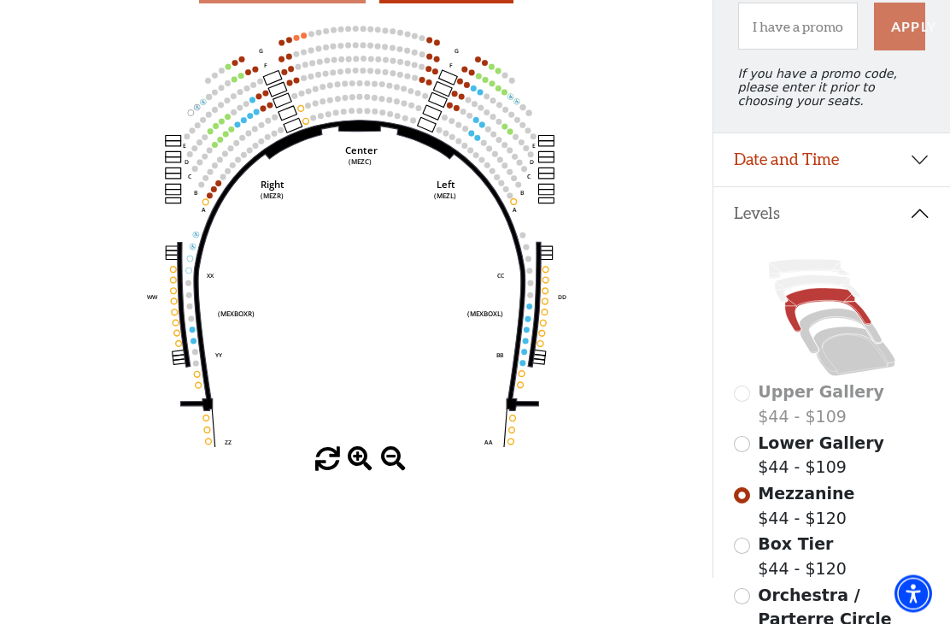
scroll to position [188, 0]
click at [919, 162] on button "Date and Time" at bounding box center [832, 159] width 237 height 53
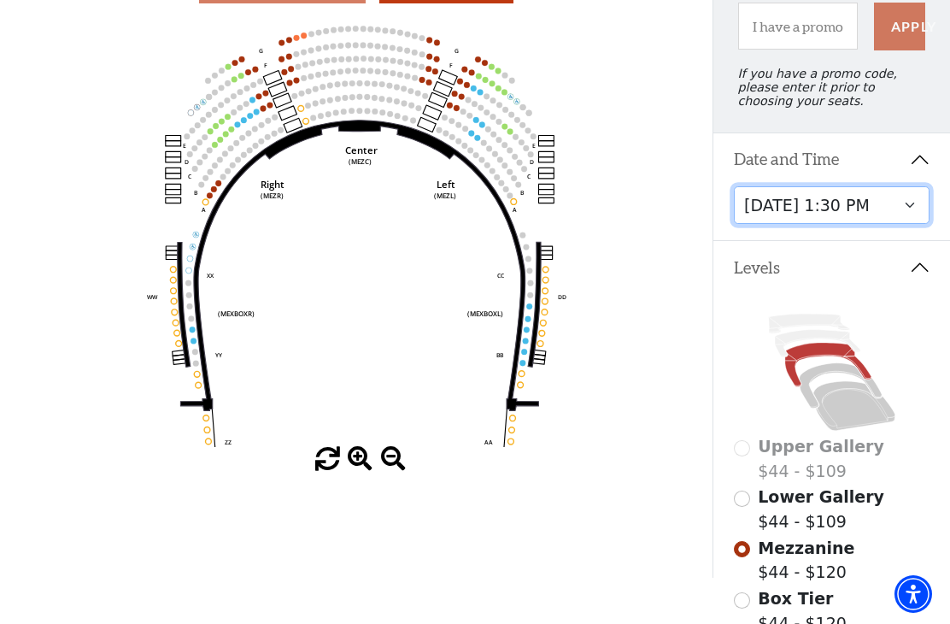
click at [897, 216] on select "Friday, October 24 at 7:30 PM Saturday, October 25 at 1:30 PM Saturday, October…" at bounding box center [832, 205] width 197 height 38
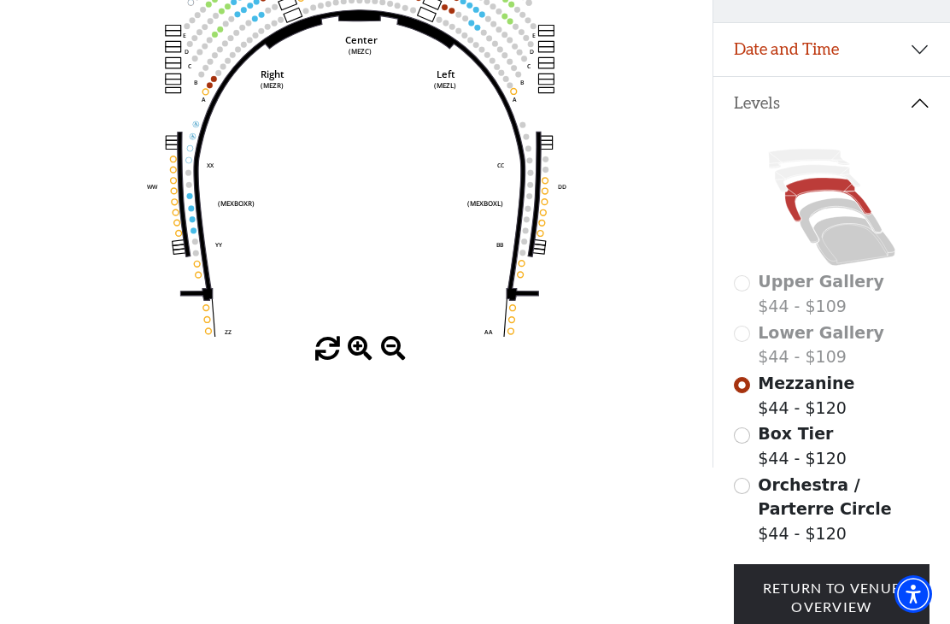
scroll to position [302, 0]
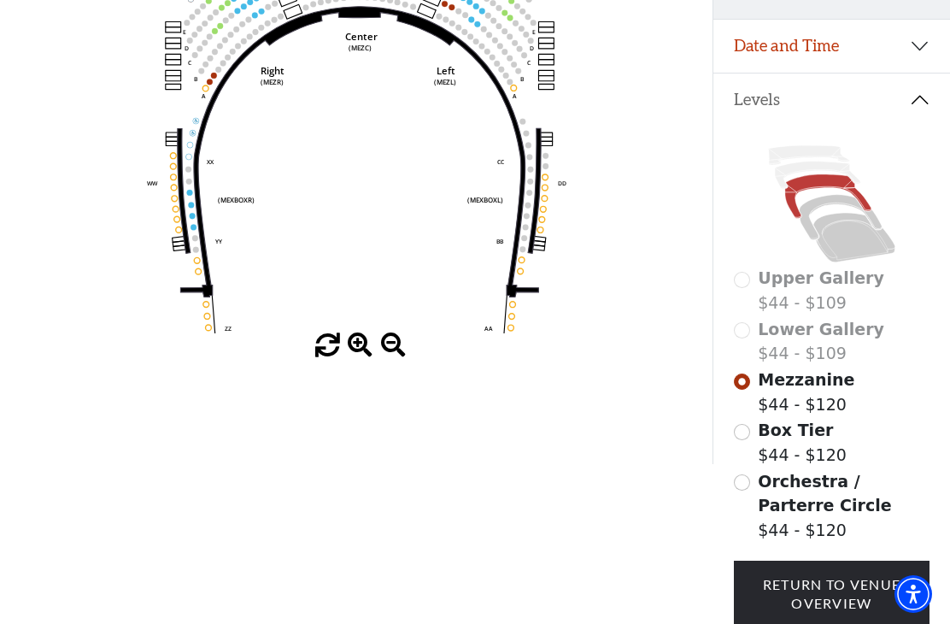
click at [749, 440] on input "Box Tier$44 - $120\a" at bounding box center [742, 432] width 16 height 16
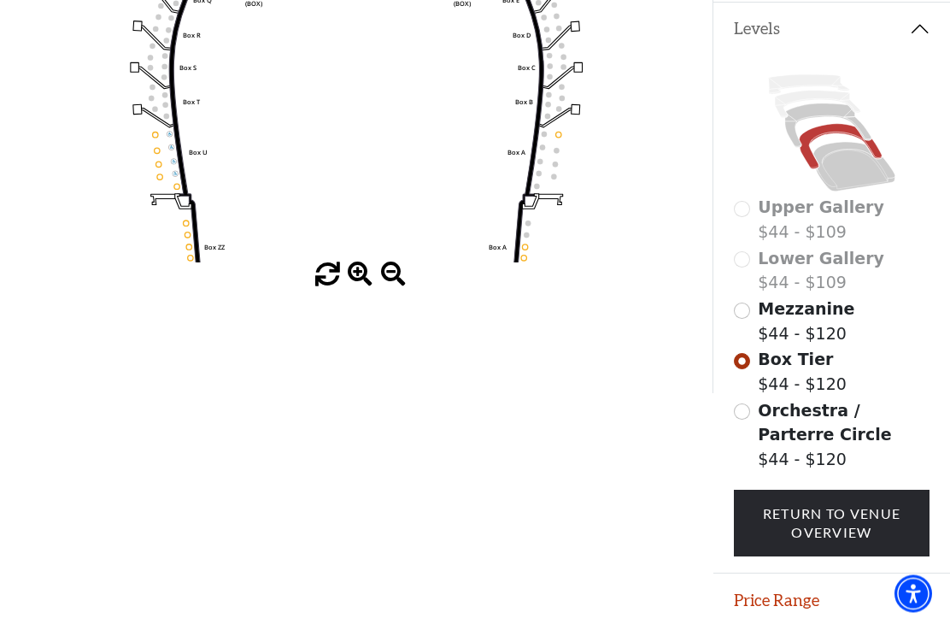
scroll to position [375, 0]
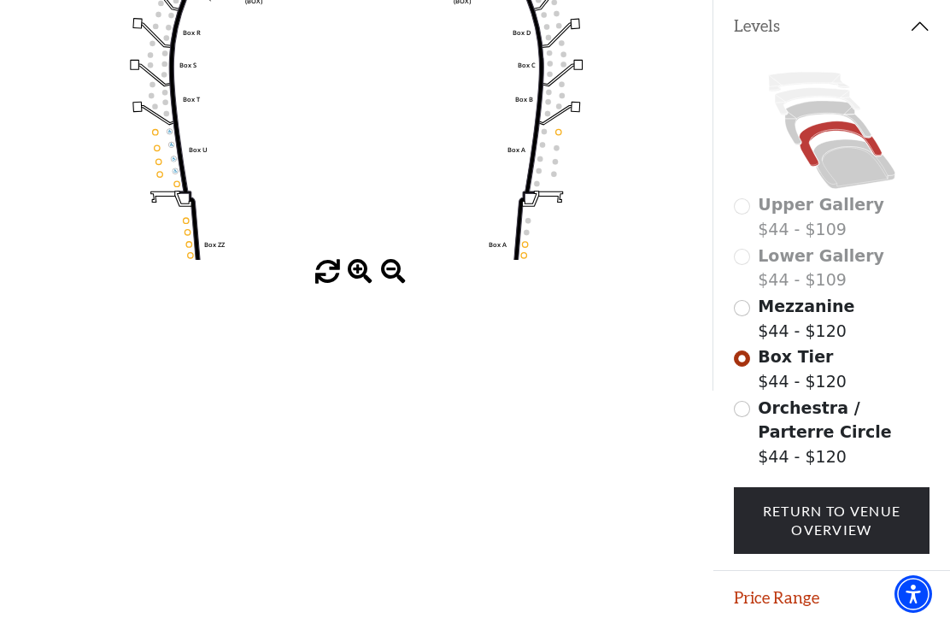
click at [743, 417] on input "Orchestra / Parterre Circle$44 - $120\a" at bounding box center [742, 409] width 16 height 16
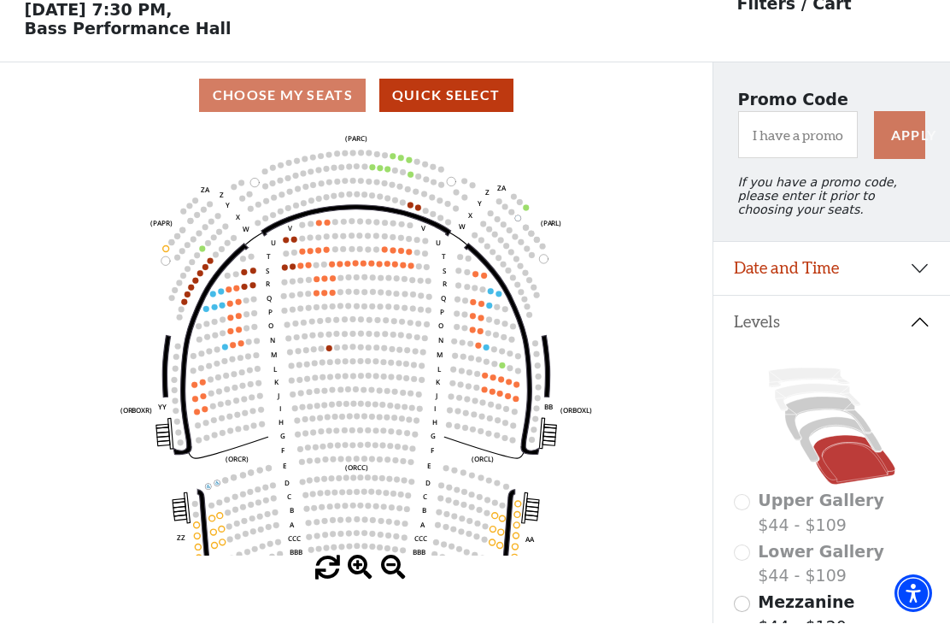
scroll to position [79, 0]
click at [274, 270] on icon "Left (ORPITL) Right (ORPITR) Center (ORPITC) ZZ AA YY BB ZA ZA (ORCL) (ORCR) (O…" at bounding box center [357, 341] width 642 height 427
click at [271, 266] on icon "Left (ORPITL) Right (ORPITR) Center (ORPITC) ZZ AA YY BB ZA ZA (ORCL) (ORCR) (O…" at bounding box center [357, 341] width 642 height 427
click at [274, 271] on icon "Left (ORPITL) Right (ORPITR) Center (ORPITC) ZZ AA YY BB ZA ZA (ORCL) (ORCR) (O…" at bounding box center [357, 341] width 642 height 427
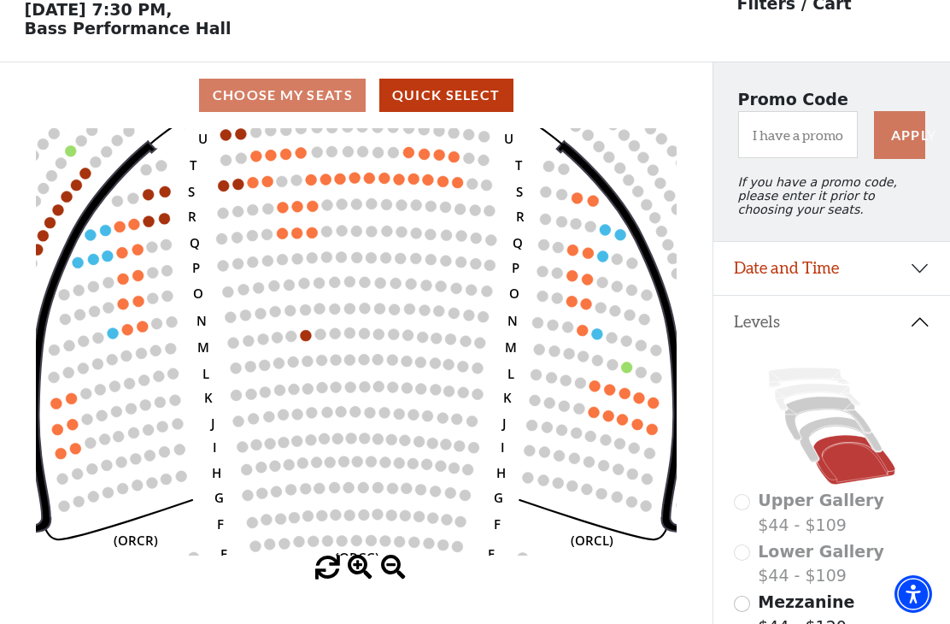
click at [226, 190] on circle at bounding box center [223, 185] width 11 height 11
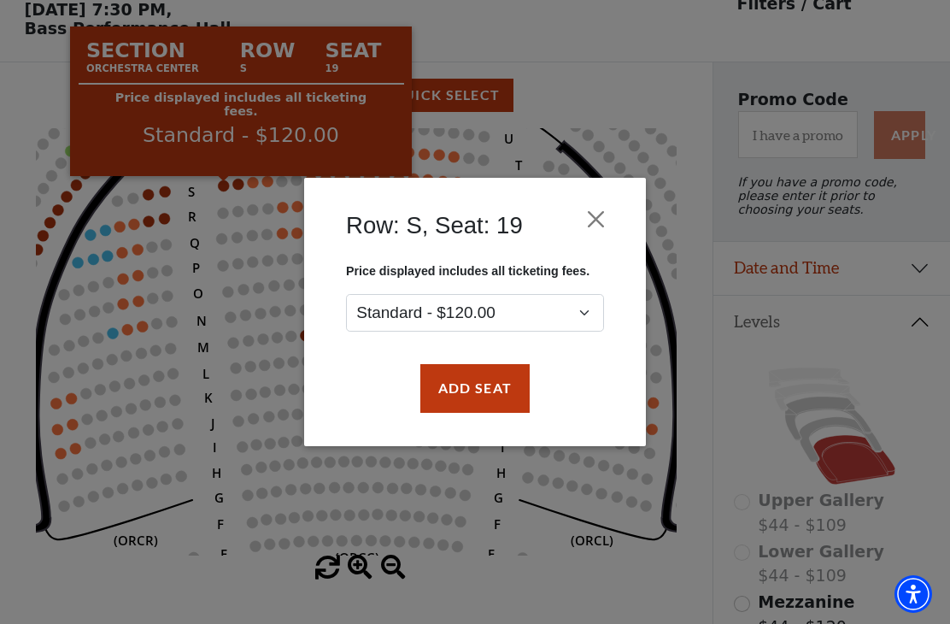
click at [474, 391] on button "Add Seat" at bounding box center [474, 388] width 109 height 48
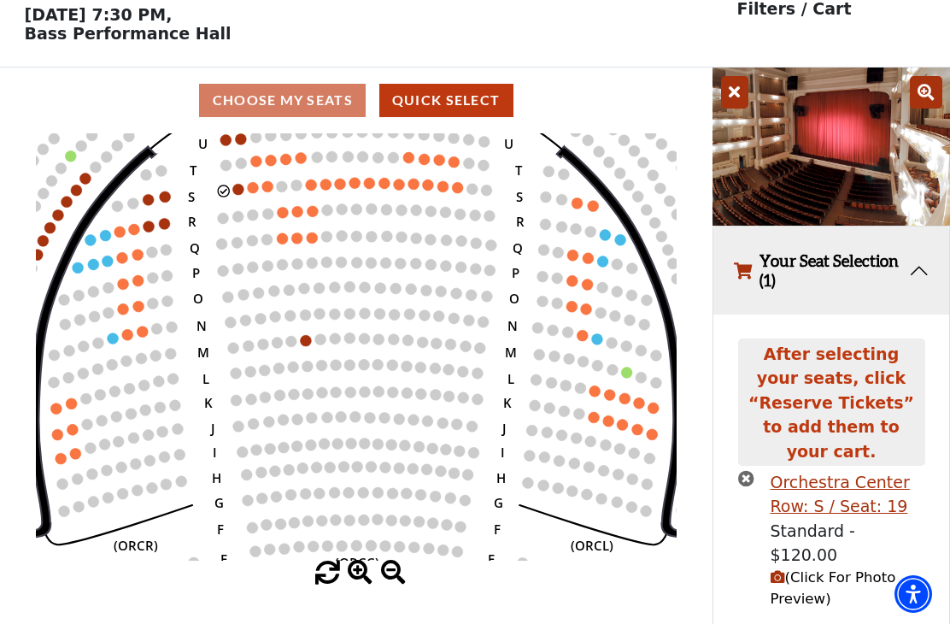
scroll to position [73, 0]
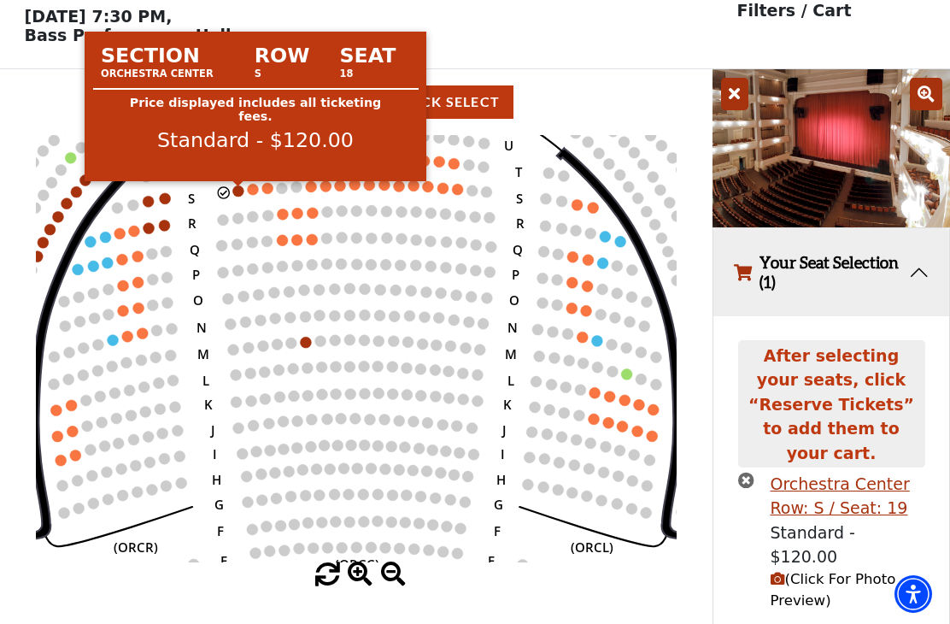
click at [239, 197] on circle at bounding box center [237, 190] width 11 height 11
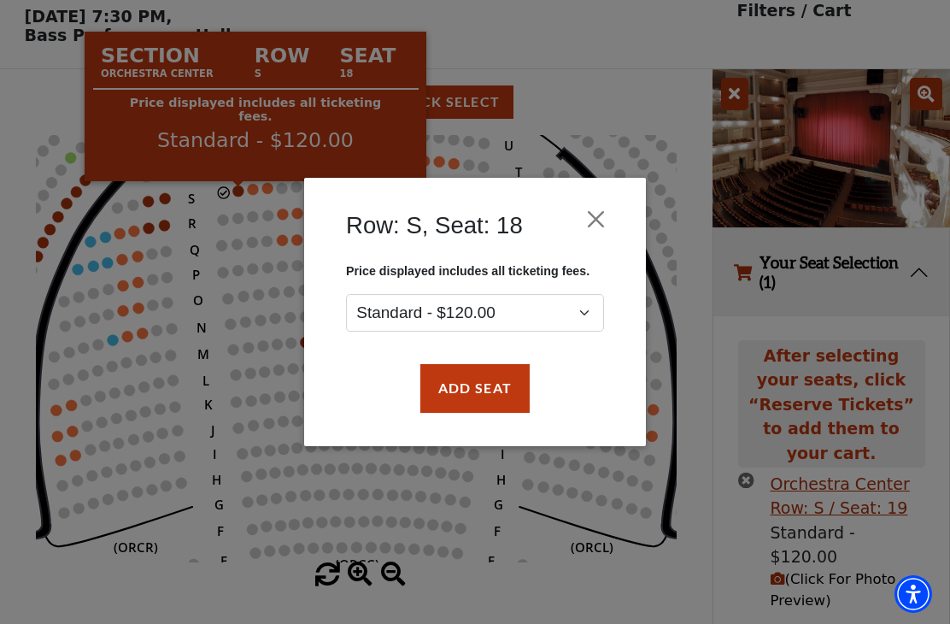
click at [498, 391] on button "Add Seat" at bounding box center [474, 388] width 109 height 48
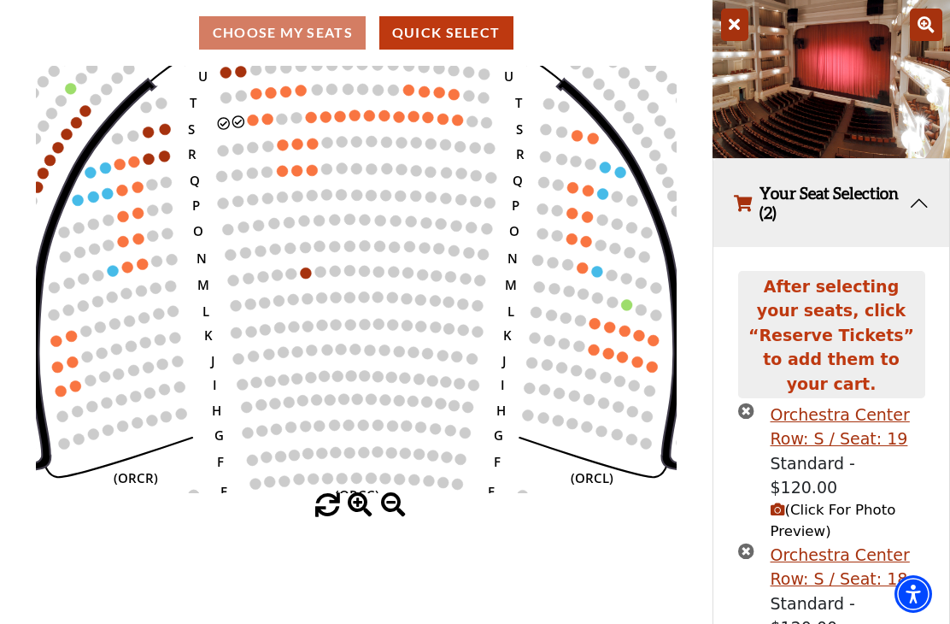
scroll to position [168, 0]
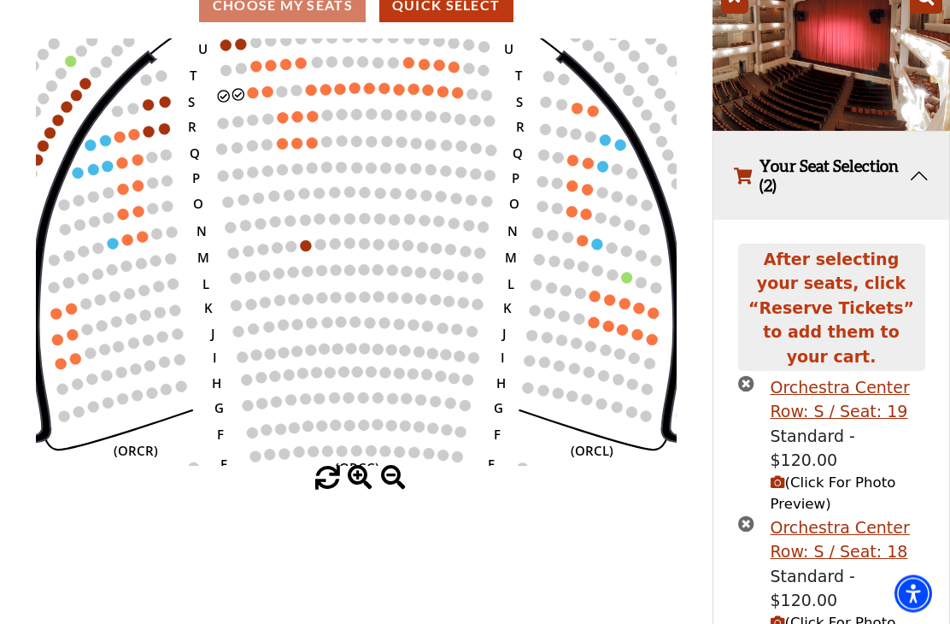
click at [819, 475] on span "(Click For Photo Preview)" at bounding box center [834, 494] width 126 height 38
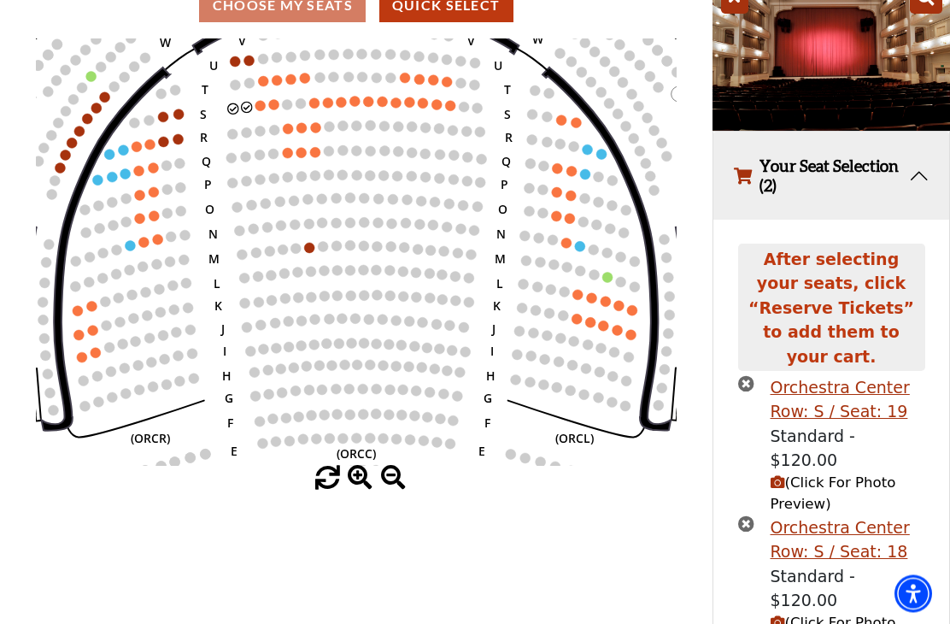
scroll to position [169, 0]
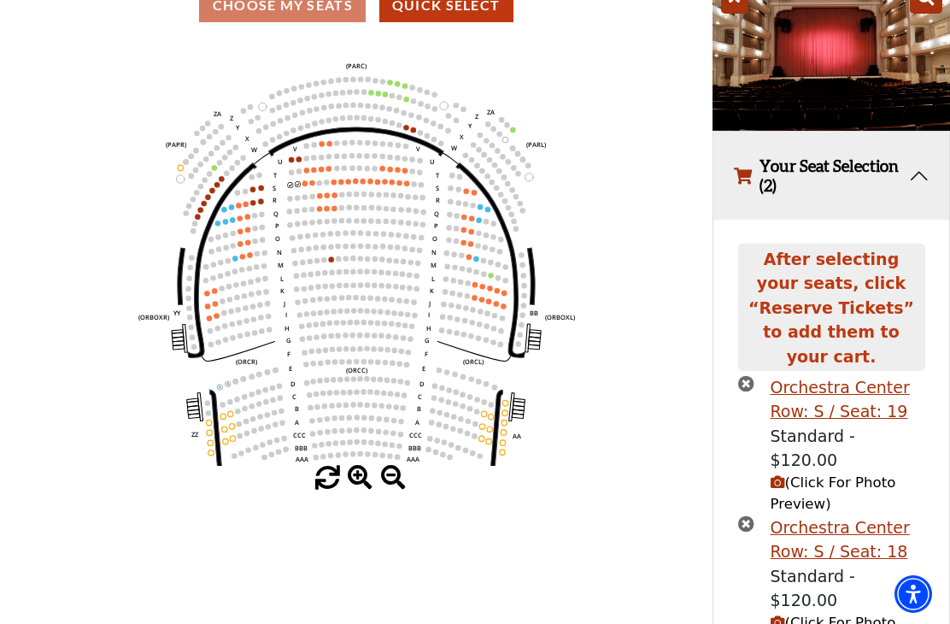
click at [412, 139] on icon at bounding box center [355, 141] width 175 height 28
click at [743, 375] on icon "times-circle" at bounding box center [746, 383] width 16 height 16
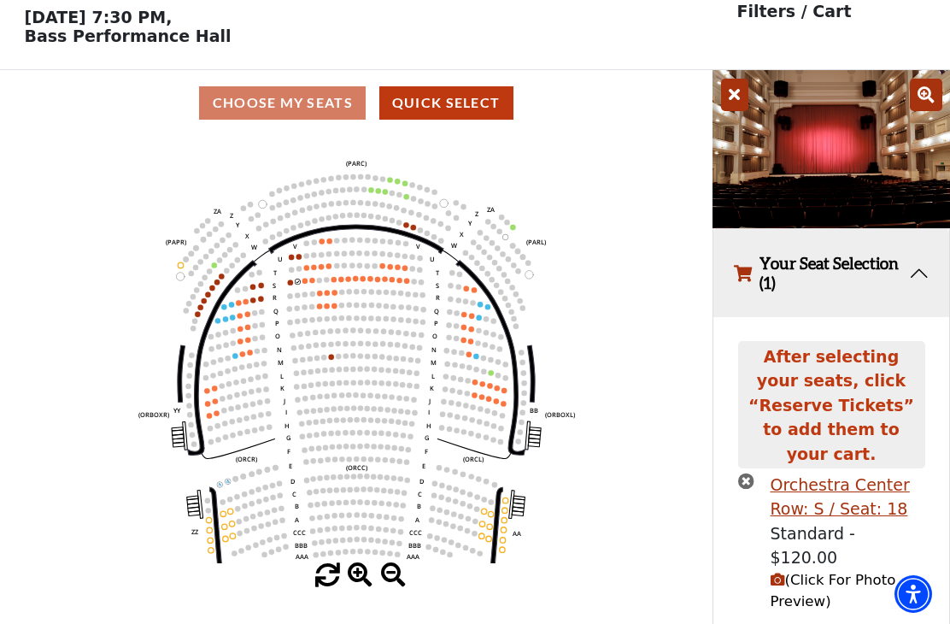
click at [740, 473] on icon "times-circle" at bounding box center [746, 481] width 16 height 16
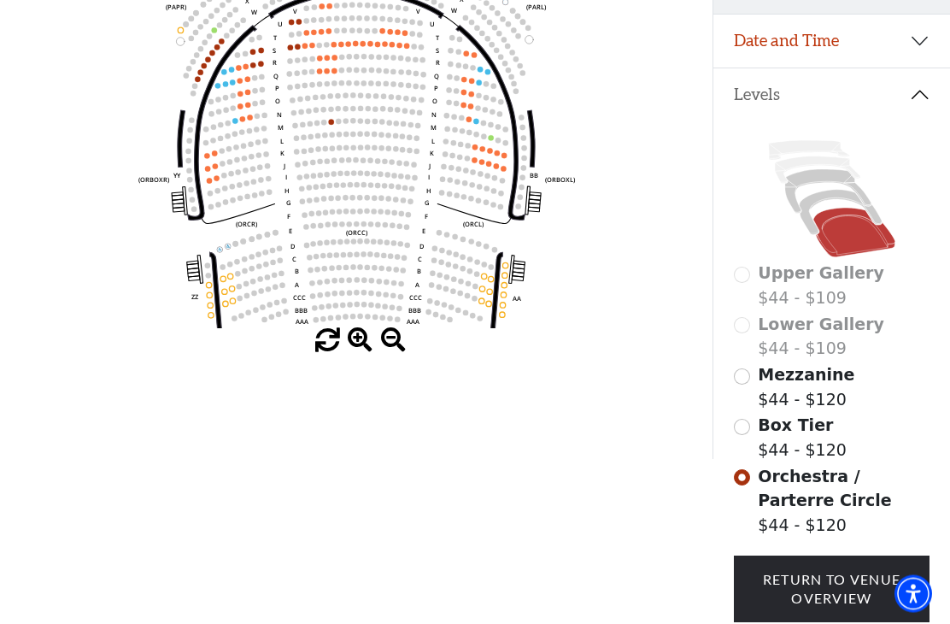
scroll to position [328, 0]
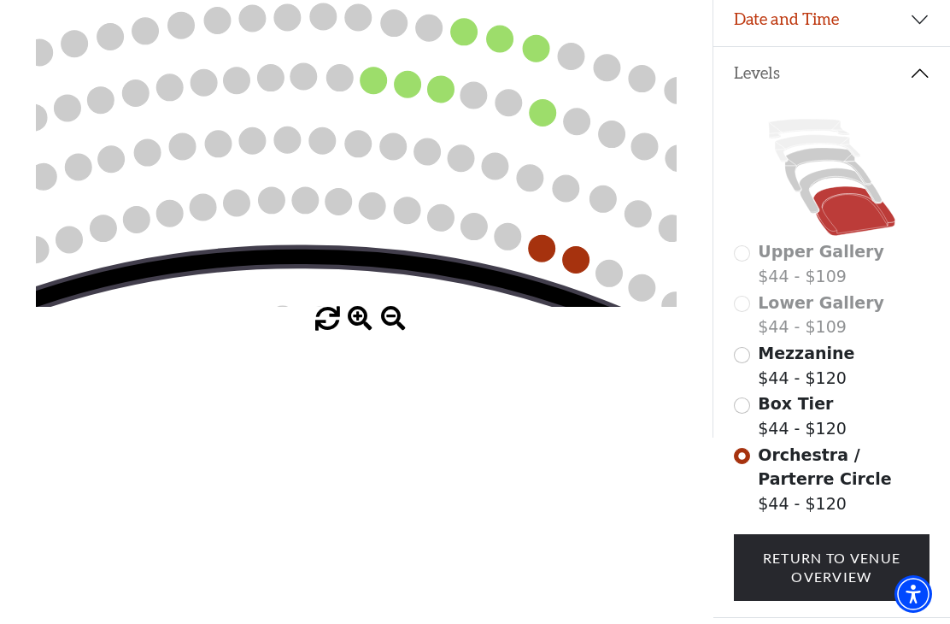
click at [579, 261] on circle at bounding box center [576, 260] width 26 height 26
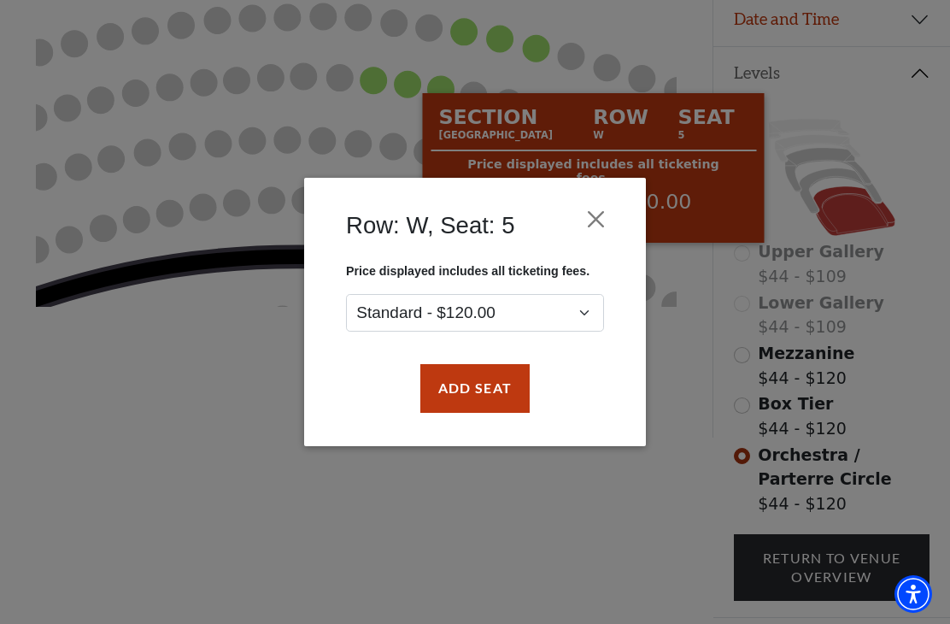
click at [510, 385] on button "Add Seat" at bounding box center [474, 388] width 109 height 48
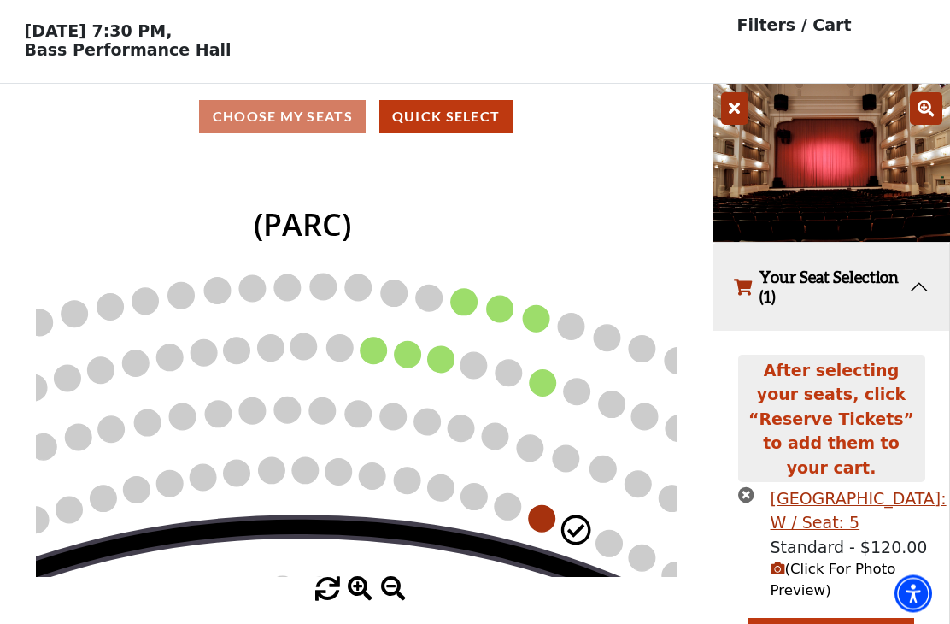
scroll to position [54, 0]
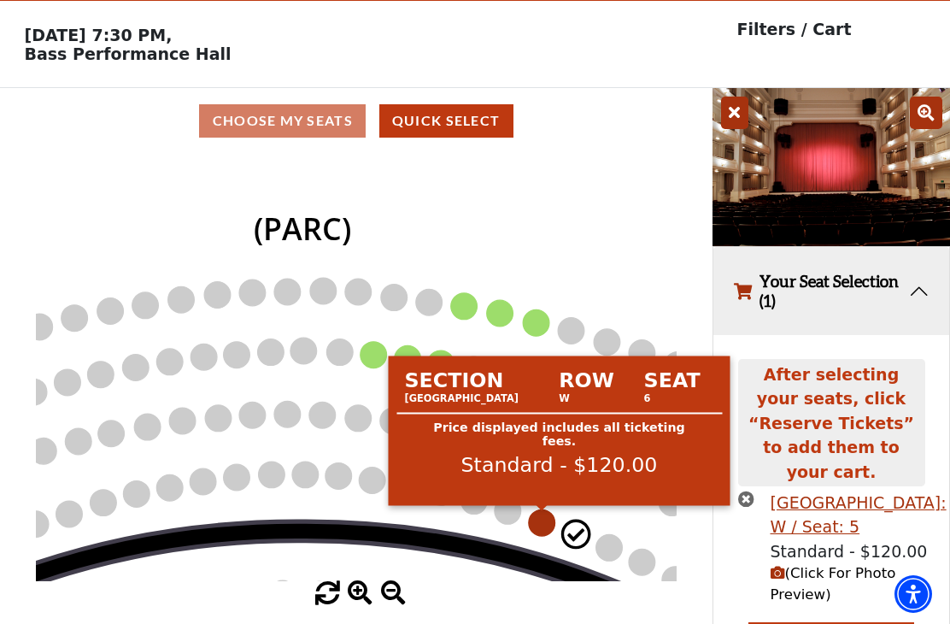
click at [548, 517] on circle at bounding box center [542, 522] width 26 height 26
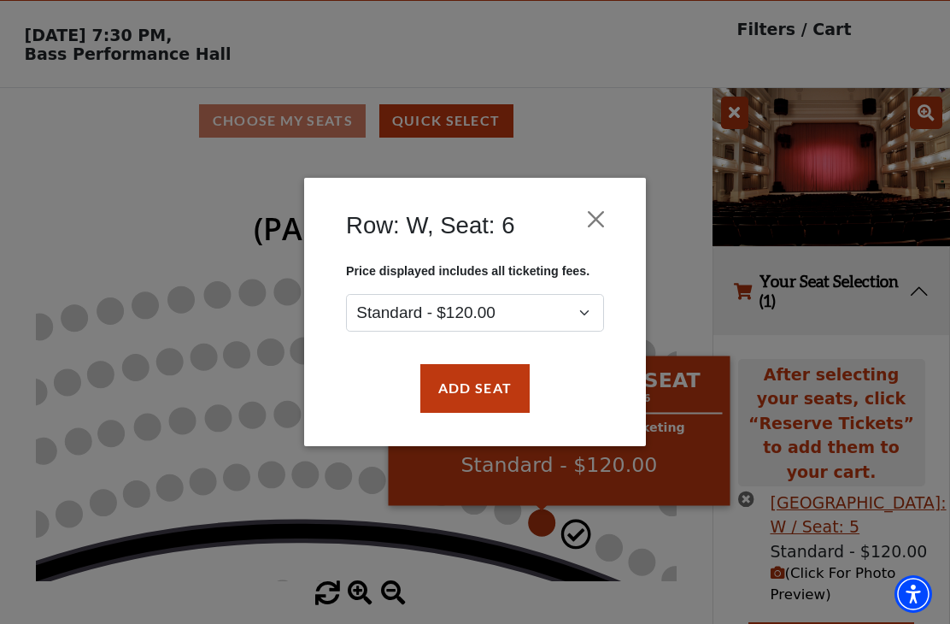
click at [510, 386] on button "Add Seat" at bounding box center [474, 388] width 109 height 48
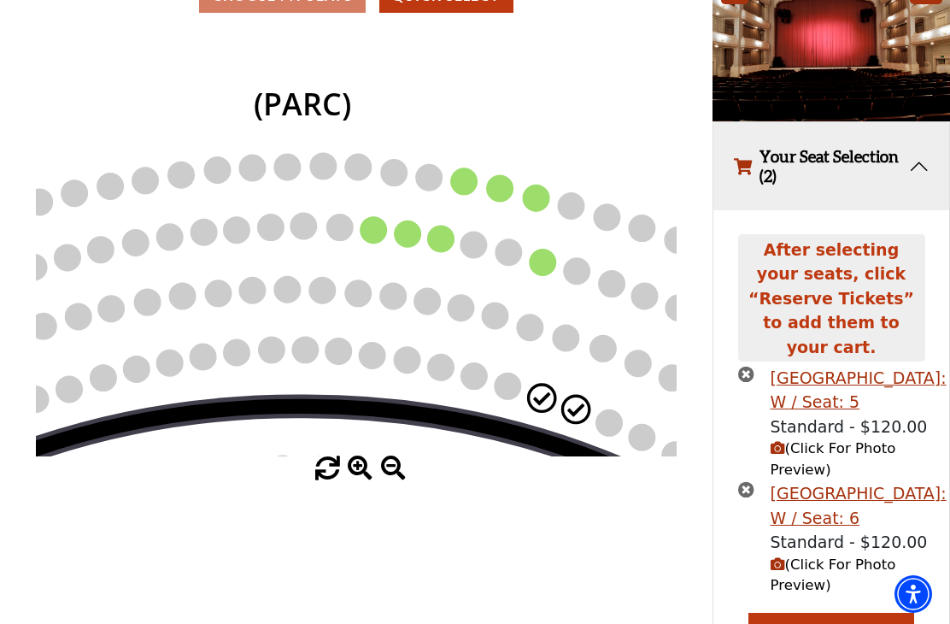
scroll to position [191, 0]
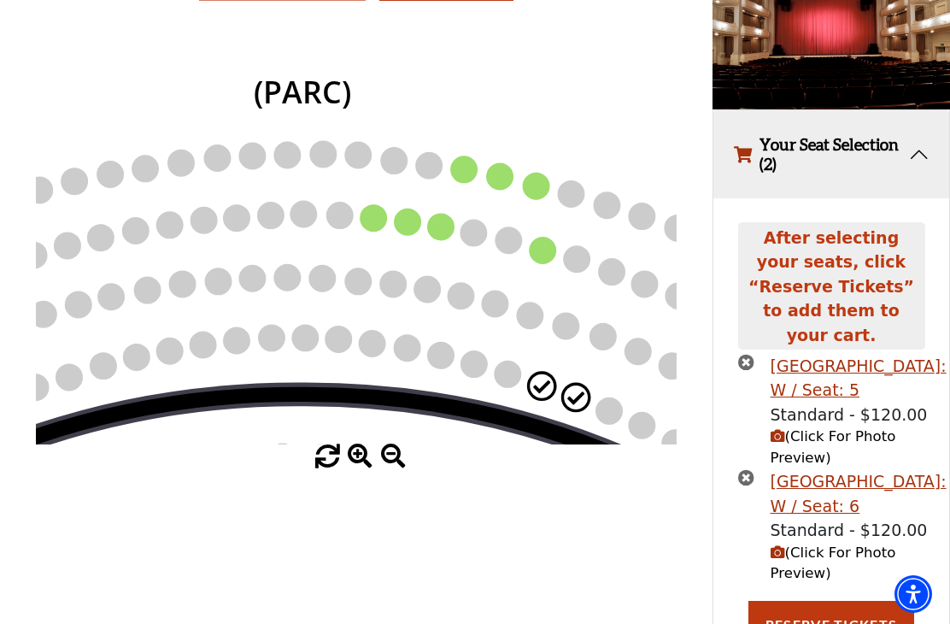
click at [822, 439] on span "(Click For Photo Preview)" at bounding box center [834, 447] width 126 height 38
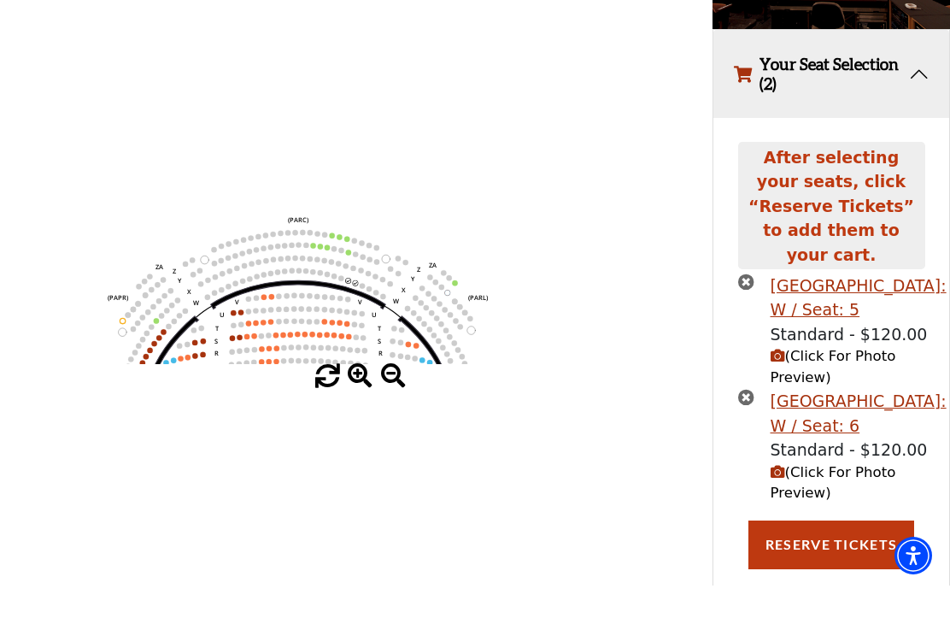
scroll to position [275, 0]
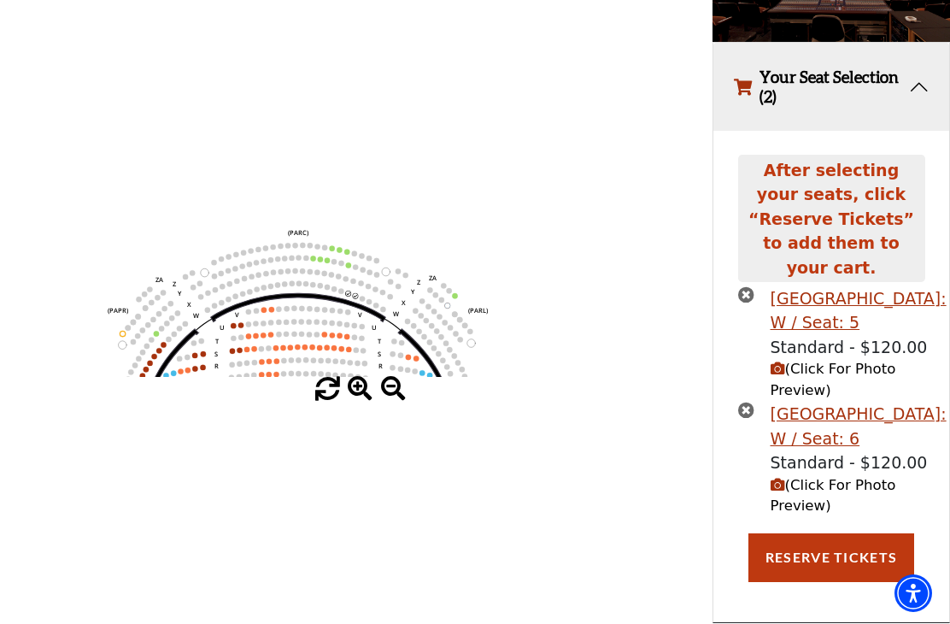
click at [831, 545] on button "Reserve Tickets" at bounding box center [832, 558] width 166 height 48
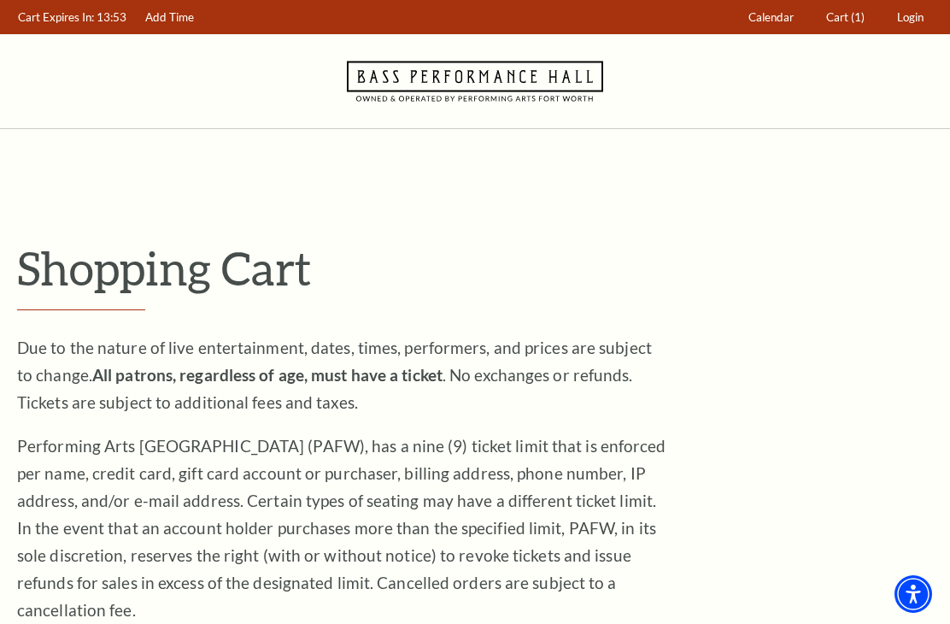
click at [848, 21] on span "Cart" at bounding box center [837, 17] width 22 height 14
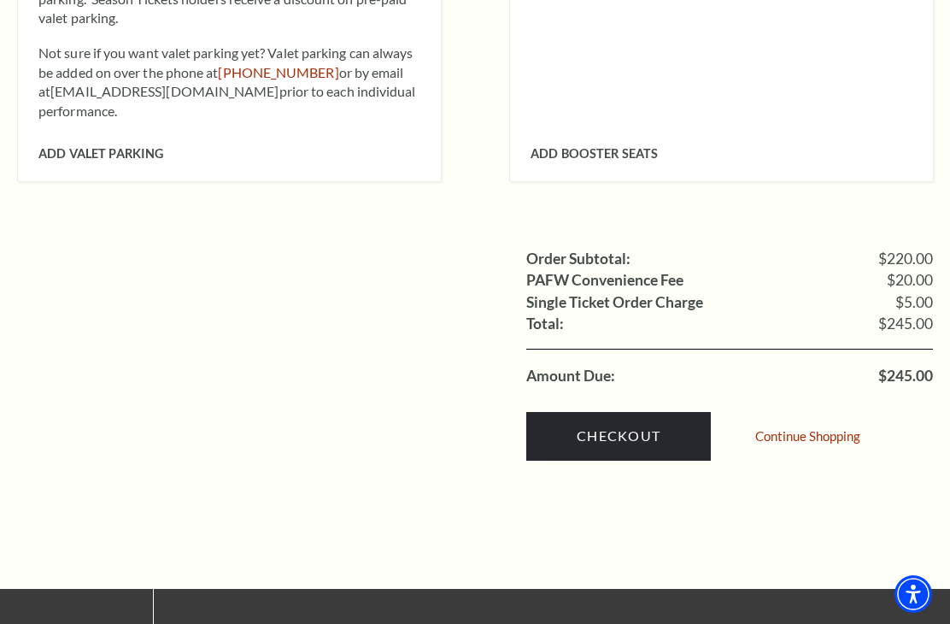
scroll to position [1557, 0]
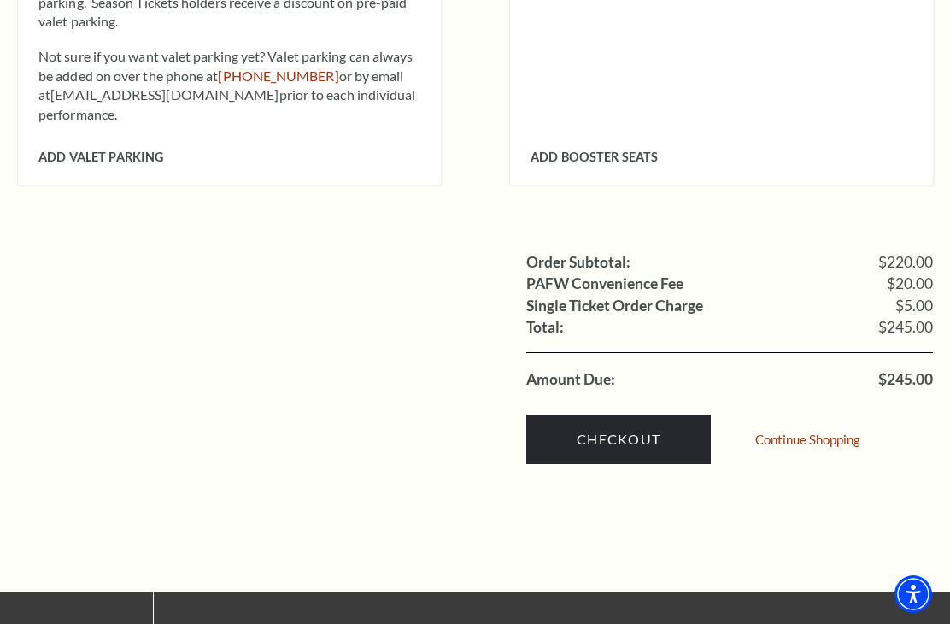
click at [643, 415] on link "Checkout" at bounding box center [618, 439] width 185 height 48
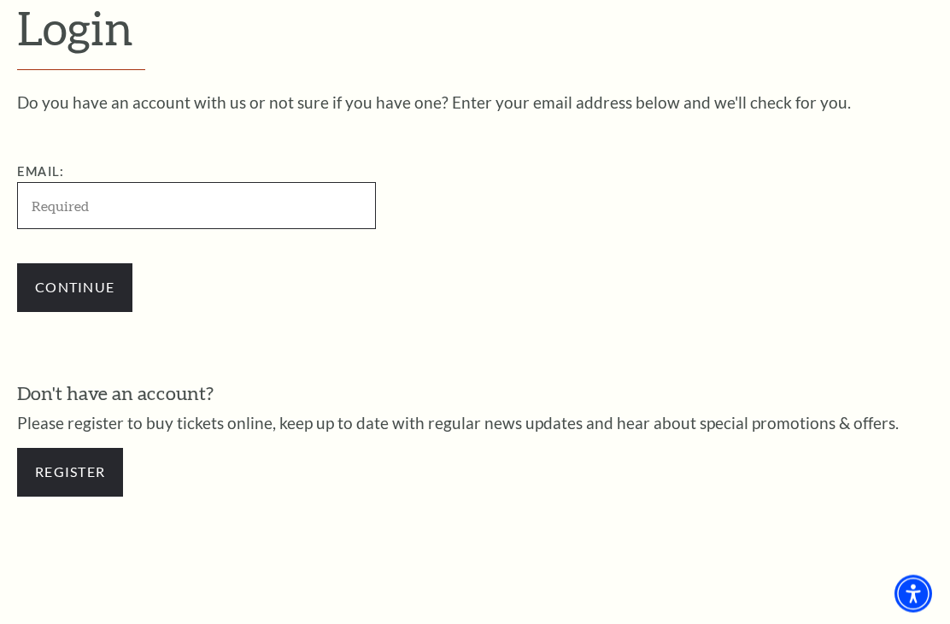
scroll to position [429, 0]
click at [85, 220] on input "Email:" at bounding box center [196, 205] width 359 height 47
type input "[EMAIL_ADDRESS][DOMAIN_NAME]"
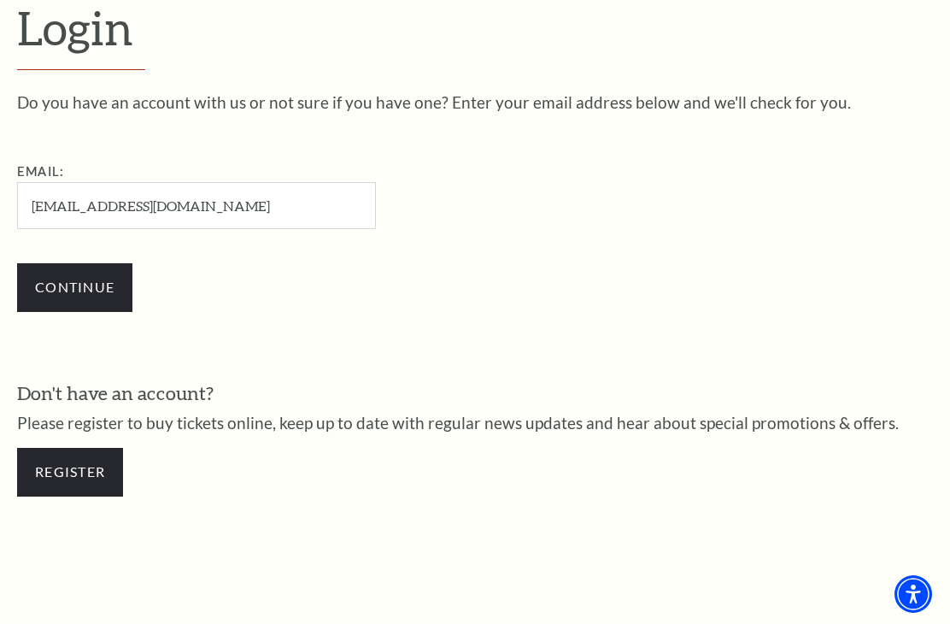
click at [78, 281] on input "Continue" at bounding box center [74, 287] width 115 height 48
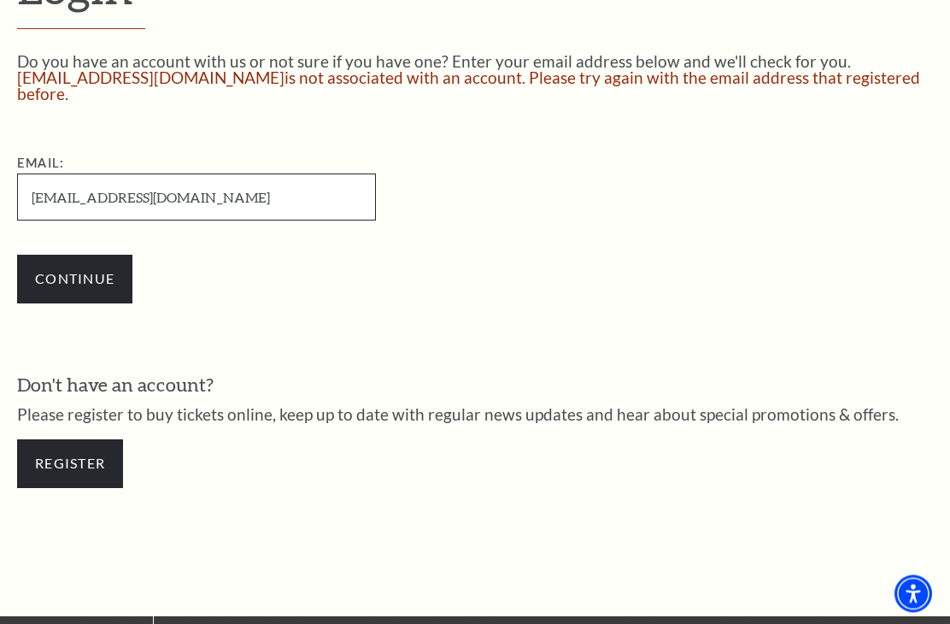
scroll to position [471, 0]
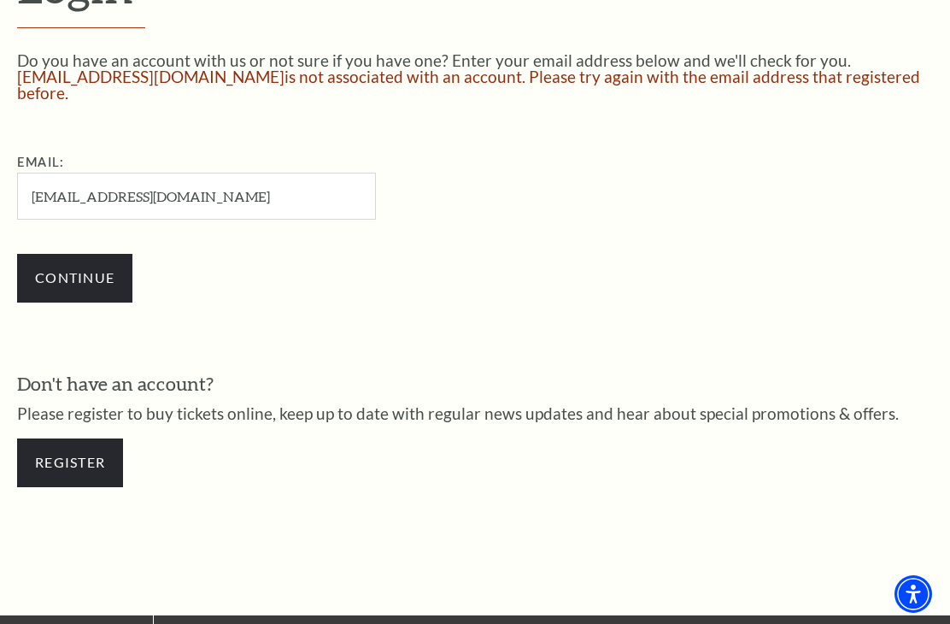
click at [63, 438] on link "Register" at bounding box center [70, 462] width 106 height 48
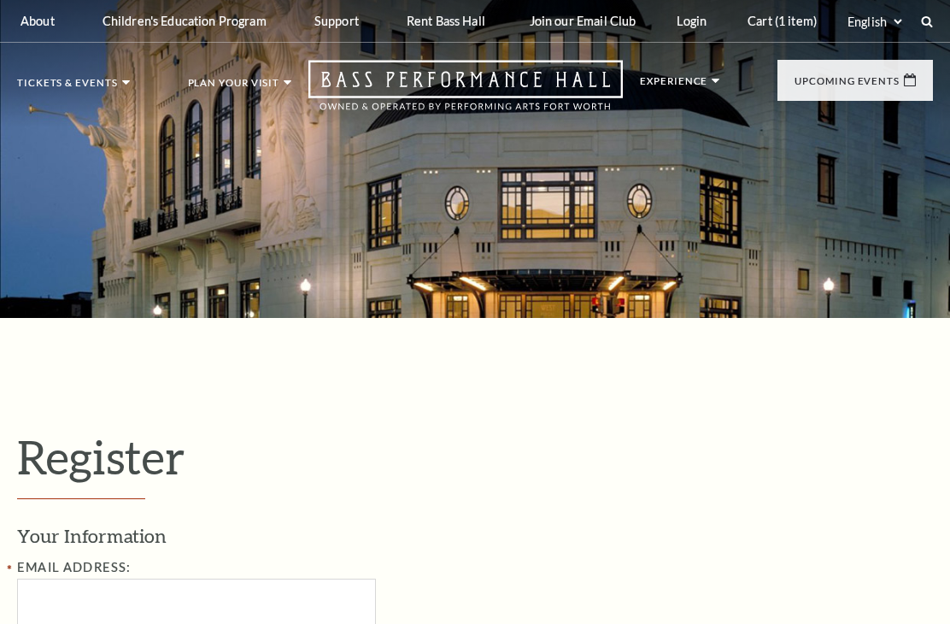
select select "1"
select select "[GEOGRAPHIC_DATA]"
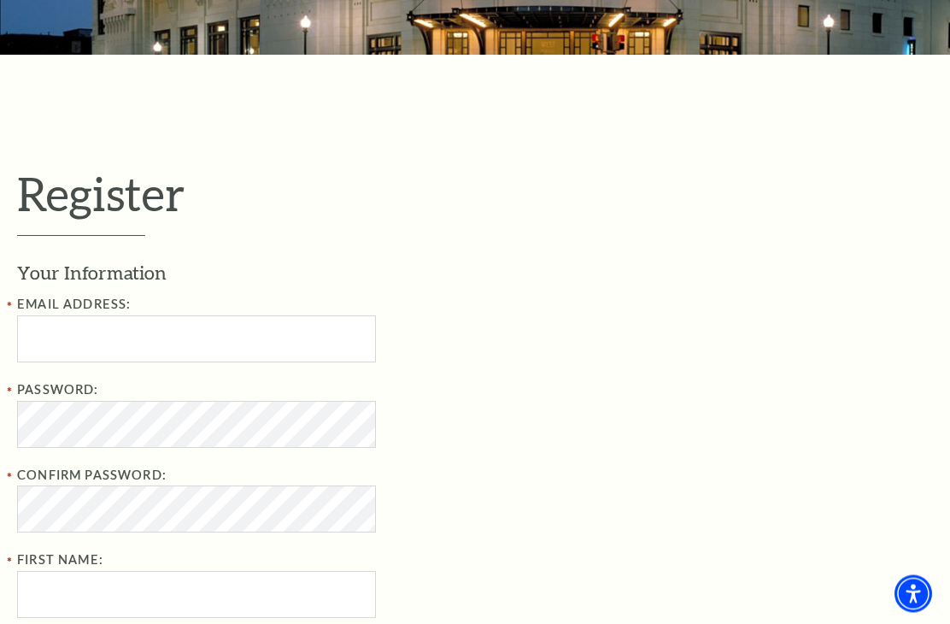
scroll to position [263, 0]
click at [49, 337] on input "Email Address:" at bounding box center [196, 338] width 359 height 47
type input "[EMAIL_ADDRESS][DOMAIN_NAME]"
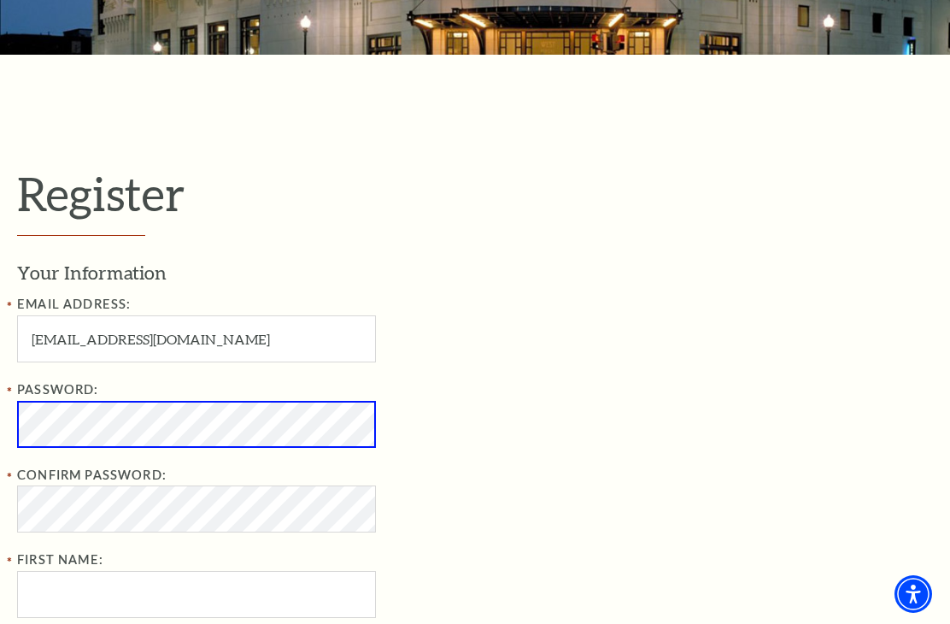
scroll to position [352, 0]
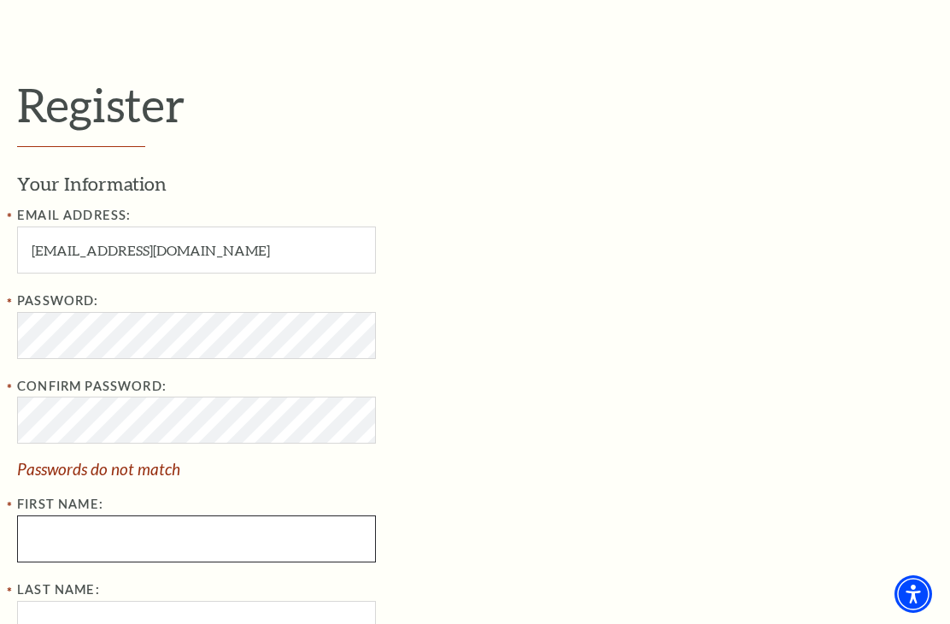
click at [85, 532] on input "First Name:" at bounding box center [196, 538] width 359 height 47
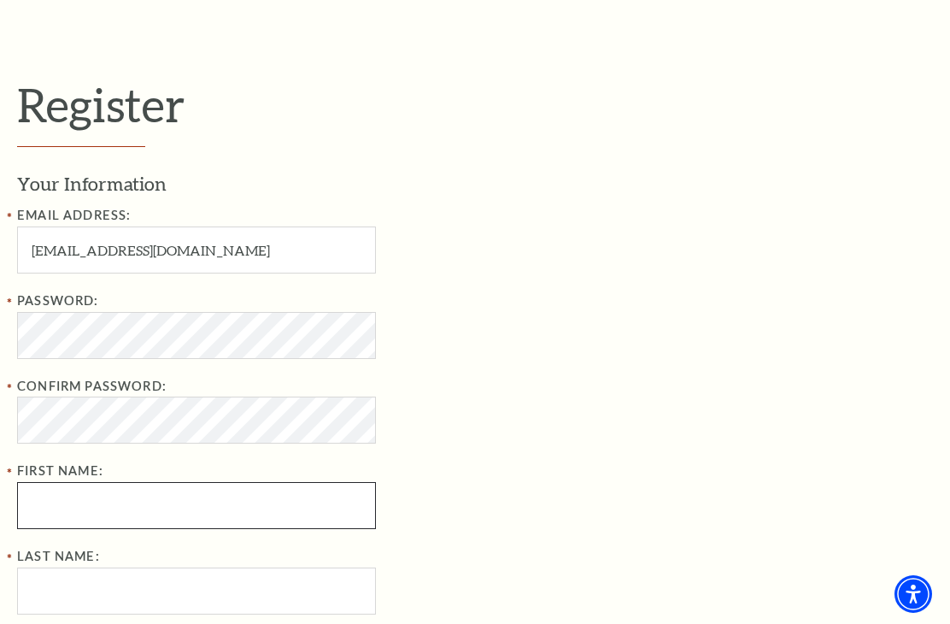
click at [78, 494] on input "First Name:" at bounding box center [196, 505] width 359 height 47
type input "[PERSON_NAME]"
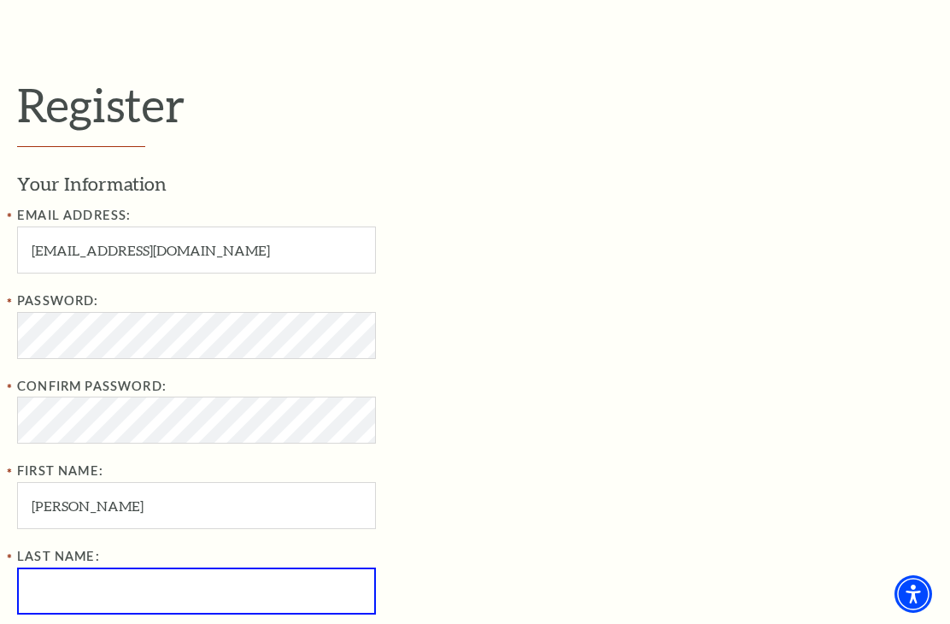
type input "[PERSON_NAME]"
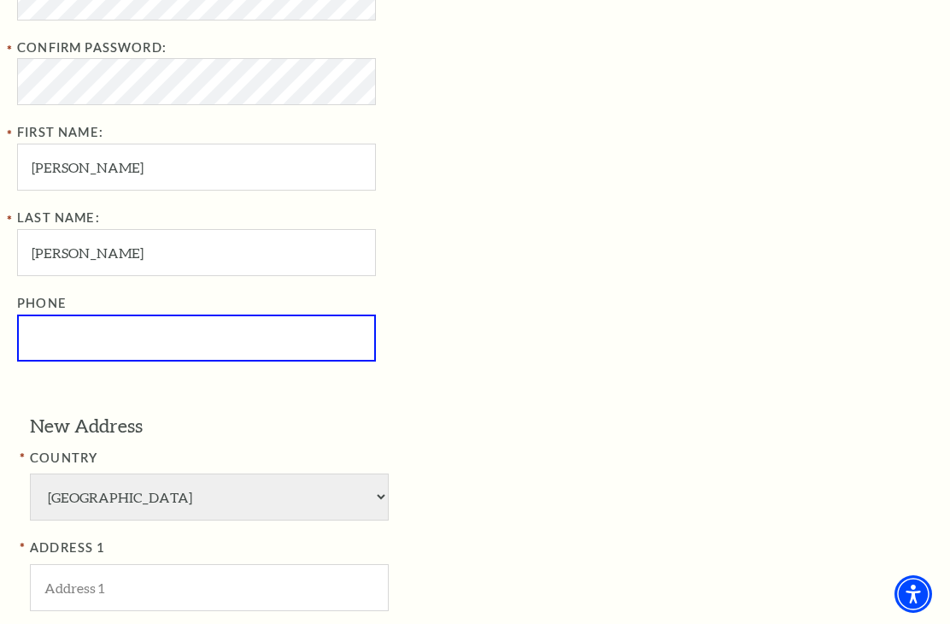
type input "[PHONE_NUMBER]"
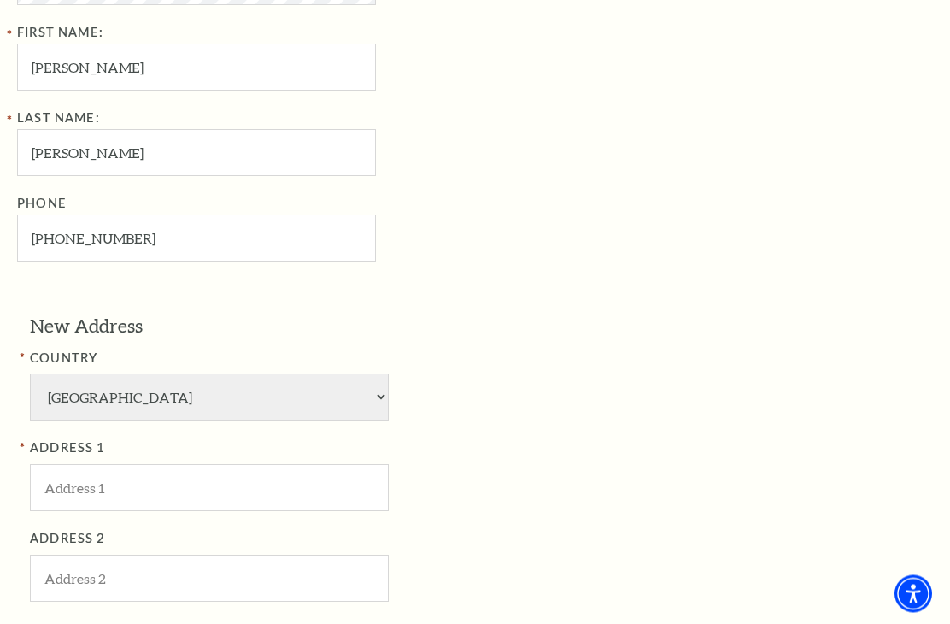
scroll to position [790, 0]
click at [77, 464] on input "ADDRESS 1" at bounding box center [209, 487] width 359 height 47
type input "2600 Juniper Ln"
type input "Grapevine"
type input "76051"
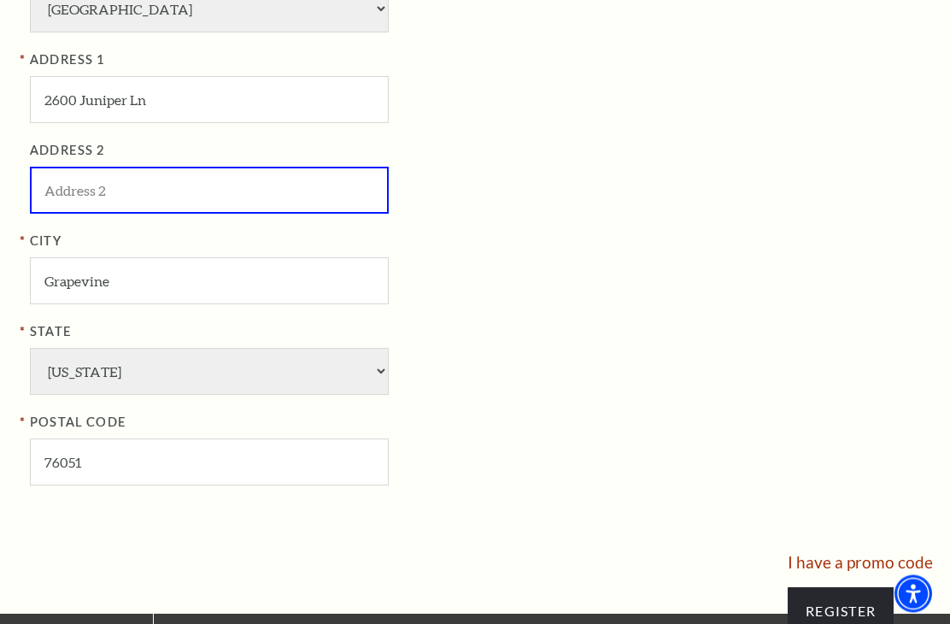
scroll to position [1179, 0]
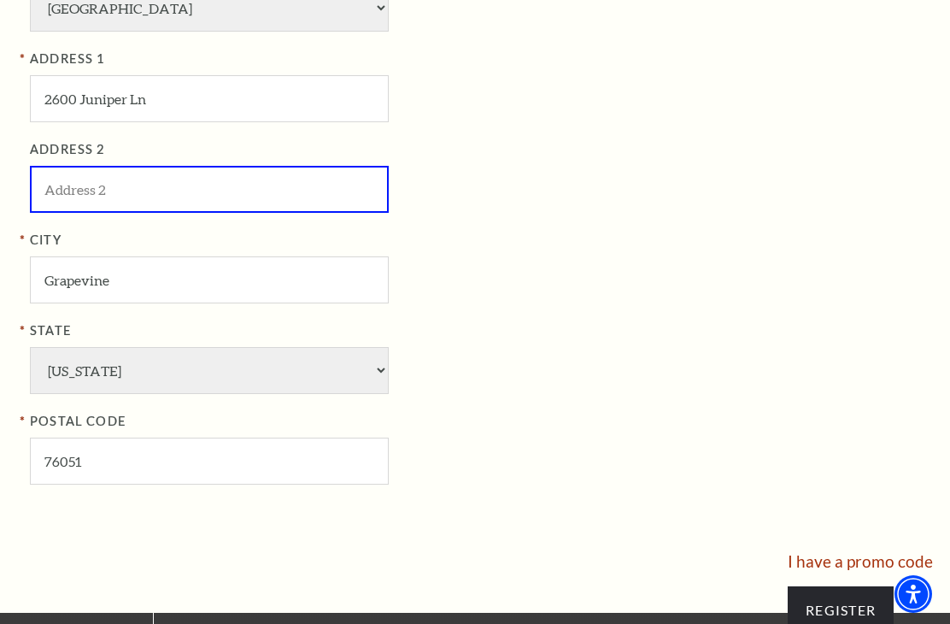
click at [853, 586] on input "Register" at bounding box center [841, 610] width 106 height 48
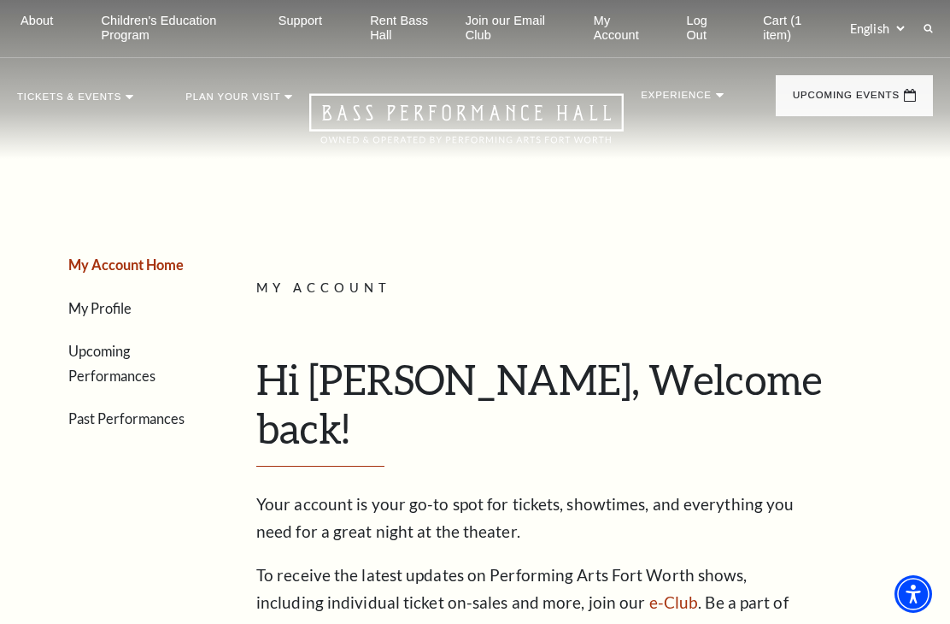
click at [802, 32] on link "Cart (1 item)" at bounding box center [791, 28] width 84 height 57
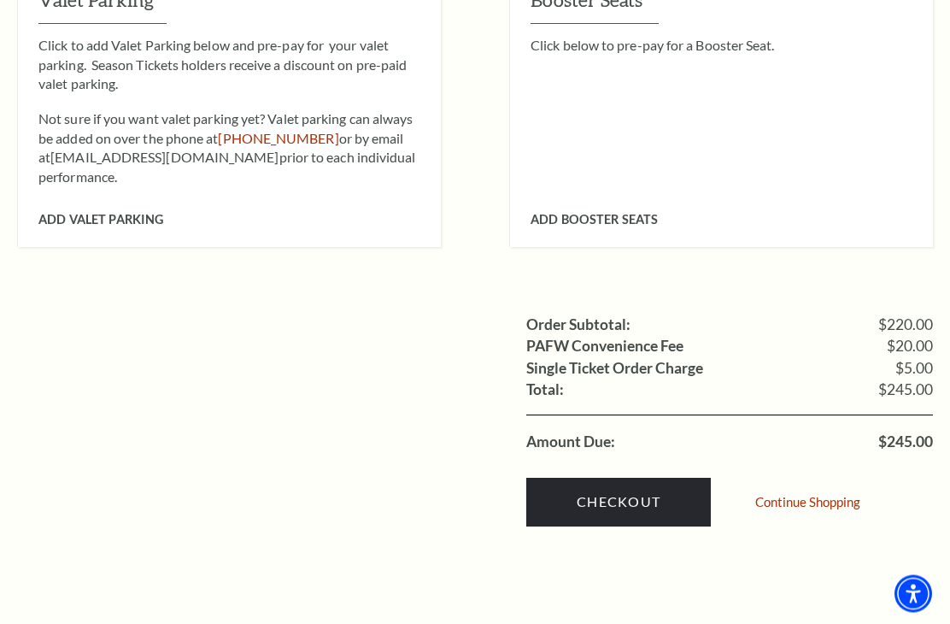
scroll to position [1495, 0]
click at [643, 478] on link "Checkout" at bounding box center [618, 502] width 185 height 48
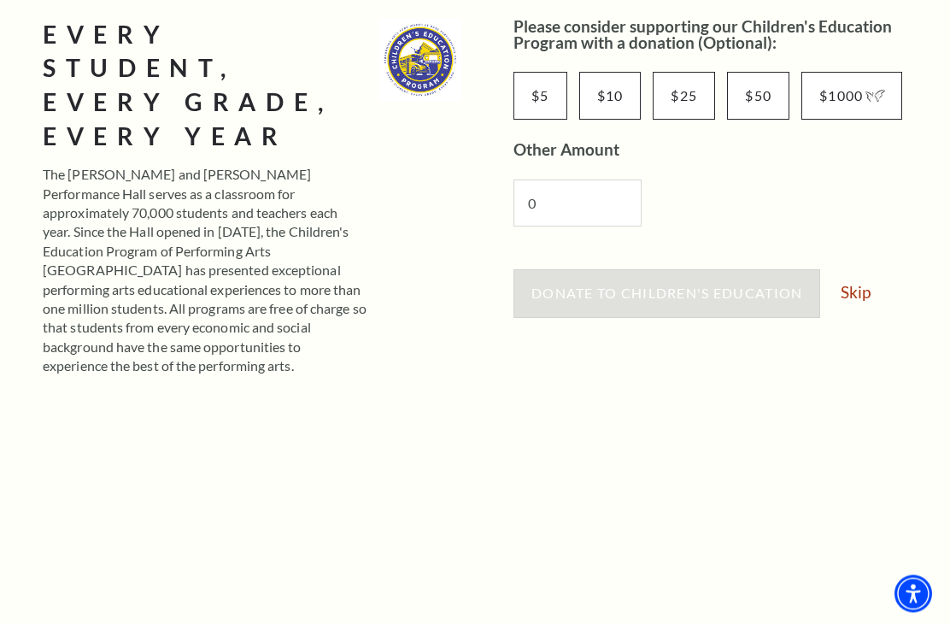
scroll to position [346, 0]
click at [860, 290] on link "Skip" at bounding box center [856, 292] width 30 height 16
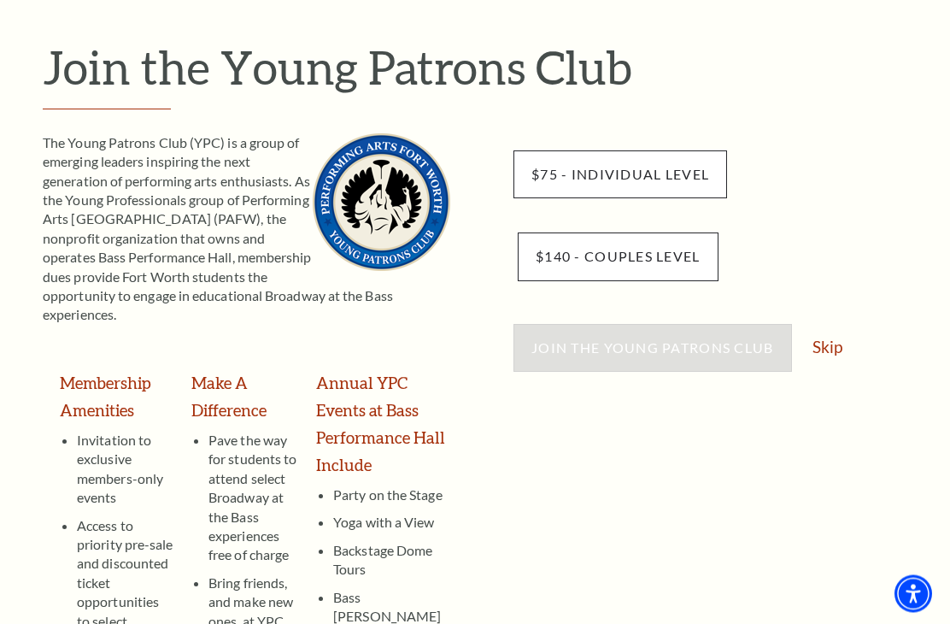
scroll to position [175, 0]
click at [829, 350] on link "Skip" at bounding box center [828, 346] width 30 height 16
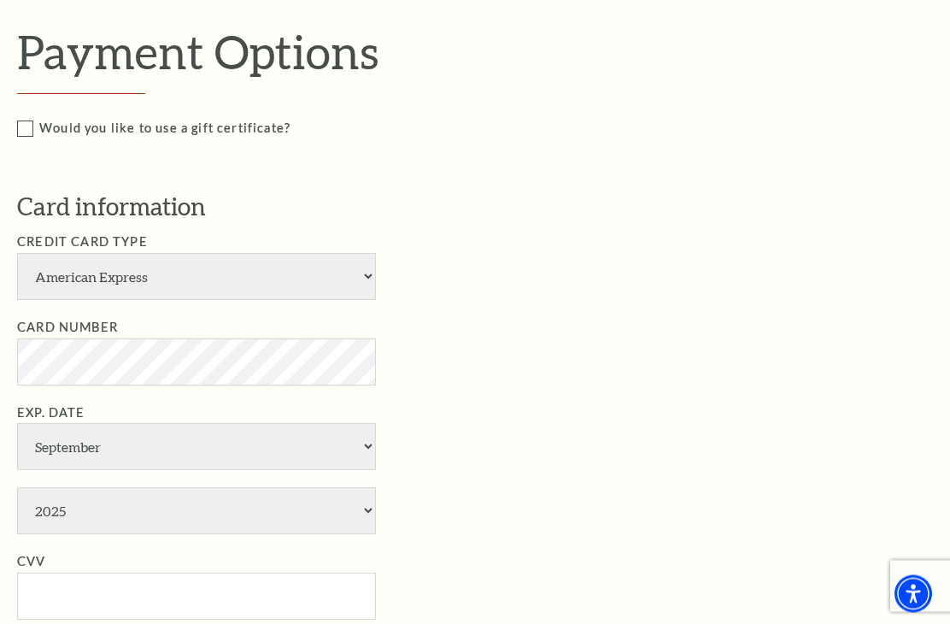
scroll to position [780, 0]
click at [71, 258] on select "American Express Visa Master Card Discover" at bounding box center [196, 276] width 359 height 47
select select "24"
select select "4"
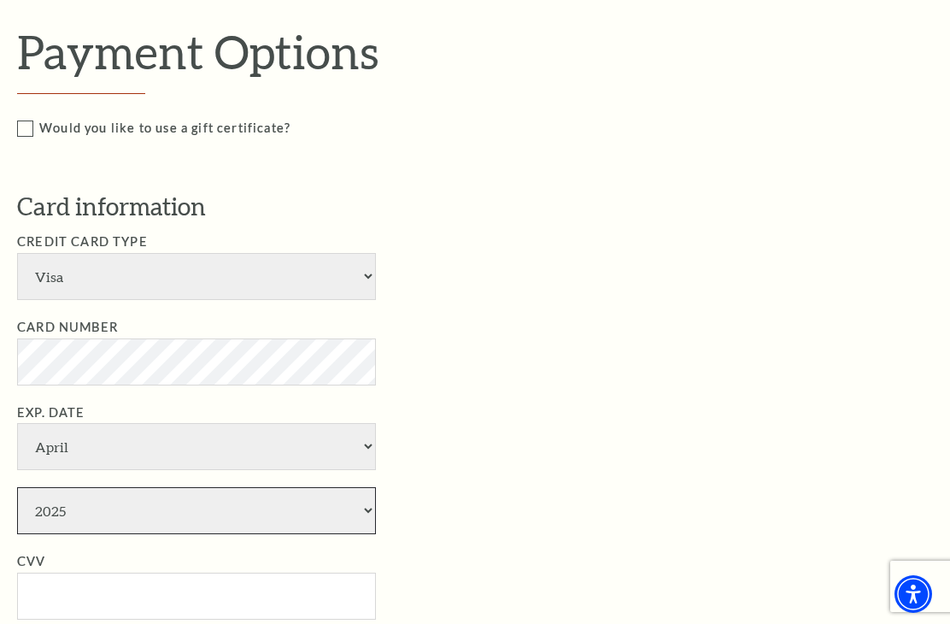
select select "2027"
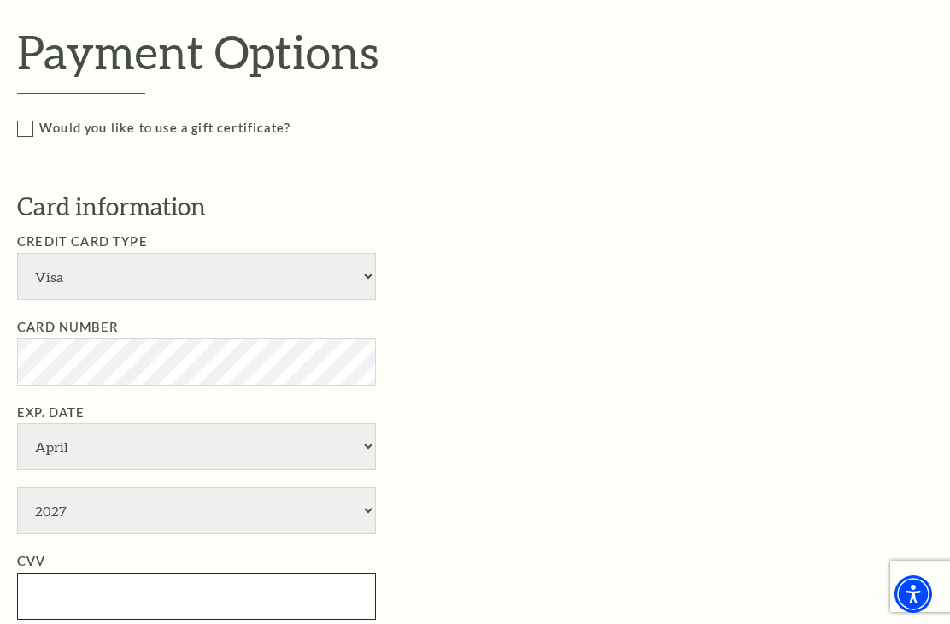
type input "632"
type input "Matthew Thedford"
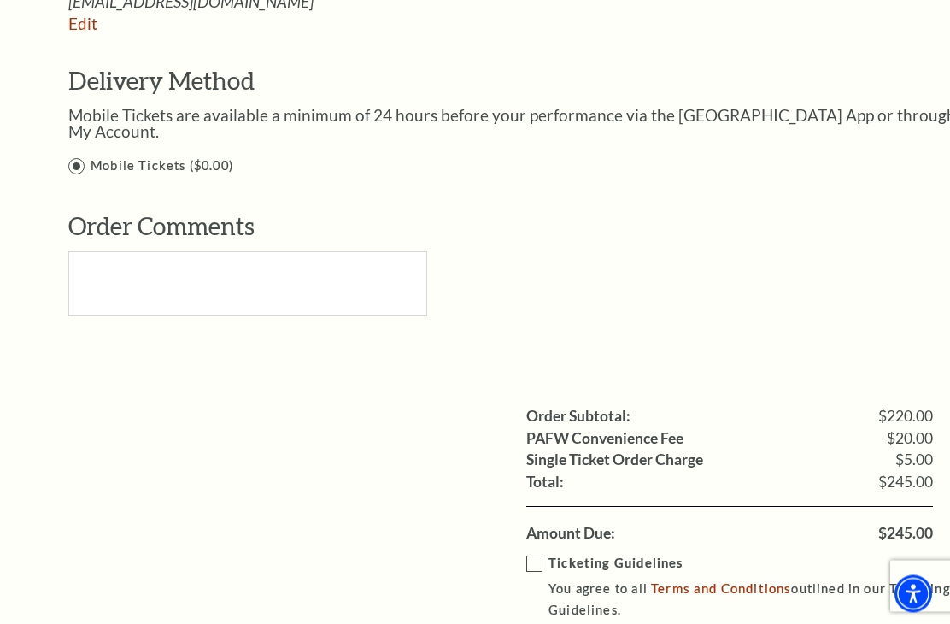
scroll to position [1656, 0]
click at [541, 553] on label "Ticketing Guidelines You agree to all Terms and Conditions outlined in our Tick…" at bounding box center [742, 587] width 432 height 68
click at [0, 0] on input "Ticketing Guidelines You agree to all Terms and Conditions outlined in our Tick…" at bounding box center [0, 0] width 0 height 0
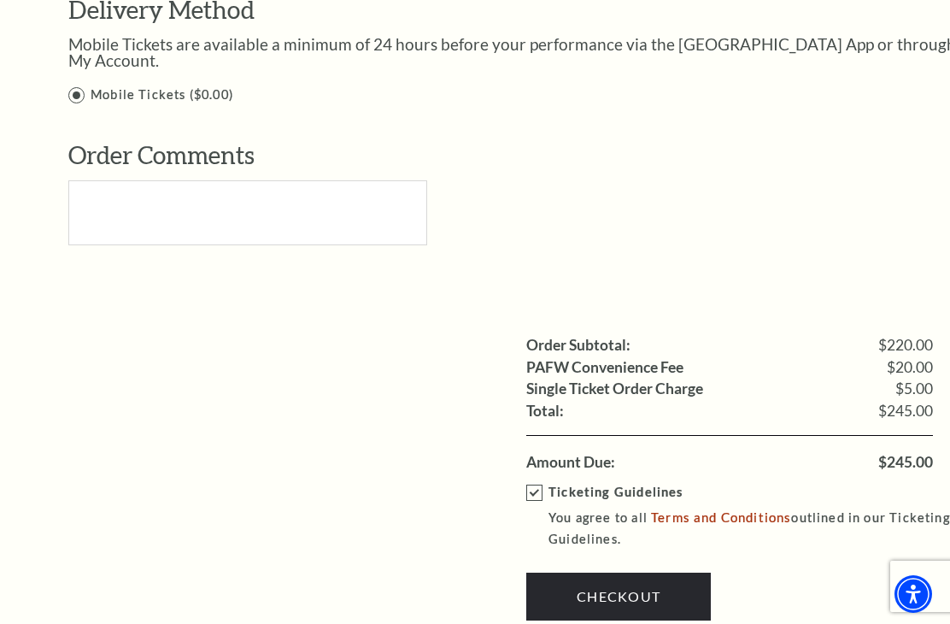
scroll to position [1730, 0]
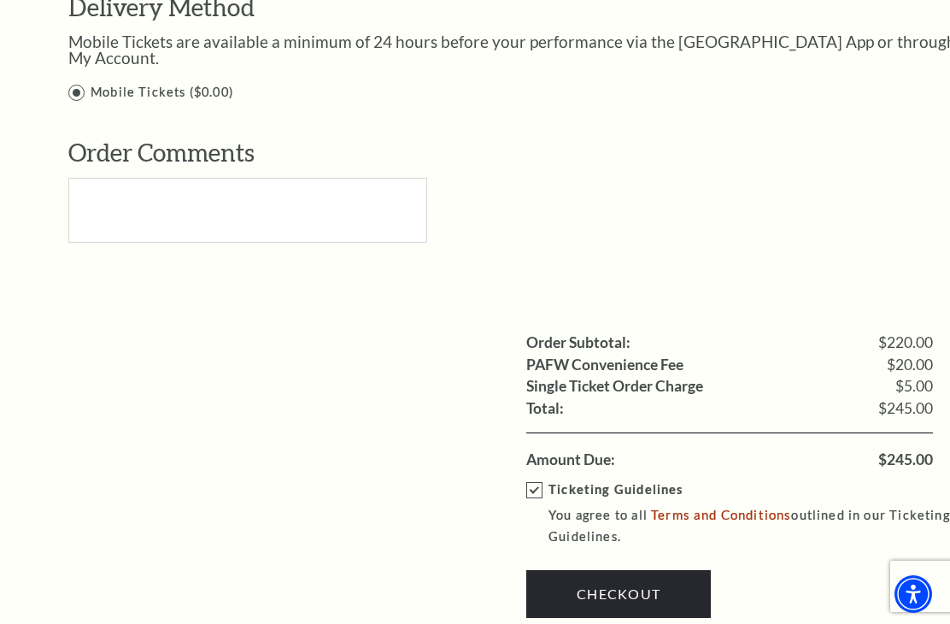
click at [631, 570] on link "Checkout" at bounding box center [618, 594] width 185 height 48
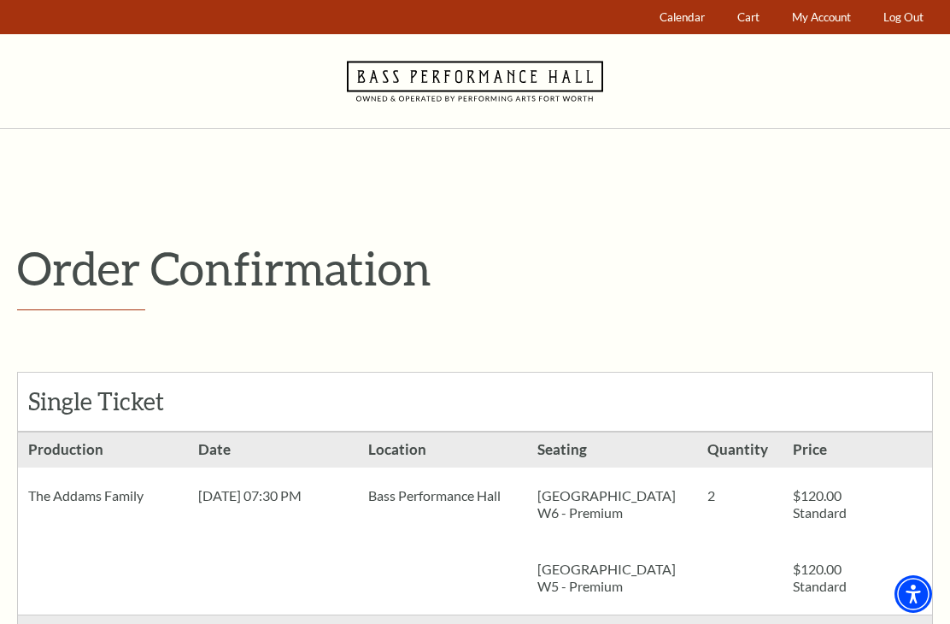
click at [694, 21] on span "Calendar" at bounding box center [682, 17] width 45 height 14
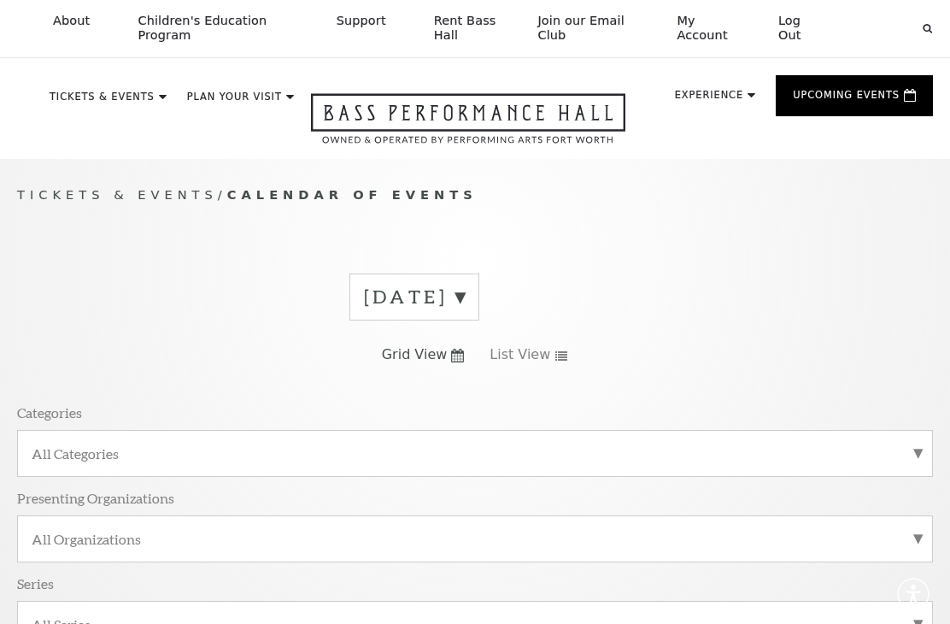
scroll to position [158, 0]
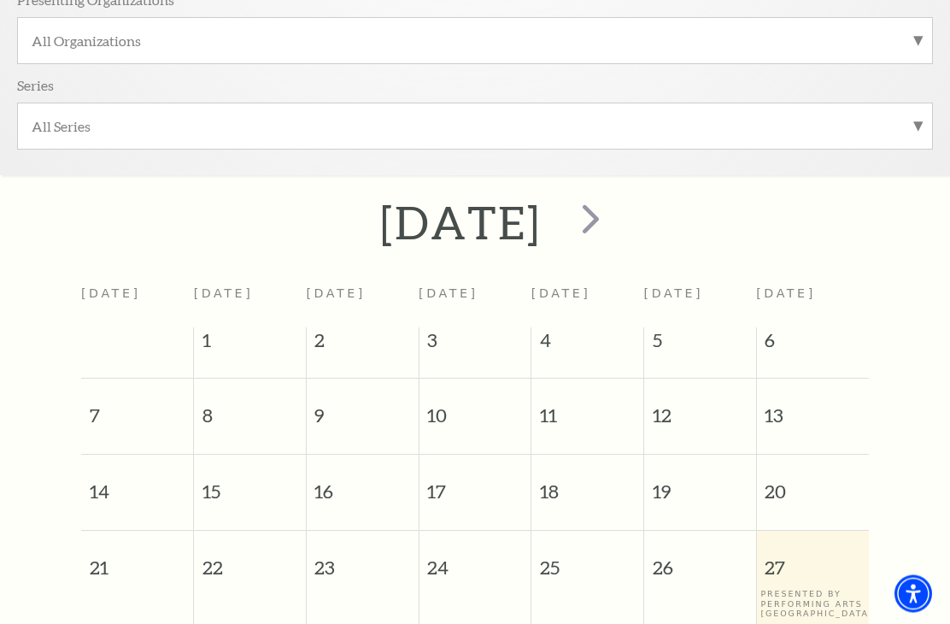
click at [615, 213] on span "next" at bounding box center [591, 219] width 49 height 49
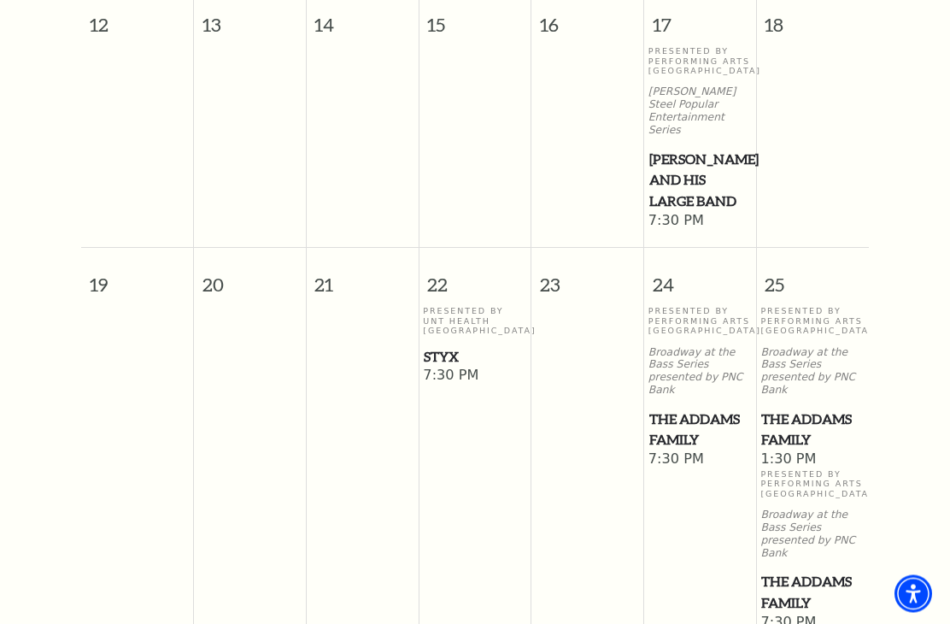
scroll to position [1328, 0]
click at [808, 571] on span "The Addams Family" at bounding box center [812, 592] width 103 height 42
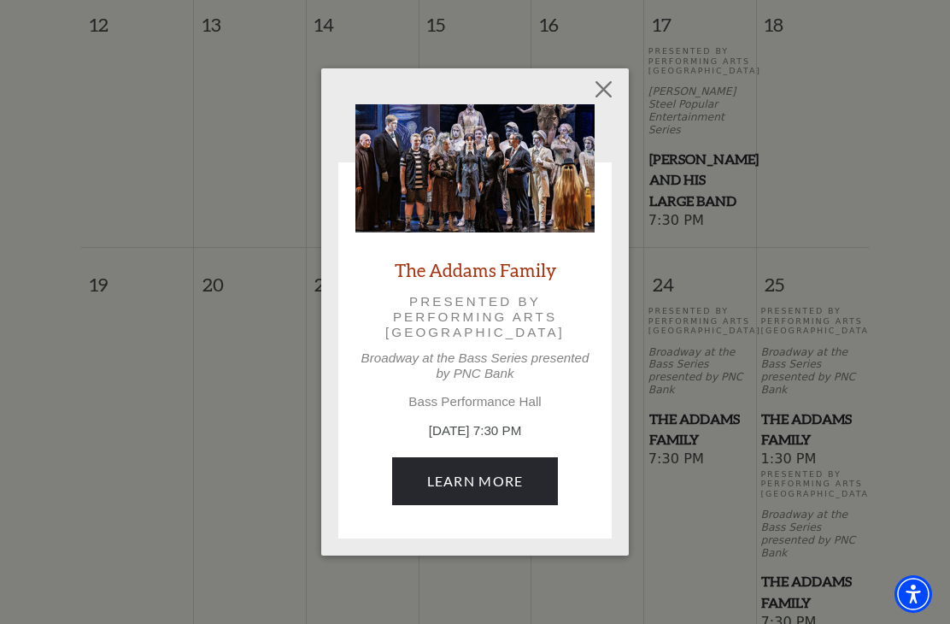
click at [505, 479] on link "Learn More" at bounding box center [475, 481] width 167 height 48
